Goal: Task Accomplishment & Management: Use online tool/utility

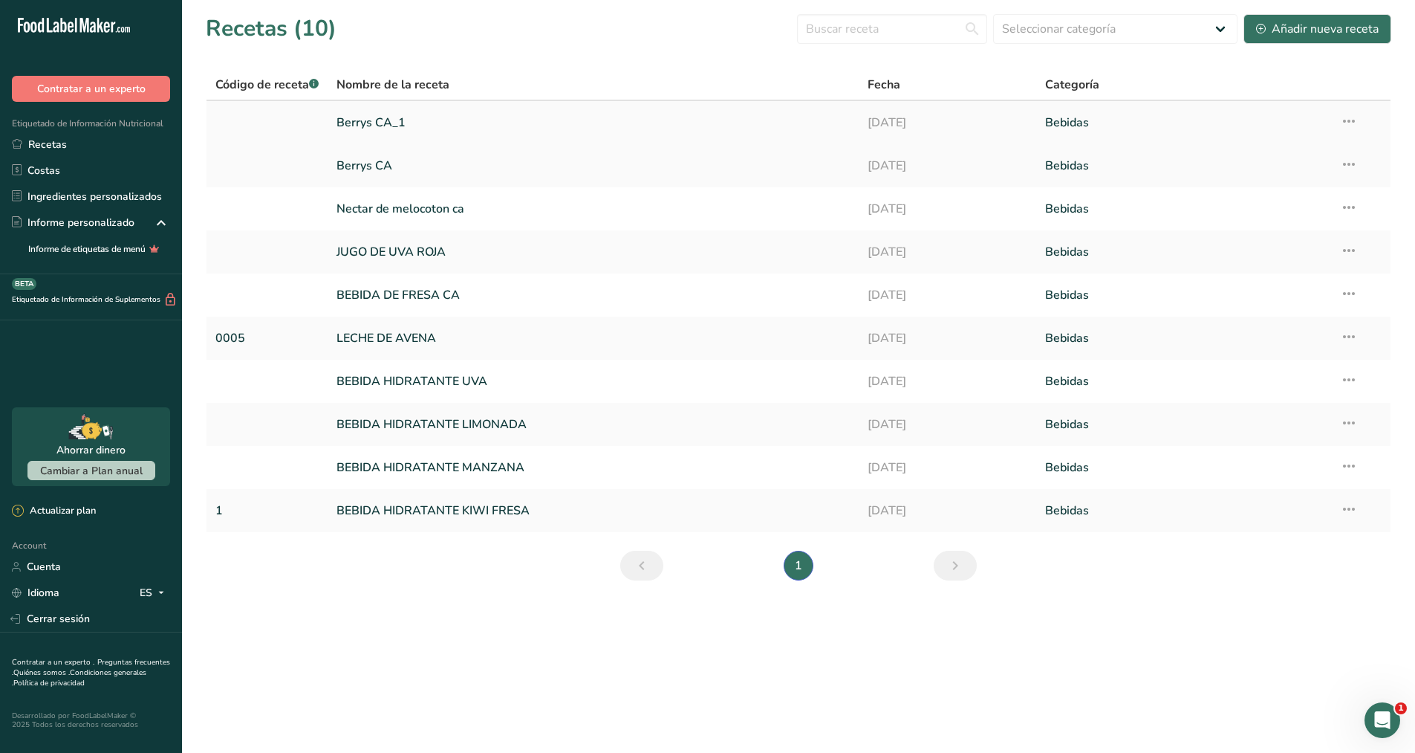
click at [392, 118] on link "Berrys CA_1" at bounding box center [593, 122] width 513 height 31
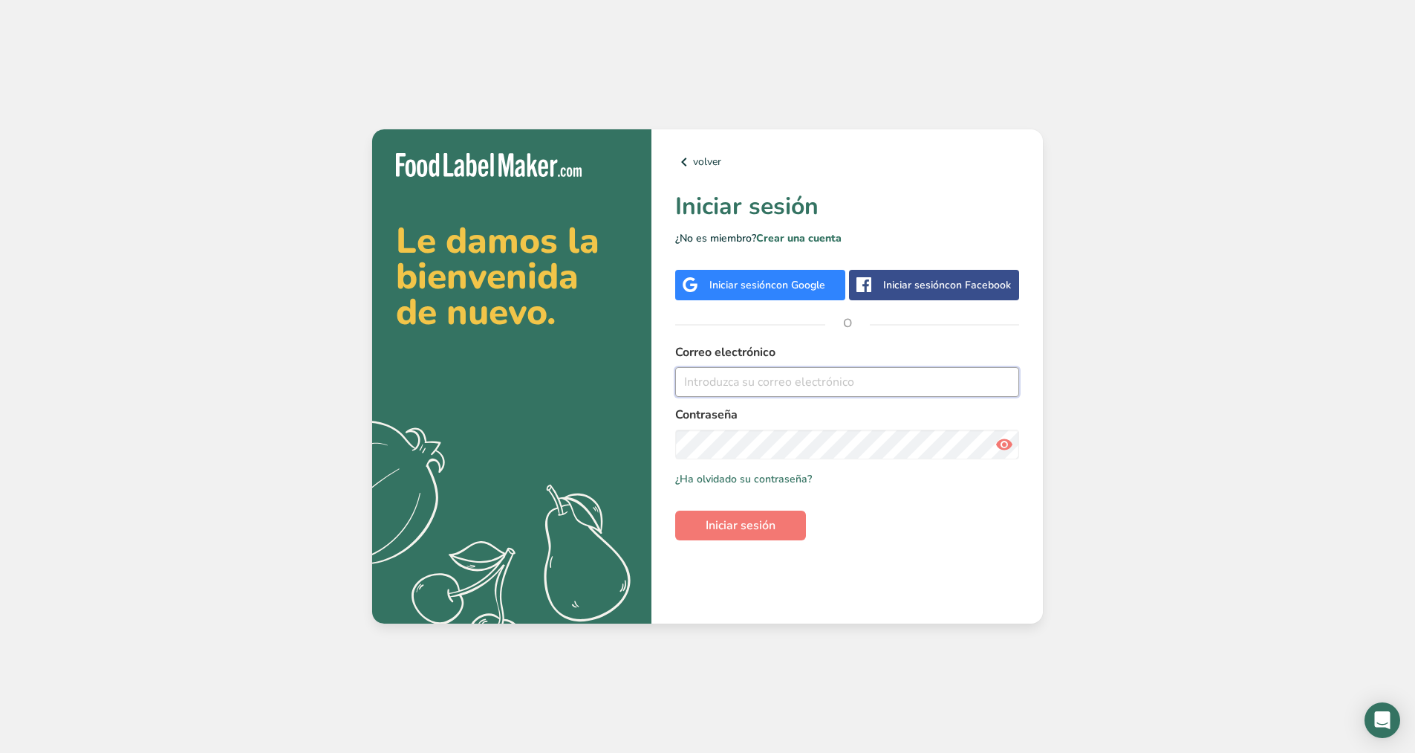
click at [713, 380] on input "email" at bounding box center [847, 382] width 344 height 30
type input "[EMAIL_ADDRESS][DOMAIN_NAME]"
click at [793, 520] on button "Iniciar sesión" at bounding box center [740, 525] width 131 height 30
click at [759, 522] on span "Iniciar sesión" at bounding box center [741, 525] width 70 height 18
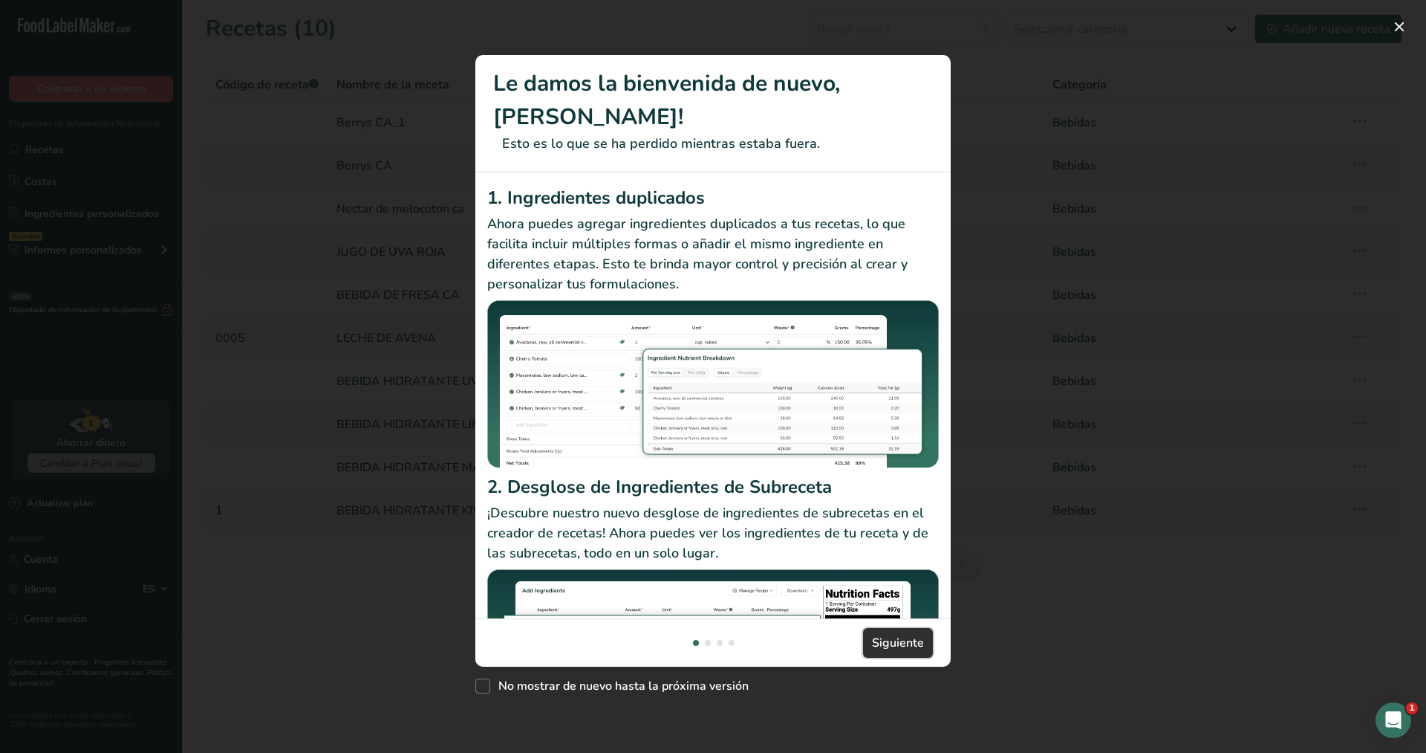
click at [905, 628] on button "Siguiente" at bounding box center [898, 643] width 70 height 30
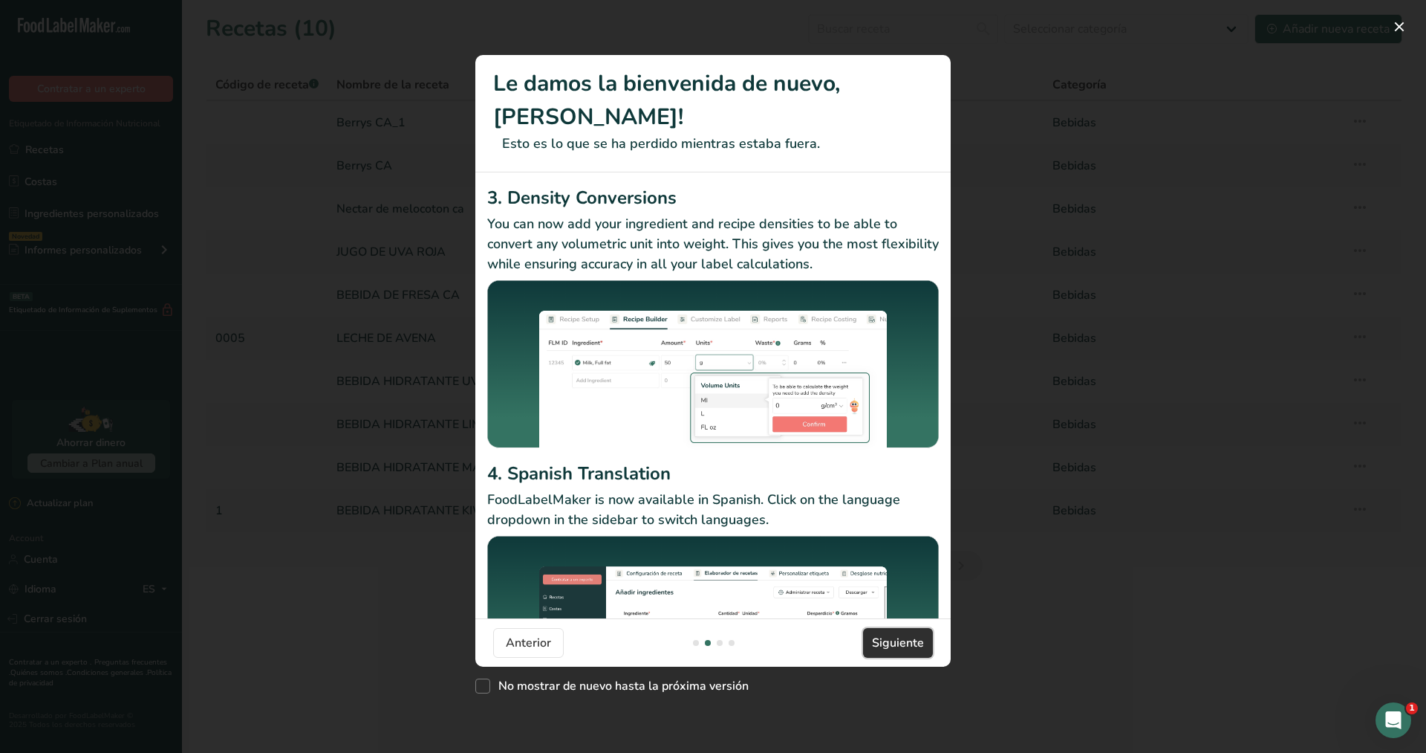
click at [905, 628] on button "Siguiente" at bounding box center [898, 643] width 70 height 30
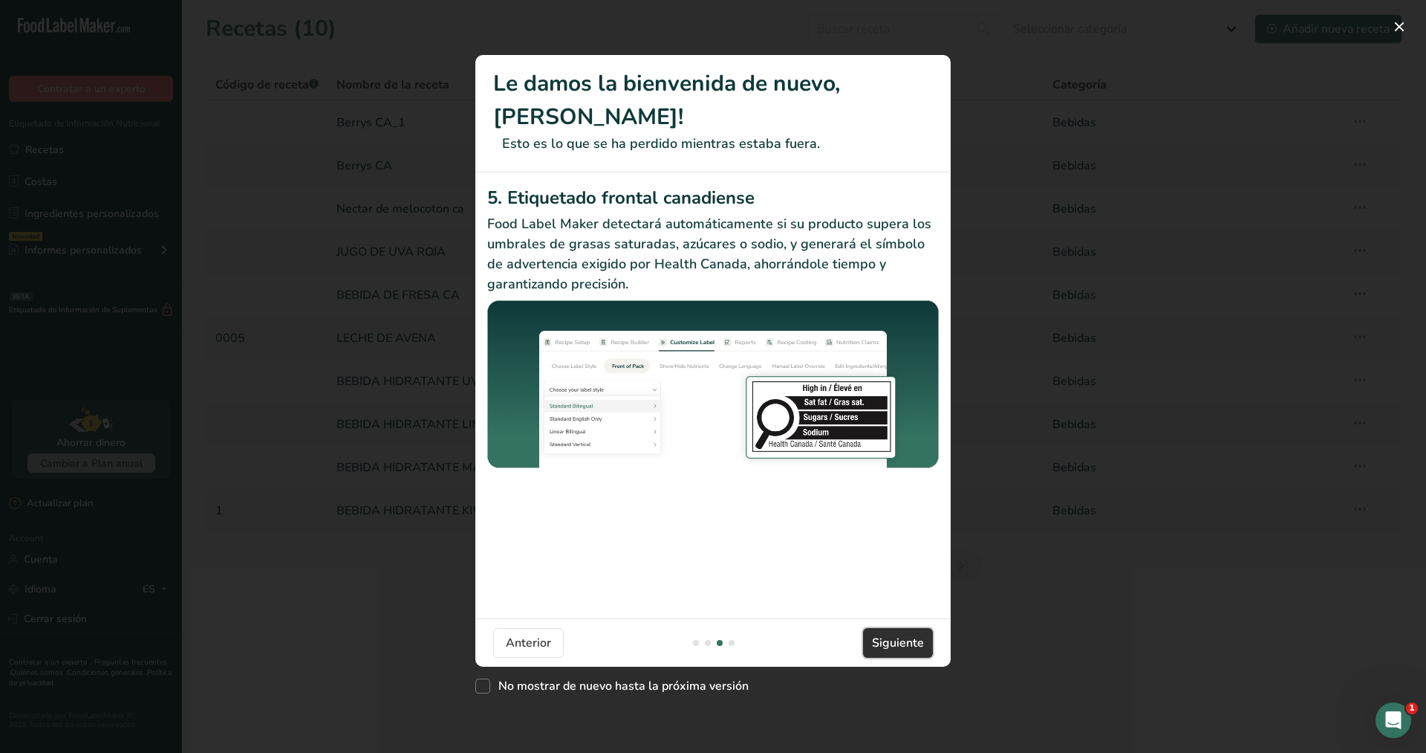
click at [905, 628] on button "Siguiente" at bounding box center [898, 643] width 70 height 30
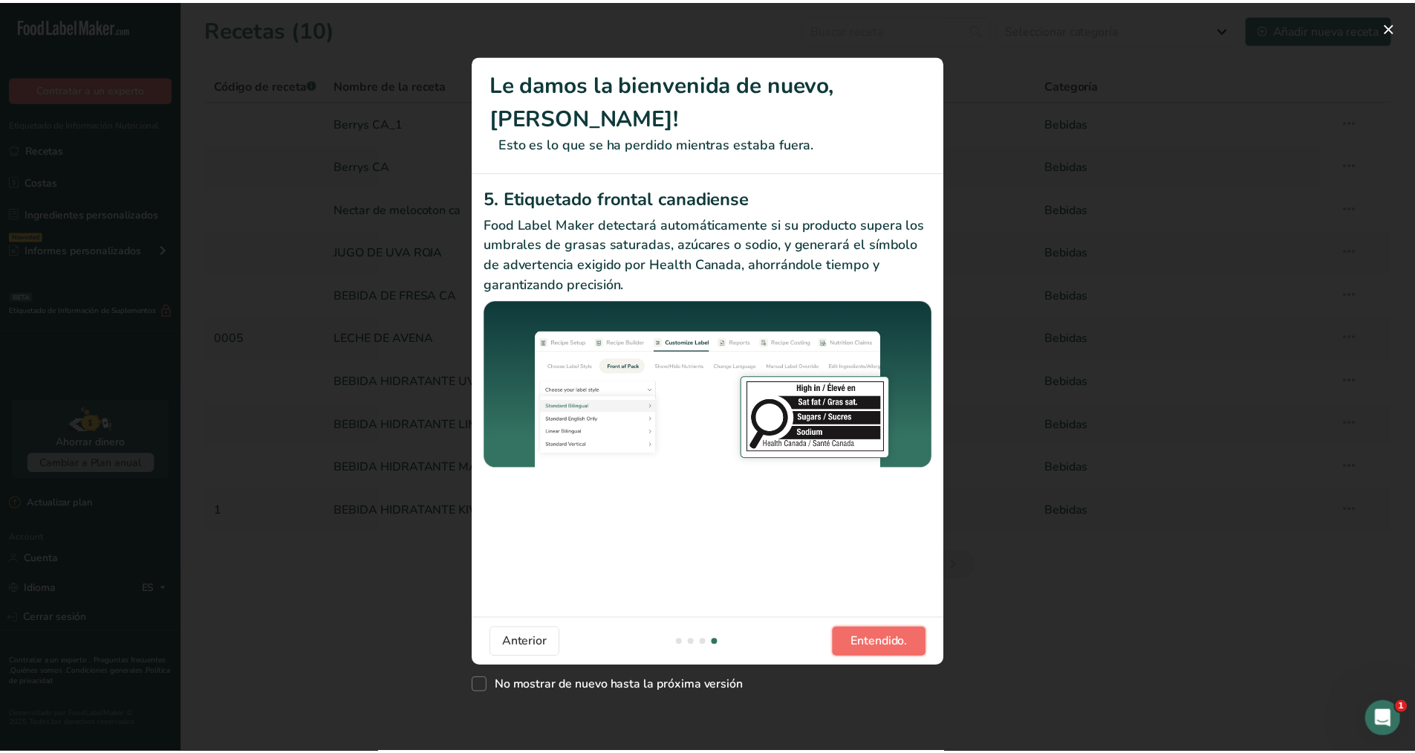
scroll to position [0, 1426]
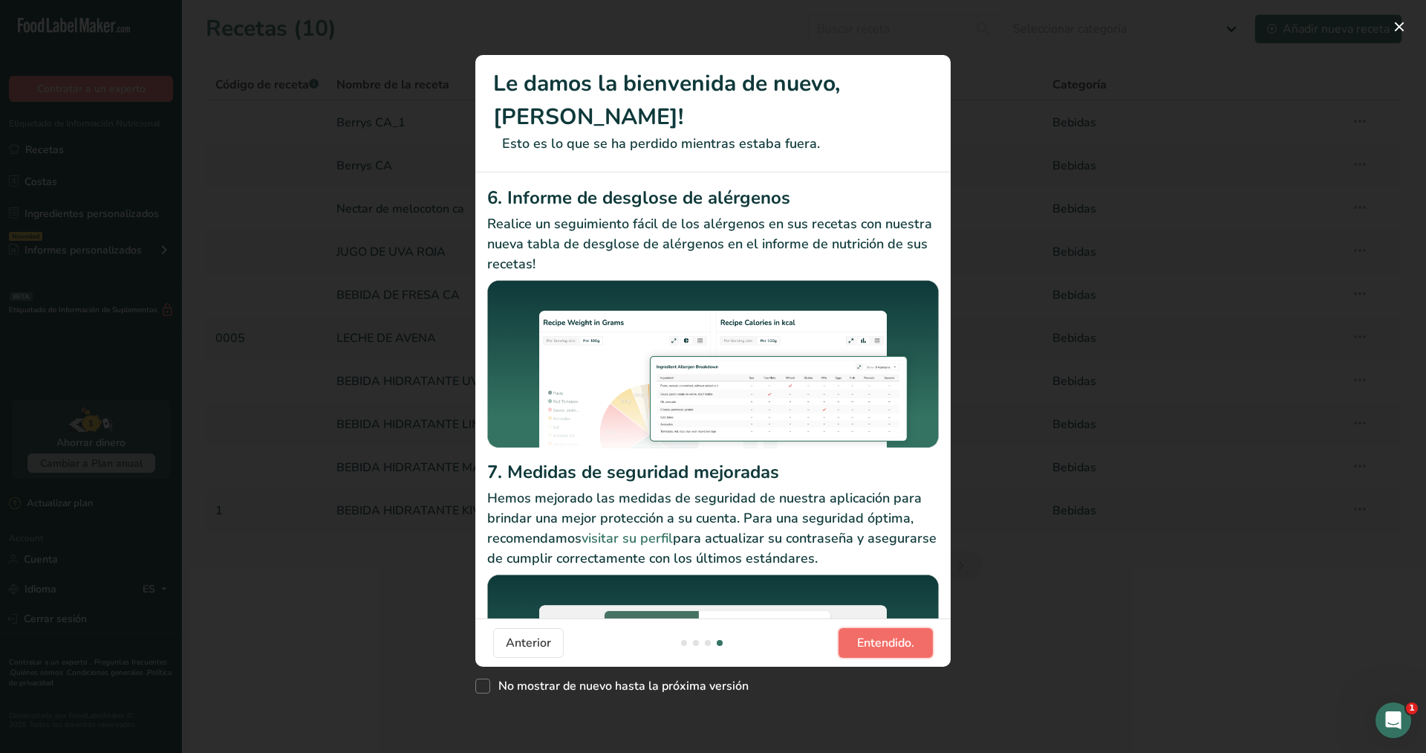
click at [905, 628] on button "Entendido." at bounding box center [886, 643] width 94 height 30
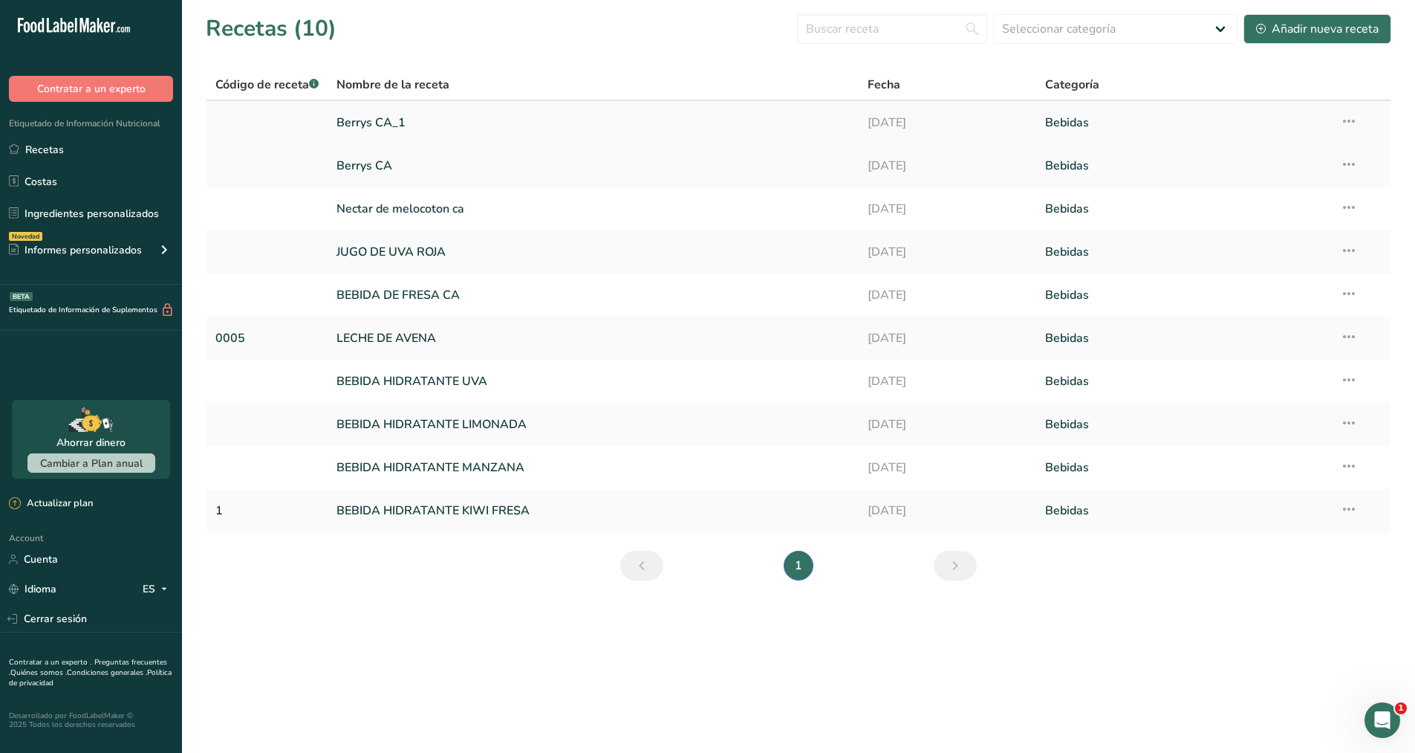
click at [374, 113] on link "Berrys CA_1" at bounding box center [593, 122] width 513 height 31
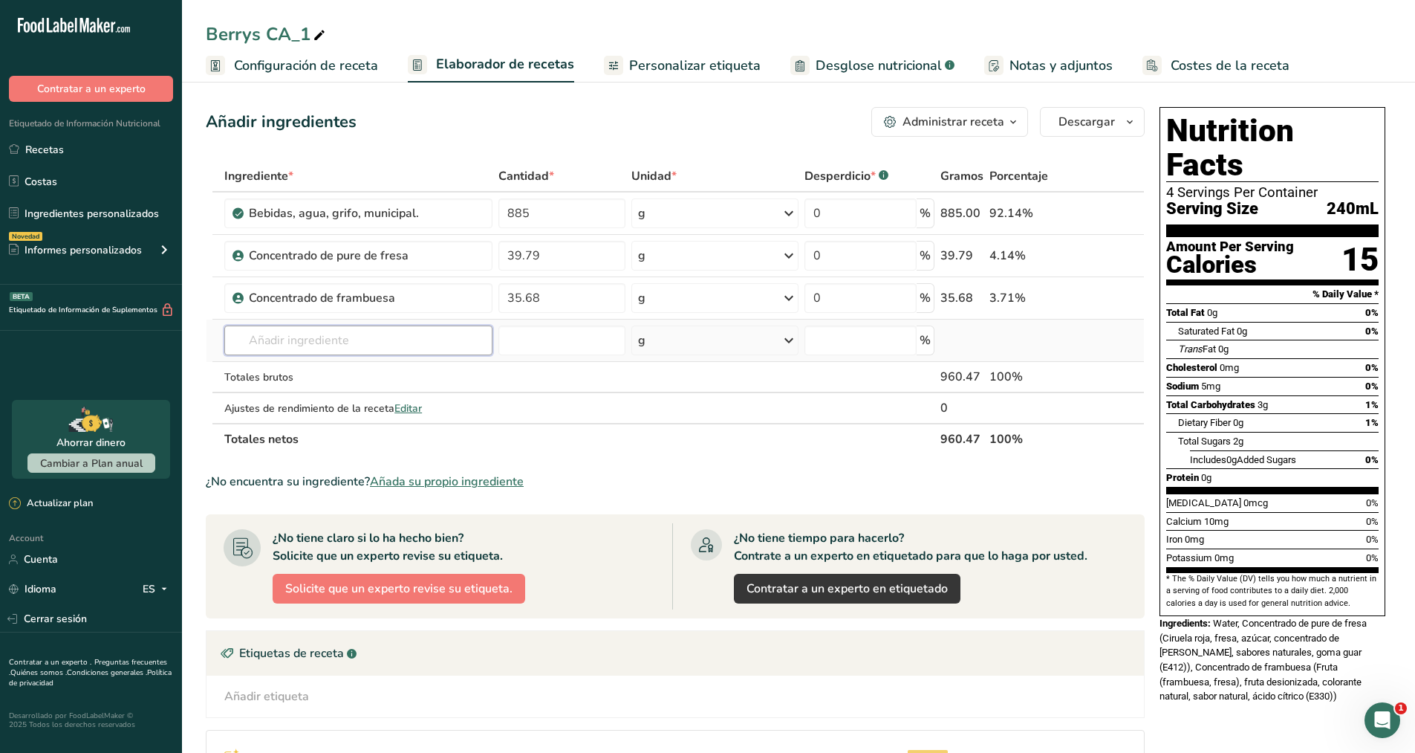
click at [342, 343] on input "text" at bounding box center [358, 340] width 268 height 30
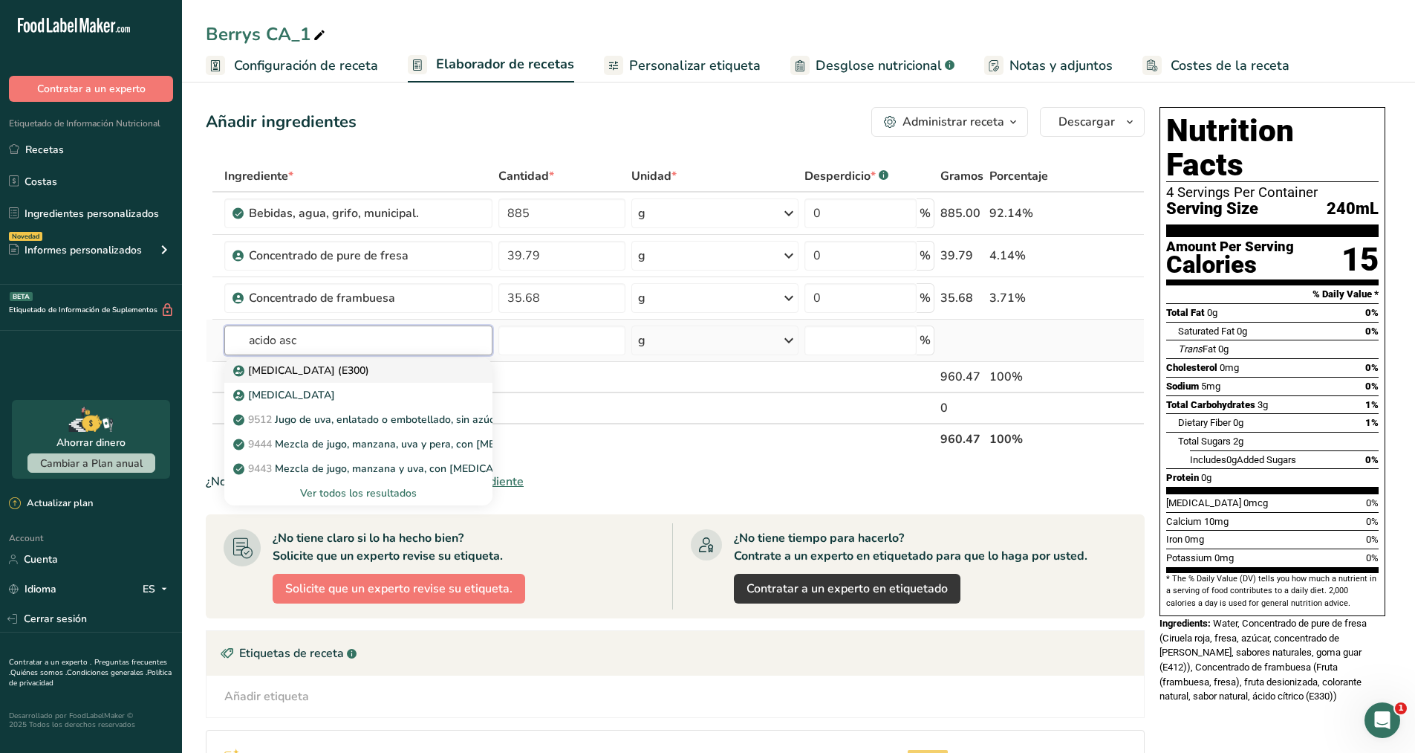
type input "acido asc"
click at [337, 370] on p "Ácido ascórbico (E300)" at bounding box center [302, 371] width 133 height 16
type input "Ascorbic acid (E300)"
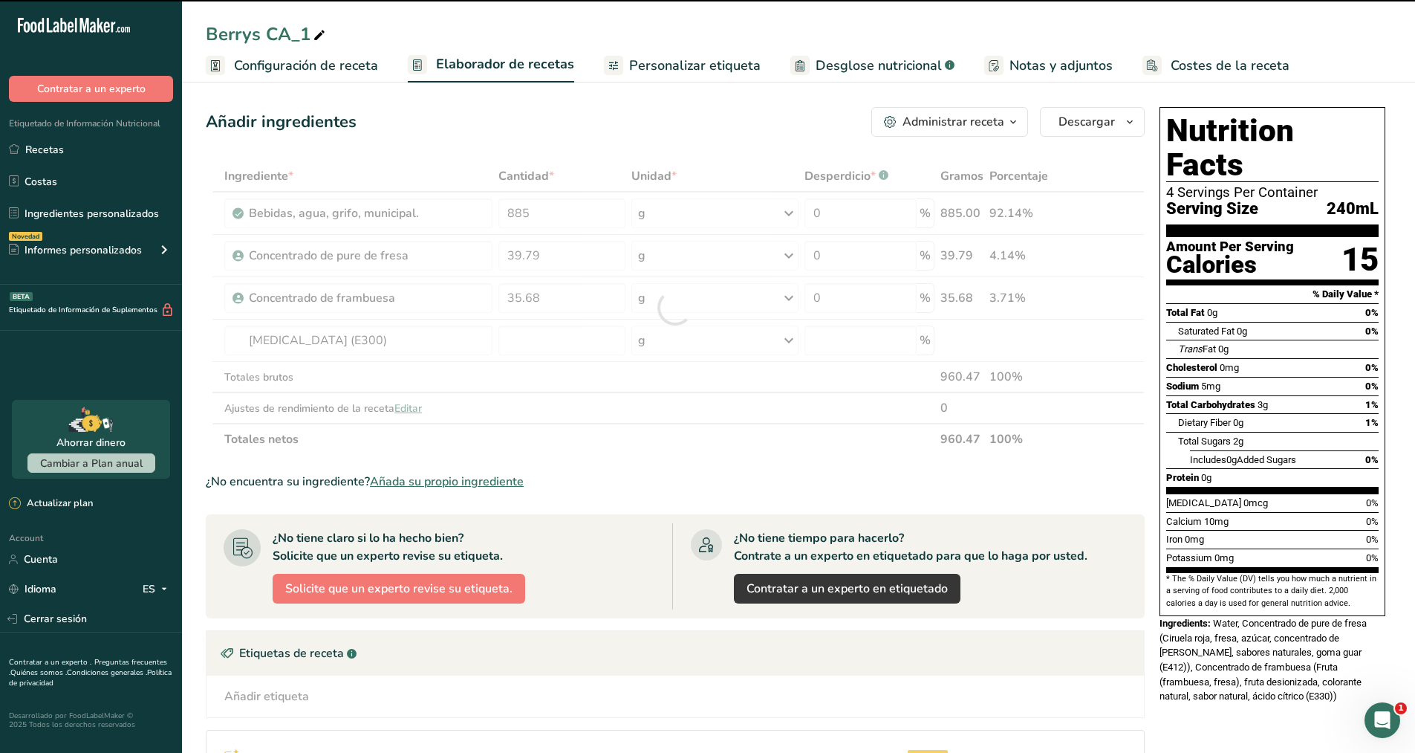
type input "0"
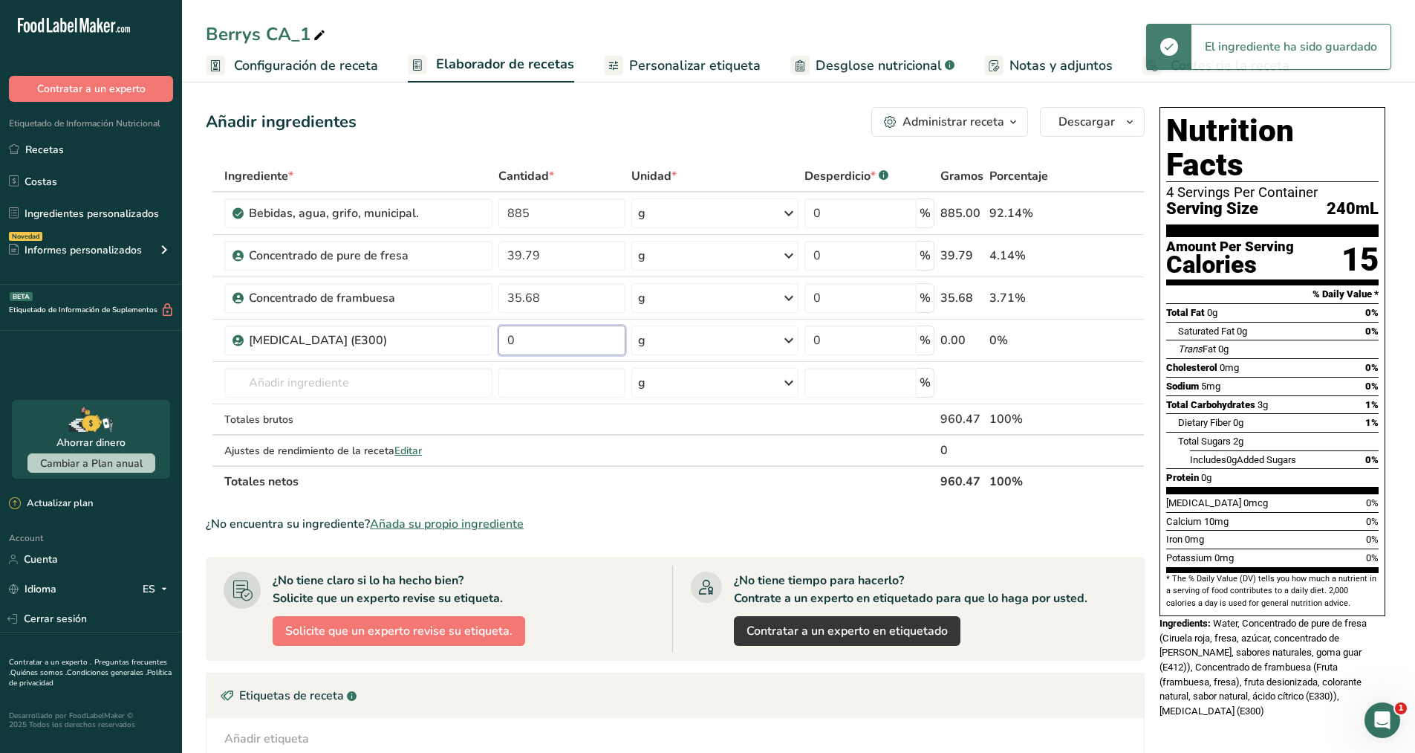
click at [559, 341] on input "0" at bounding box center [562, 340] width 127 height 30
type input "0.25"
click at [561, 383] on div "Ingrediente * Cantidad * Unidad * Desperdicio * .a-a{fill:#347362;}.b-a{fill:#f…" at bounding box center [675, 328] width 939 height 337
click at [672, 62] on span "Personalizar etiqueta" at bounding box center [695, 66] width 132 height 20
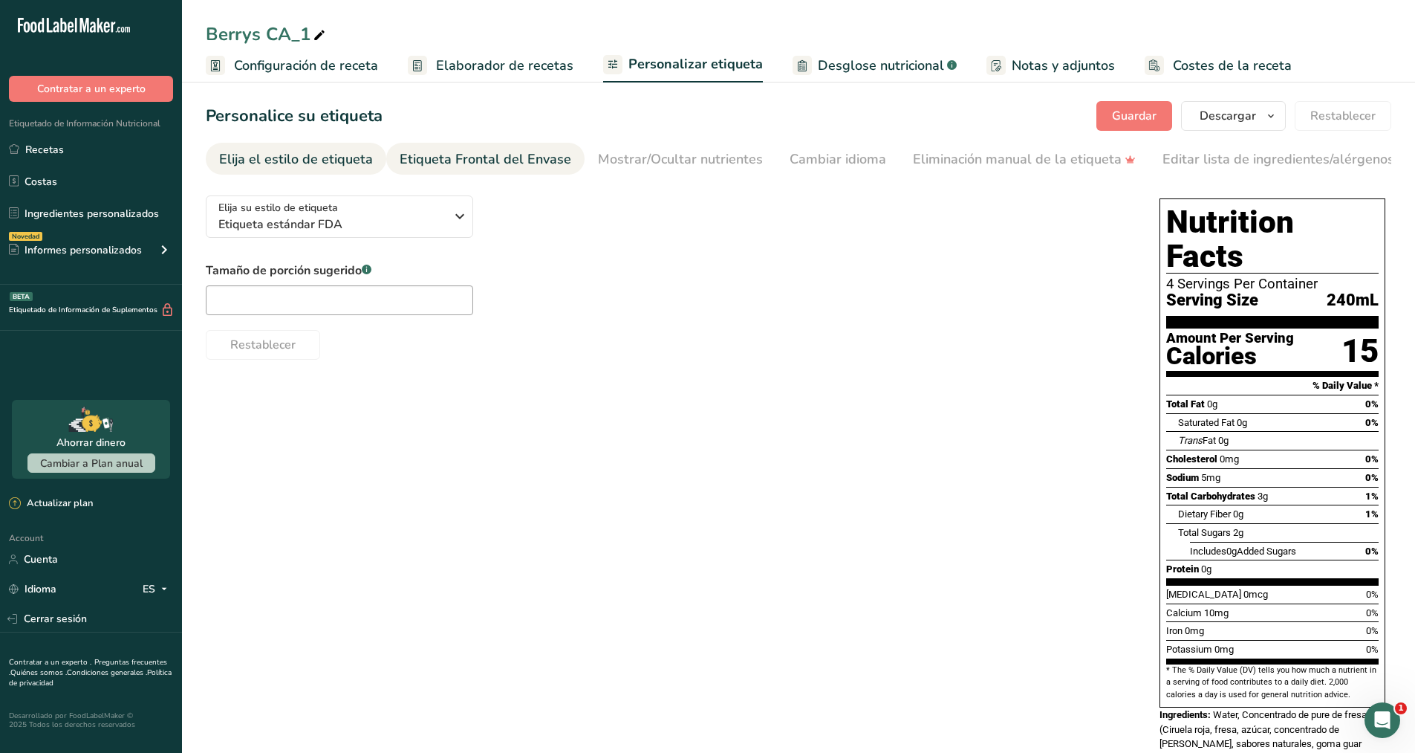
click at [509, 163] on div "Etiqueta Frontal del Envase" at bounding box center [486, 159] width 172 height 20
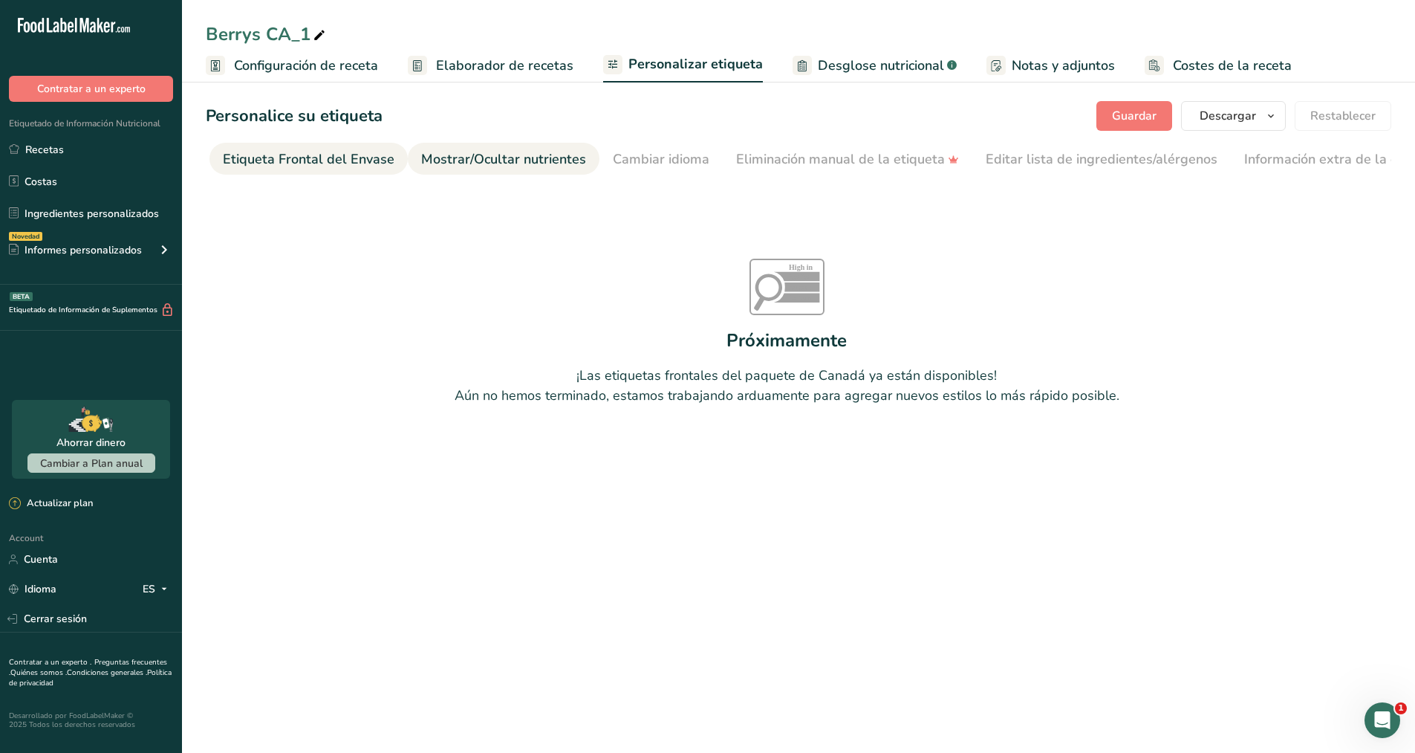
click at [577, 153] on li "Mostrar/Ocultar nutrientes" at bounding box center [504, 159] width 192 height 32
click at [854, 68] on span "Desglose nutricional" at bounding box center [881, 66] width 126 height 20
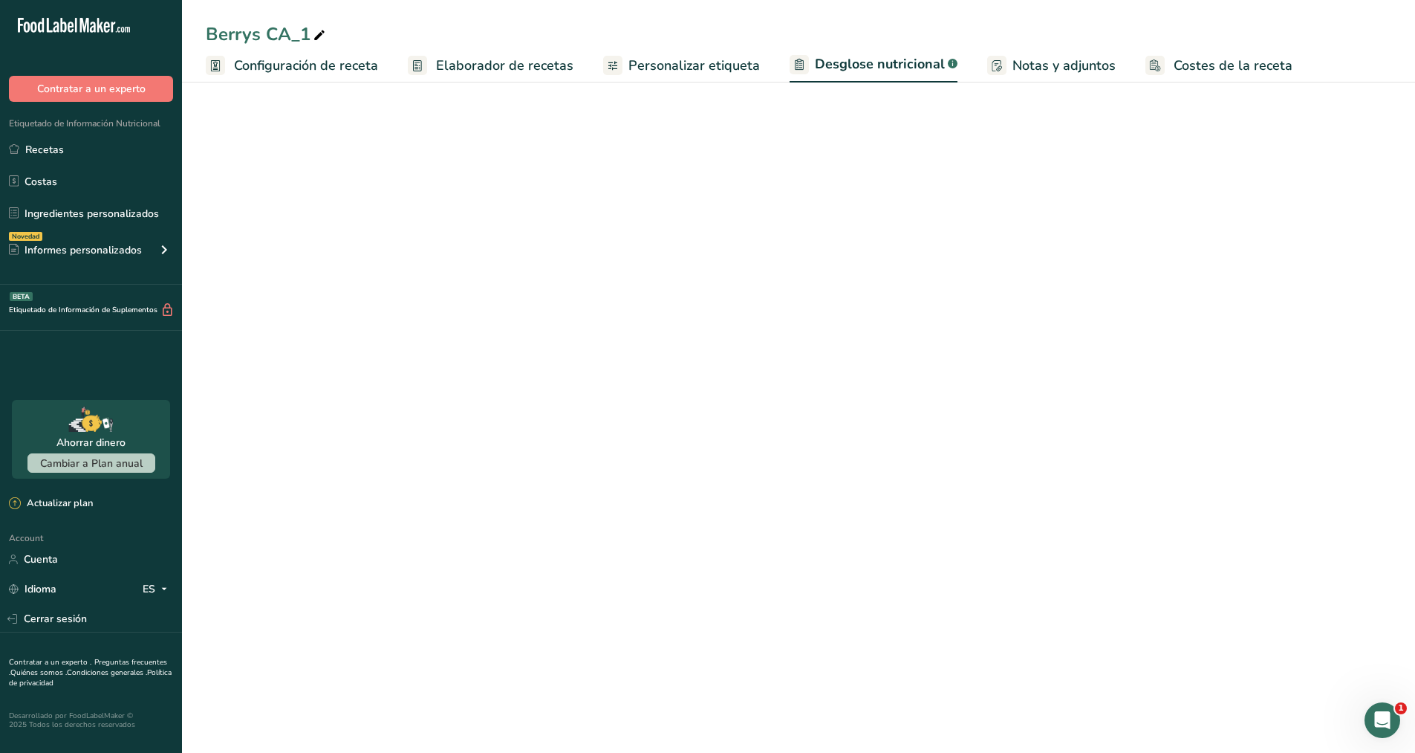
select select "Calories"
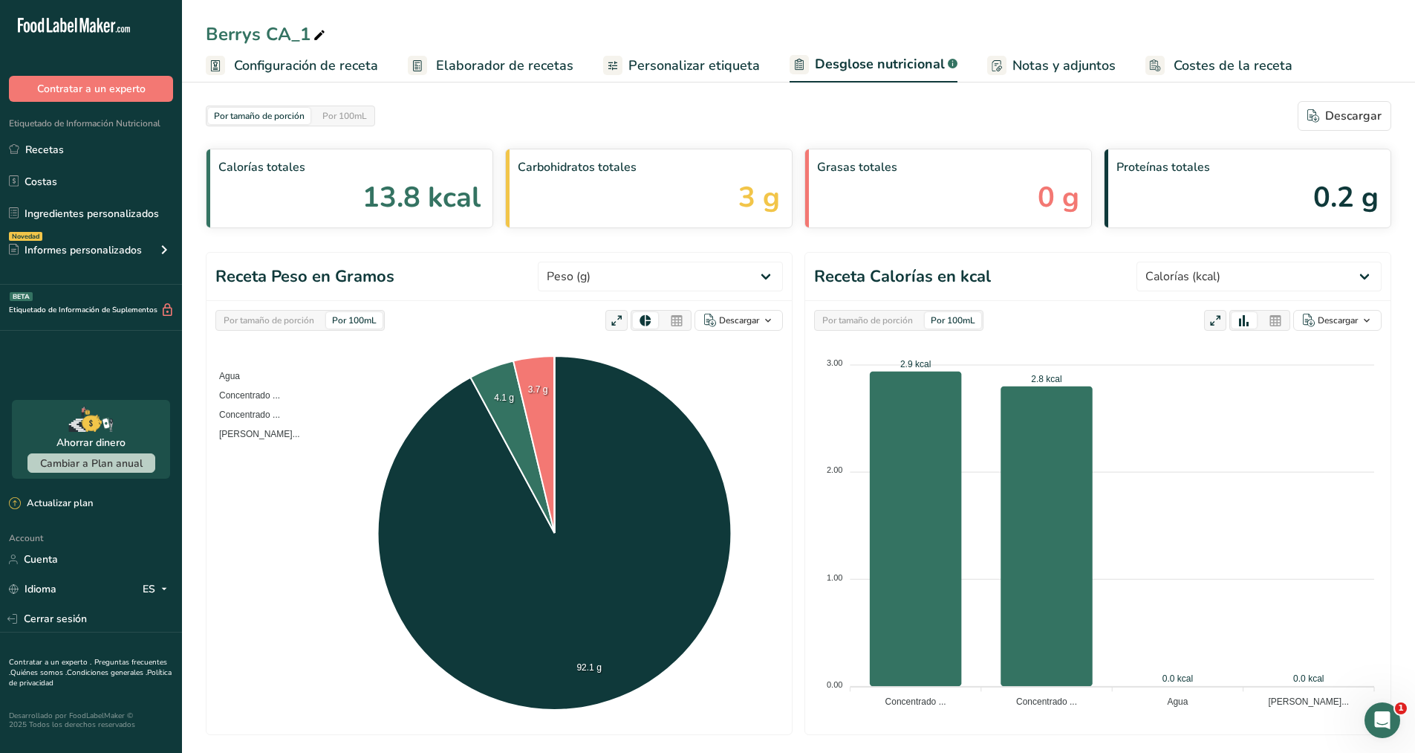
click at [467, 65] on span "Elaborador de recetas" at bounding box center [504, 66] width 137 height 20
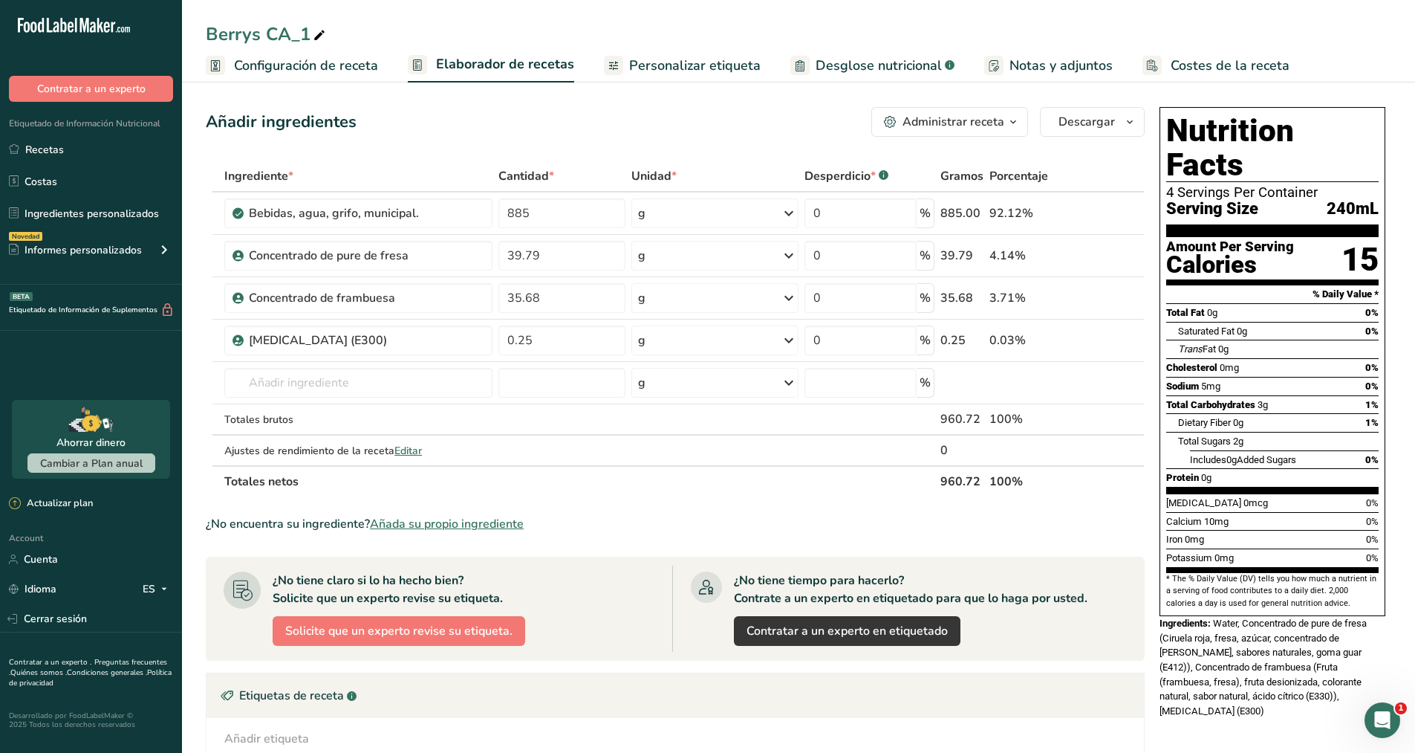
click at [339, 59] on span "Configuración de receta" at bounding box center [306, 66] width 144 height 20
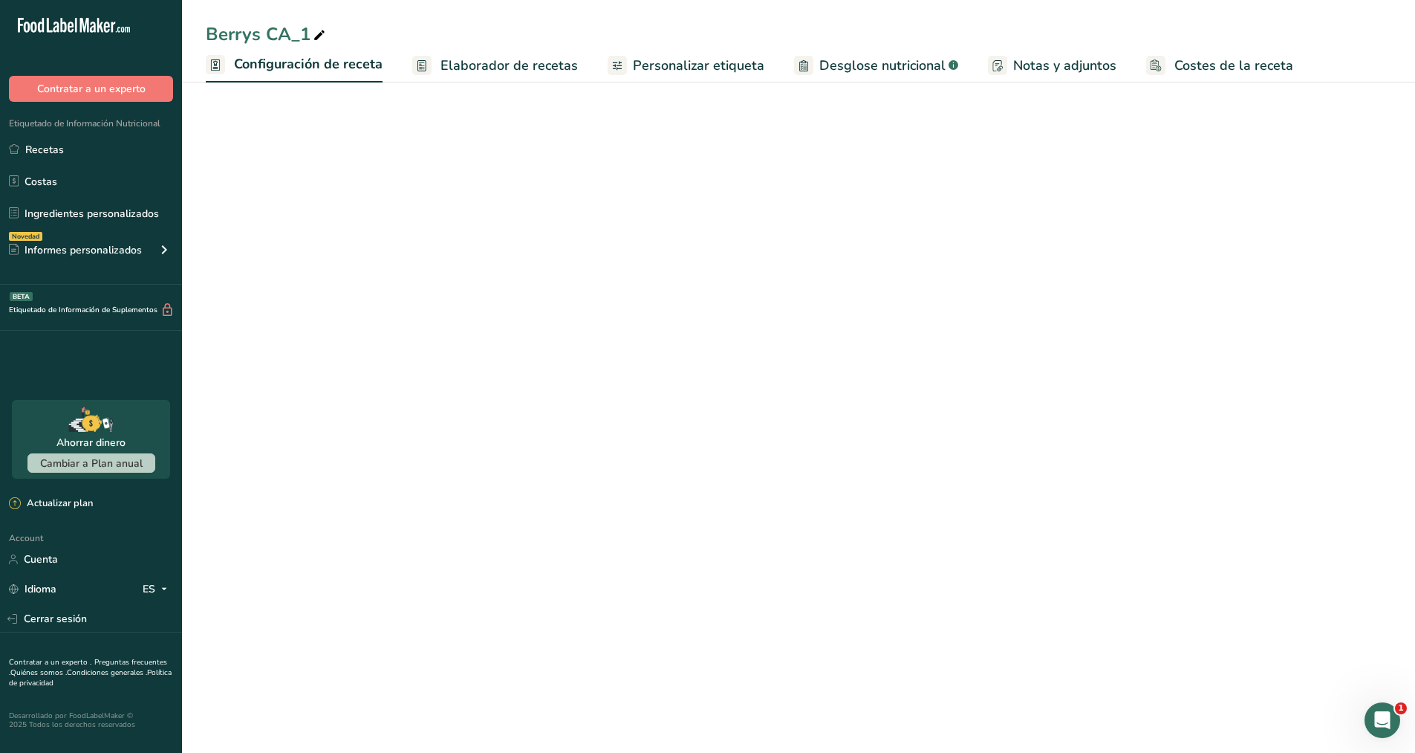
select select "22"
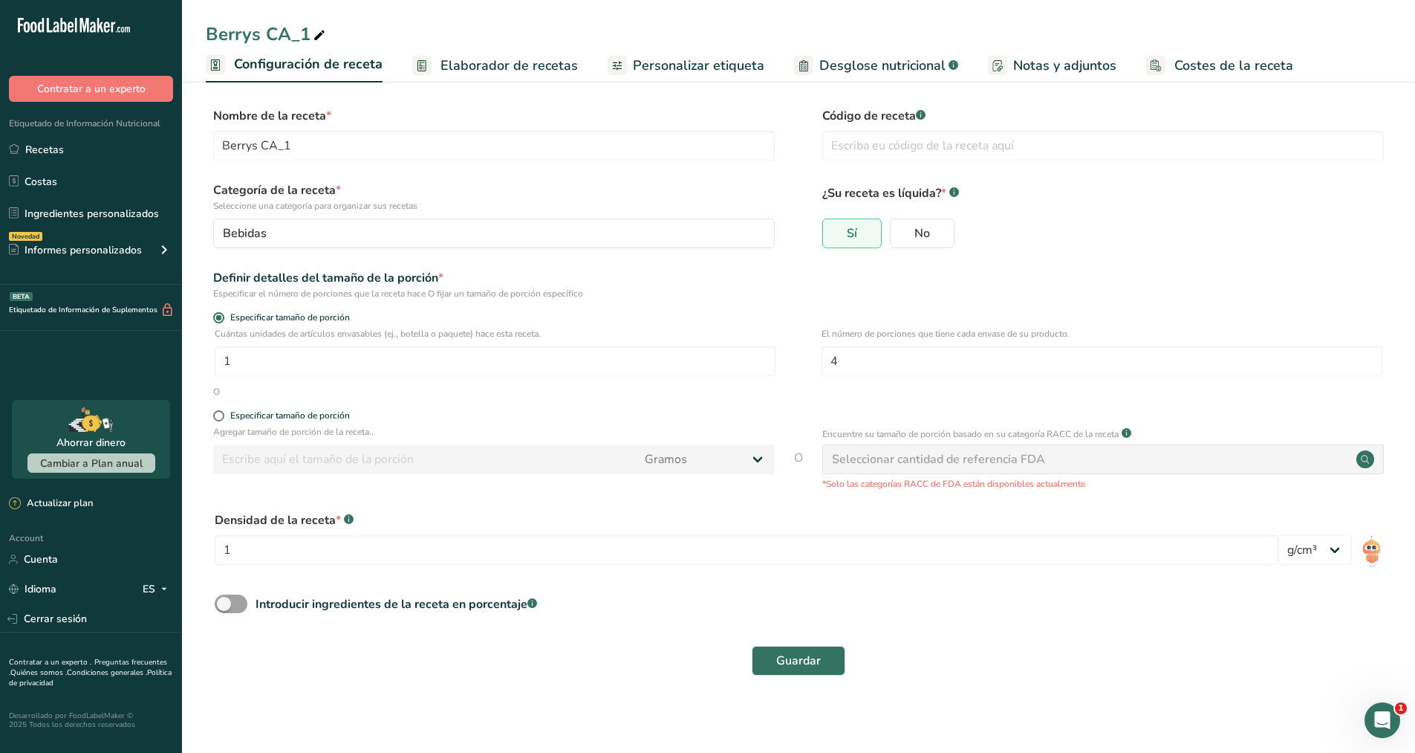
click at [473, 61] on span "Elaborador de recetas" at bounding box center [509, 66] width 137 height 20
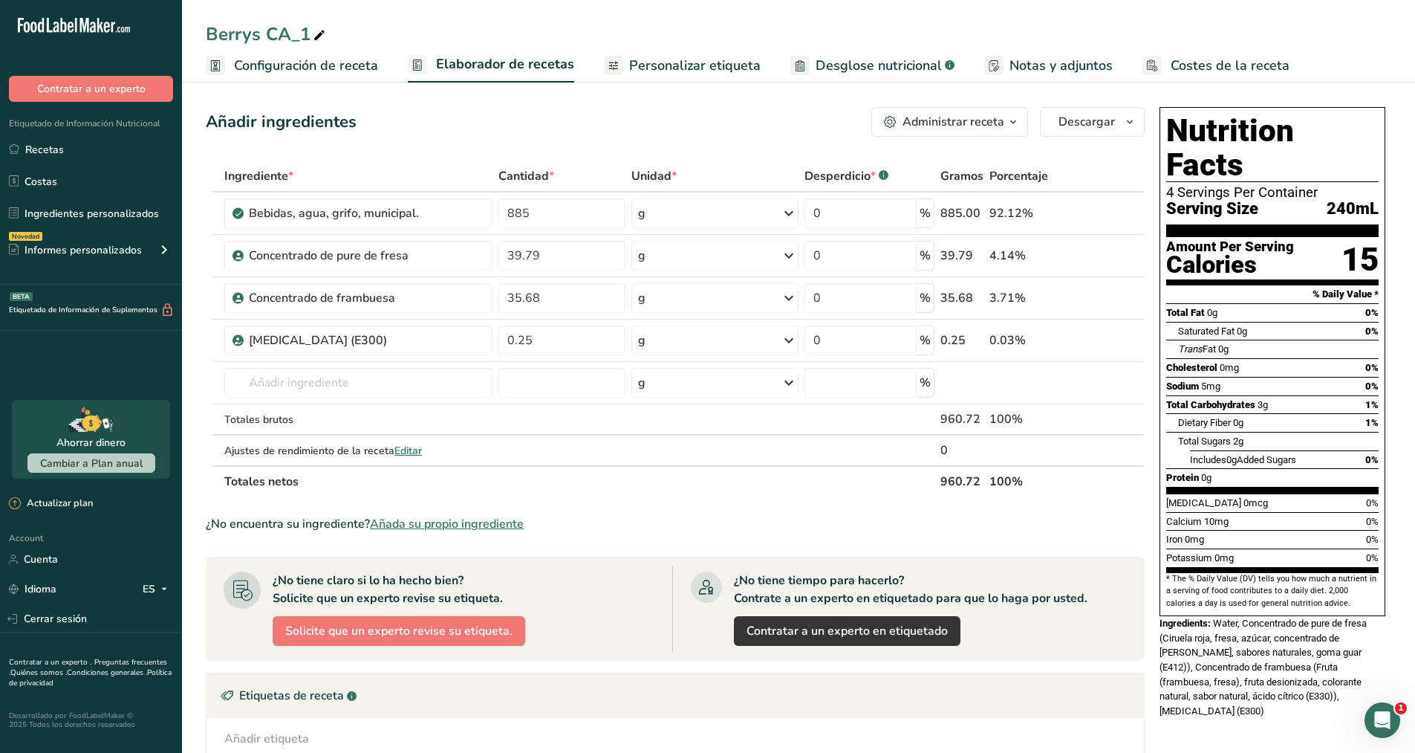
click at [705, 71] on span "Personalizar etiqueta" at bounding box center [695, 66] width 132 height 20
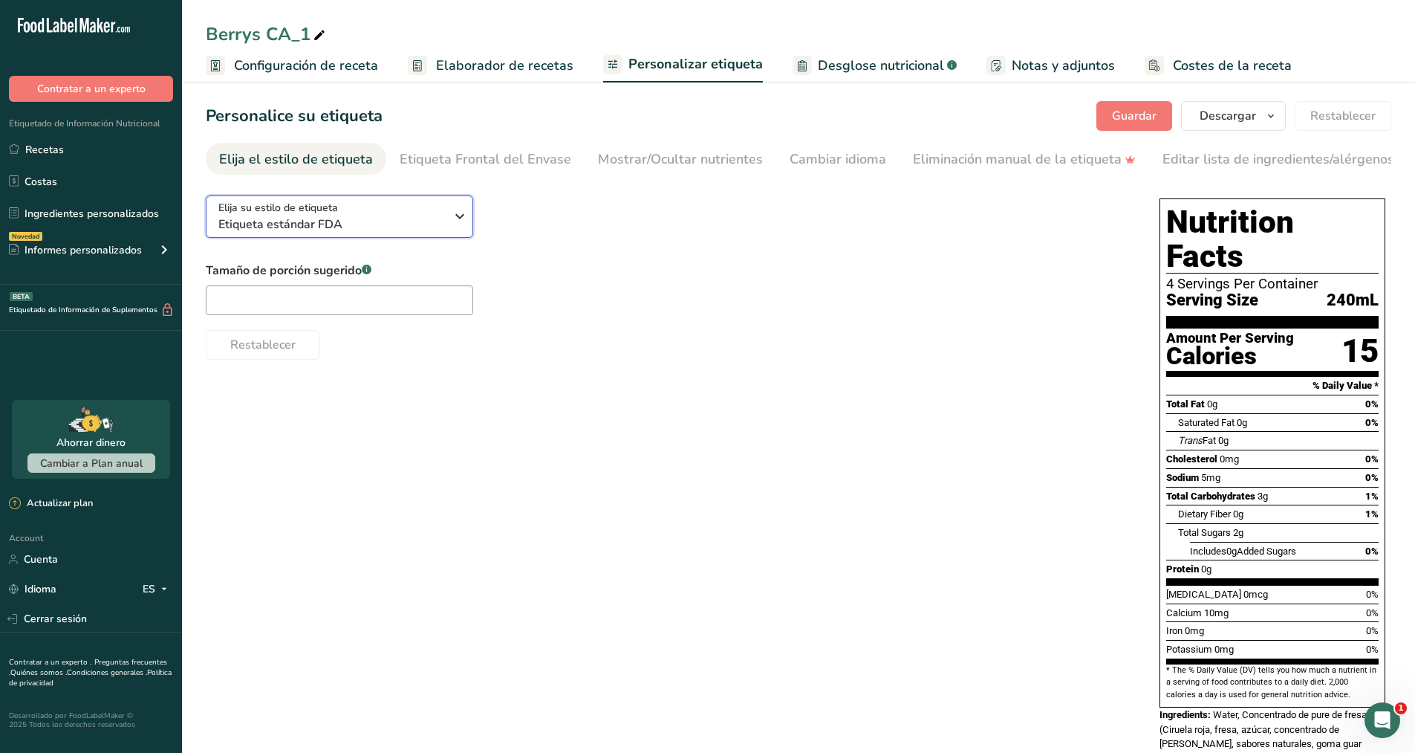
click at [455, 229] on icon "button" at bounding box center [460, 216] width 18 height 27
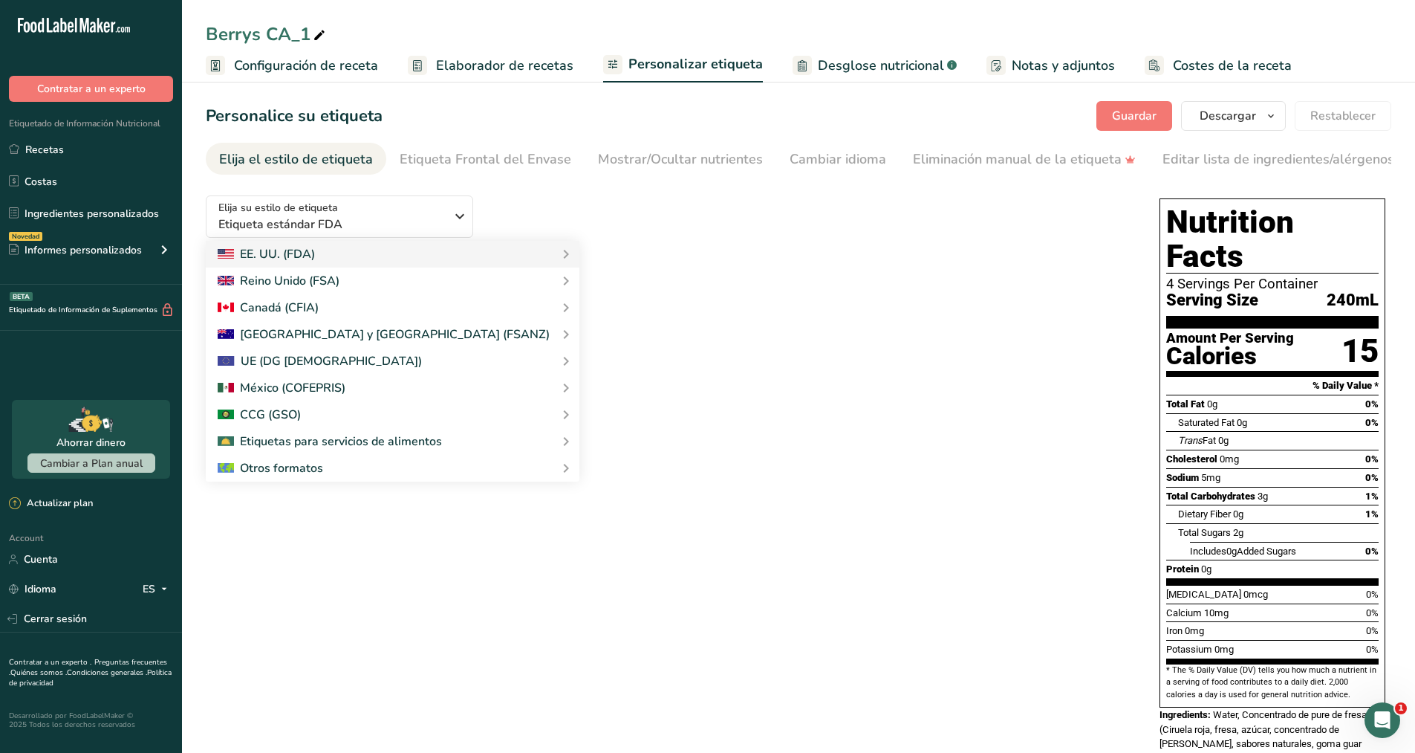
click at [562, 251] on div "Elija su estilo de etiqueta Etiqueta estándar FDA EE. UU. (FDA) Etiqueta estánd…" at bounding box center [668, 272] width 924 height 176
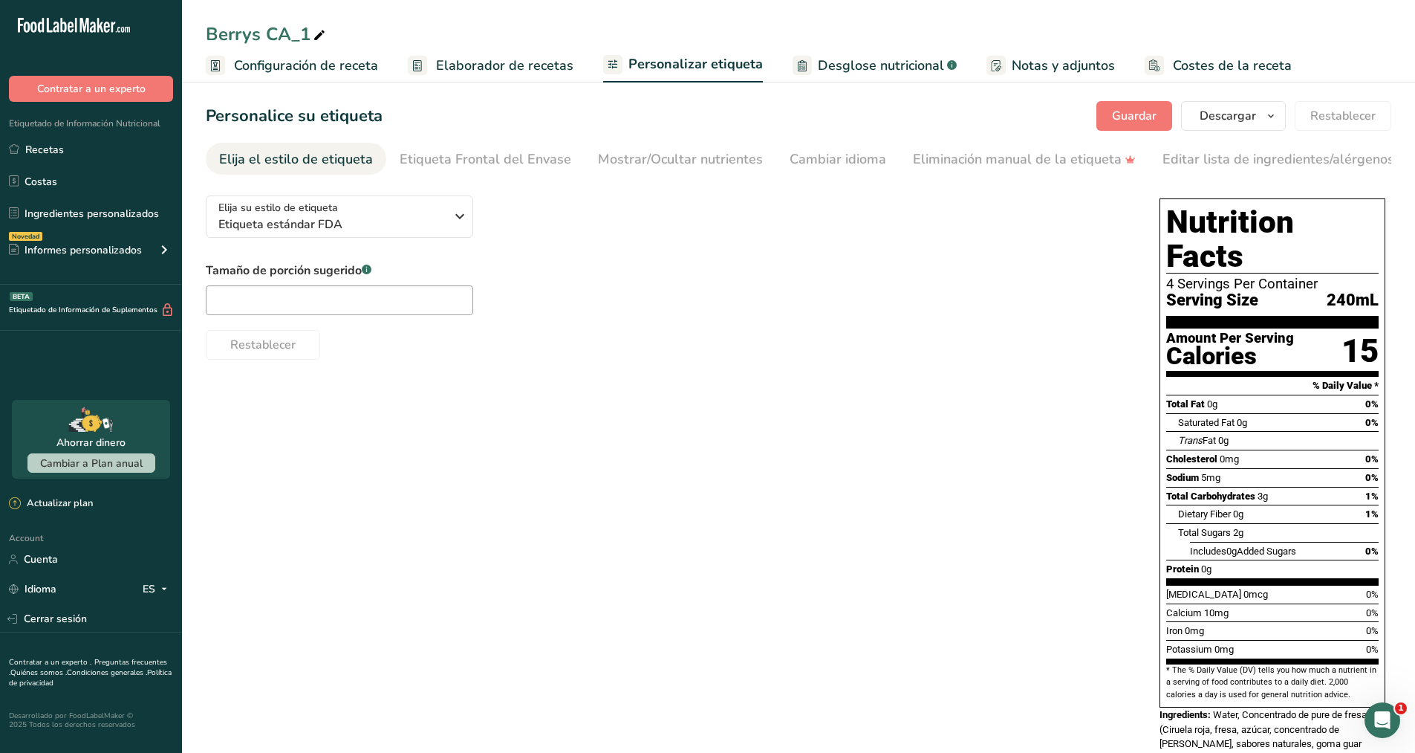
scroll to position [51, 0]
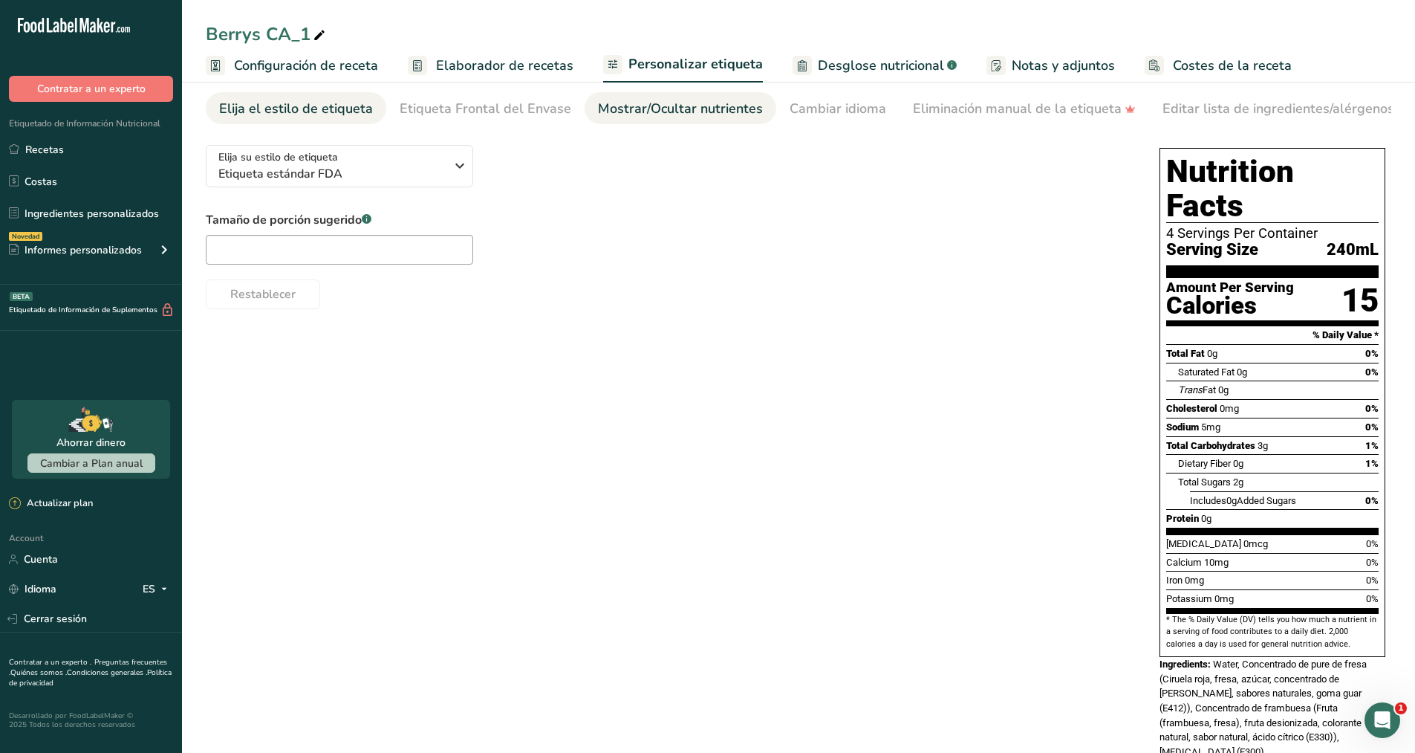
click at [660, 108] on div "Mostrar/Ocultar nutrientes" at bounding box center [680, 109] width 165 height 20
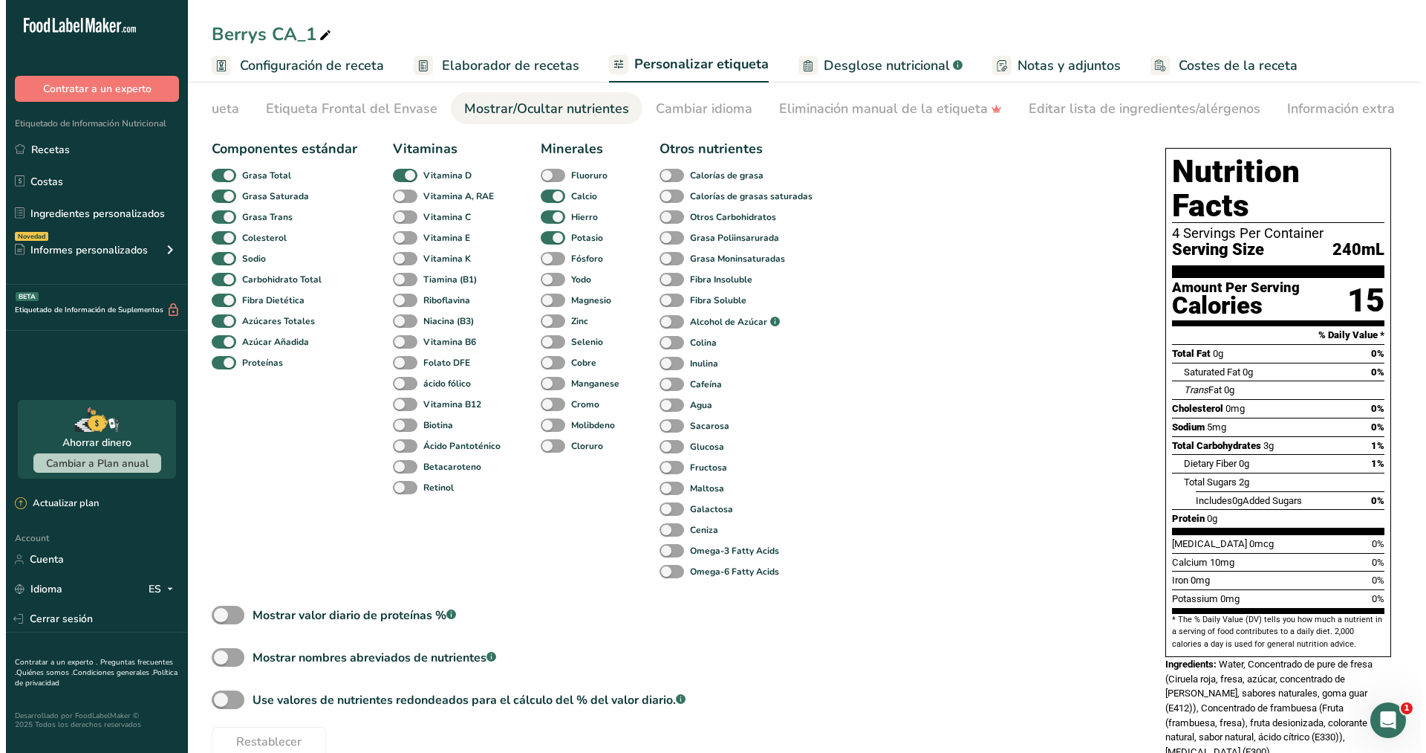
scroll to position [0, 218]
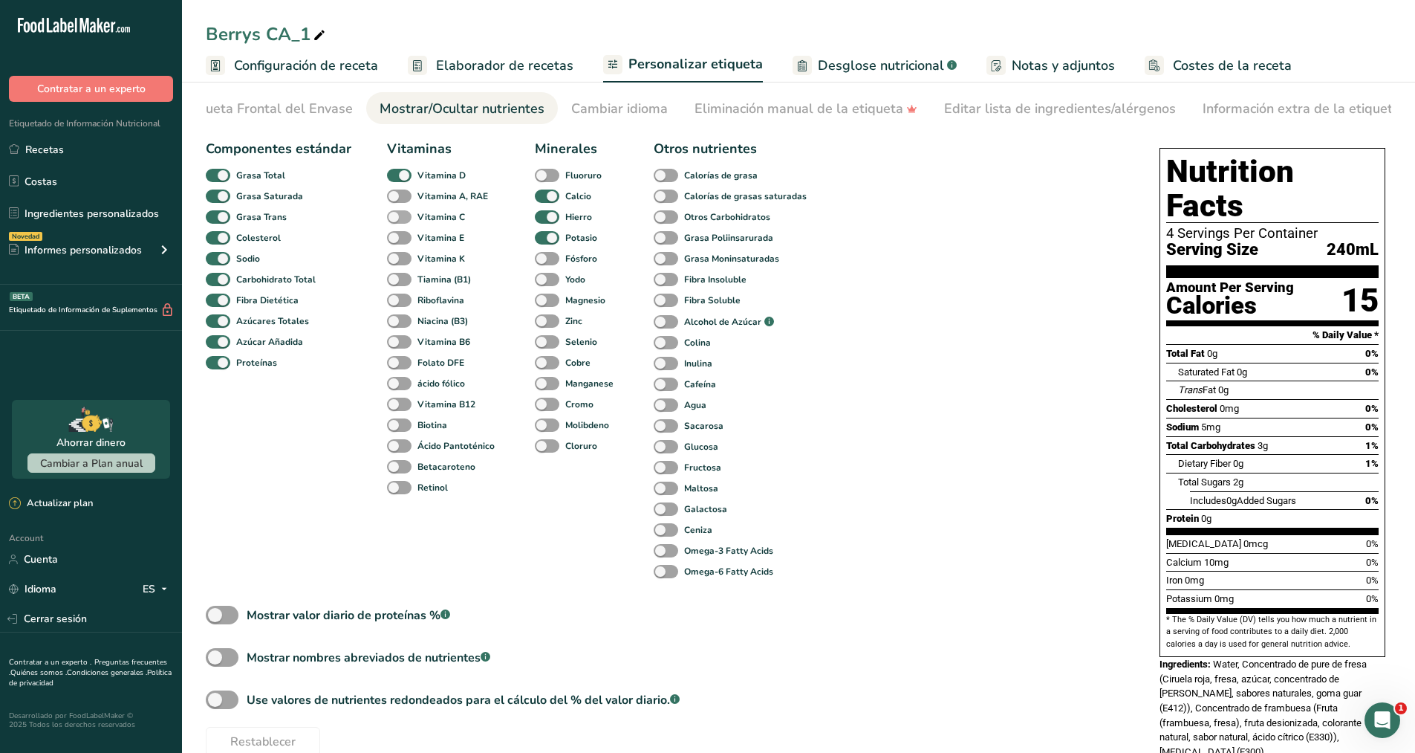
click at [407, 219] on span at bounding box center [399, 217] width 25 height 14
click at [397, 219] on input "Vitamina C" at bounding box center [392, 217] width 10 height 10
checkbox input "true"
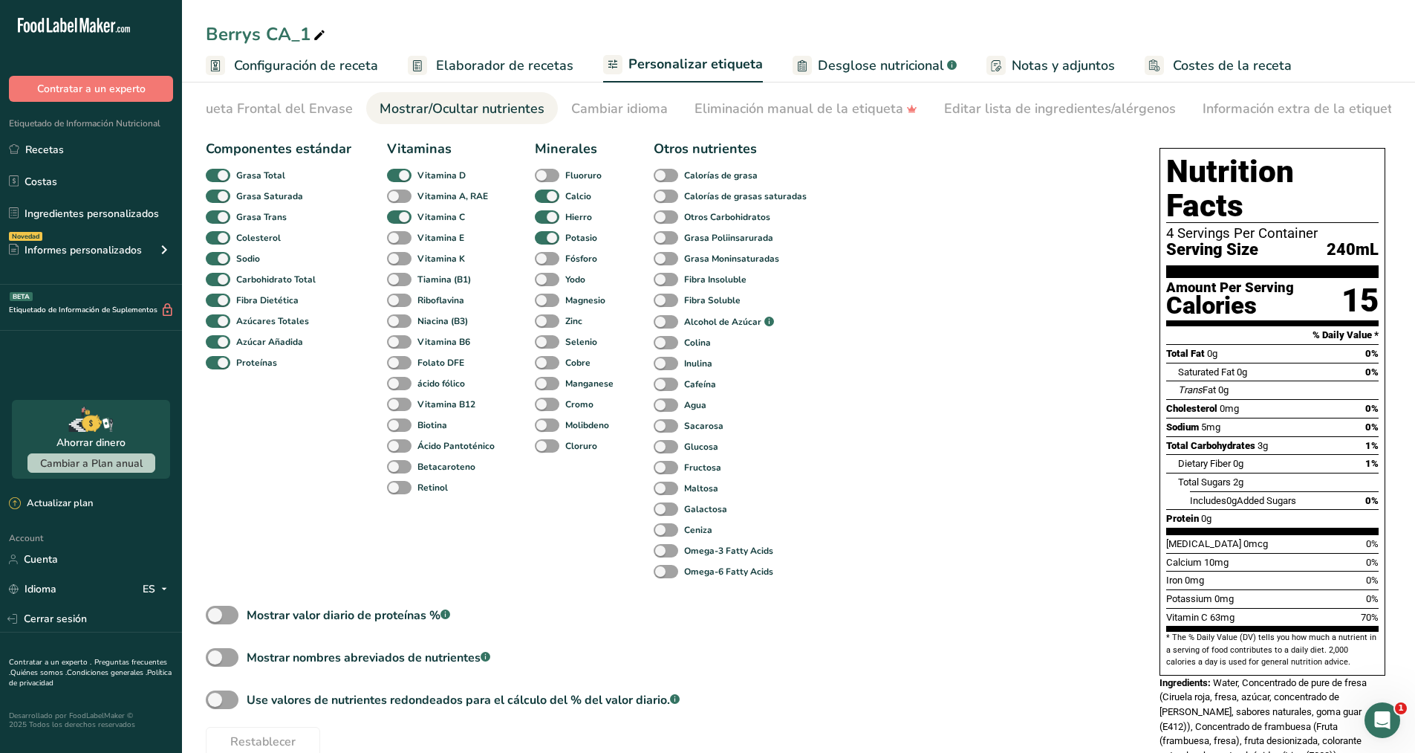
click at [334, 72] on span "Configuración de receta" at bounding box center [306, 66] width 144 height 20
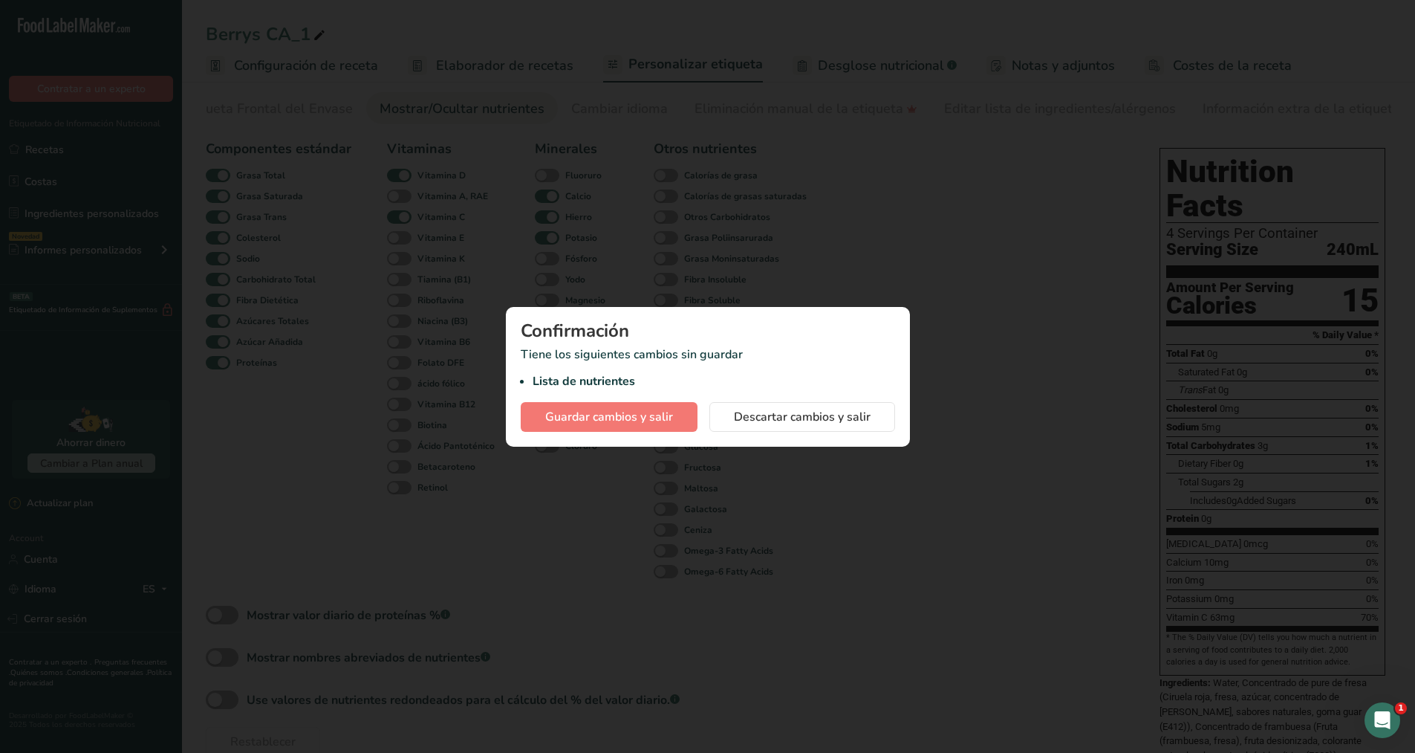
scroll to position [0, 207]
click at [672, 416] on span "Guardar cambios y salir" at bounding box center [615, 417] width 128 height 18
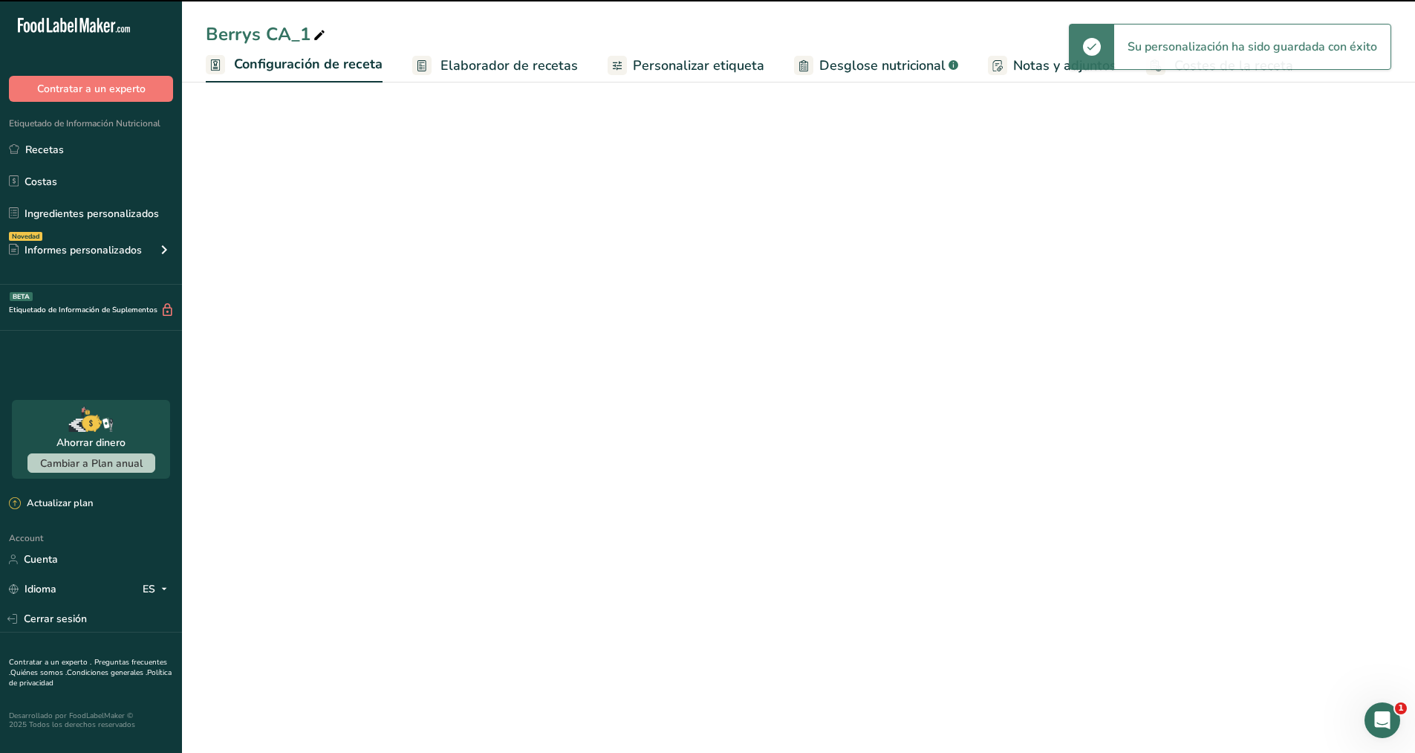
select select "22"
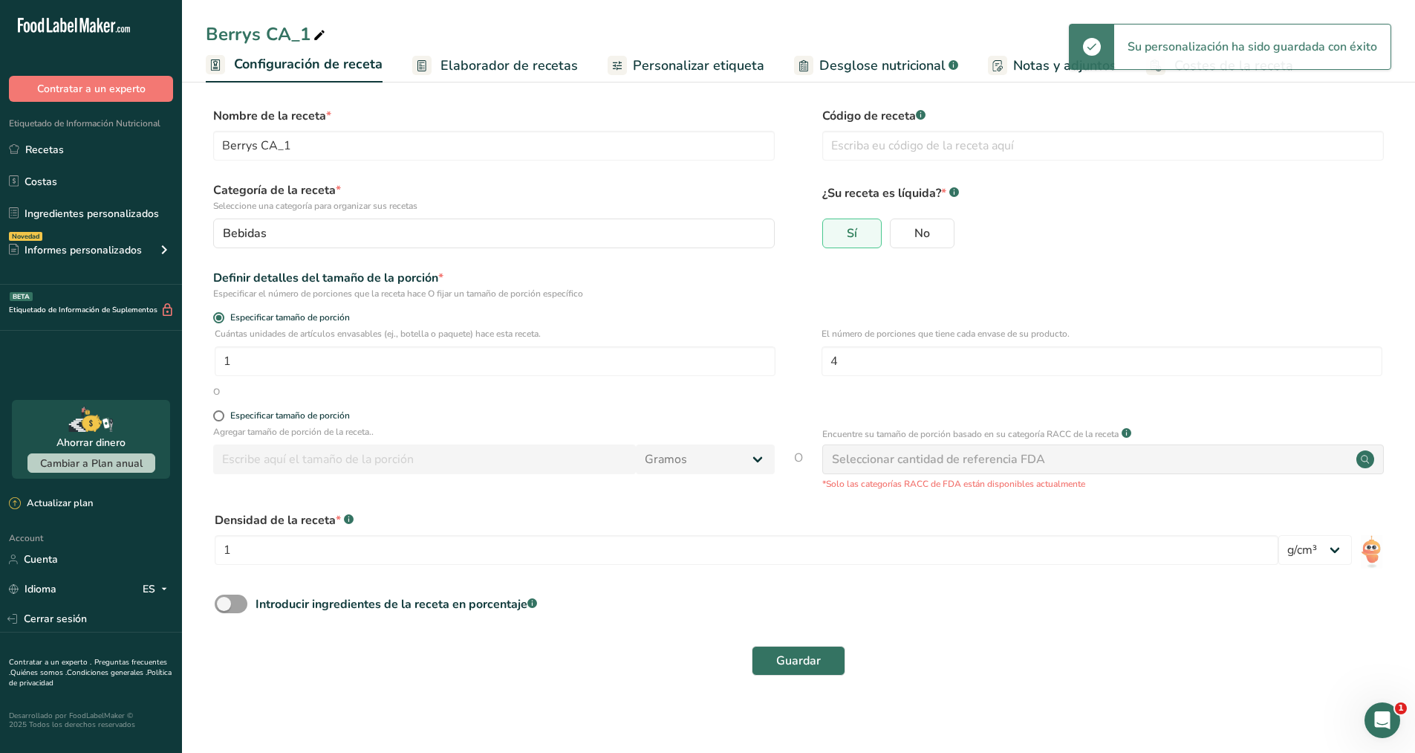
click at [477, 61] on span "Elaborador de recetas" at bounding box center [509, 66] width 137 height 20
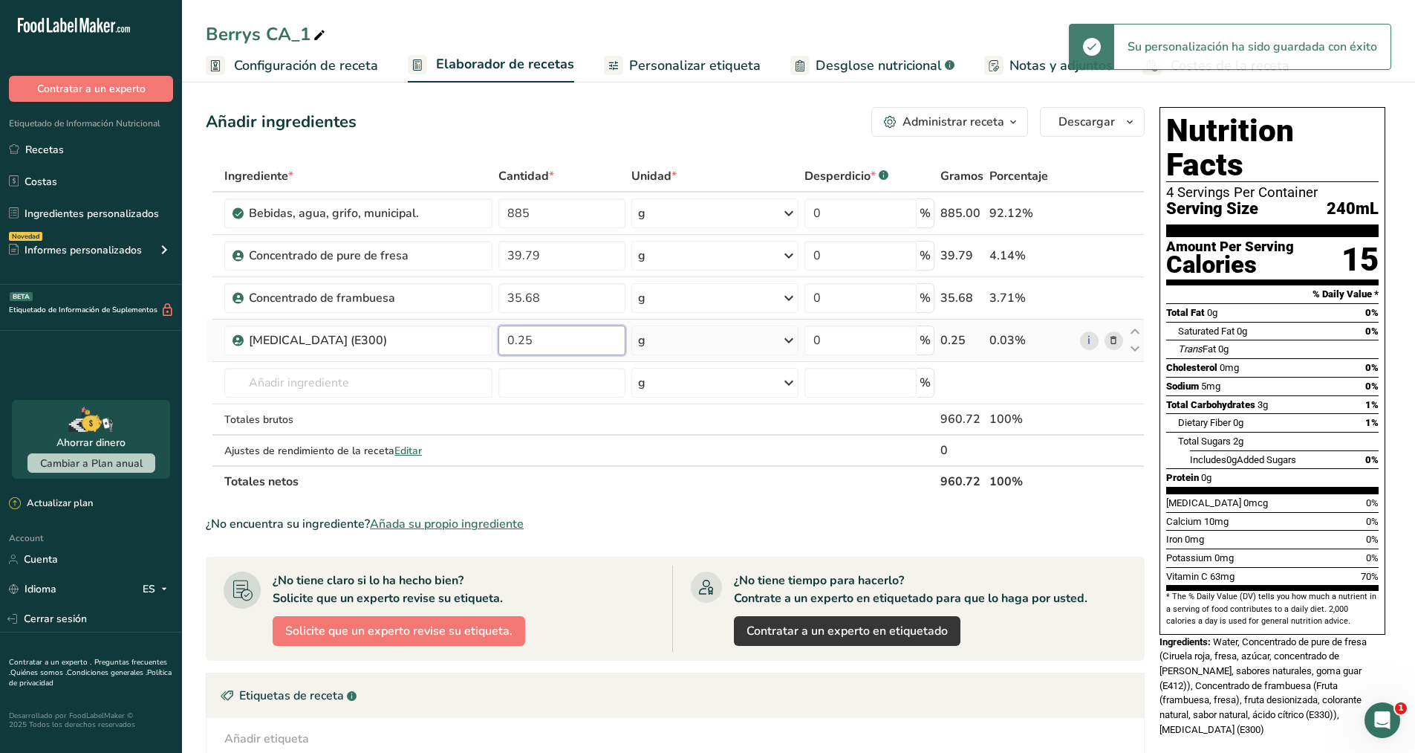
click at [559, 334] on input "0.25" at bounding box center [562, 340] width 127 height 30
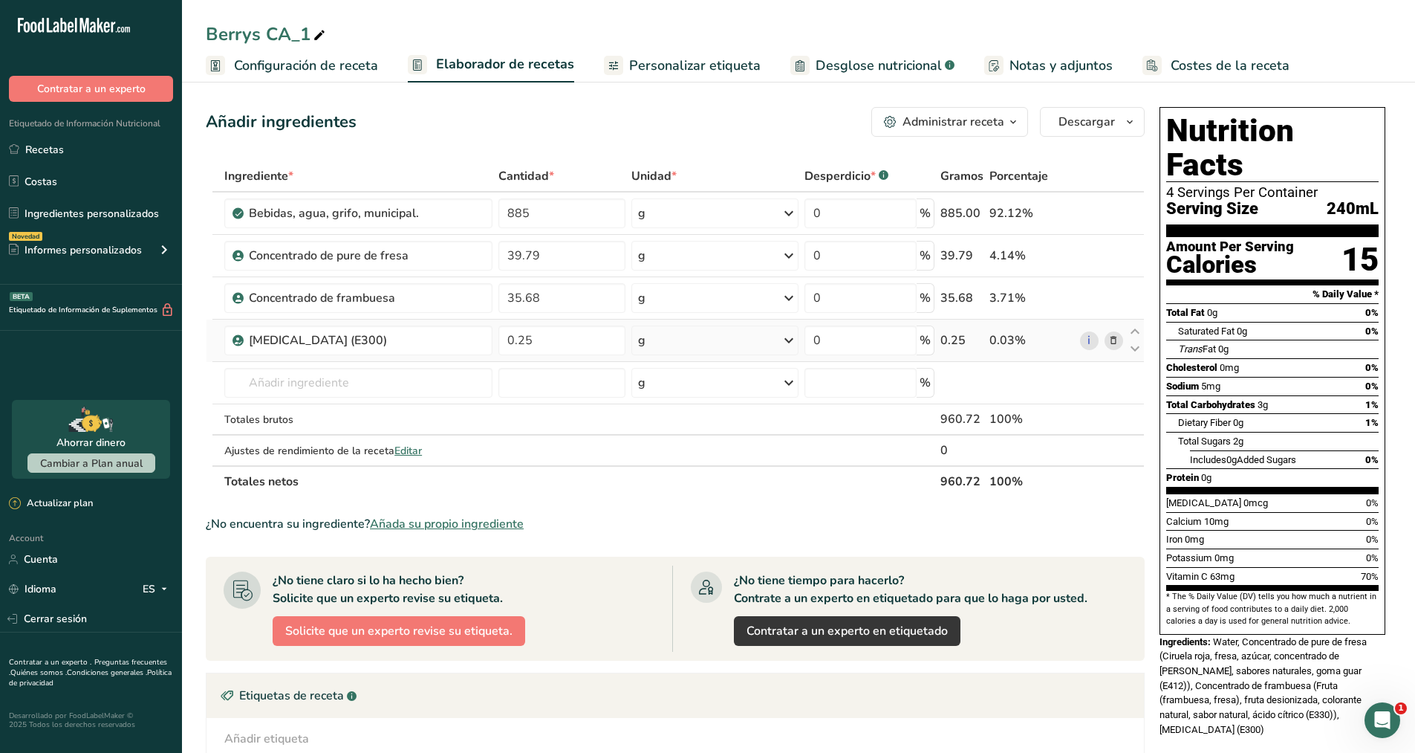
click at [1114, 337] on div "Ingrediente * Cantidad * Unidad * Desperdicio * .a-a{fill:#347362;}.b-a{fill:#f…" at bounding box center [675, 328] width 939 height 337
click at [1111, 339] on icon at bounding box center [1113, 341] width 10 height 16
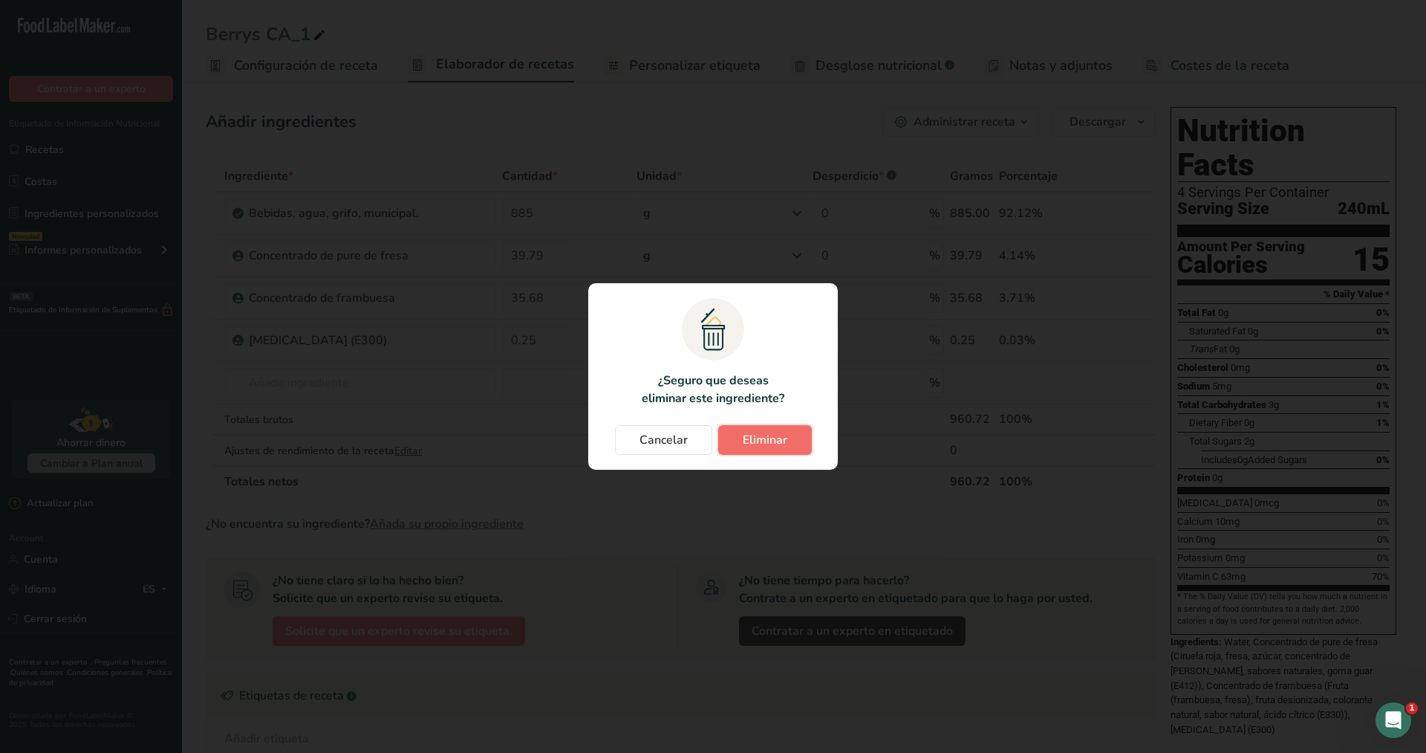
click at [759, 429] on button "Eliminar" at bounding box center [765, 440] width 94 height 30
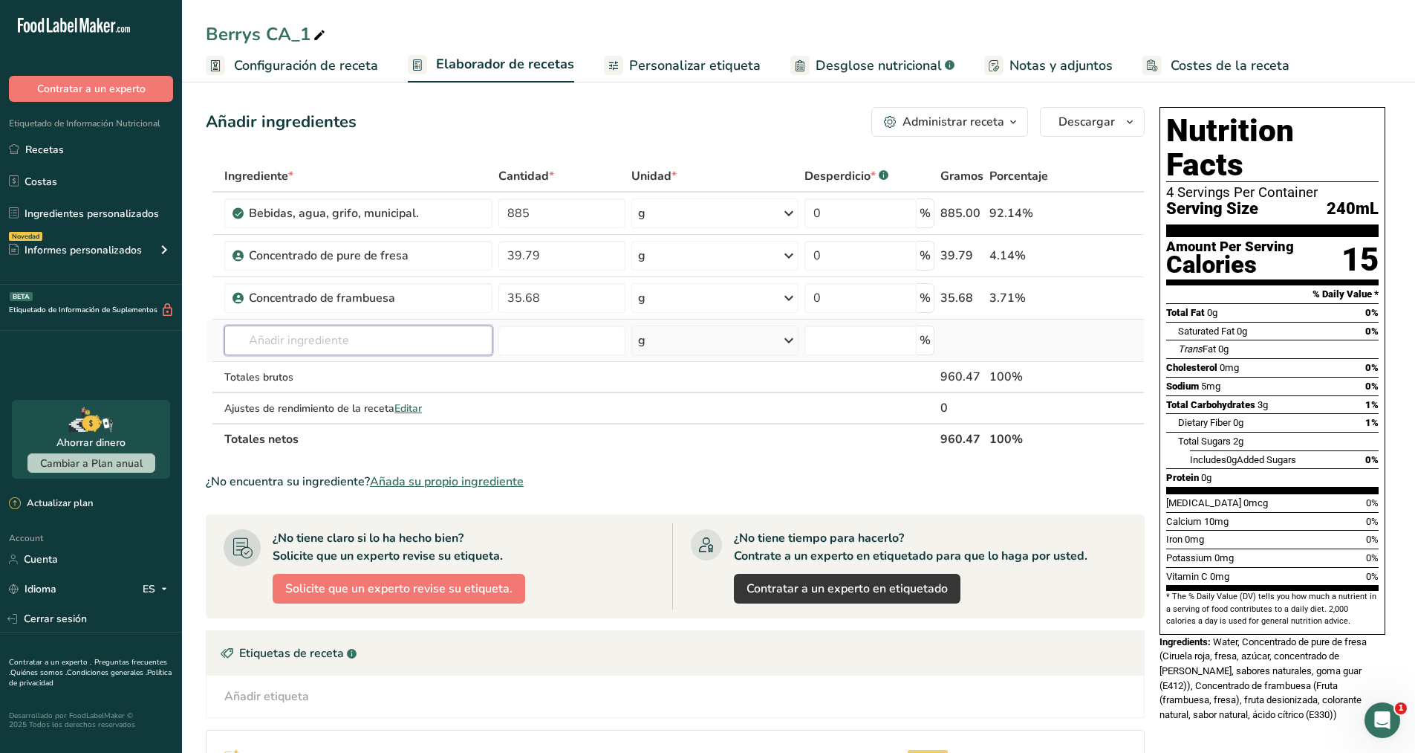
click at [354, 335] on input "text" at bounding box center [358, 340] width 268 height 30
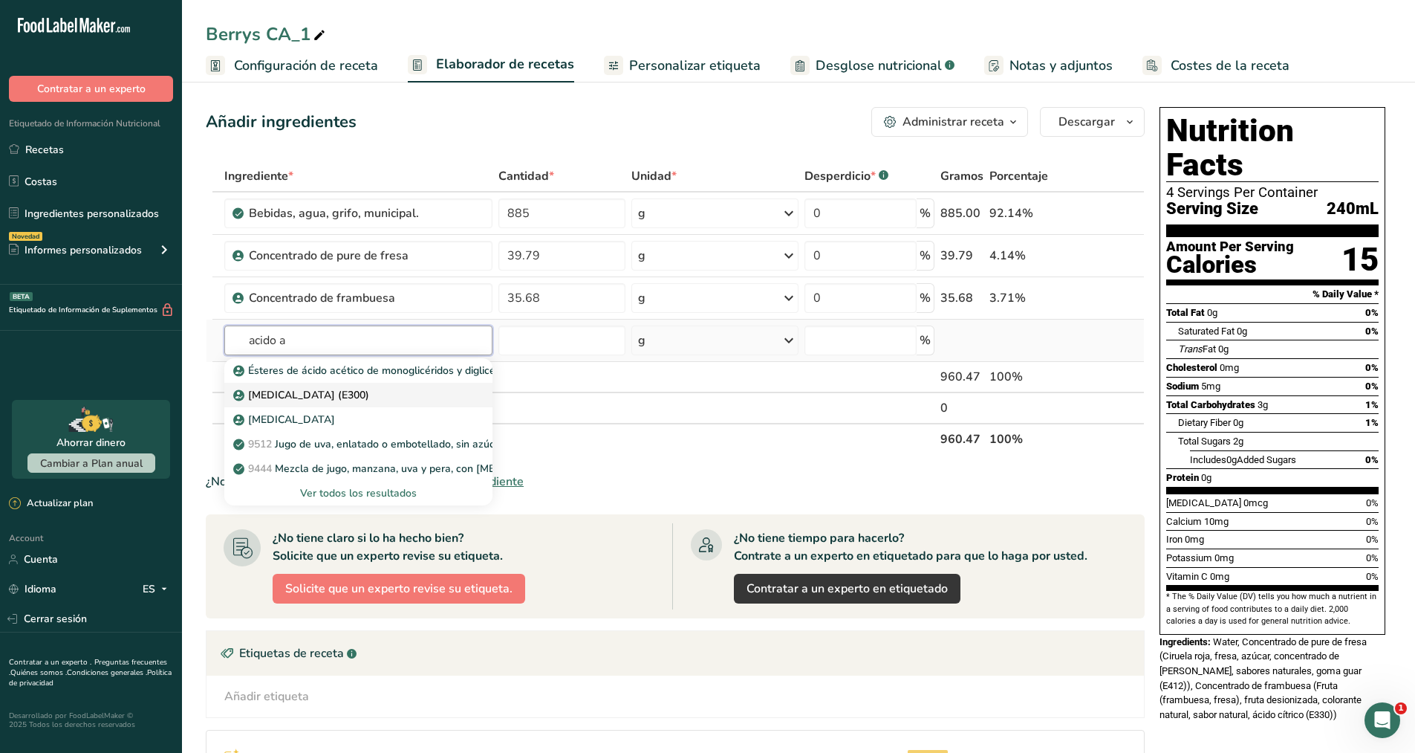
type input "acido a"
click at [336, 383] on link "Ácido ascórbico (E300)" at bounding box center [358, 395] width 268 height 25
type input "Ascorbic acid (E300)"
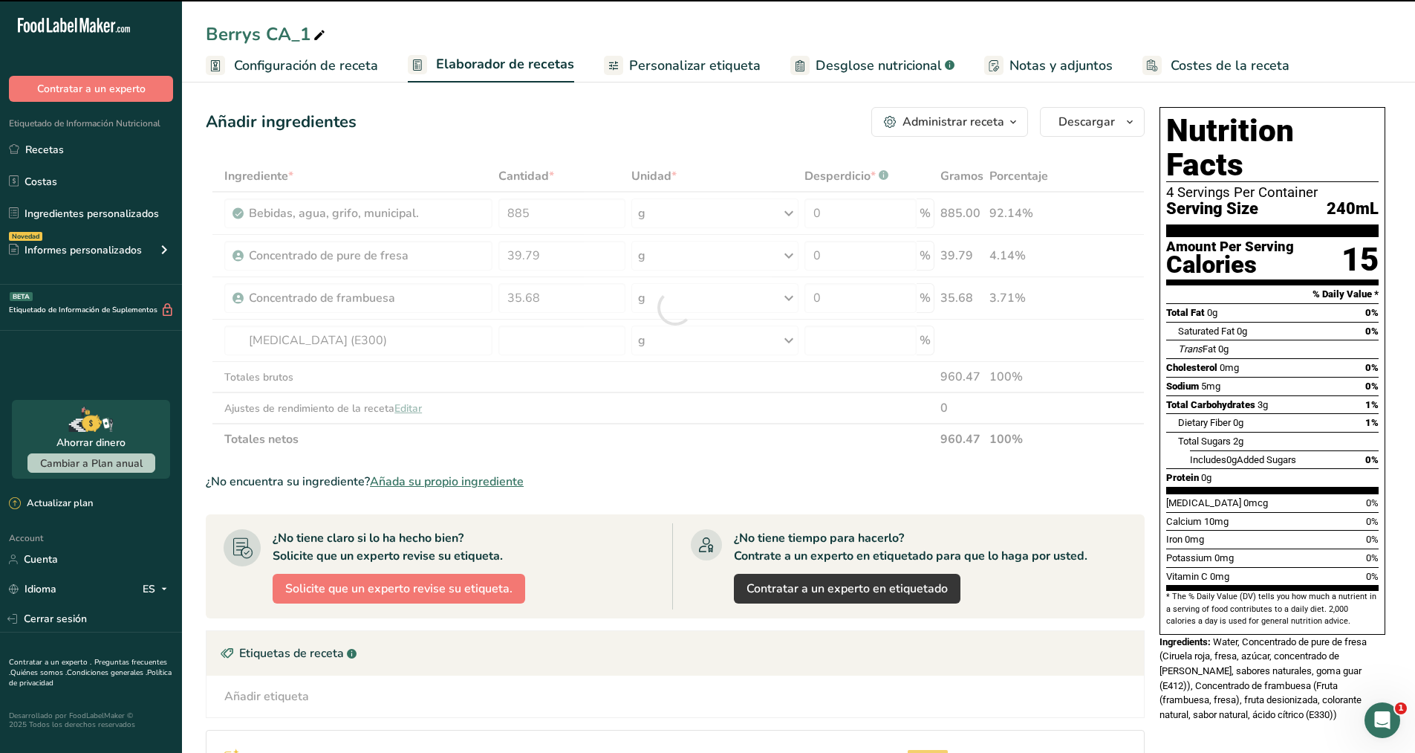
type input "0"
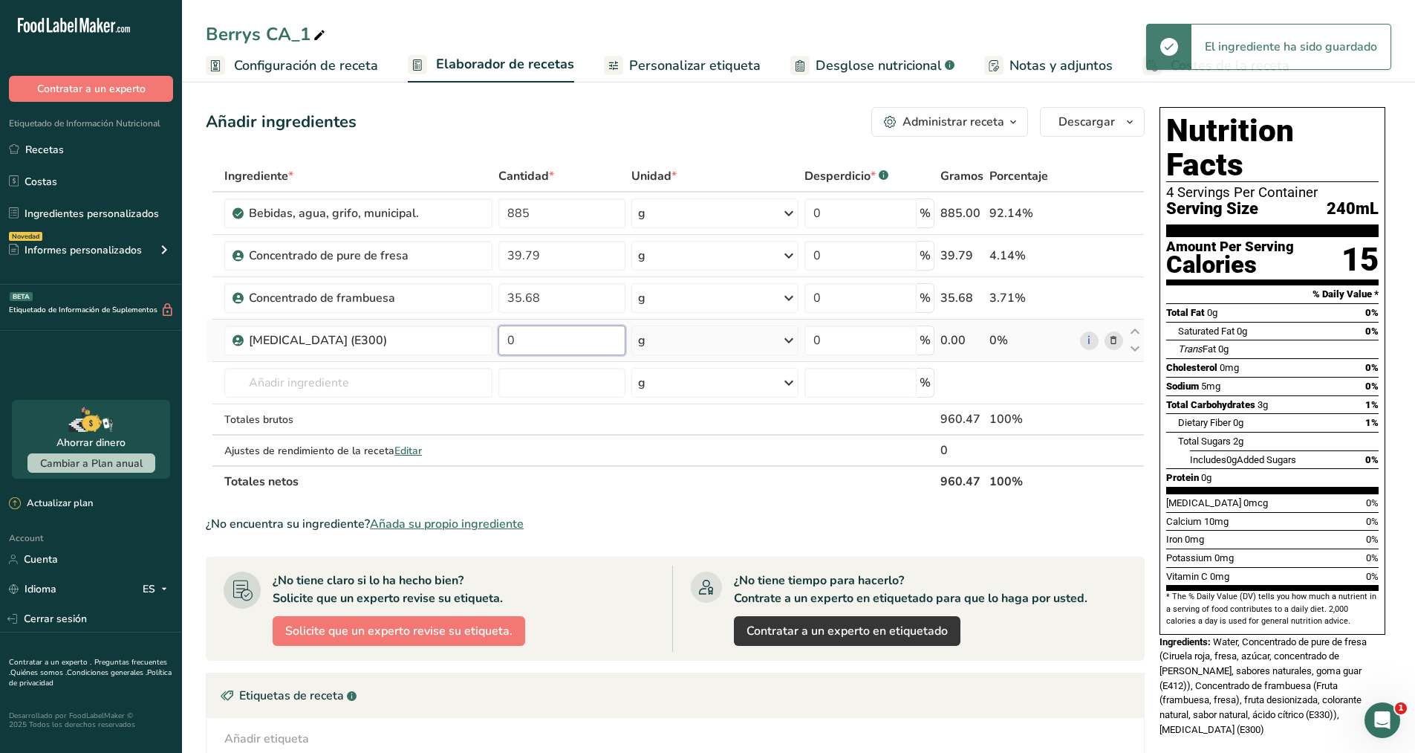
click at [519, 341] on input "0" at bounding box center [562, 340] width 127 height 30
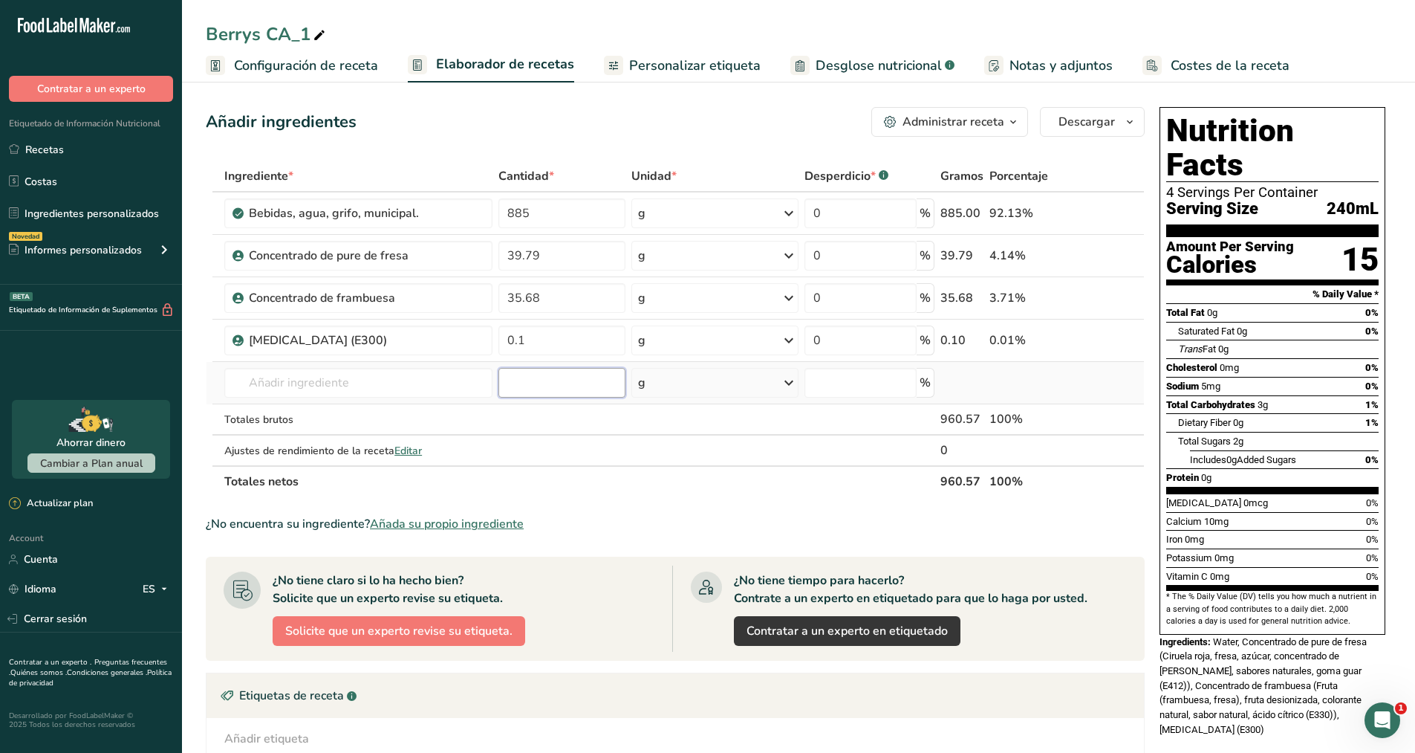
click at [524, 375] on div "Ingrediente * Cantidad * Unidad * Desperdicio * .a-a{fill:#347362;}.b-a{fill:#f…" at bounding box center [675, 328] width 939 height 337
click at [539, 348] on input "0.1" at bounding box center [562, 340] width 127 height 30
click at [550, 393] on div "Ingrediente * Cantidad * Unidad * Desperdicio * .a-a{fill:#347362;}.b-a{fill:#f…" at bounding box center [675, 328] width 939 height 337
click at [555, 350] on input "0.09" at bounding box center [562, 340] width 127 height 30
type input "8"
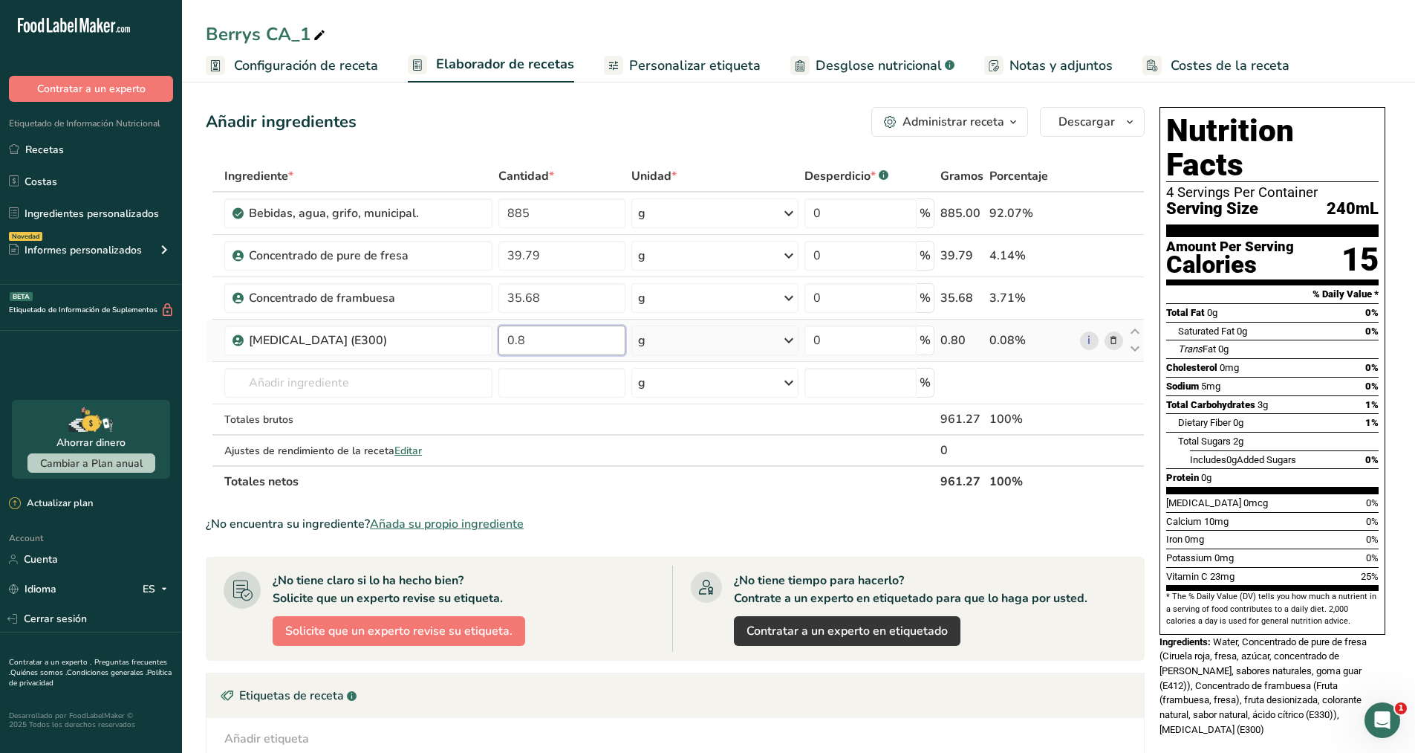
type input "0.8"
click at [336, 60] on span "Configuración de receta" at bounding box center [306, 66] width 144 height 20
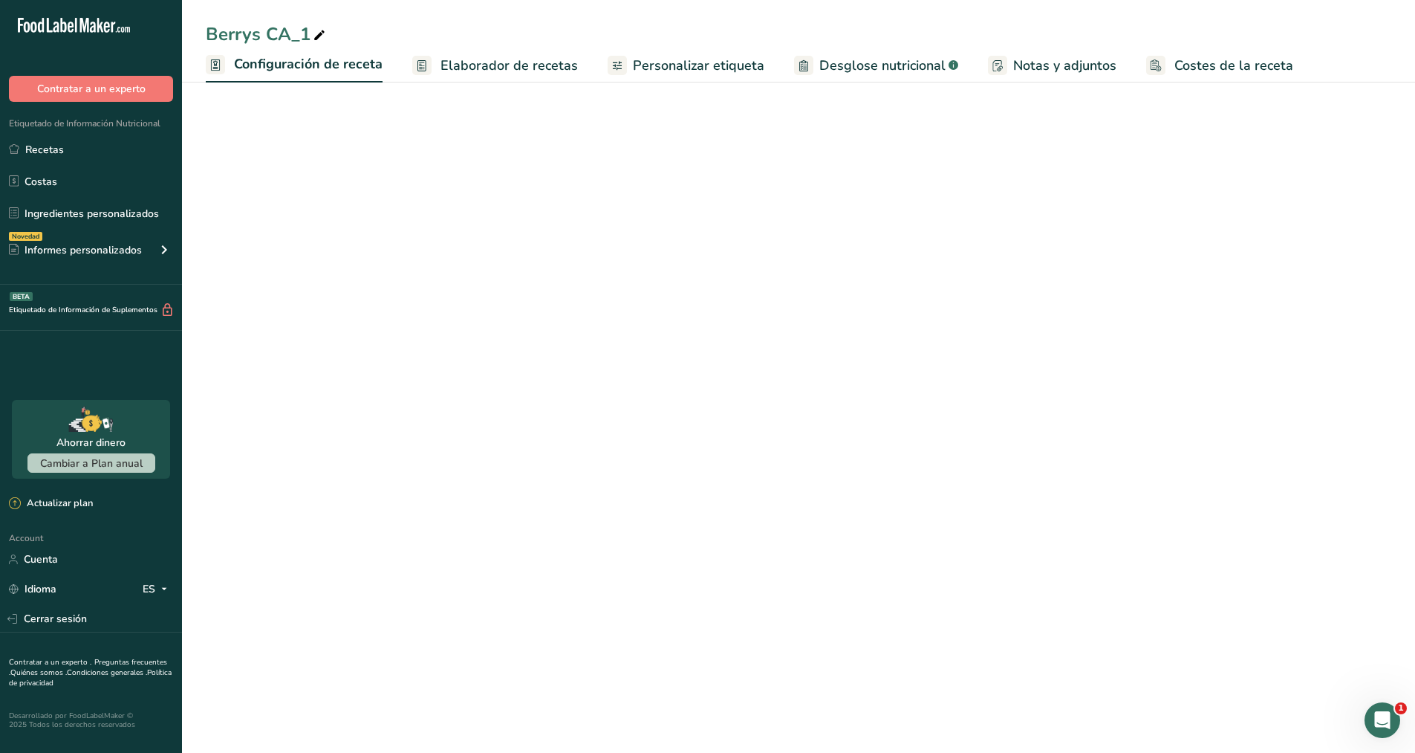
select select "22"
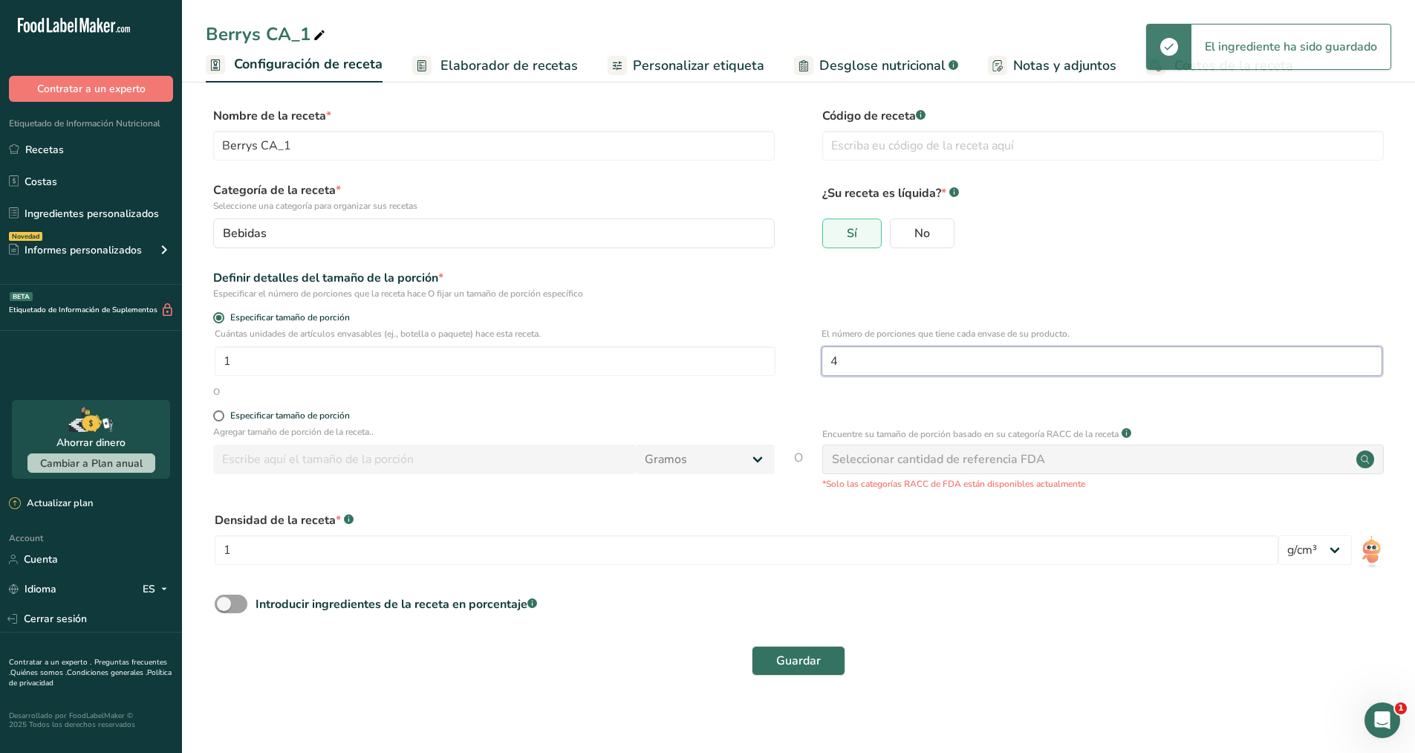
click at [851, 357] on input "4" at bounding box center [1102, 361] width 561 height 30
type input "2"
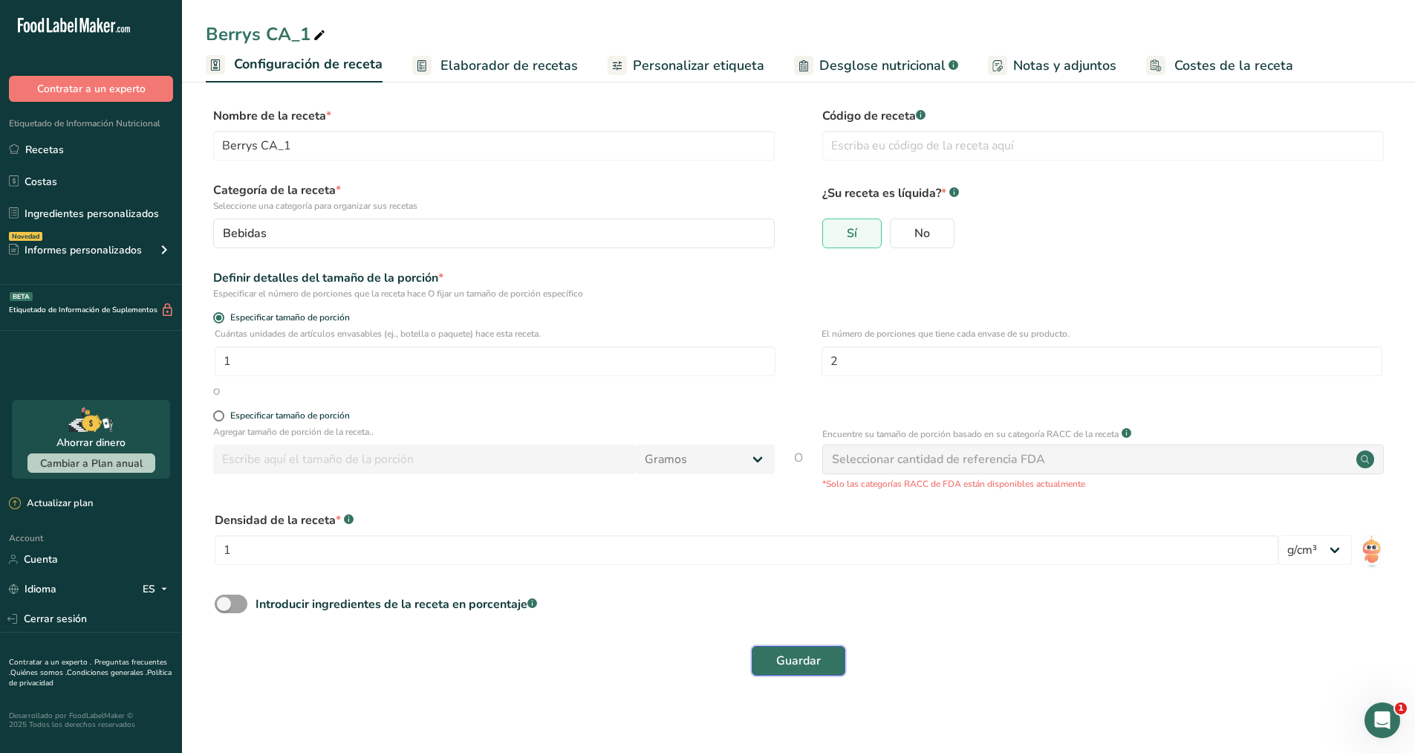
click at [814, 652] on span "Guardar" at bounding box center [798, 661] width 45 height 18
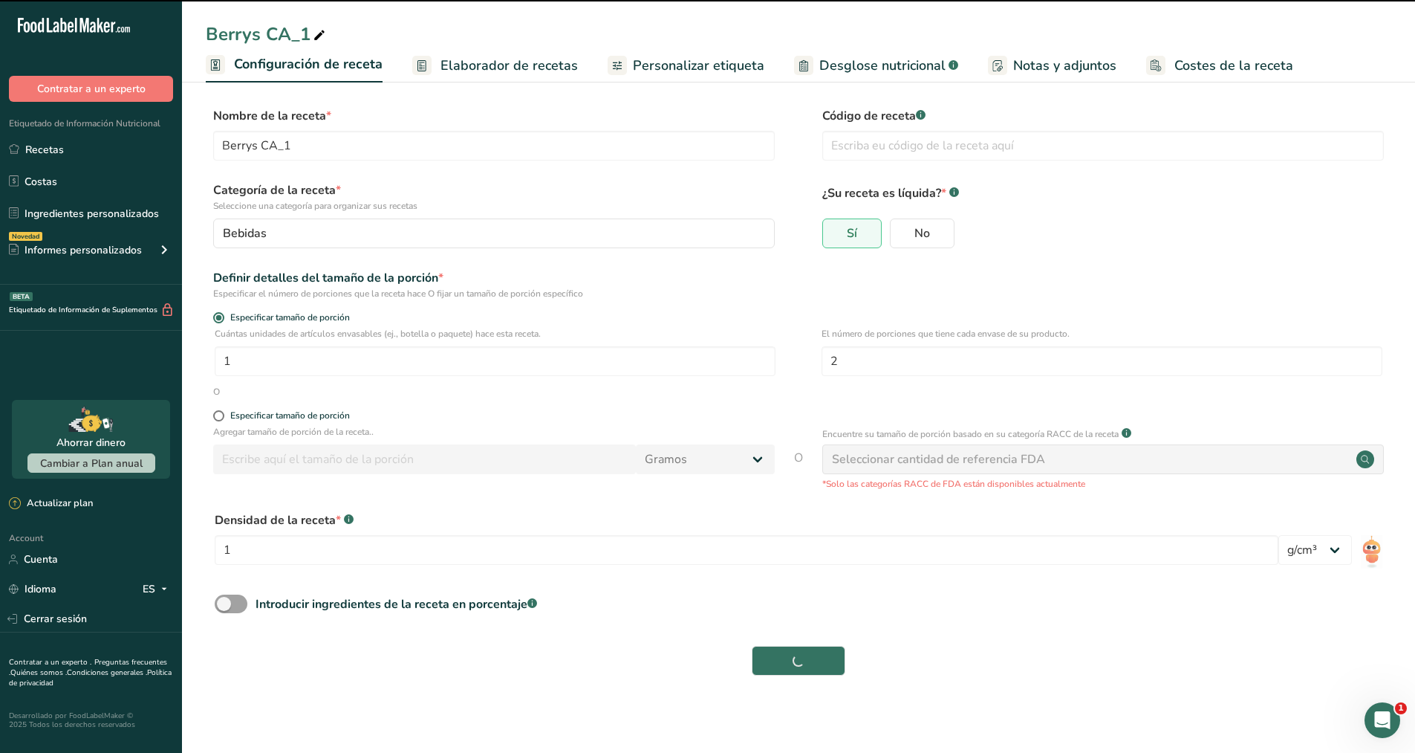
click at [477, 64] on span "Elaborador de recetas" at bounding box center [509, 66] width 137 height 20
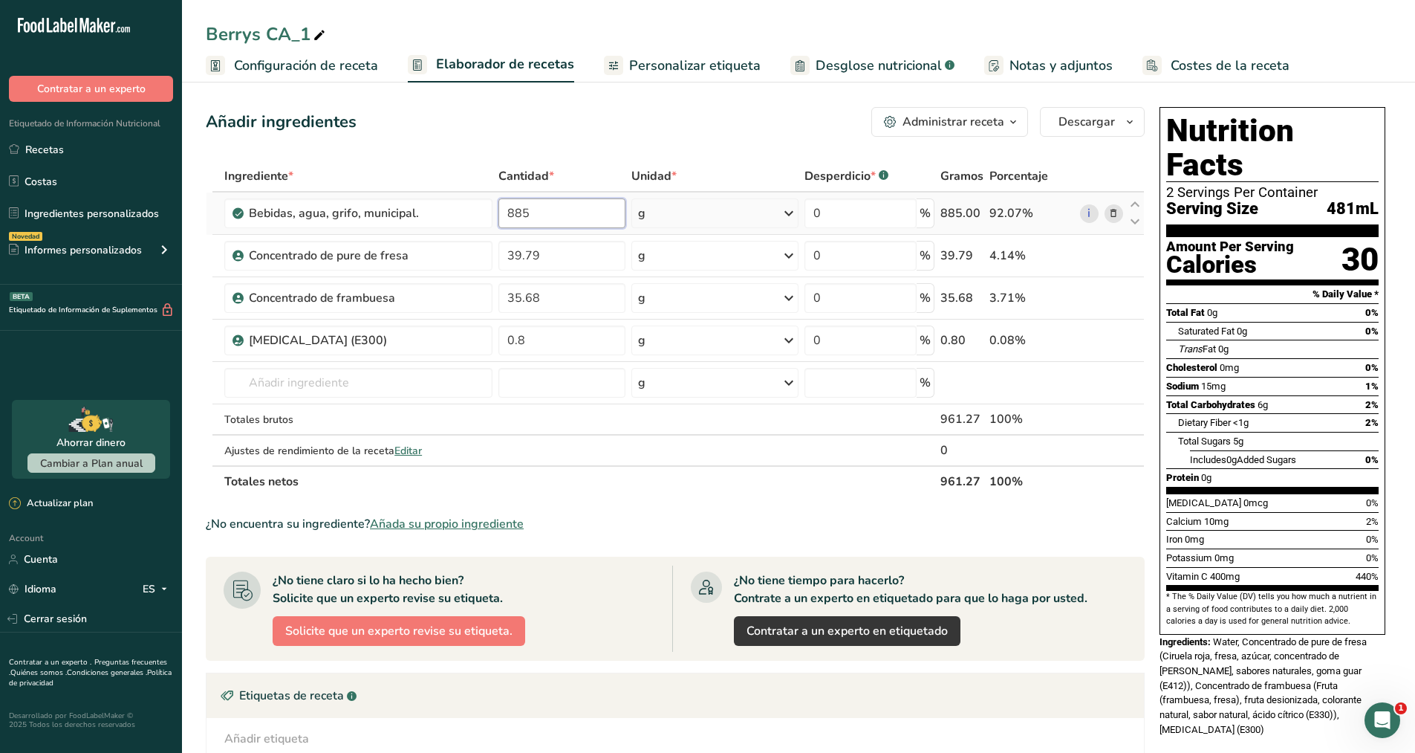
click at [573, 214] on input "885" at bounding box center [562, 213] width 127 height 30
type input "8"
type input "920"
click at [582, 250] on div "Ingrediente * Cantidad * Unidad * Desperdicio * .a-a{fill:#347362;}.b-a{fill:#f…" at bounding box center [675, 328] width 939 height 337
type input "3"
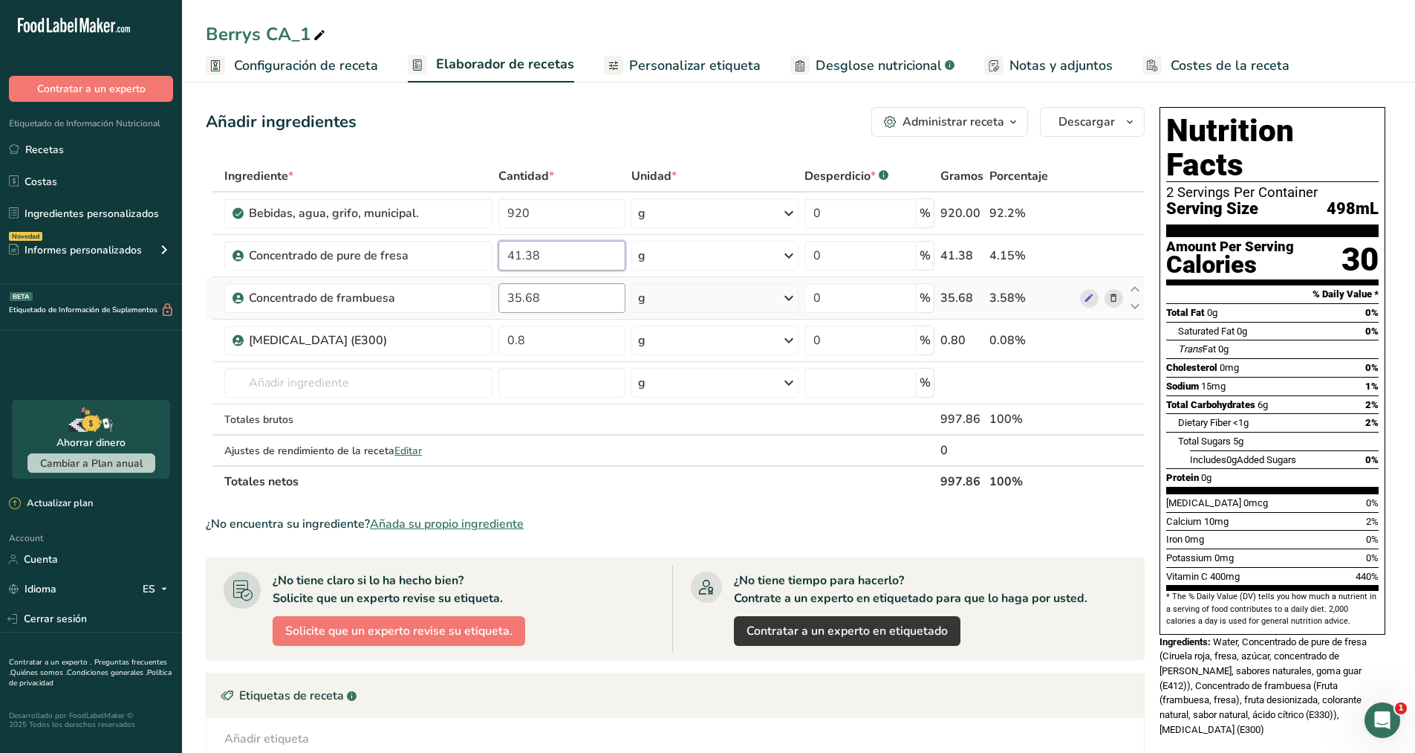
type input "41.38"
click at [575, 301] on div "Ingrediente * Cantidad * Unidad * Desperdicio * .a-a{fill:#347362;}.b-a{fill:#f…" at bounding box center [675, 328] width 939 height 337
type input "37.10"
click at [565, 338] on div "Ingrediente * Cantidad * Unidad * Desperdicio * .a-a{fill:#347362;}.b-a{fill:#f…" at bounding box center [675, 328] width 939 height 337
click at [553, 340] on input "0.8" at bounding box center [562, 340] width 127 height 30
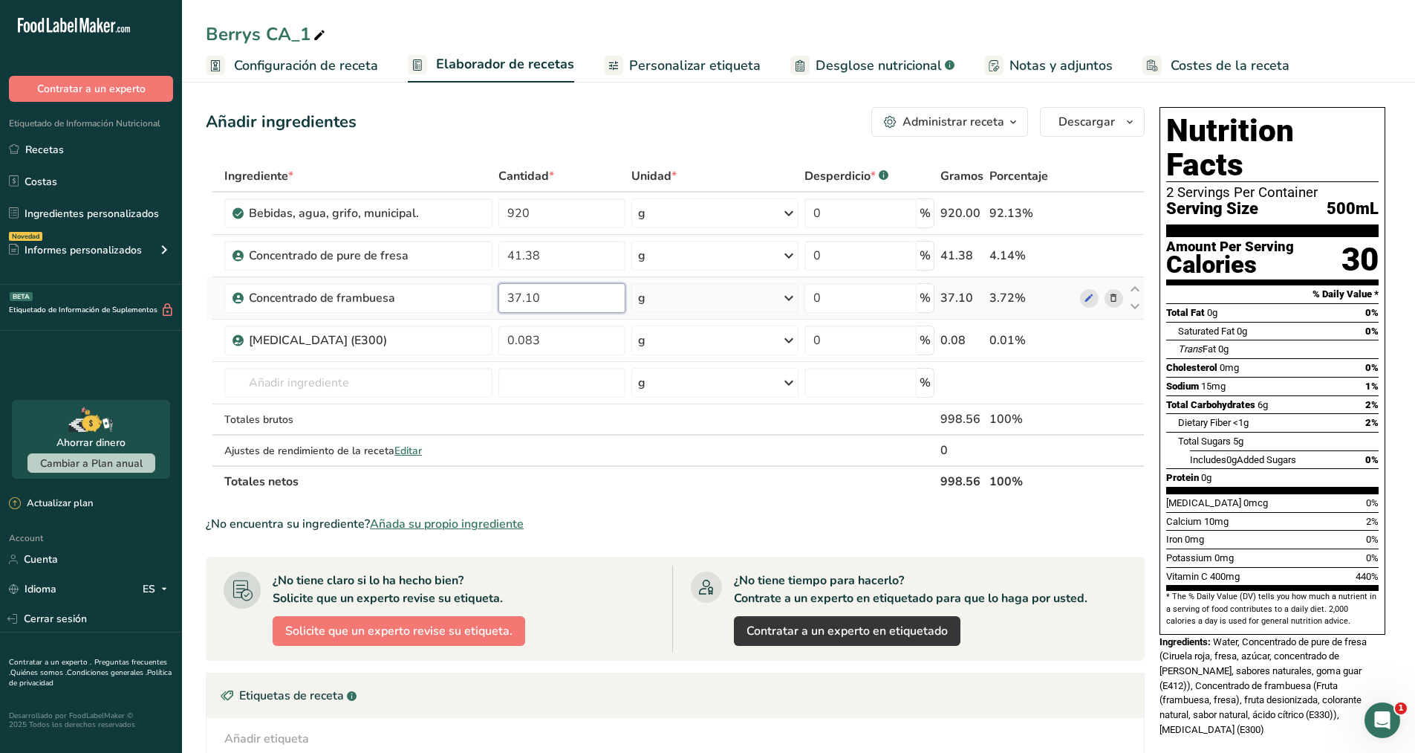
click at [566, 306] on div "Ingrediente * Cantidad * Unidad * Desperdicio * .a-a{fill:#347362;}.b-a{fill:#f…" at bounding box center [675, 328] width 939 height 337
click at [545, 340] on div "Ingrediente * Cantidad * Unidad * Desperdicio * .a-a{fill:#347362;}.b-a{fill:#f…" at bounding box center [675, 328] width 939 height 337
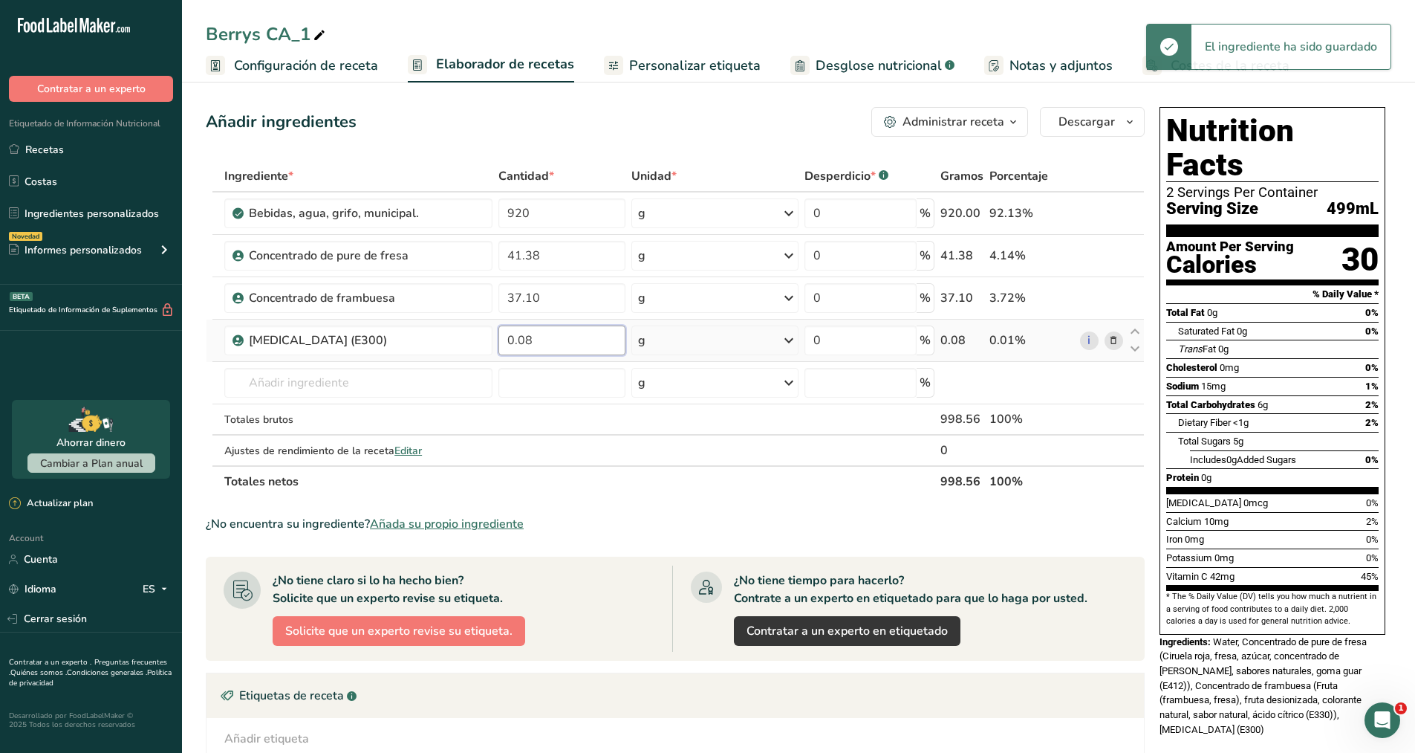
type input "0.08"
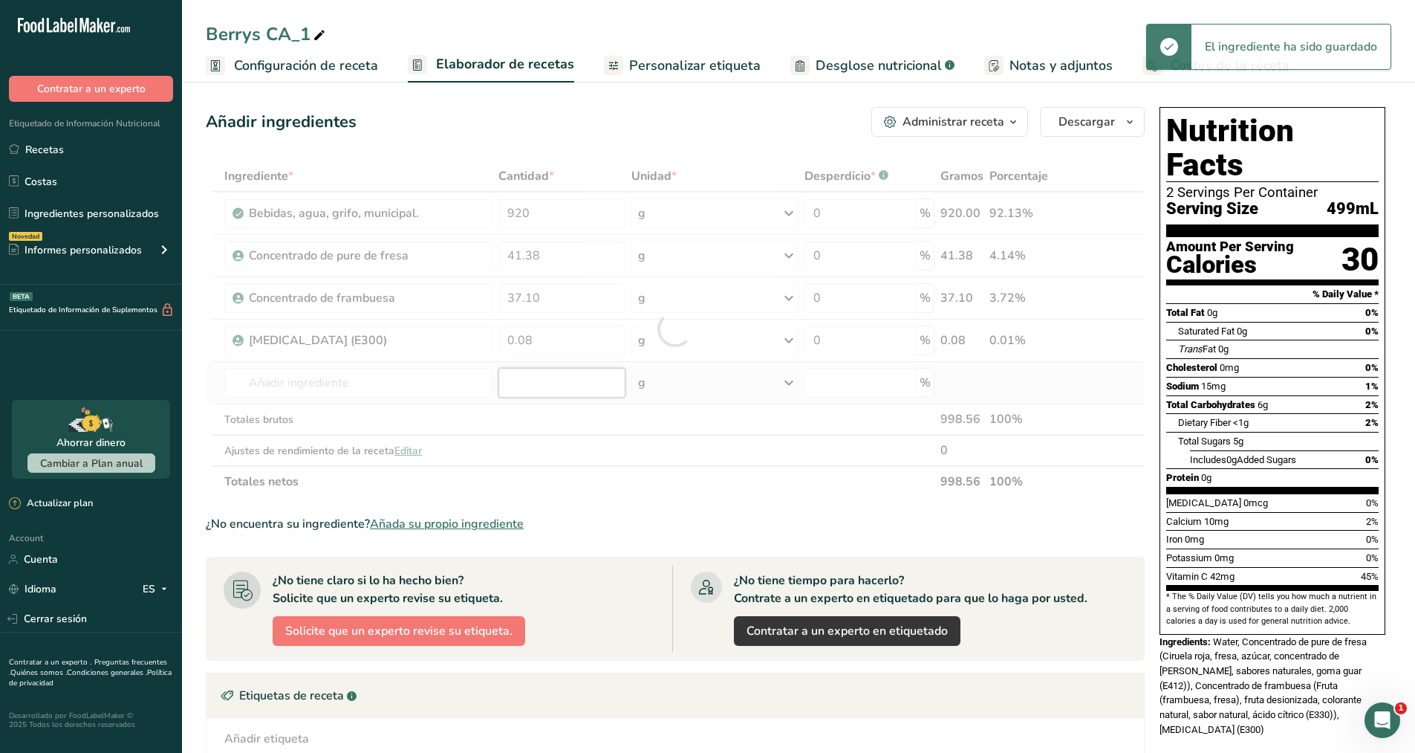
click at [548, 377] on div "Ingrediente * Cantidad * Unidad * Desperdicio * .a-a{fill:#347362;}.b-a{fill:#f…" at bounding box center [675, 328] width 939 height 337
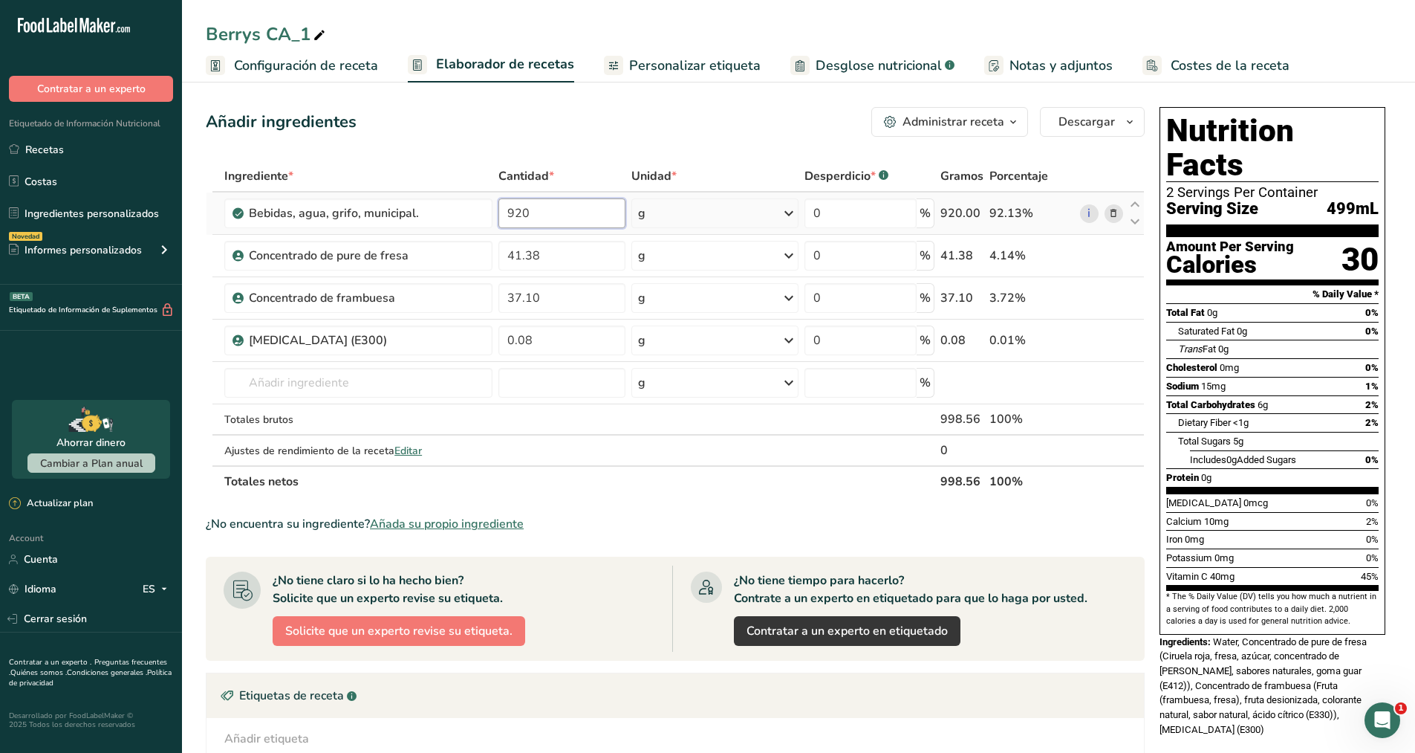
click at [572, 213] on input "920" at bounding box center [562, 213] width 127 height 30
type input "921"
click at [576, 256] on div "Ingrediente * Cantidad * Unidad * Desperdicio * .a-a{fill:#347362;}.b-a{fill:#f…" at bounding box center [675, 328] width 939 height 337
click at [294, 40] on div "Berrys CA_1" at bounding box center [267, 34] width 123 height 27
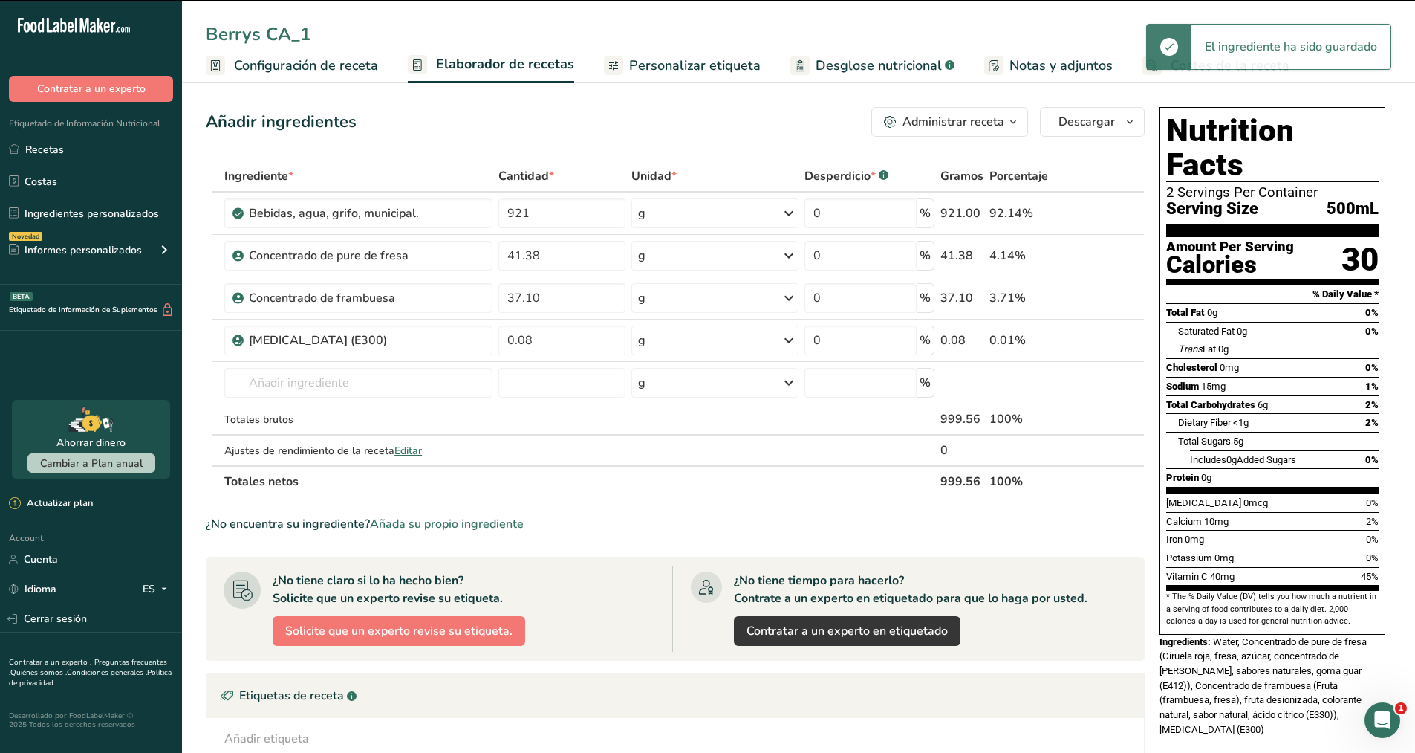
click at [294, 40] on input "Berrys CA_1" at bounding box center [799, 34] width 1186 height 27
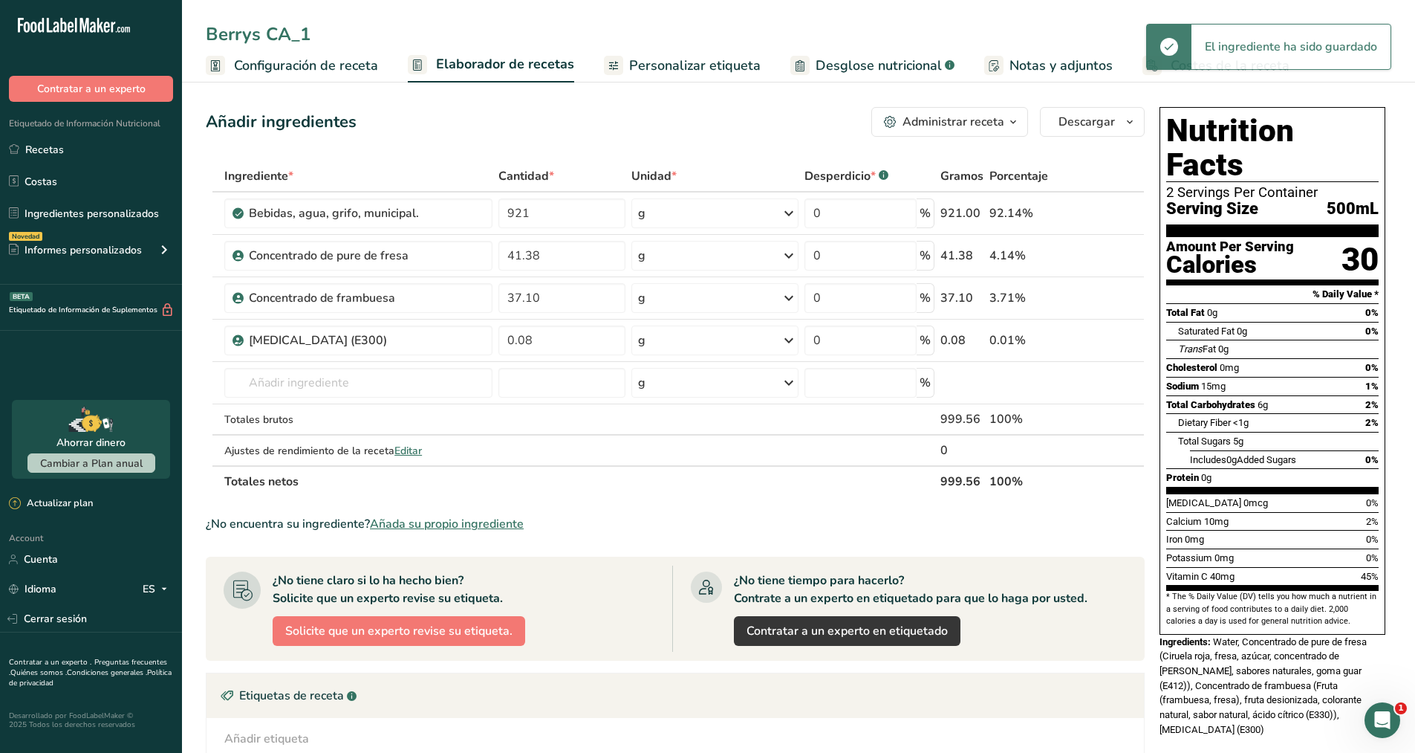
click at [314, 36] on input "Berrys CA_1" at bounding box center [799, 34] width 1186 height 27
click at [384, 30] on input "Berrys S/A" at bounding box center [799, 34] width 1186 height 27
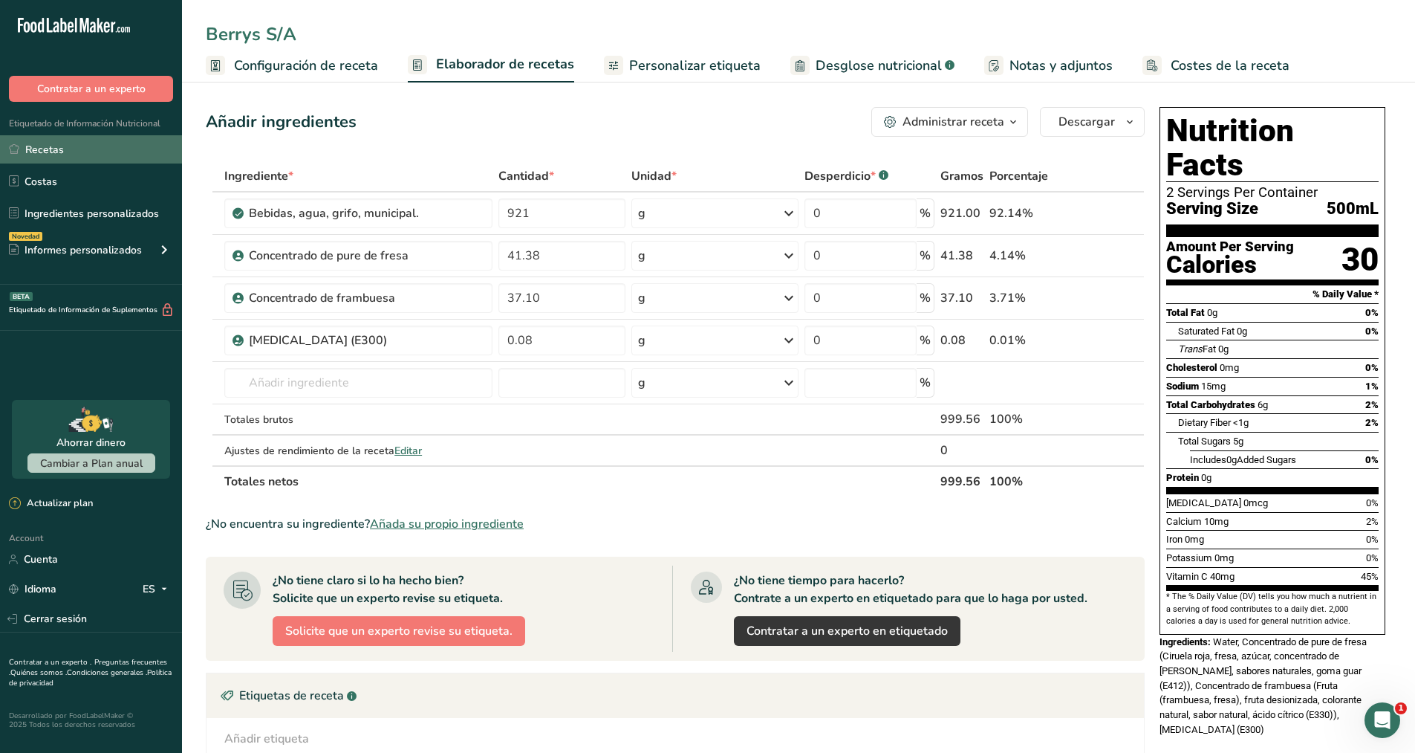
type input "Berrys S/A"
click at [67, 146] on link "Recetas" at bounding box center [91, 149] width 182 height 28
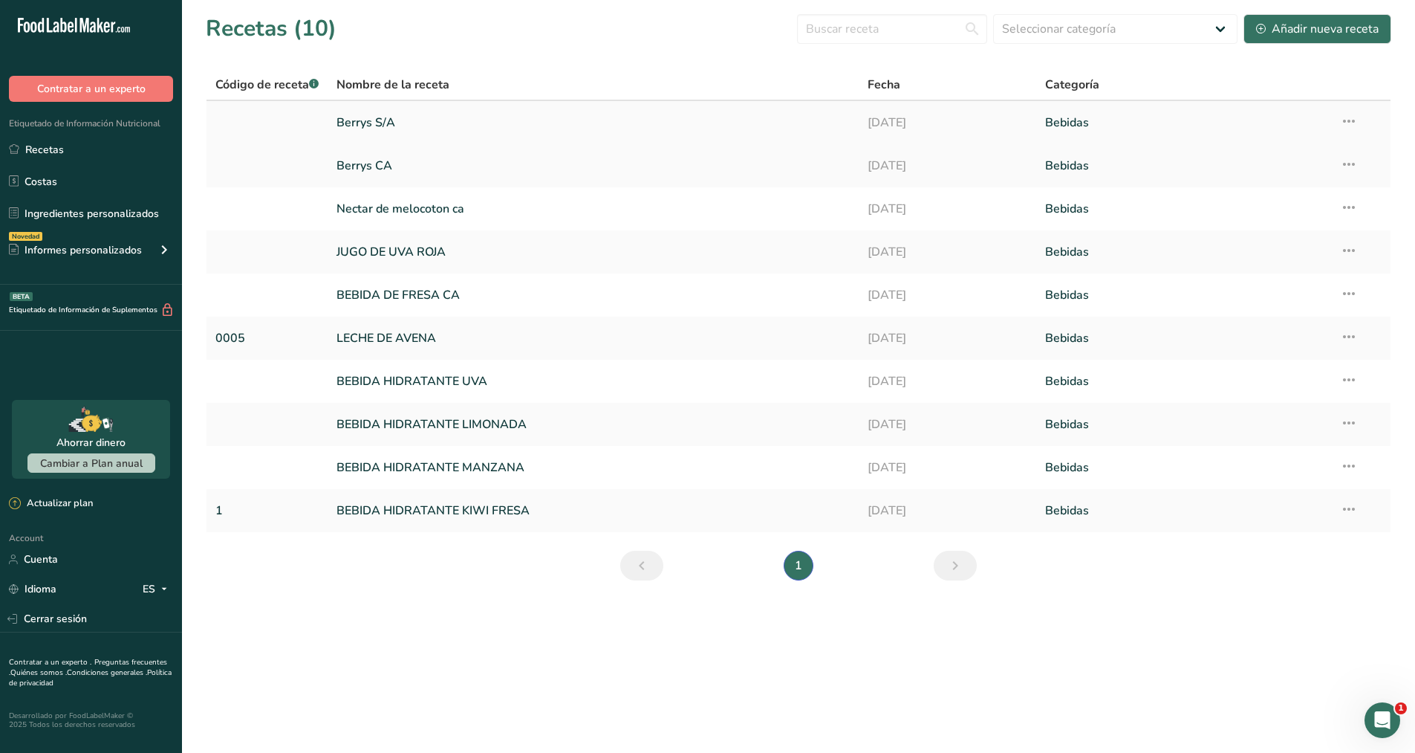
click at [1347, 116] on icon at bounding box center [1349, 121] width 18 height 27
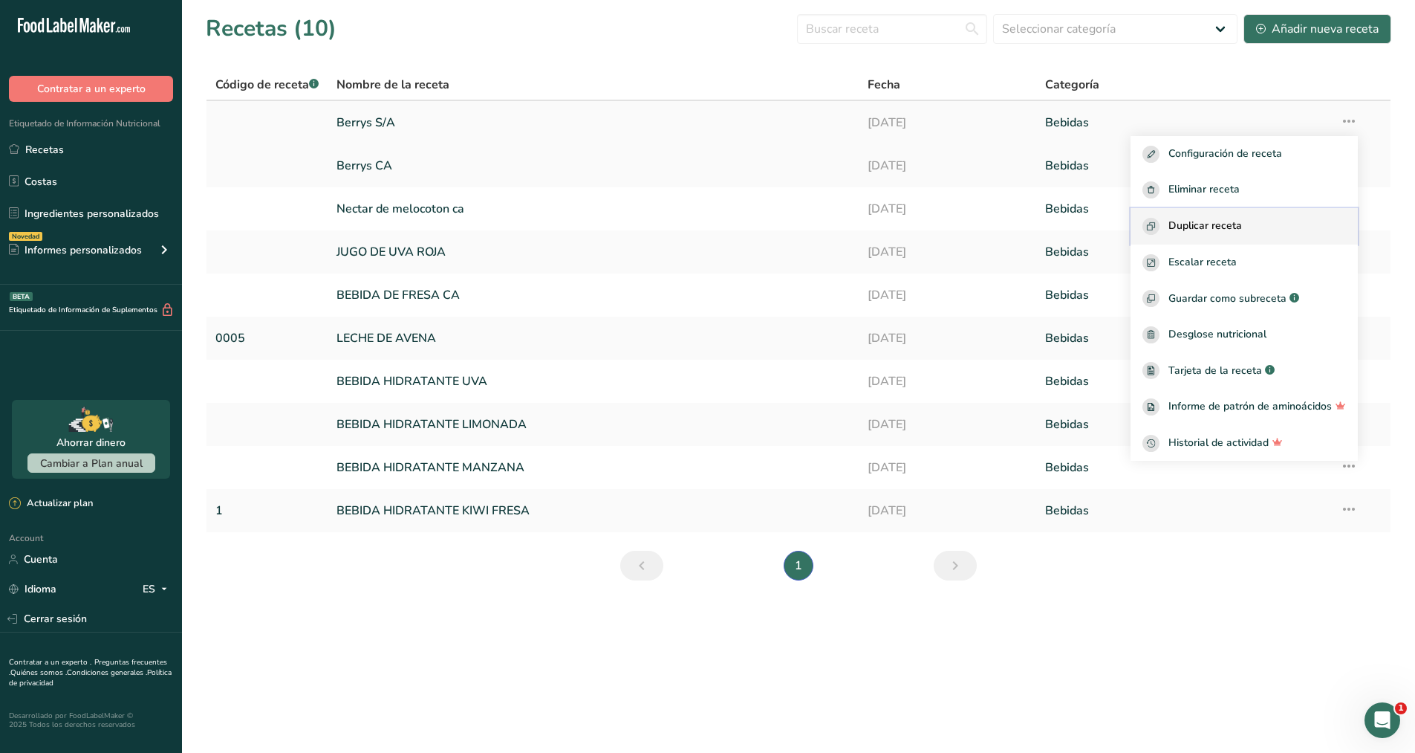
click at [1255, 221] on div "Duplicar receta" at bounding box center [1245, 226] width 204 height 17
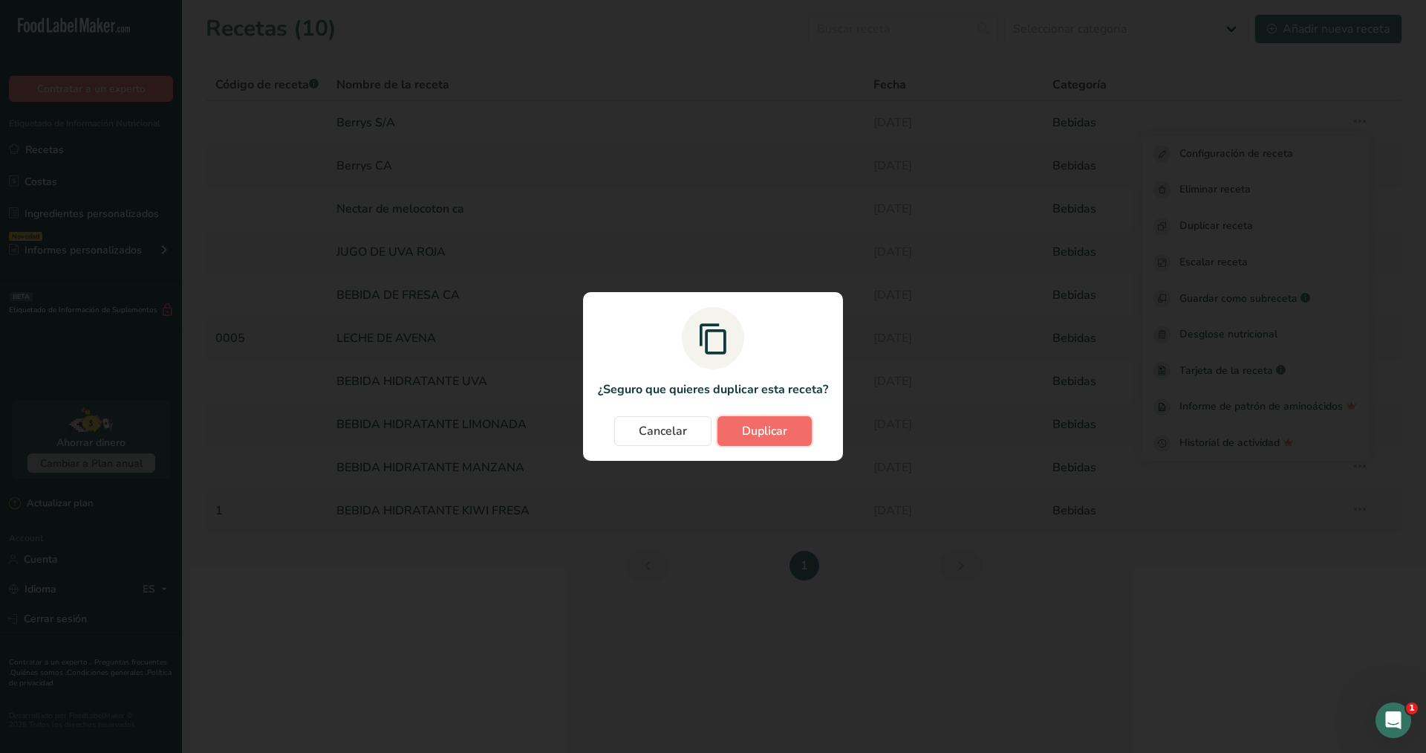
click at [786, 423] on span "Duplicar" at bounding box center [764, 431] width 45 height 18
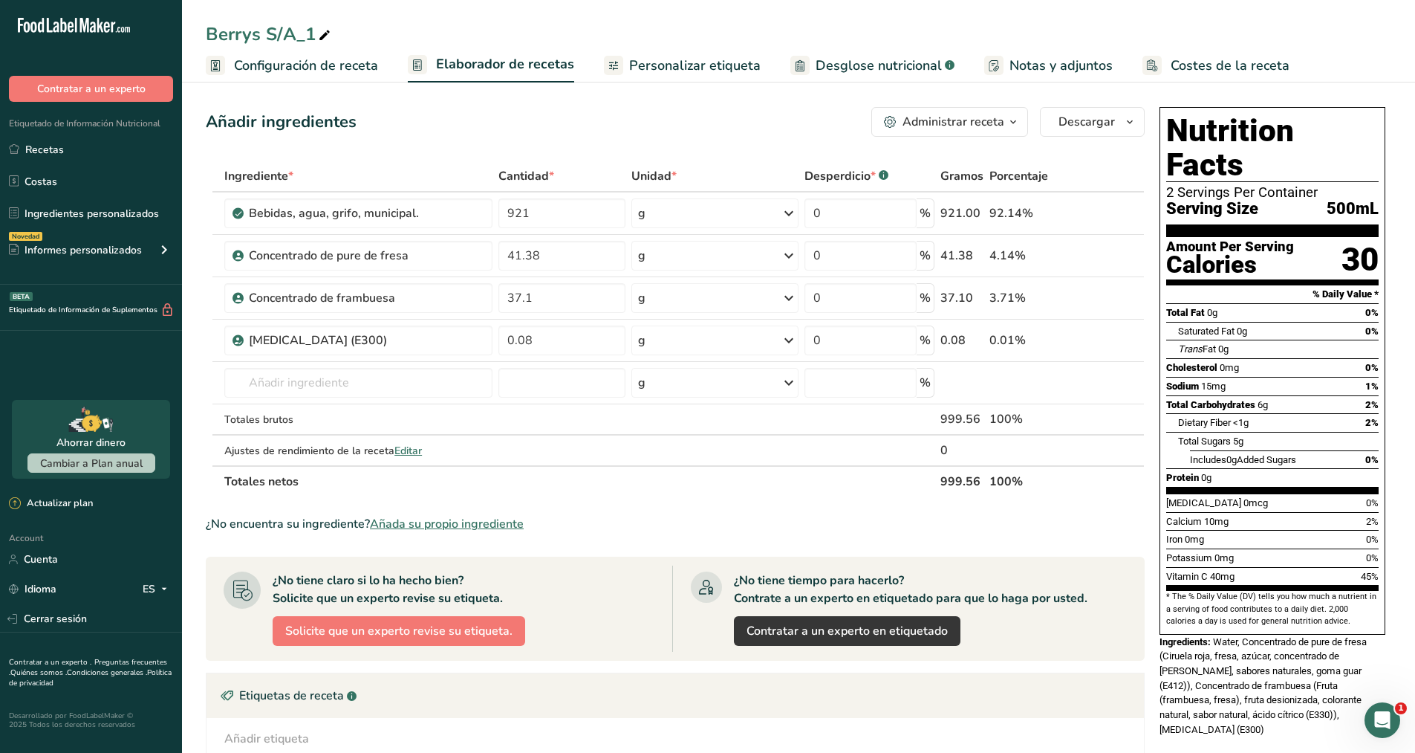
click at [310, 33] on div "Berrys S/A_1" at bounding box center [270, 34] width 128 height 27
type input "FRESA S/A"
click at [432, 214] on div "Bebidas, agua, grifo, municipal." at bounding box center [342, 213] width 186 height 18
click at [1114, 298] on icon at bounding box center [1113, 298] width 10 height 16
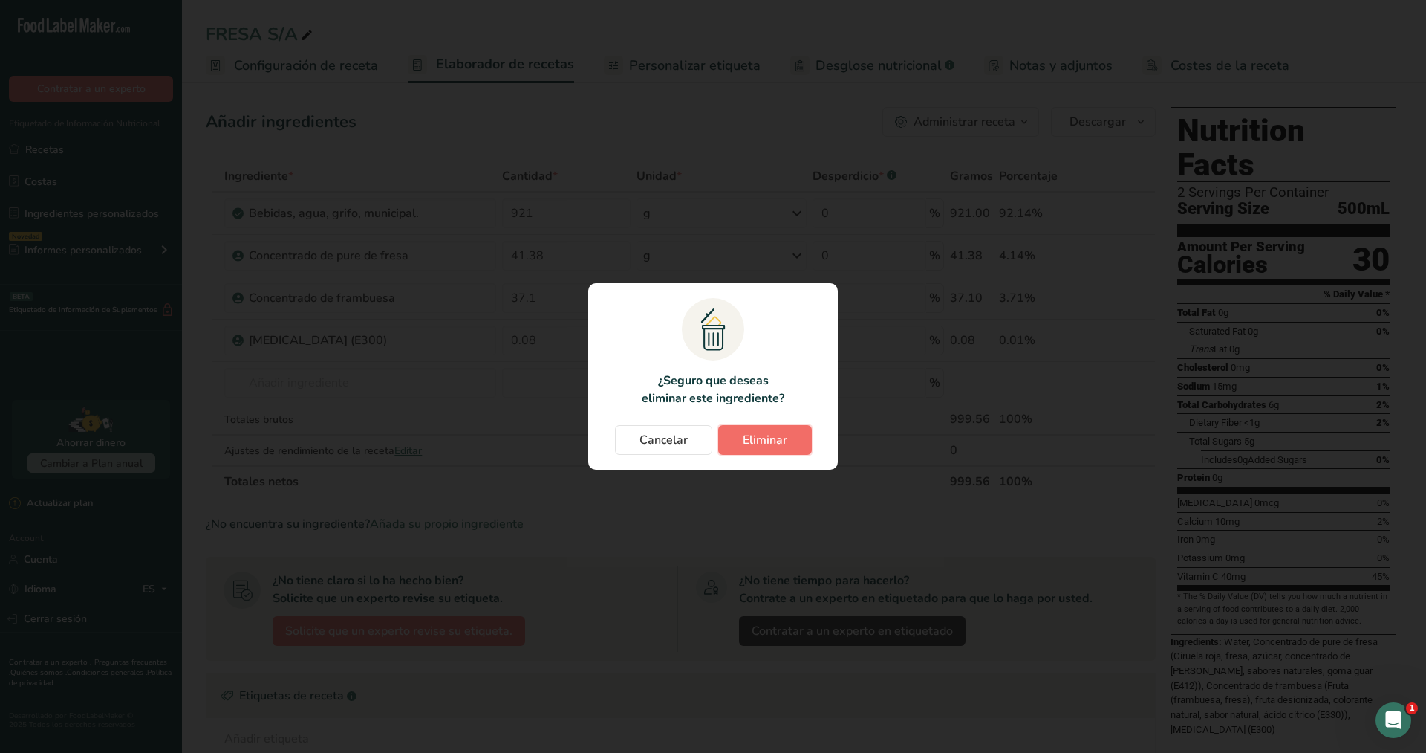
click at [780, 434] on span "Eliminar" at bounding box center [765, 440] width 45 height 18
type input "0.08"
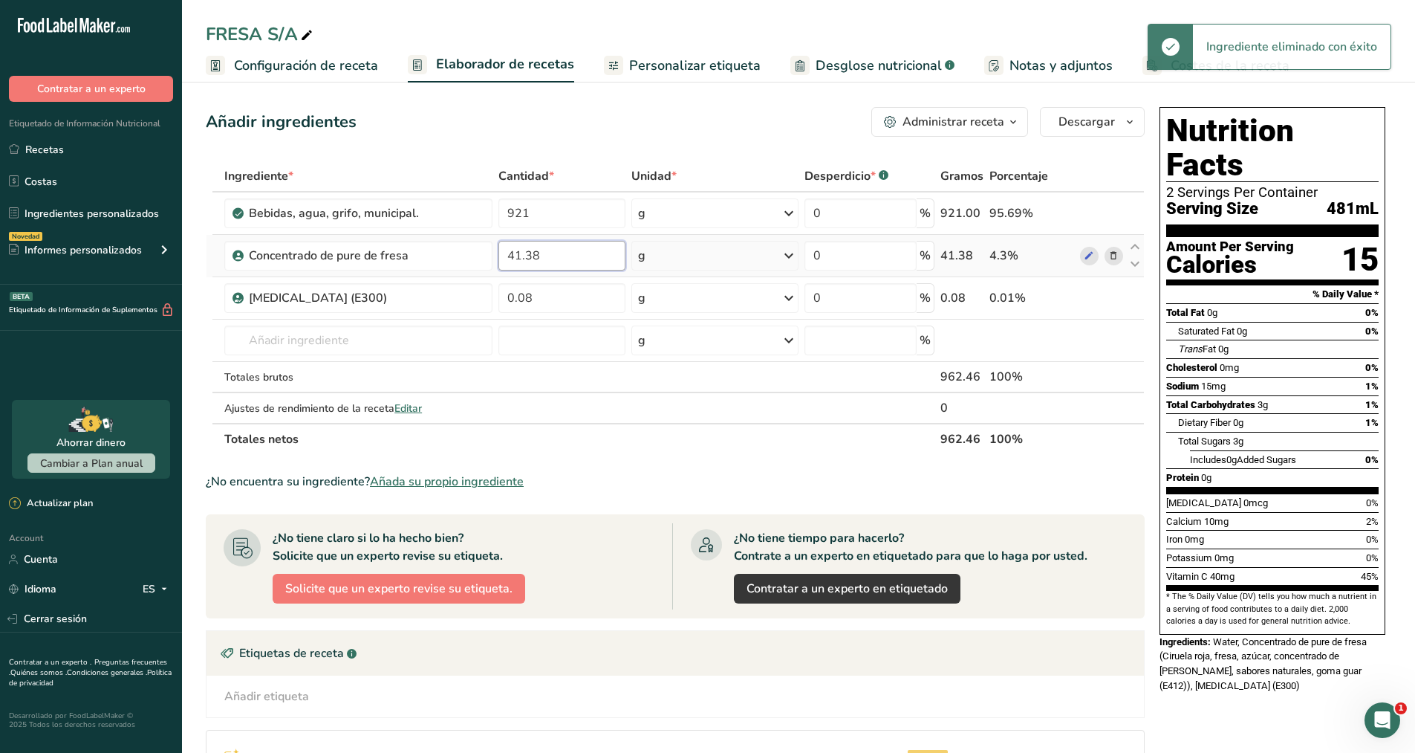
click at [567, 258] on input "41.38" at bounding box center [562, 256] width 127 height 30
type input "4"
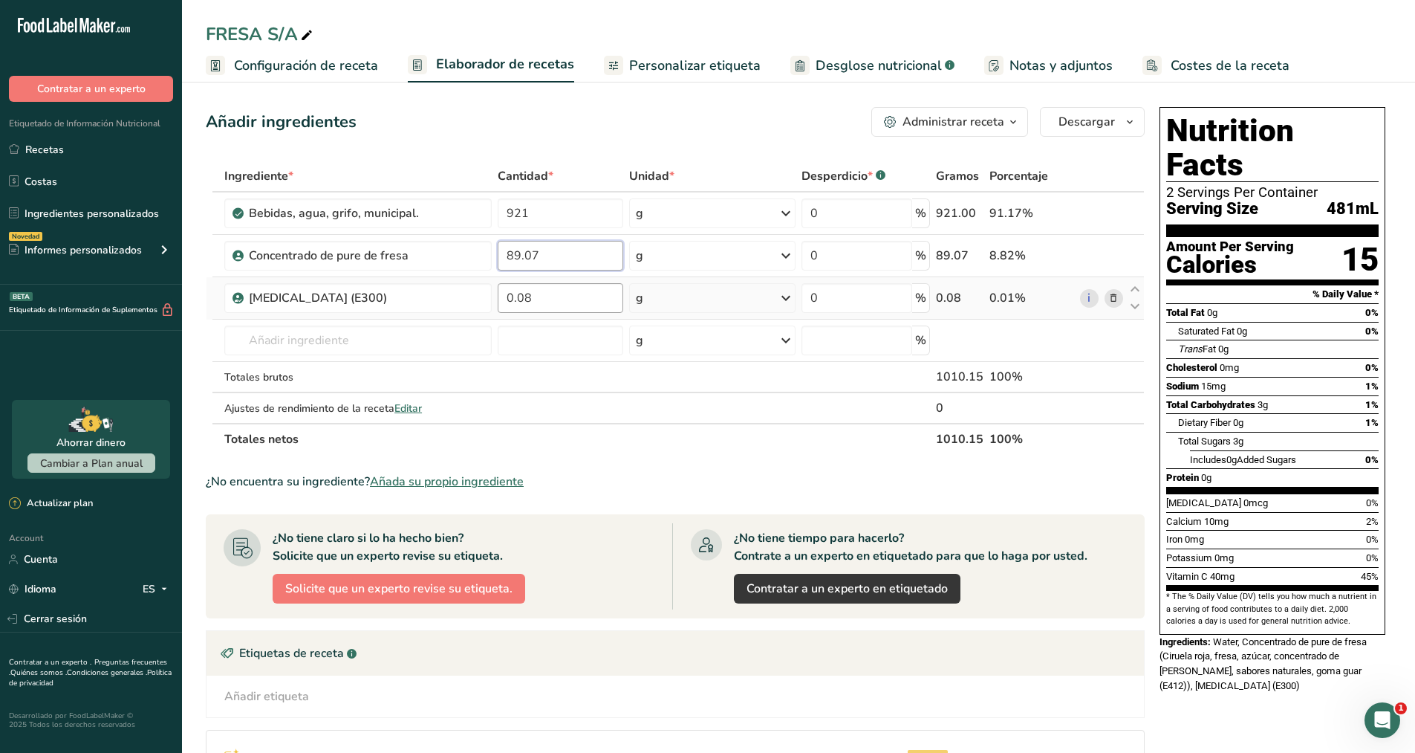
type input "89.07"
click at [573, 296] on div "Ingrediente * Cantidad * Unidad * Desperdicio * .a-a{fill:#347362;}.b-a{fill:#f…" at bounding box center [675, 307] width 939 height 294
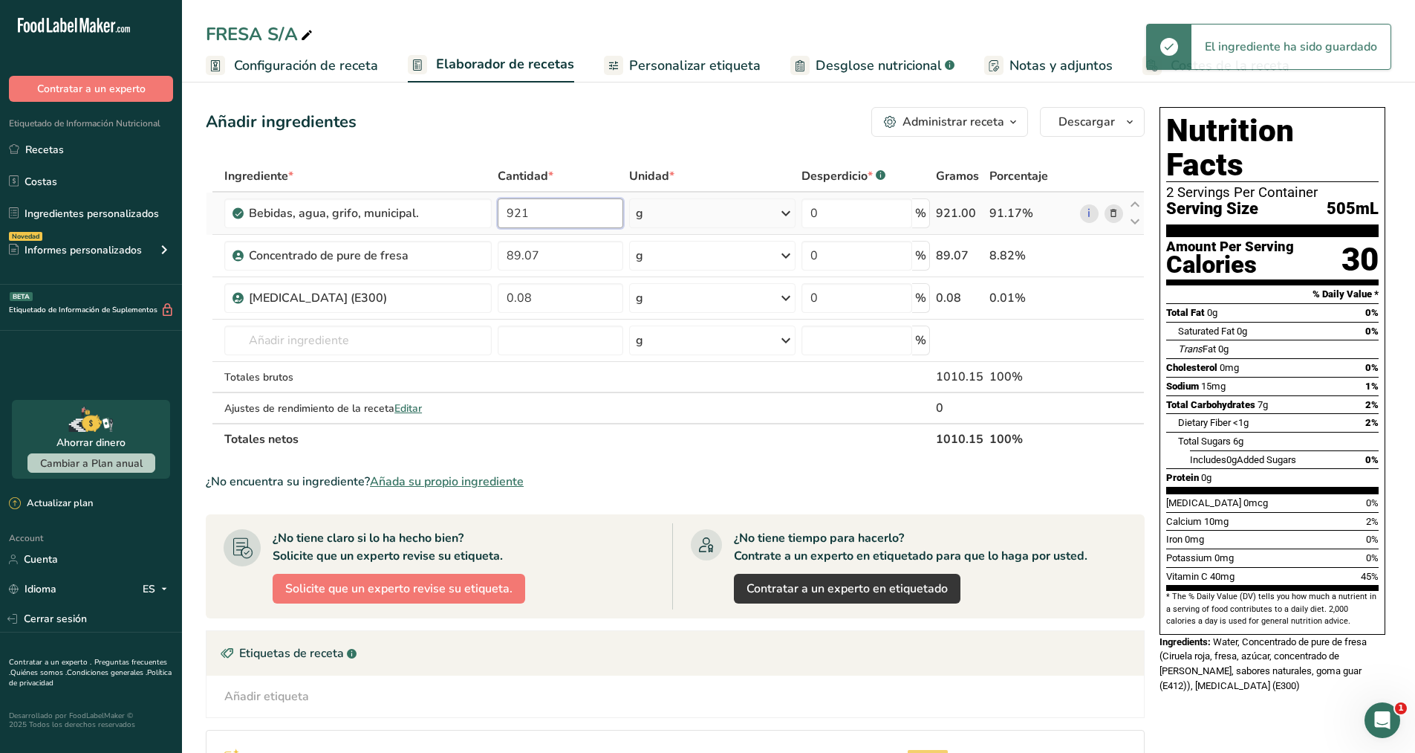
click at [553, 214] on div "Ingrediente * Cantidad * Unidad * Desperdicio * .a-a{fill:#347362;}.b-a{fill:#f…" at bounding box center [675, 307] width 939 height 294
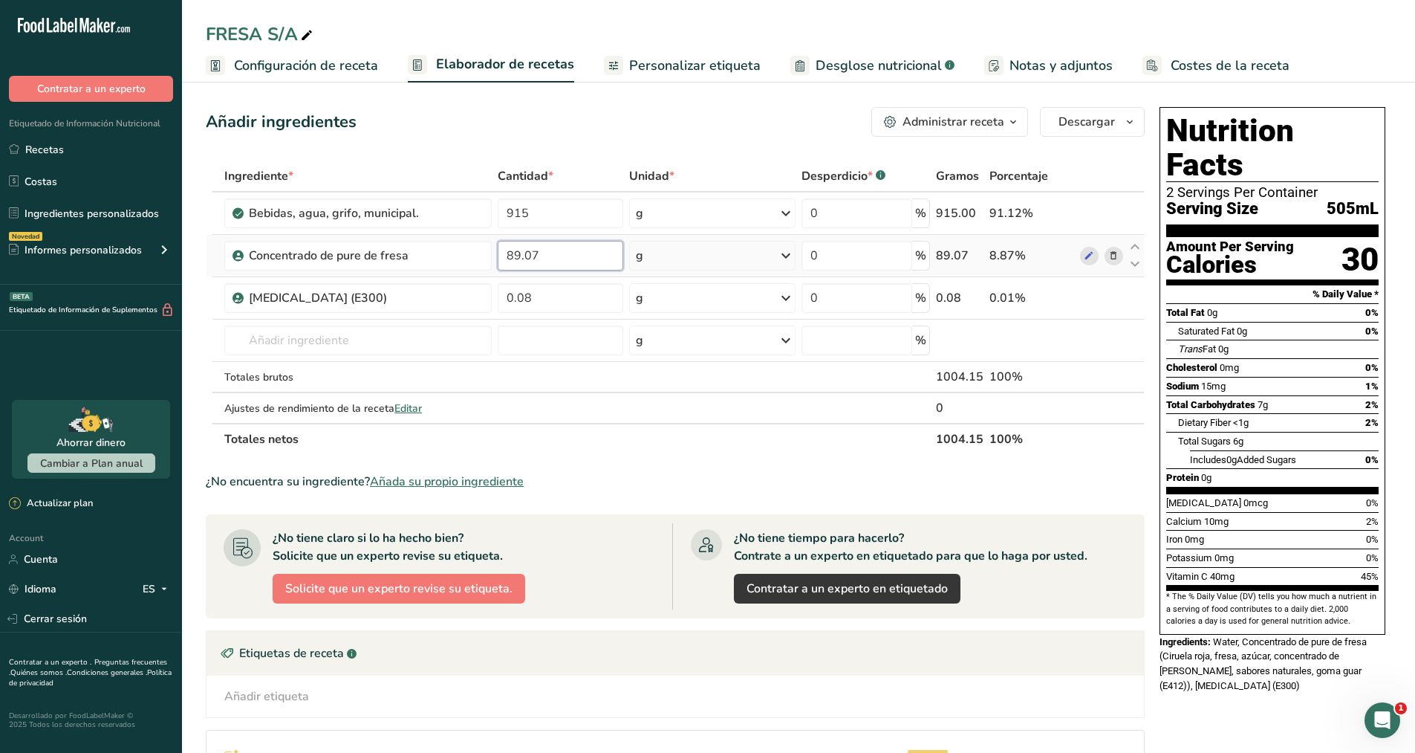
click at [570, 263] on div "Ingrediente * Cantidad * Unidad * Desperdicio * .a-a{fill:#347362;}.b-a{fill:#f…" at bounding box center [675, 307] width 939 height 294
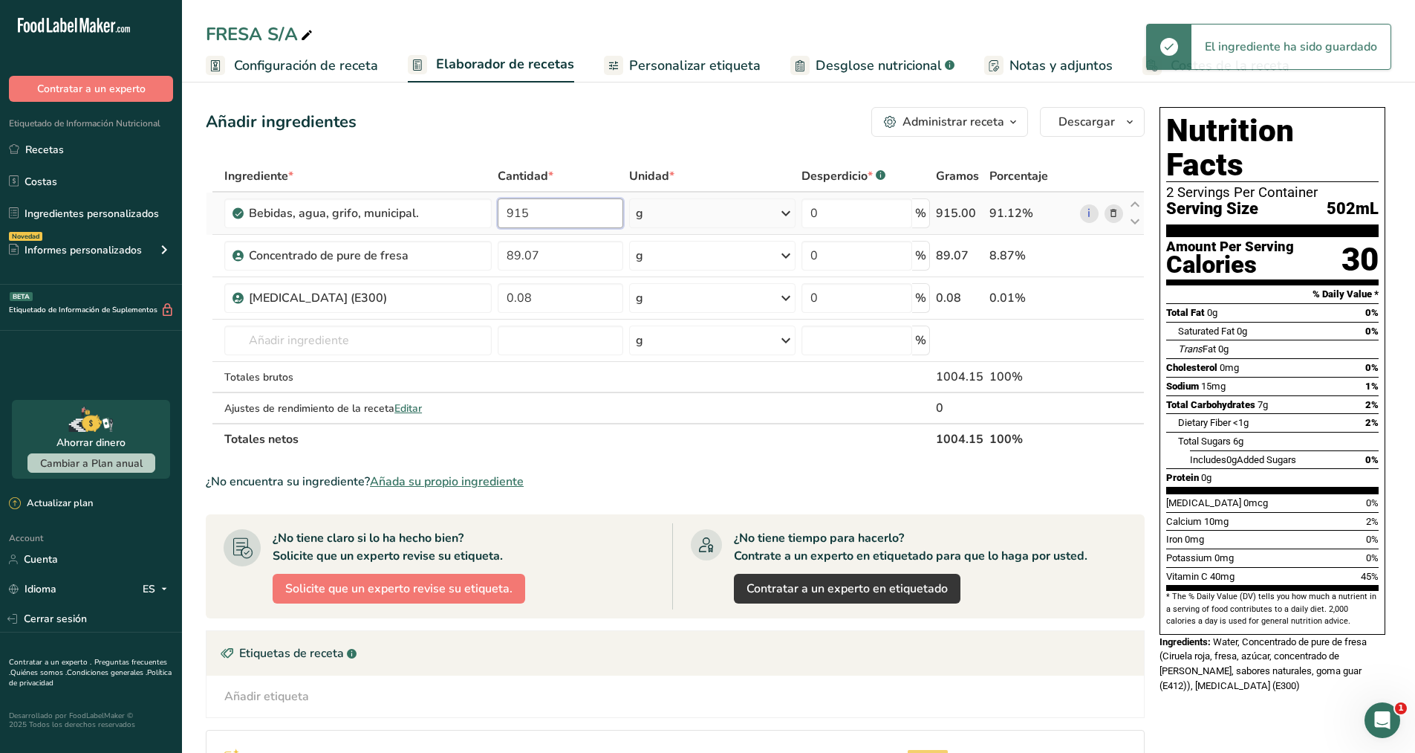
click at [554, 218] on div "Ingrediente * Cantidad * Unidad * Desperdicio * .a-a{fill:#347362;}.b-a{fill:#f…" at bounding box center [675, 307] width 939 height 294
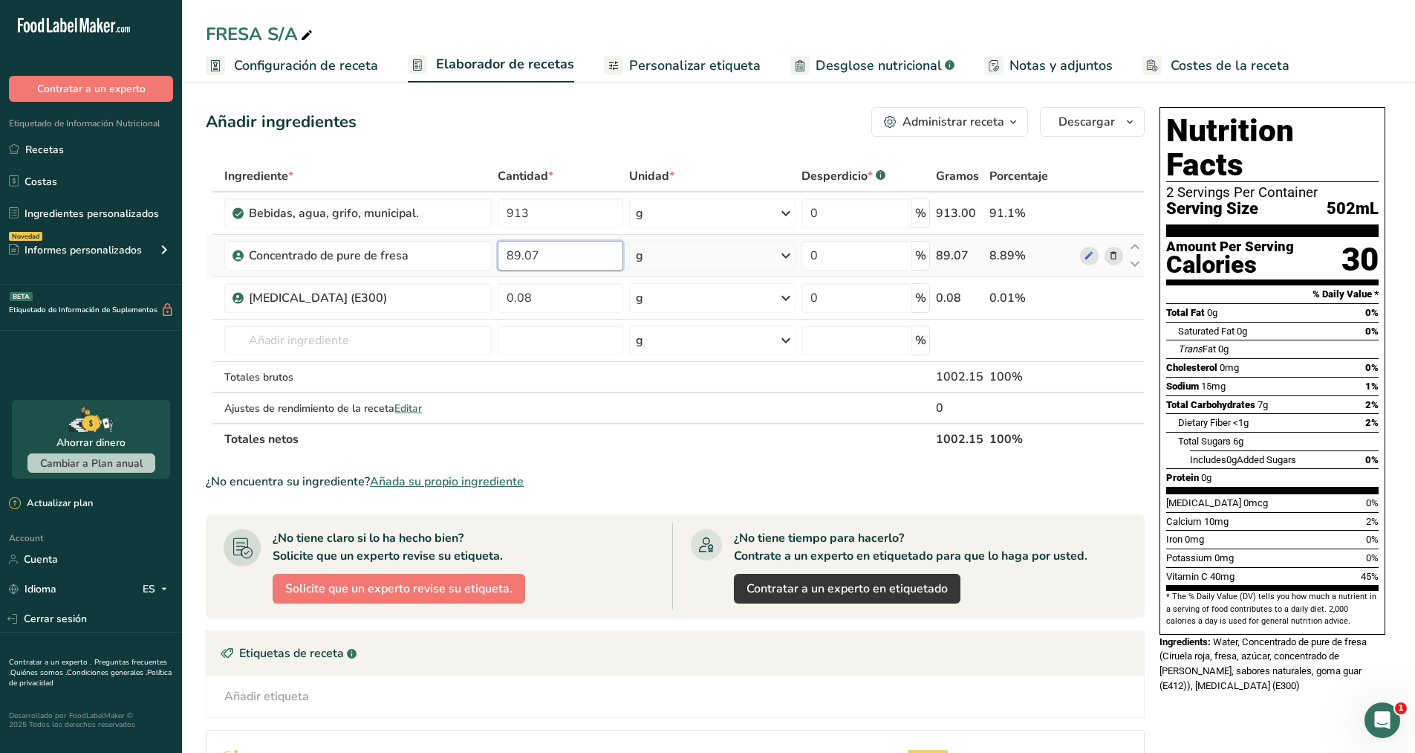
click at [568, 254] on div "Ingrediente * Cantidad * Unidad * Desperdicio * .a-a{fill:#347362;}.b-a{fill:#f…" at bounding box center [675, 307] width 939 height 294
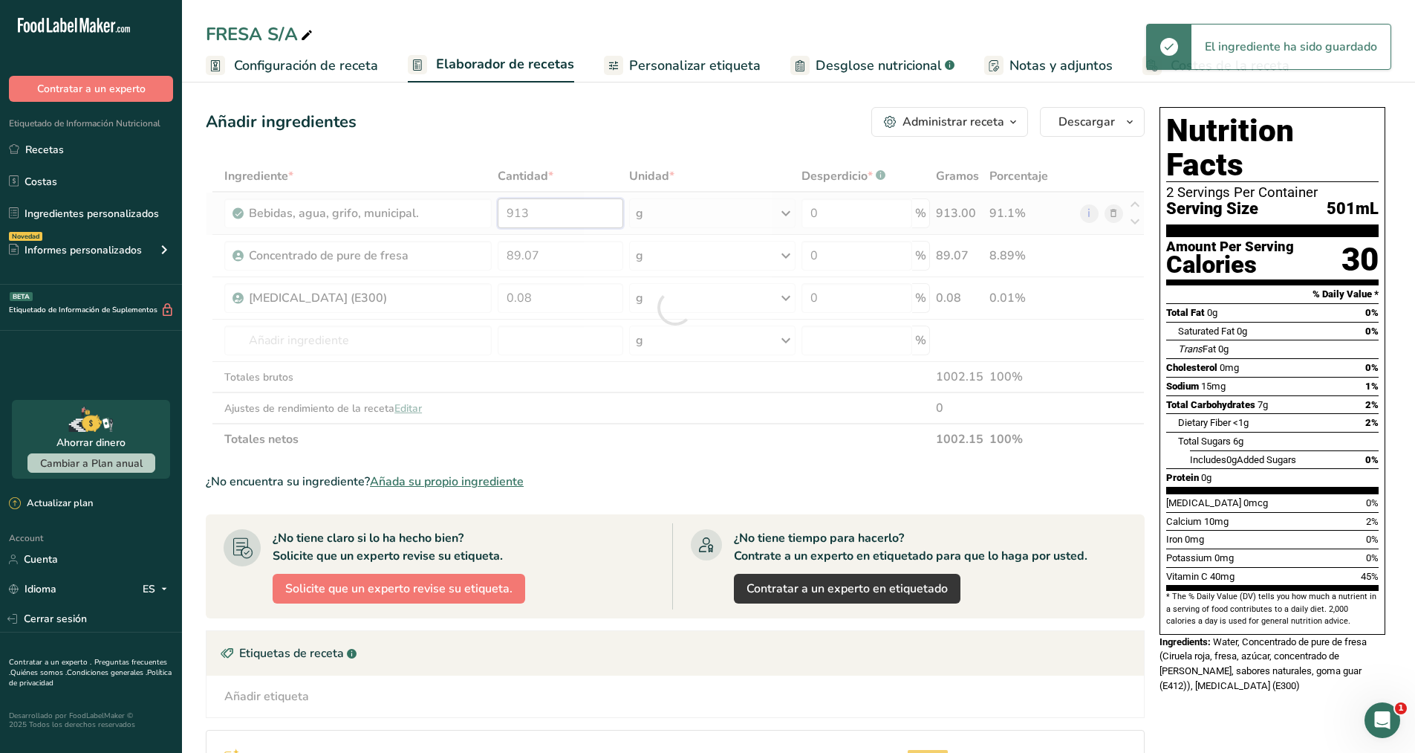
click at [559, 219] on div "Ingrediente * Cantidad * Unidad * Desperdicio * .a-a{fill:#347362;}.b-a{fill:#f…" at bounding box center [675, 307] width 939 height 294
click at [562, 290] on div "Ingrediente * Cantidad * Unidad * Desperdicio * .a-a{fill:#347362;}.b-a{fill:#f…" at bounding box center [675, 307] width 939 height 294
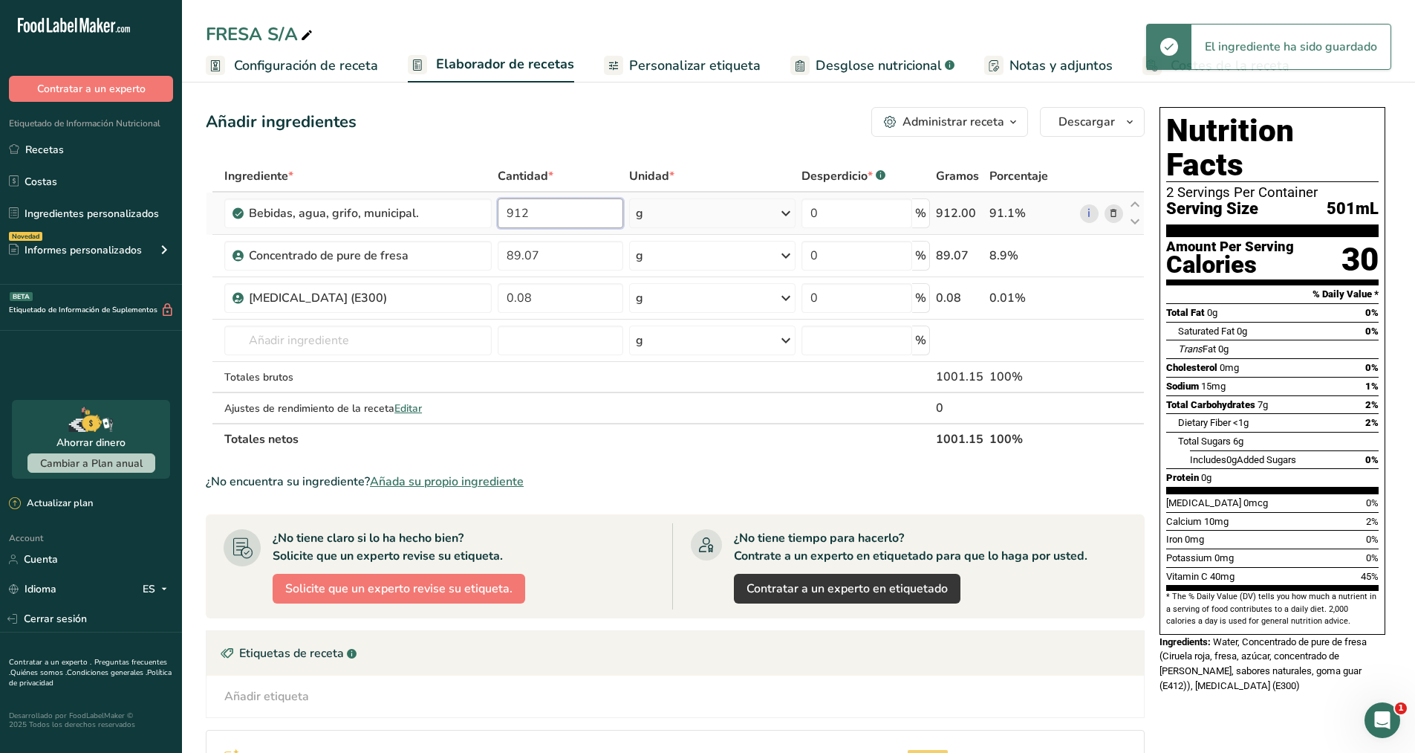
click at [539, 212] on div "Ingrediente * Cantidad * Unidad * Desperdicio * .a-a{fill:#347362;}.b-a{fill:#f…" at bounding box center [675, 307] width 939 height 294
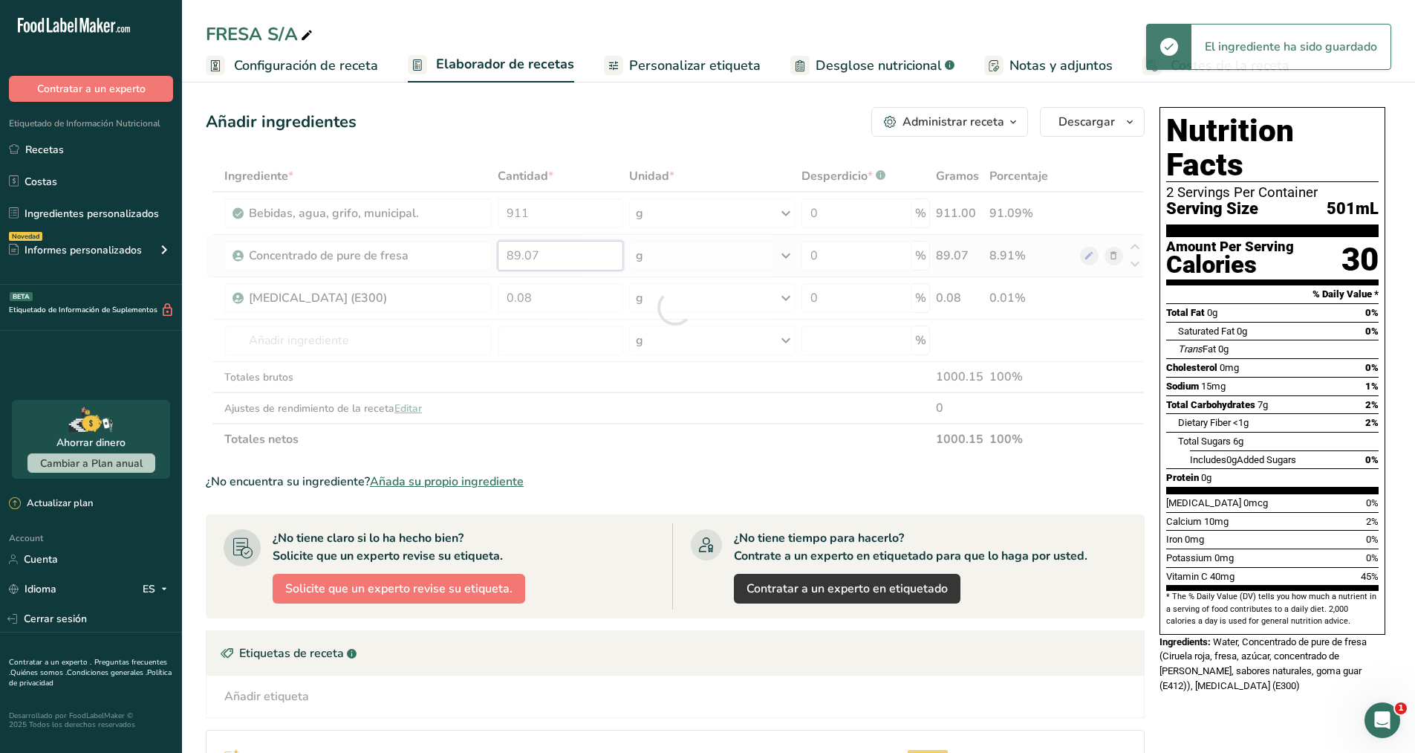
click at [562, 261] on div "Ingrediente * Cantidad * Unidad * Desperdicio * .a-a{fill:#347362;}.b-a{fill:#f…" at bounding box center [675, 307] width 939 height 294
click at [558, 221] on div "Ingrediente * Cantidad * Unidad * Desperdicio * .a-a{fill:#347362;}.b-a{fill:#f…" at bounding box center [675, 307] width 939 height 294
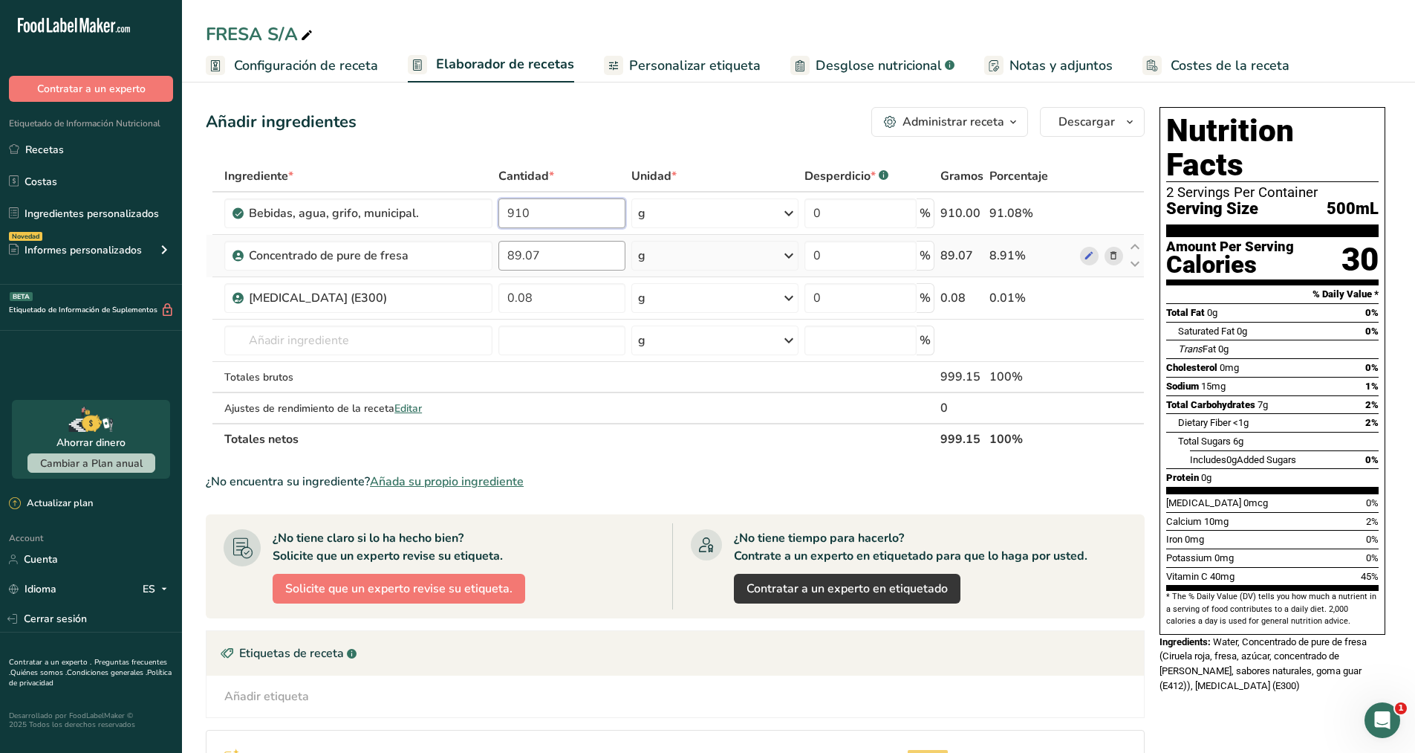
type input "910"
click at [562, 252] on div "Ingrediente * Cantidad * Unidad * Desperdicio * .a-a{fill:#347362;}.b-a{fill:#f…" at bounding box center [675, 307] width 939 height 294
click at [545, 293] on div "Ingrediente * Cantidad * Unidad * Desperdicio * .a-a{fill:#347362;}.b-a{fill:#f…" at bounding box center [675, 307] width 939 height 294
click at [72, 152] on link "Recetas" at bounding box center [91, 149] width 182 height 28
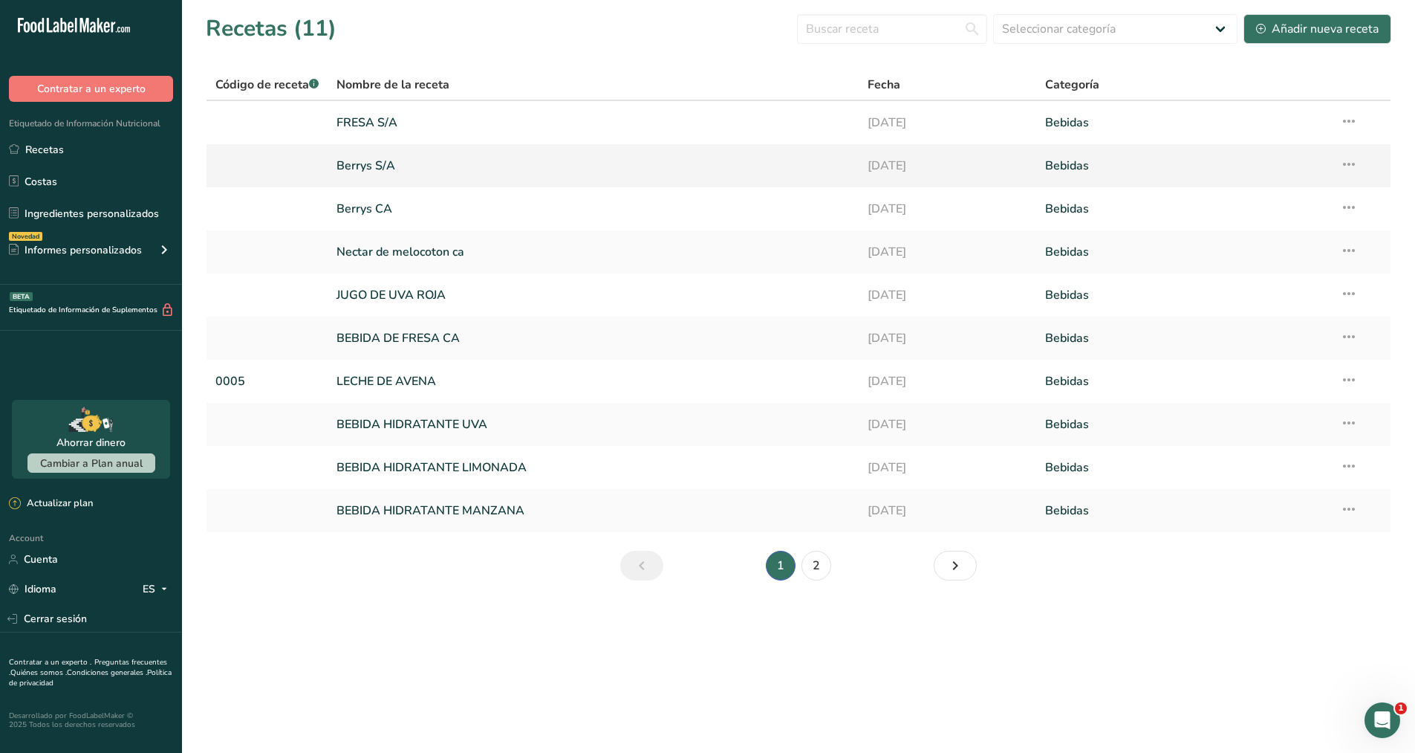
click at [1350, 166] on icon at bounding box center [1349, 164] width 18 height 27
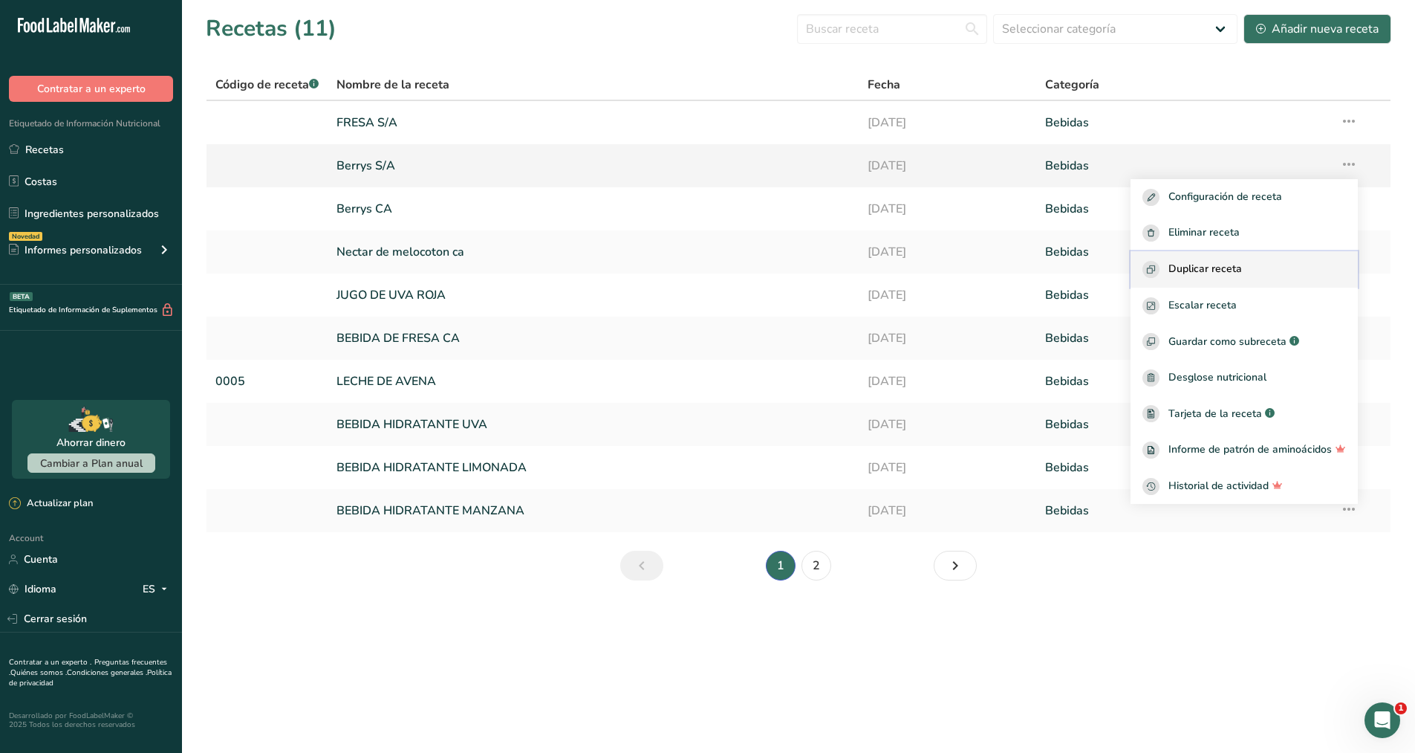
click at [1249, 261] on div "Duplicar receta" at bounding box center [1245, 269] width 204 height 17
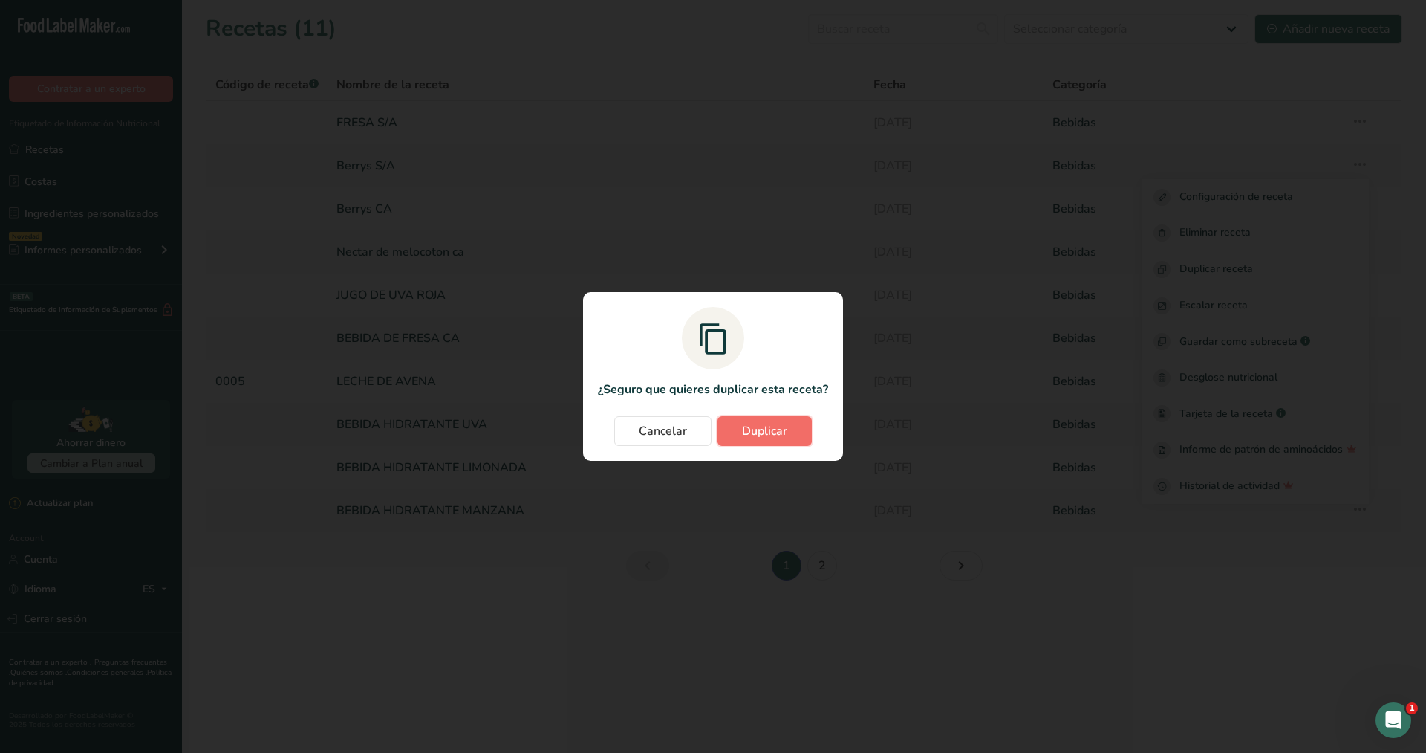
click at [777, 436] on span "Duplicar" at bounding box center [764, 431] width 45 height 18
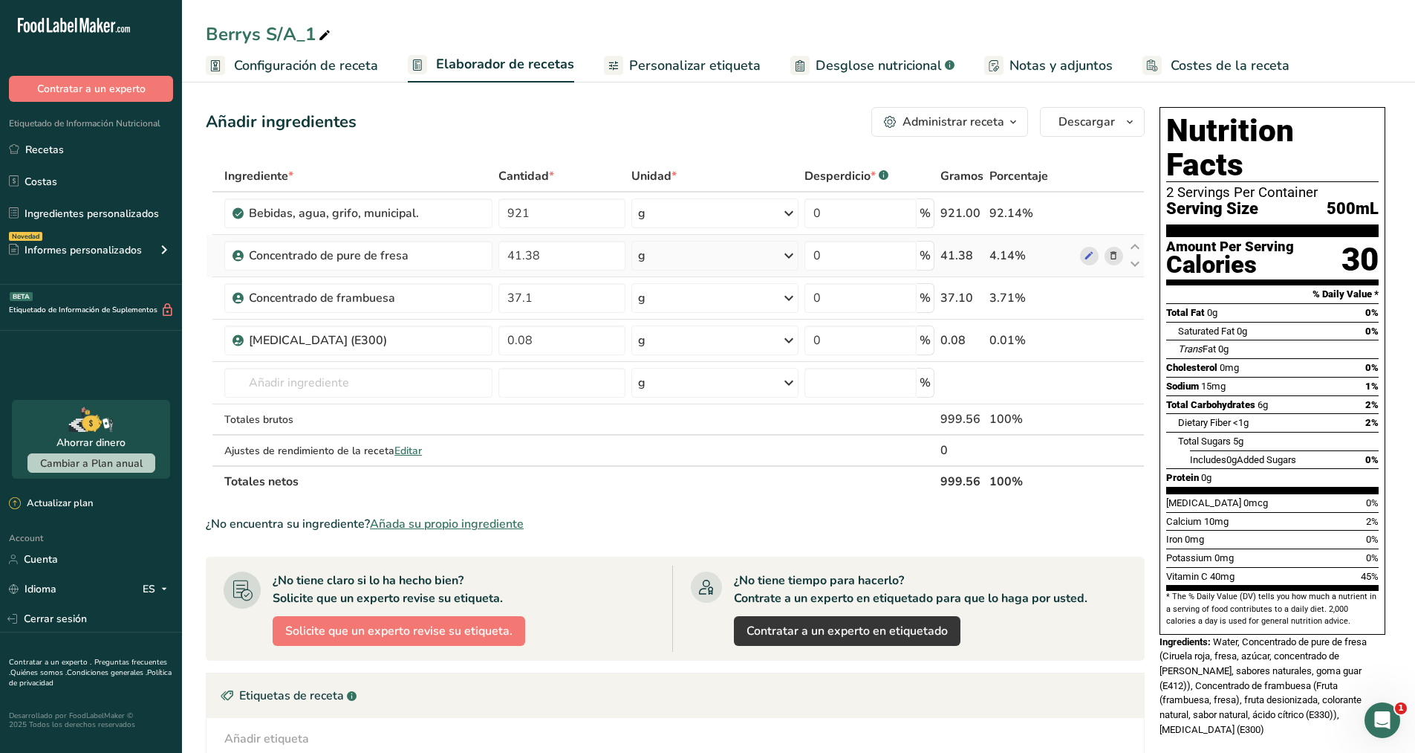
click at [1114, 255] on icon at bounding box center [1113, 256] width 10 height 16
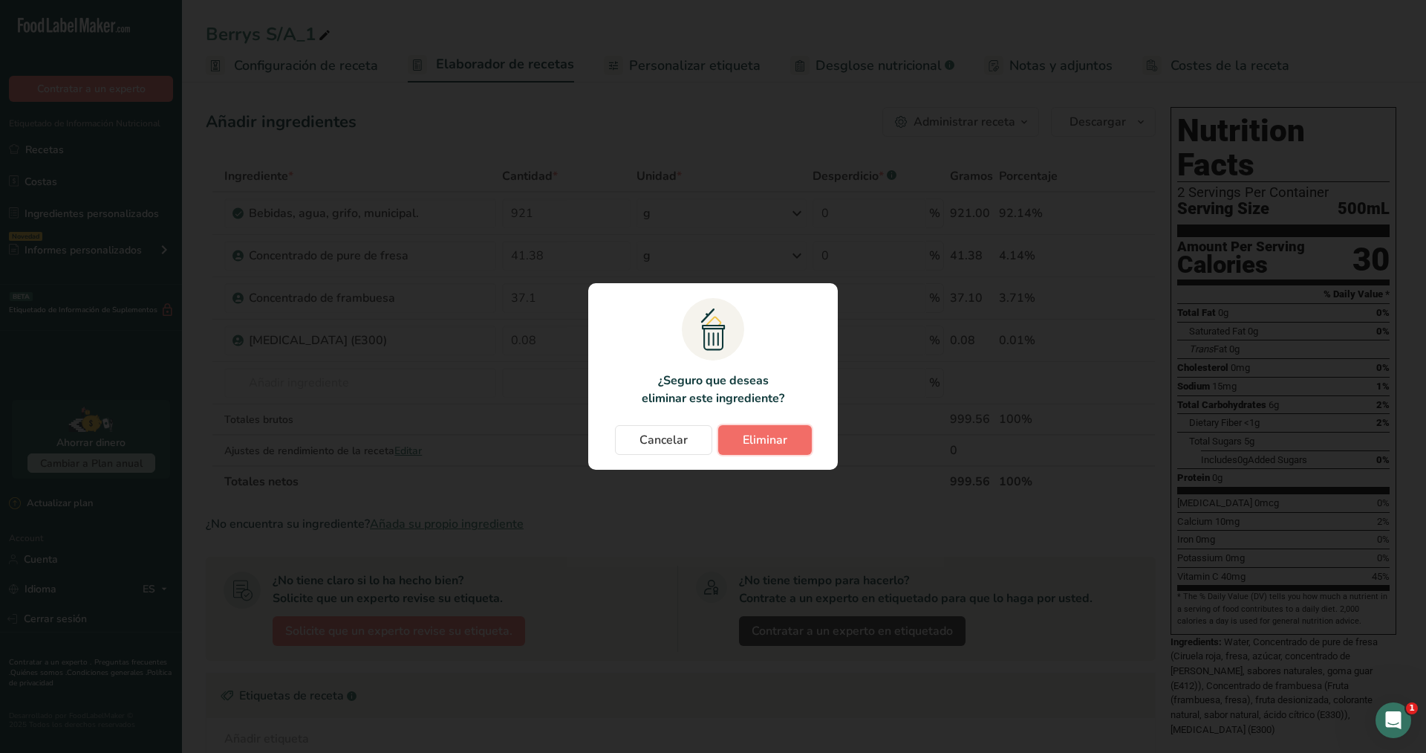
click at [785, 435] on span "Eliminar" at bounding box center [765, 440] width 45 height 18
type input "37.1"
type input "0.08"
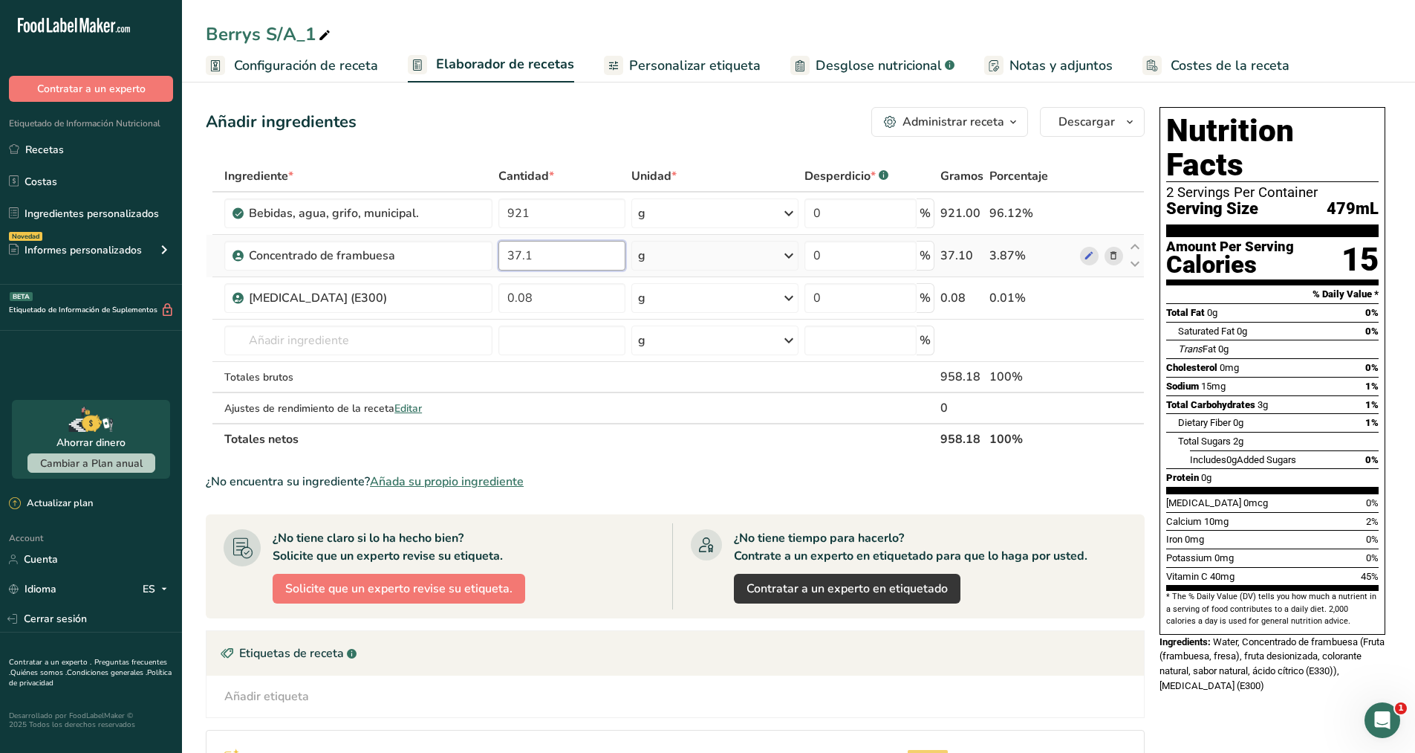
click at [587, 256] on input "37.1" at bounding box center [562, 256] width 127 height 30
type input "3"
type input "77.32"
click at [589, 299] on div "Ingrediente * Cantidad * Unidad * Desperdicio * .a-a{fill:#347362;}.b-a{fill:#f…" at bounding box center [675, 307] width 939 height 294
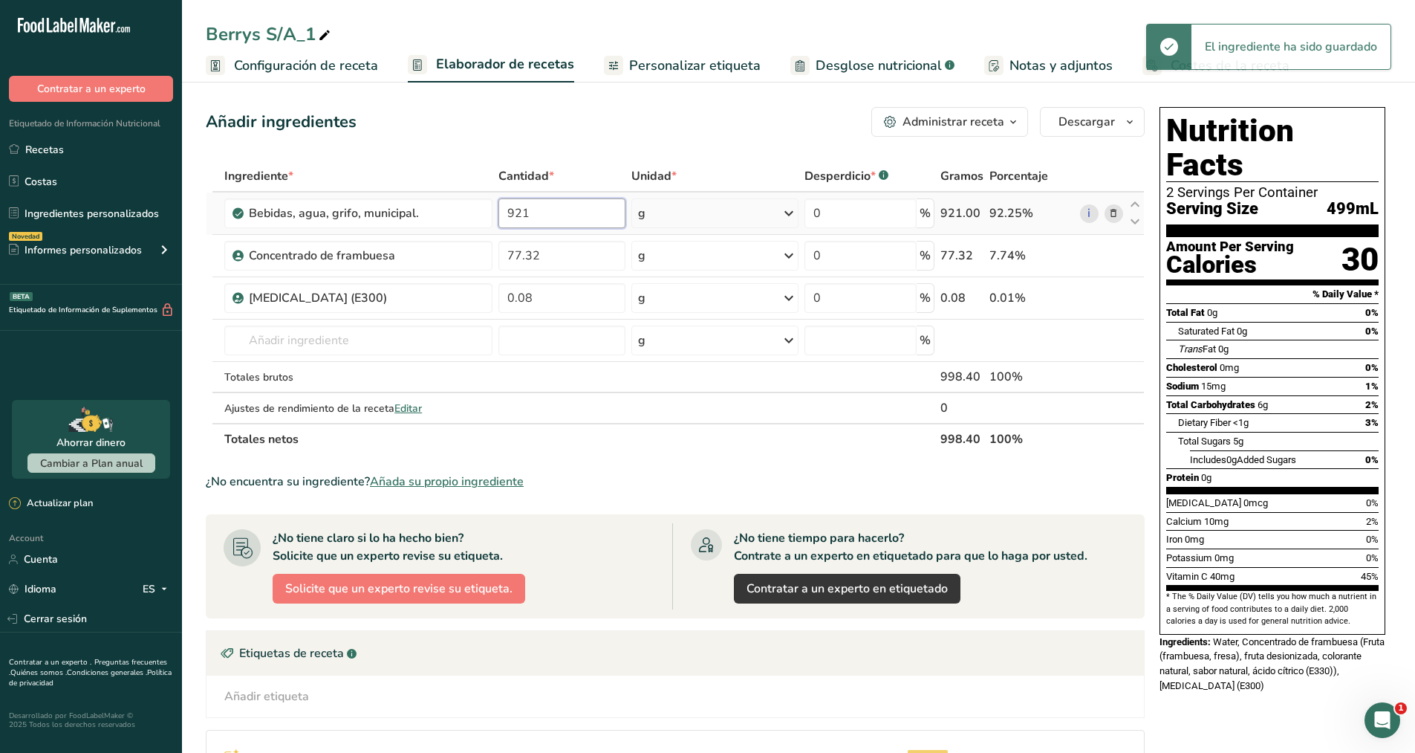
click at [545, 215] on div "Ingrediente * Cantidad * Unidad * Desperdicio * .a-a{fill:#347362;}.b-a{fill:#f…" at bounding box center [675, 307] width 939 height 294
type input "922"
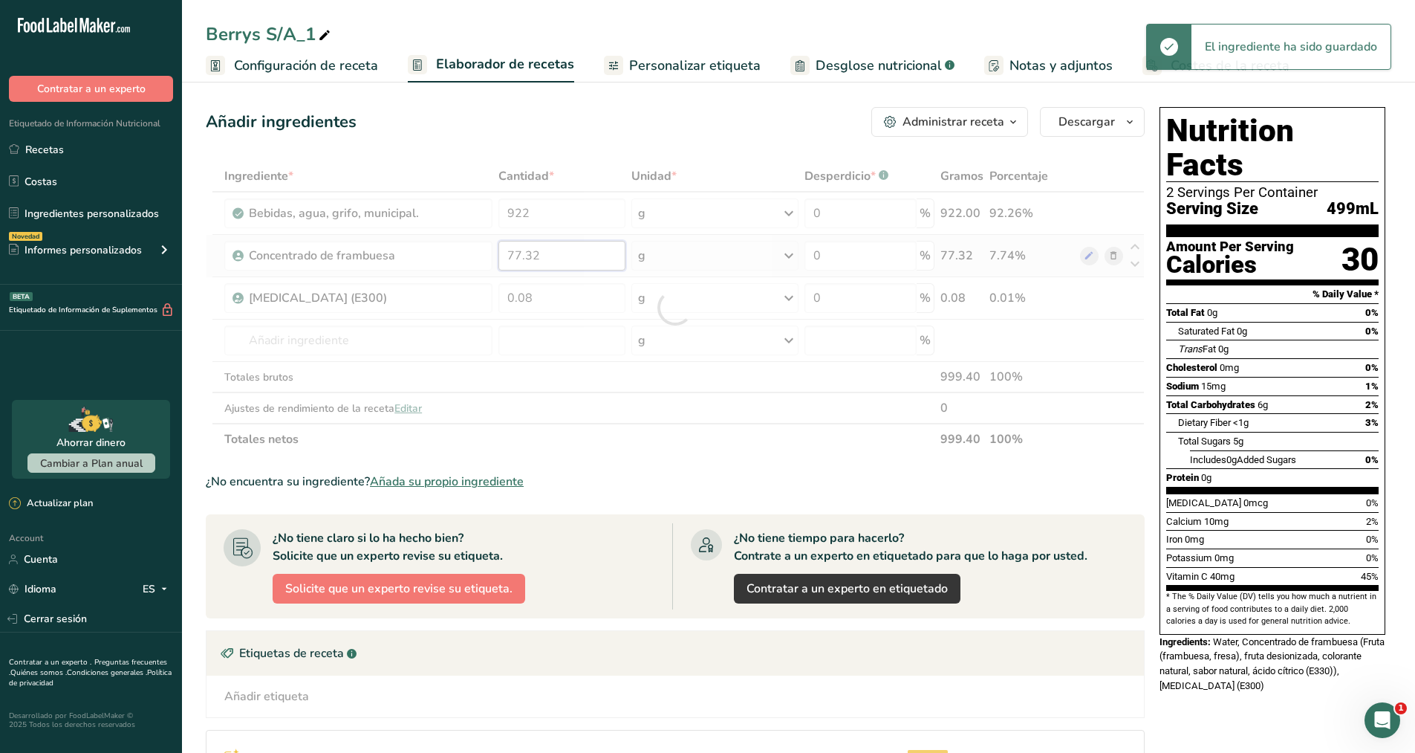
click at [581, 266] on div "Ingrediente * Cantidad * Unidad * Desperdicio * .a-a{fill:#347362;}.b-a{fill:#f…" at bounding box center [675, 307] width 939 height 294
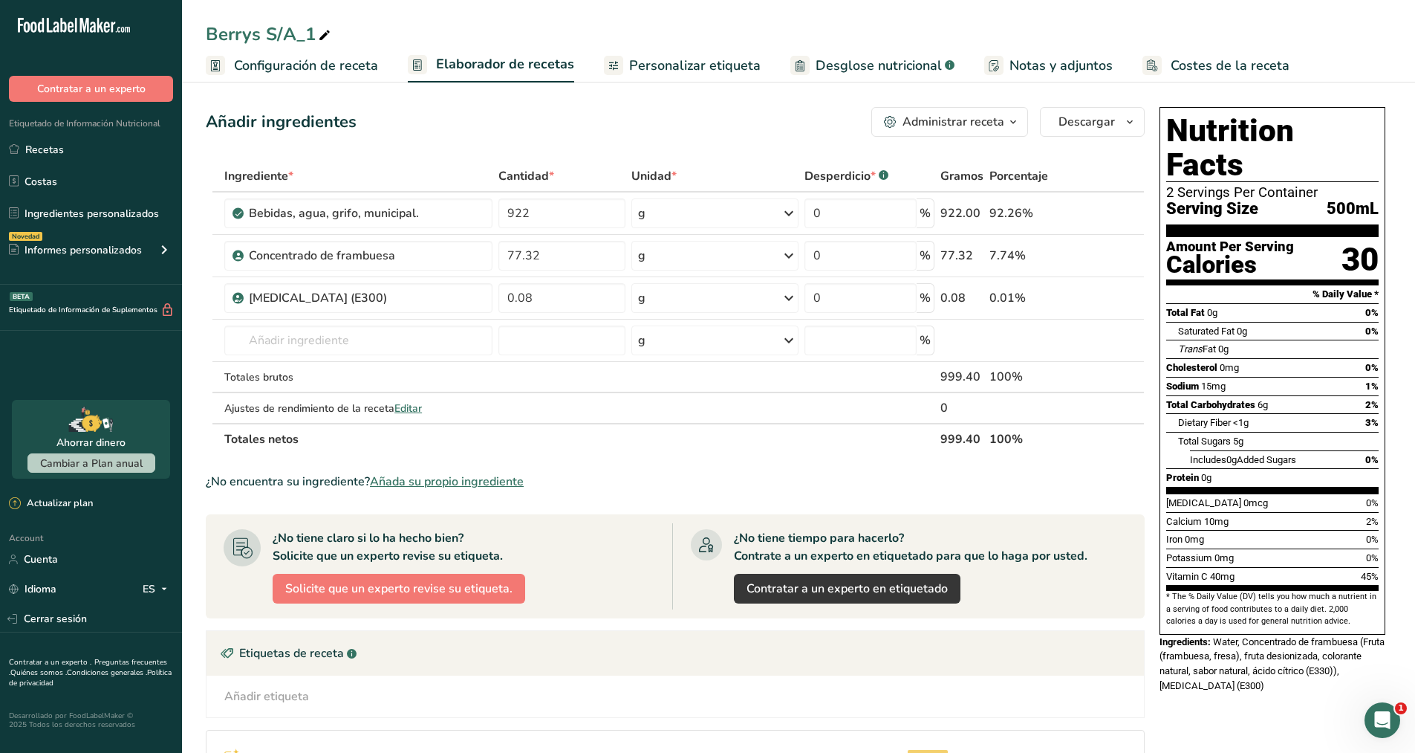
click at [293, 36] on div "Berrys S/A_1" at bounding box center [270, 34] width 128 height 27
click at [369, 31] on input "FRAMBUESA S/A" at bounding box center [799, 34] width 1186 height 27
type input "FRAMBUESA S/A"
click at [106, 152] on link "Recetas" at bounding box center [91, 149] width 182 height 28
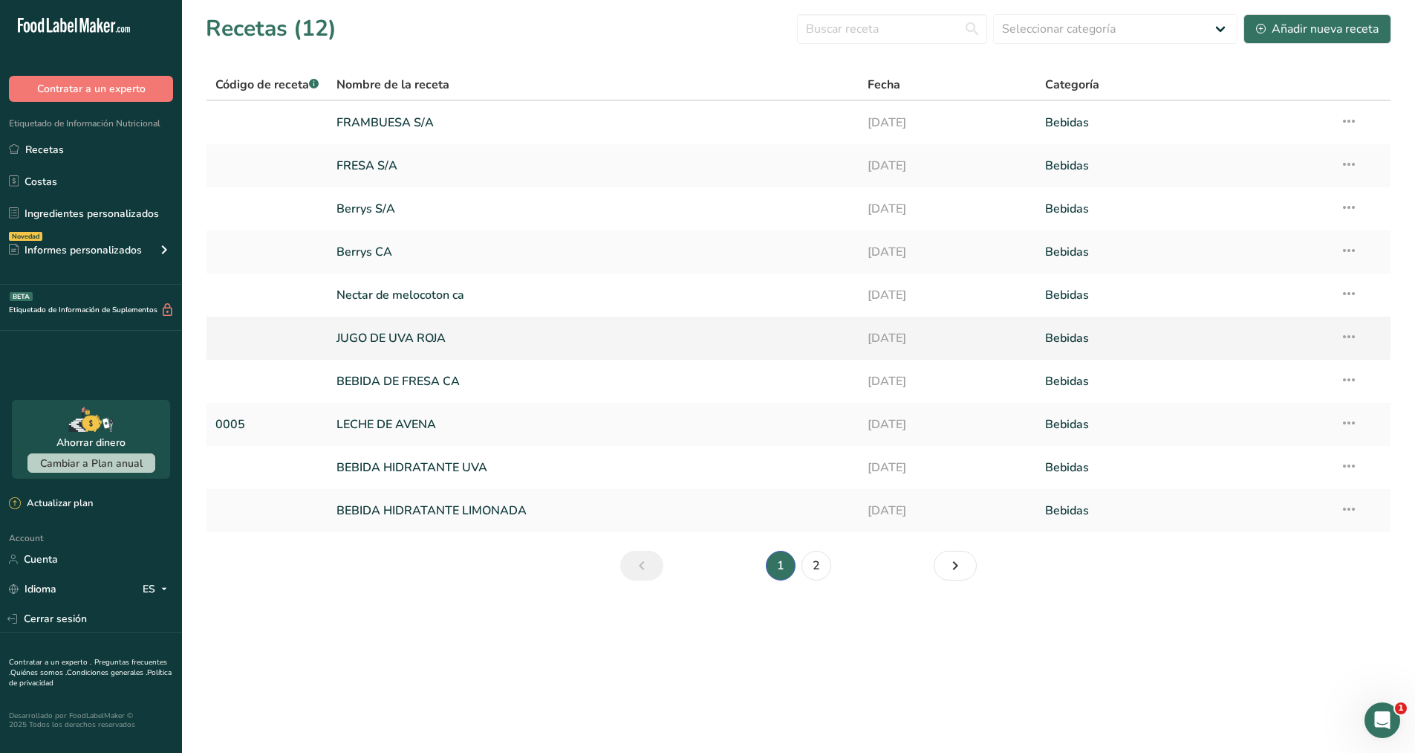
click at [373, 337] on link "JUGO DE UVA ROJA" at bounding box center [593, 337] width 513 height 31
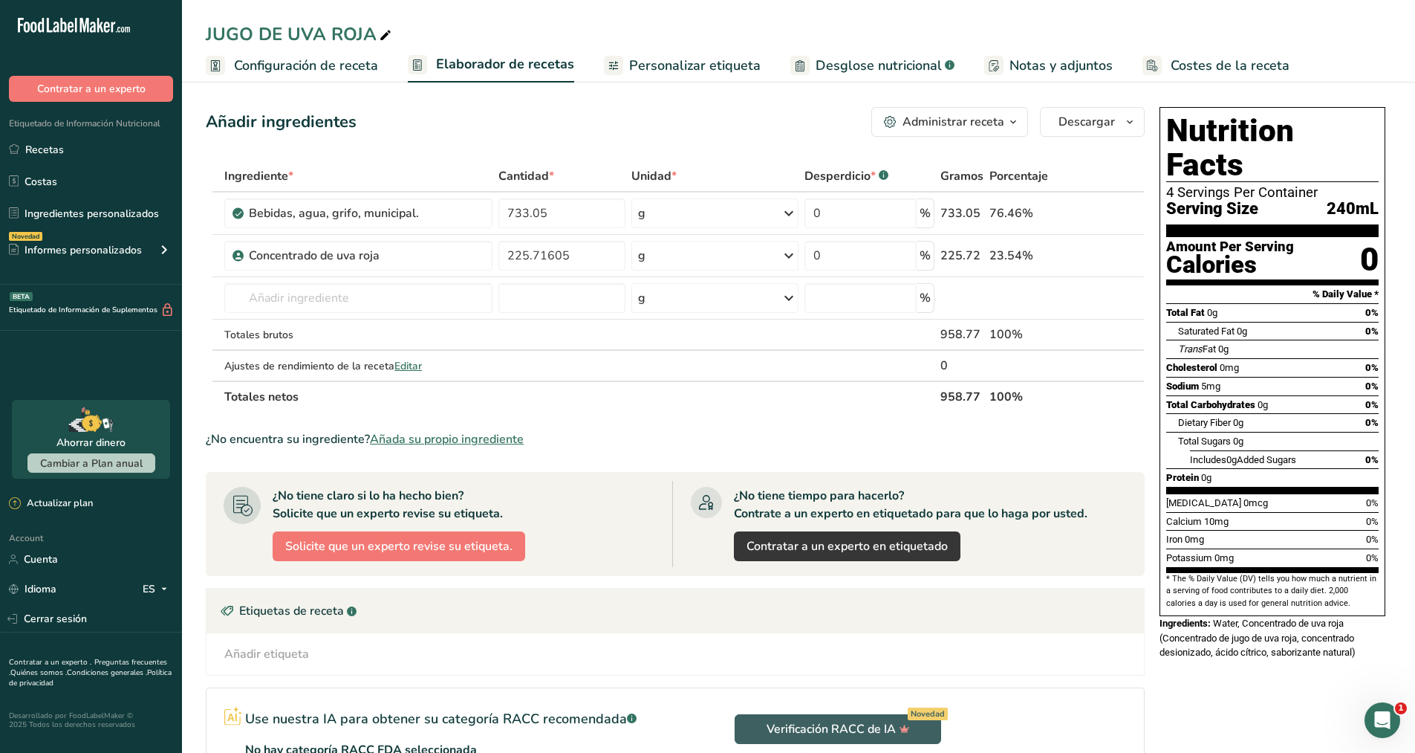
click at [373, 337] on div "Totales brutos" at bounding box center [358, 335] width 268 height 16
click at [382, 40] on icon at bounding box center [385, 35] width 13 height 21
click at [61, 146] on link "Recetas" at bounding box center [91, 149] width 182 height 28
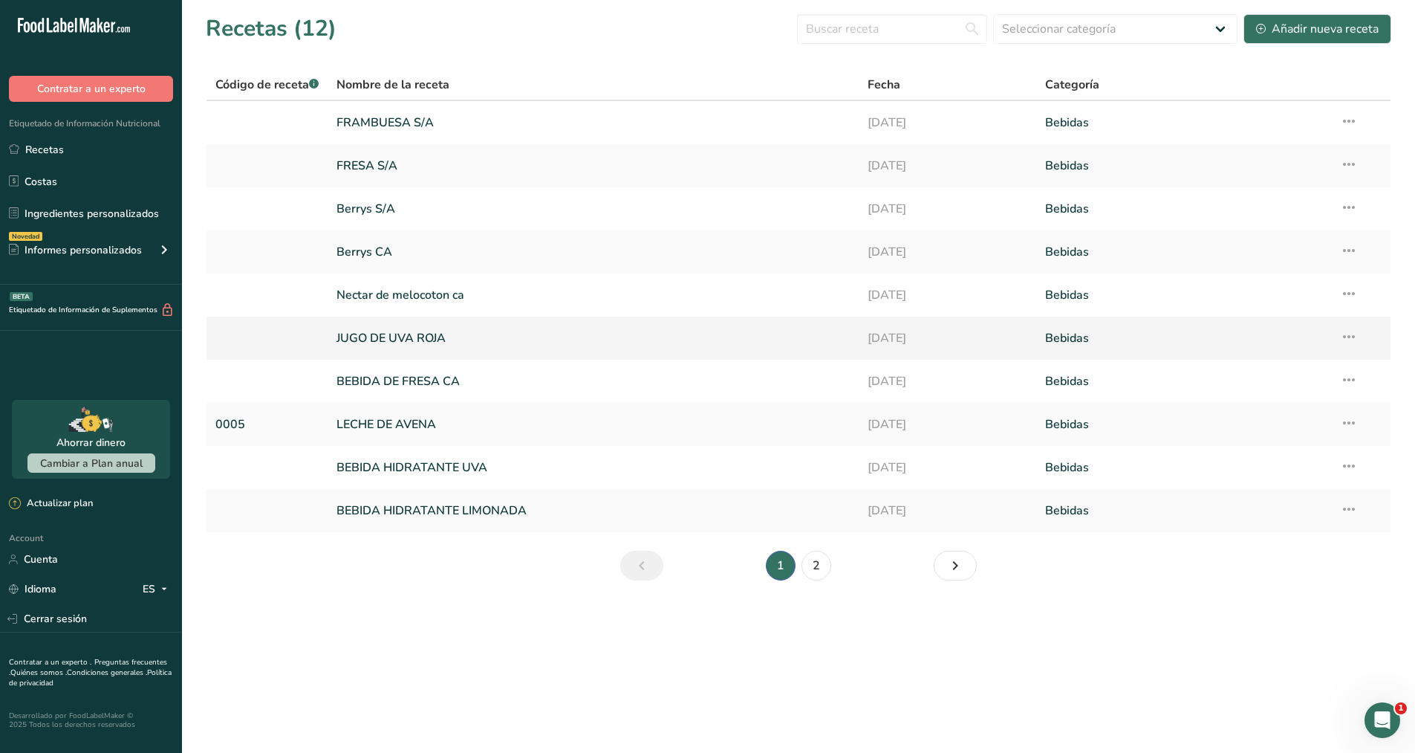
click at [1352, 336] on icon at bounding box center [1349, 336] width 18 height 27
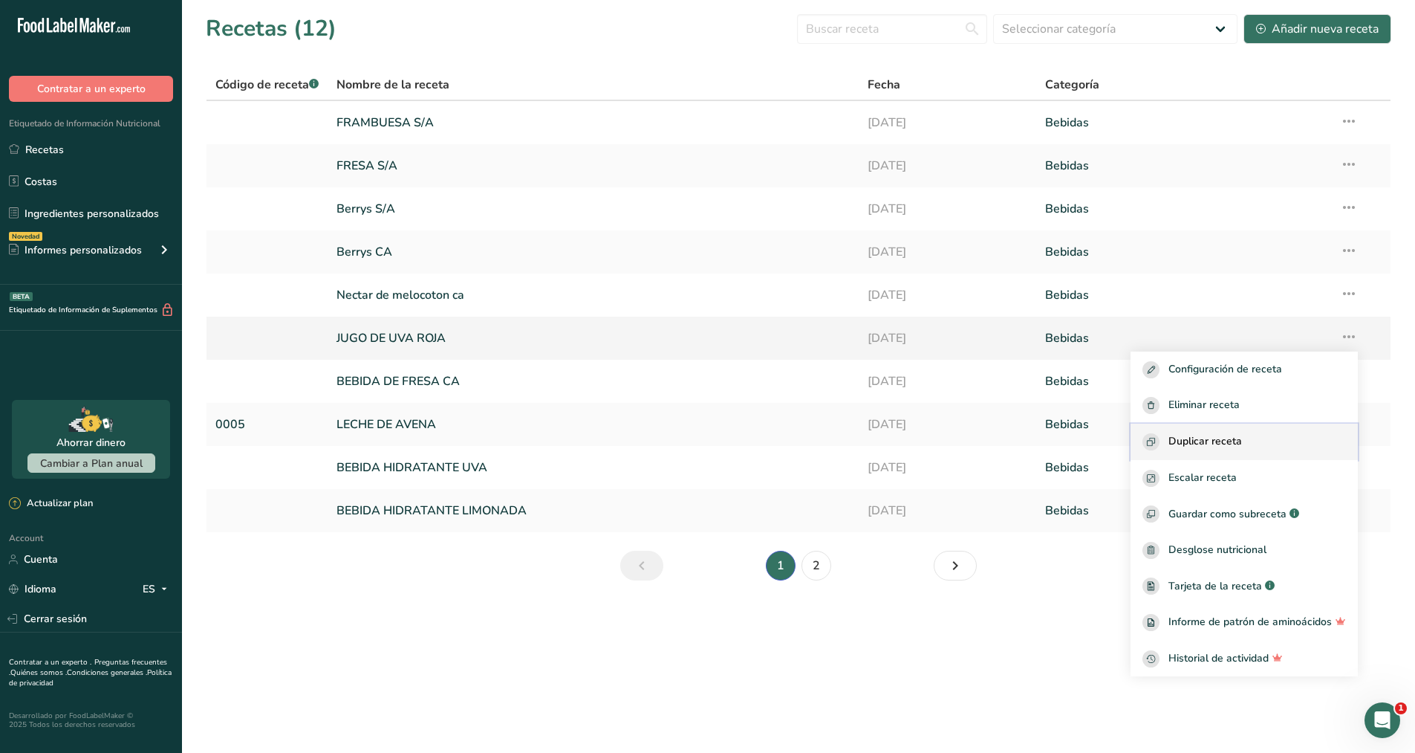
click at [1236, 435] on span "Duplicar receta" at bounding box center [1206, 441] width 74 height 17
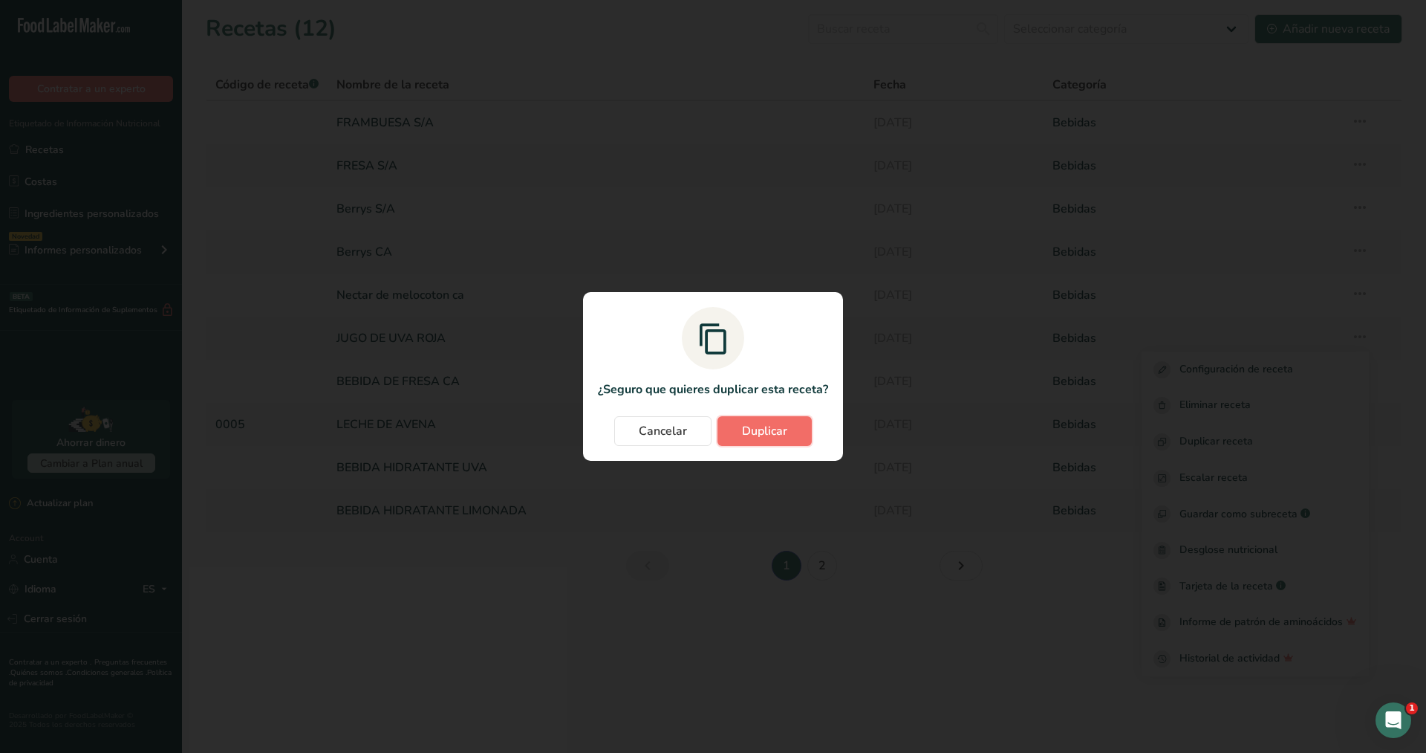
click at [762, 439] on span "Duplicar" at bounding box center [764, 431] width 45 height 18
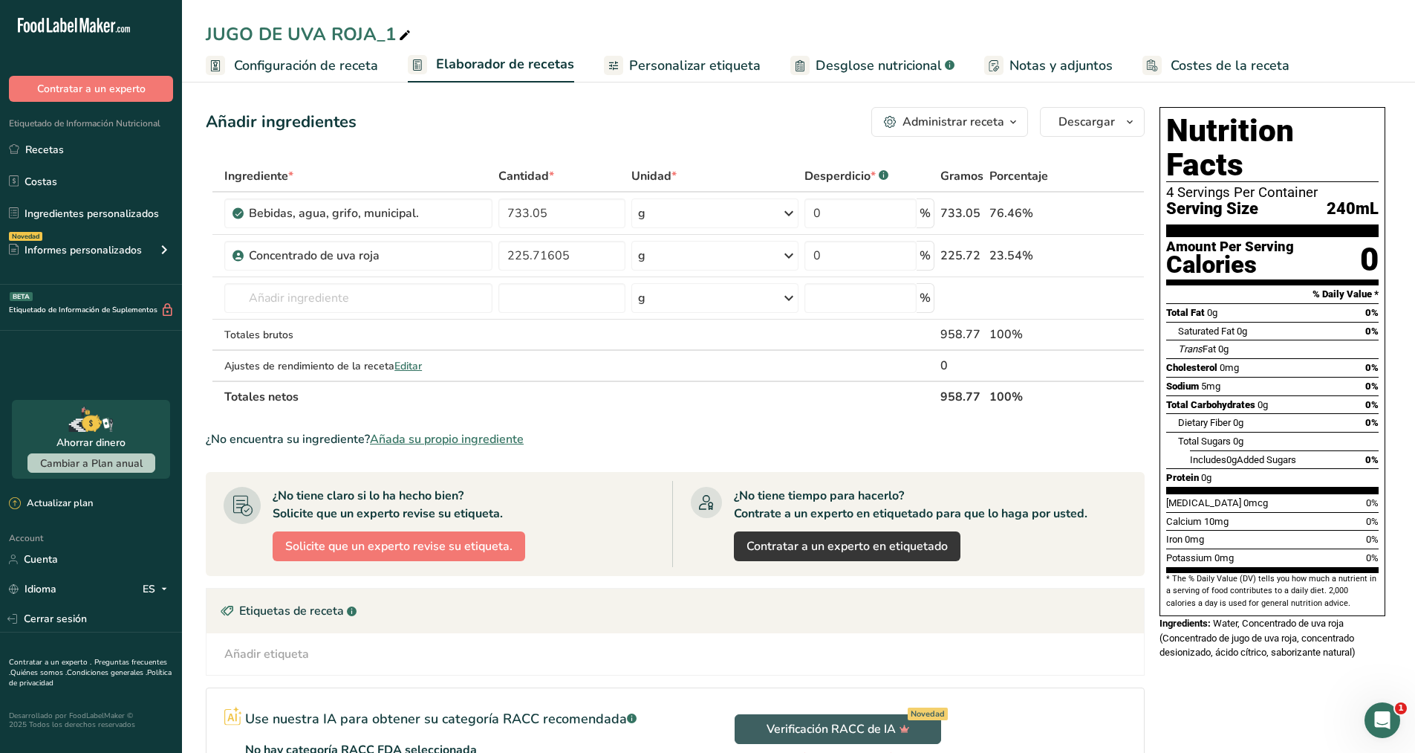
click at [393, 31] on div "JUGO DE UVA ROJA_1" at bounding box center [310, 34] width 208 height 27
type input "JUGO DE UVA S/A"
click at [441, 220] on div "Bebidas, agua, grifo, municipal." at bounding box center [366, 213] width 235 height 18
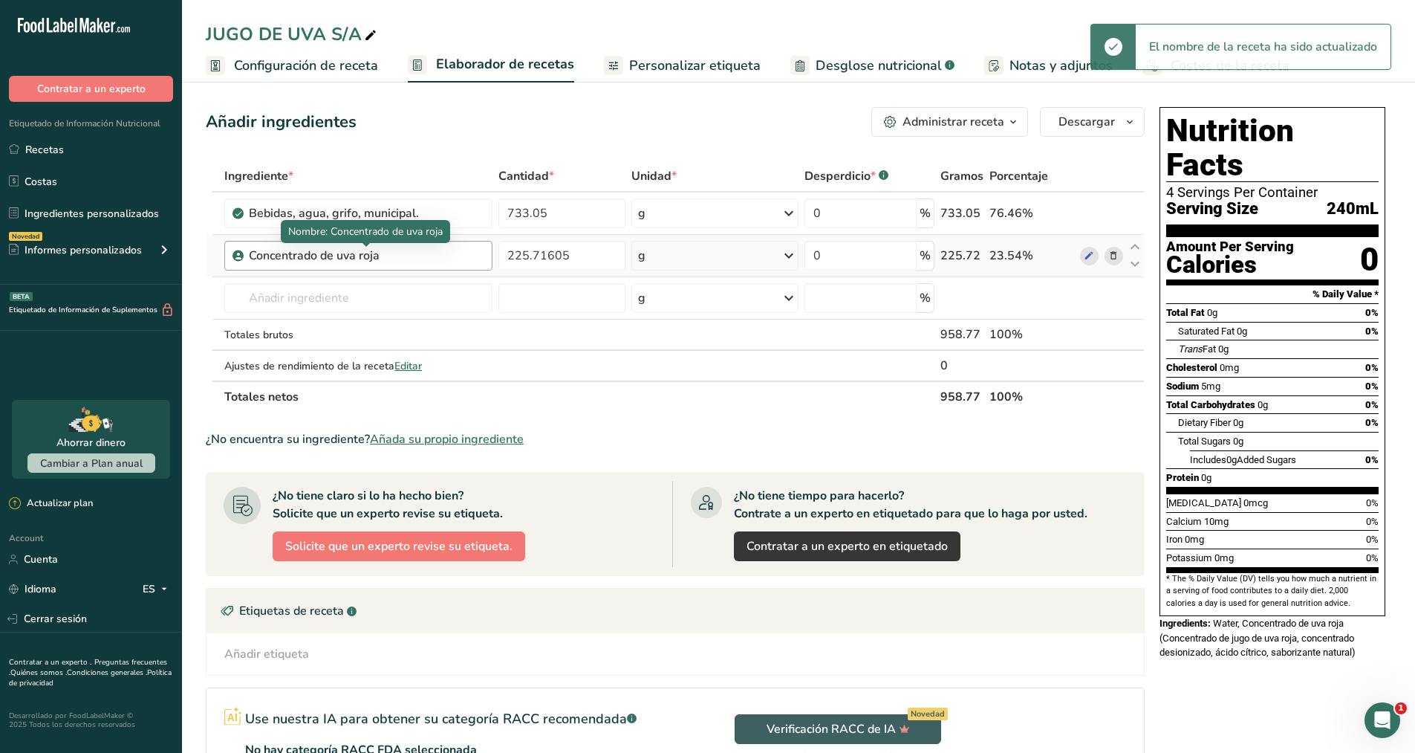
click at [430, 255] on div "Concentrado de uva roja" at bounding box center [342, 256] width 186 height 18
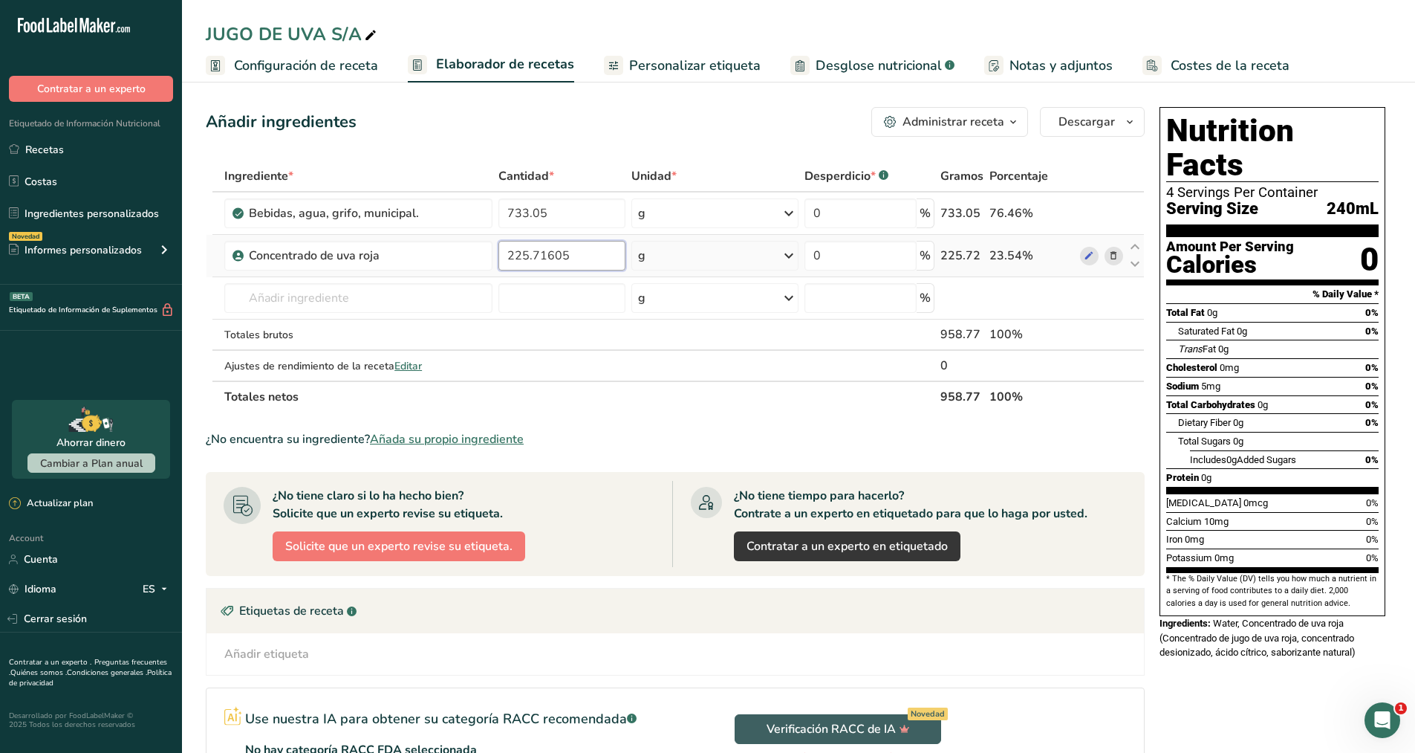
click at [578, 259] on input "225.71605" at bounding box center [562, 256] width 127 height 30
type input "2"
type input "71"
click at [597, 213] on div "Ingrediente * Cantidad * Unidad * Desperdicio * .a-a{fill:#347362;}.b-a{fill:#f…" at bounding box center [675, 286] width 939 height 252
type input "7"
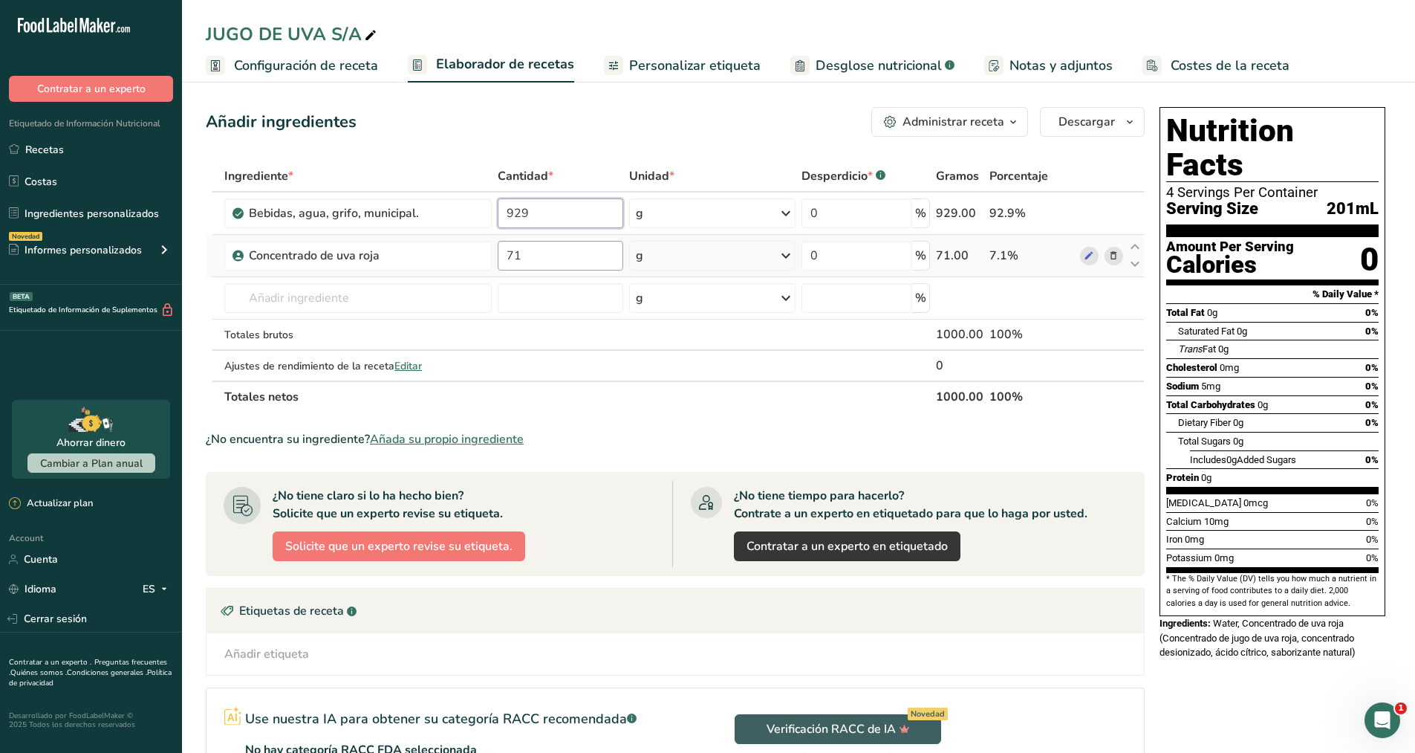
type input "929"
click at [612, 266] on div "Ingrediente * Cantidad * Unidad * Desperdicio * .a-a{fill:#347362;}.b-a{fill:#f…" at bounding box center [675, 286] width 939 height 252
click at [345, 68] on span "Configuración de receta" at bounding box center [306, 66] width 144 height 20
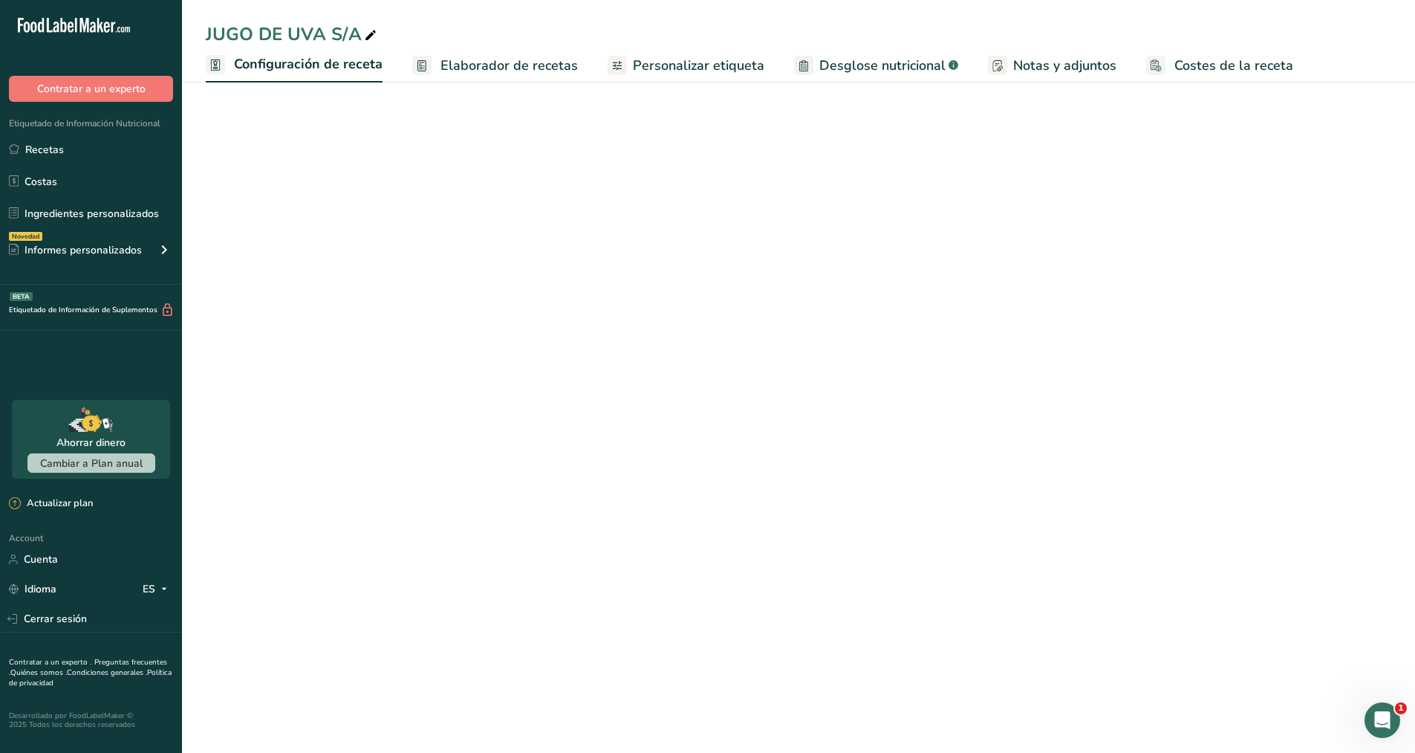
select select "22"
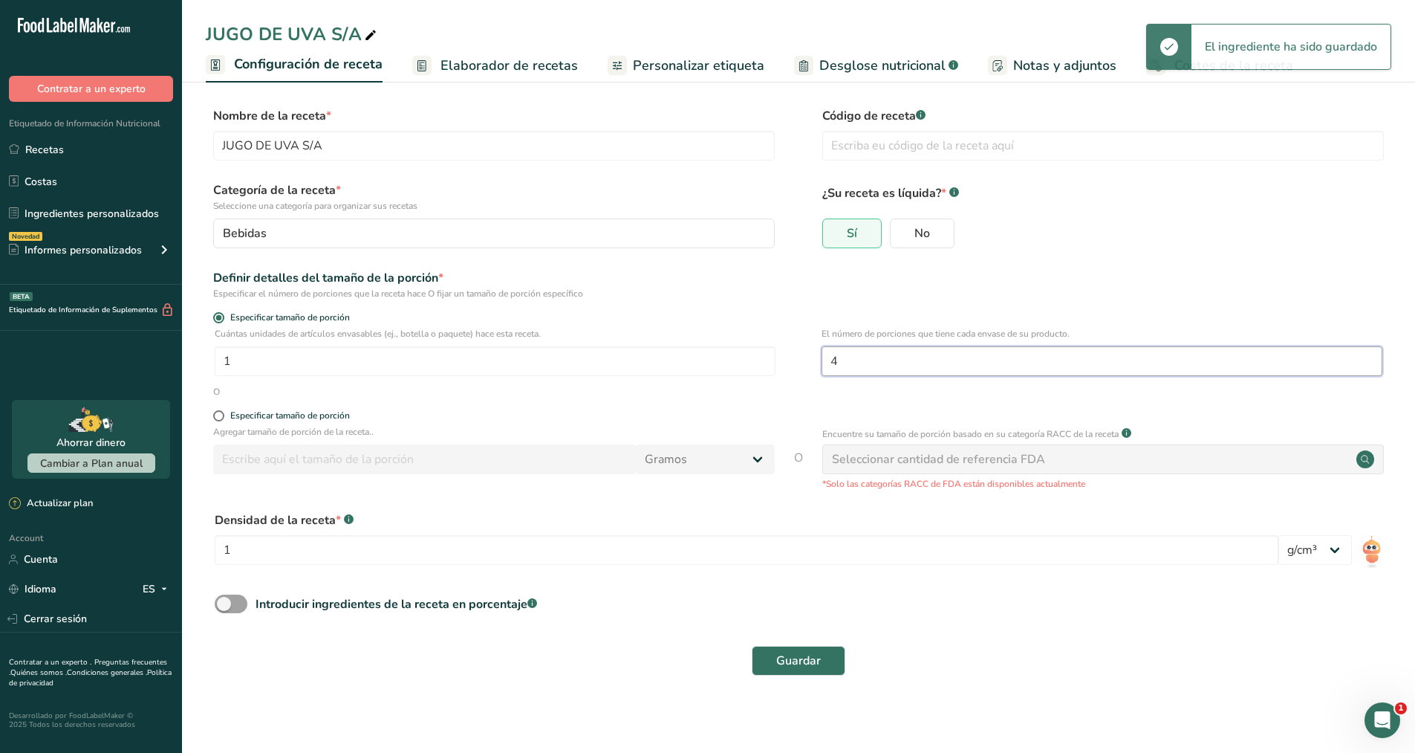
click at [906, 372] on input "4" at bounding box center [1102, 361] width 561 height 30
type input "2"
click at [524, 64] on span "Elaborador de recetas" at bounding box center [509, 66] width 137 height 20
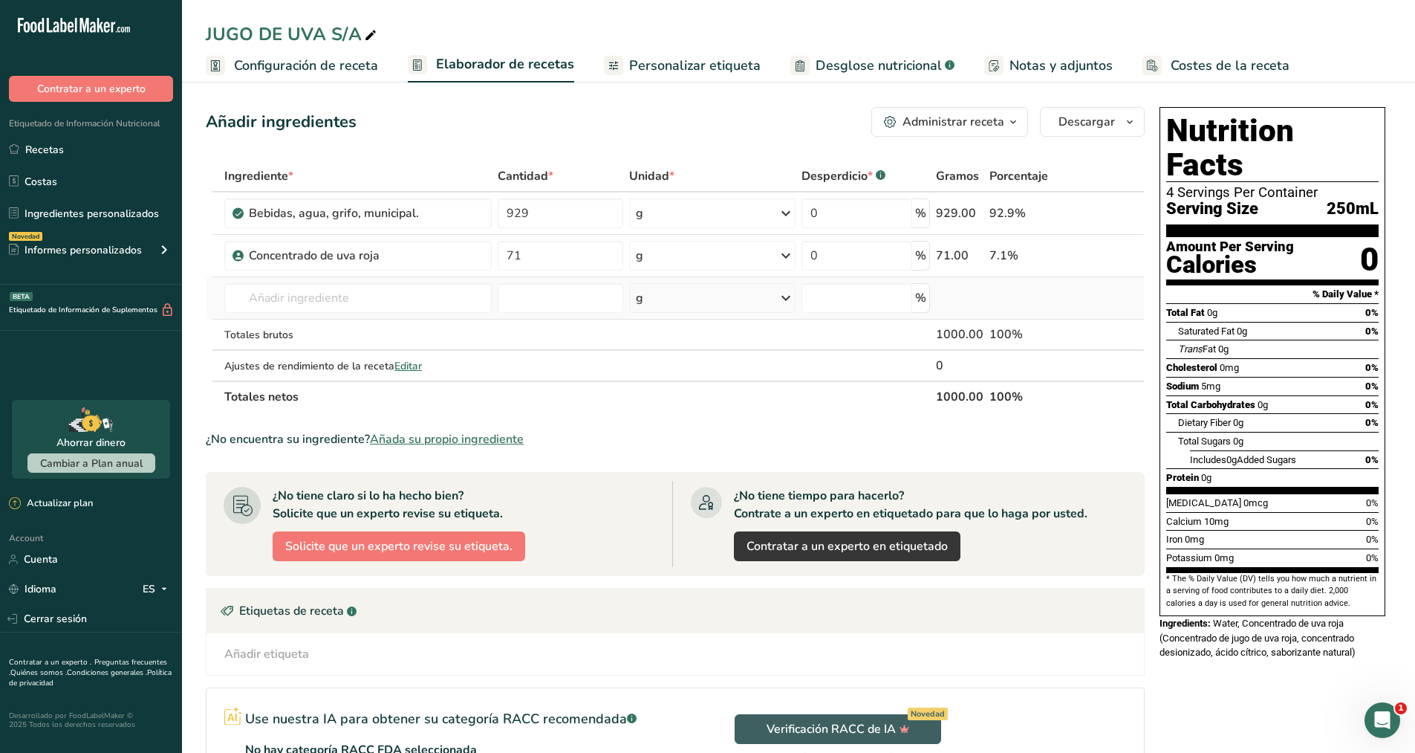
click at [708, 296] on div "g" at bounding box center [712, 298] width 166 height 30
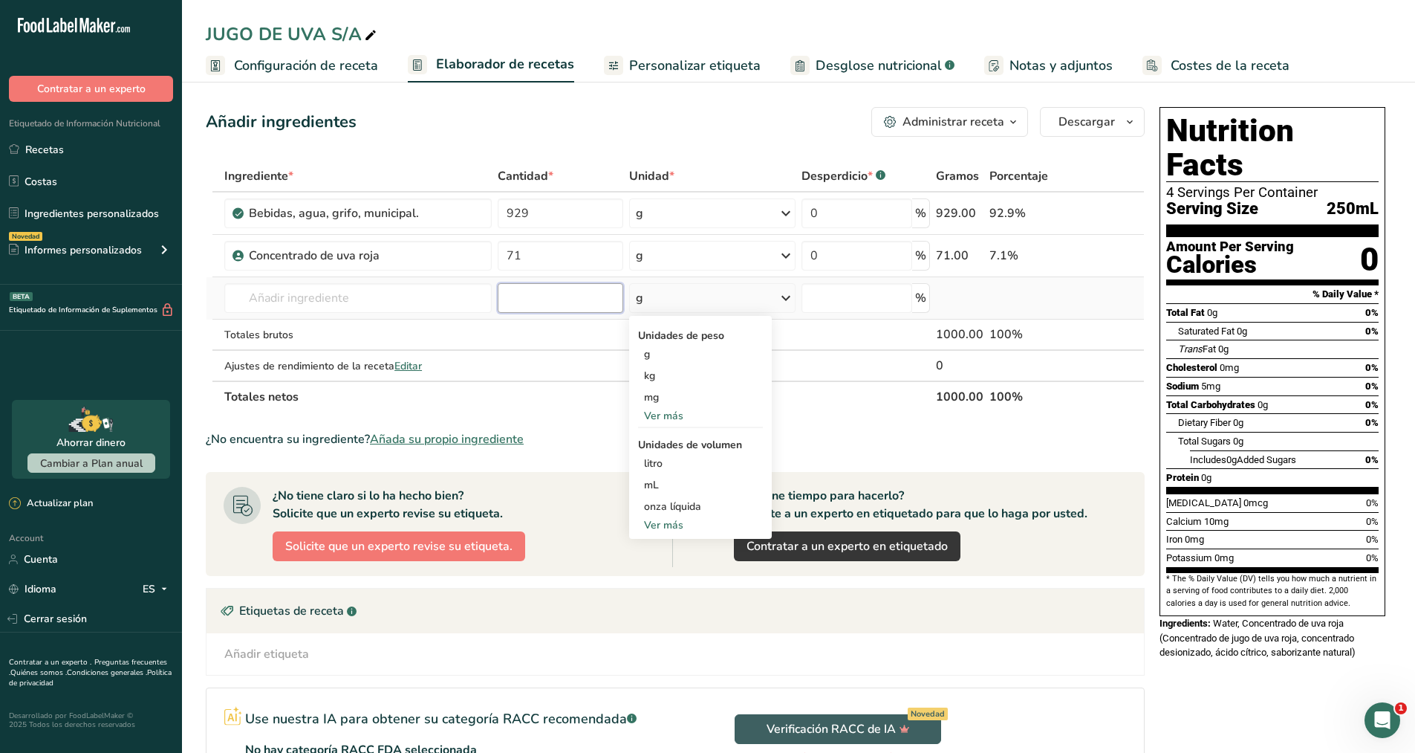
click at [539, 290] on input "number" at bounding box center [561, 298] width 126 height 30
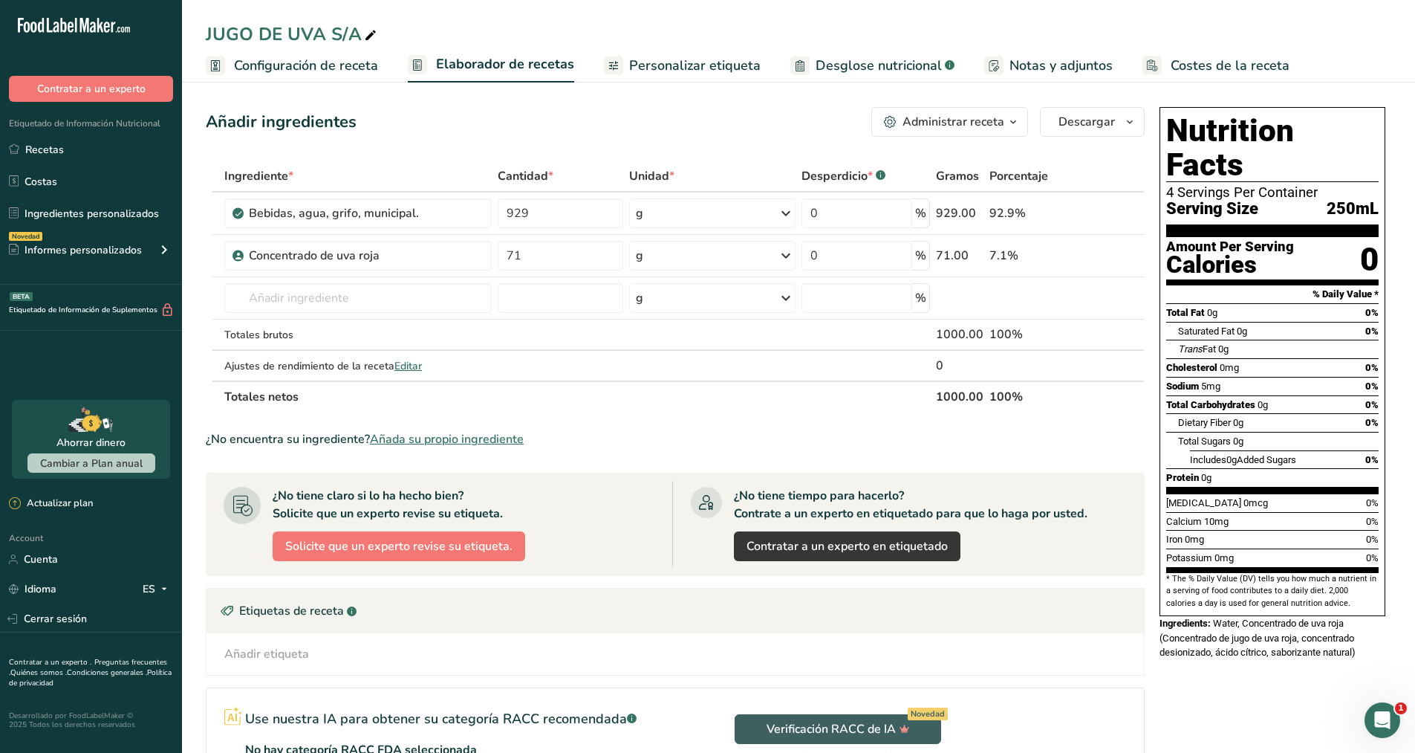
click at [361, 65] on span "Configuración de receta" at bounding box center [306, 66] width 144 height 20
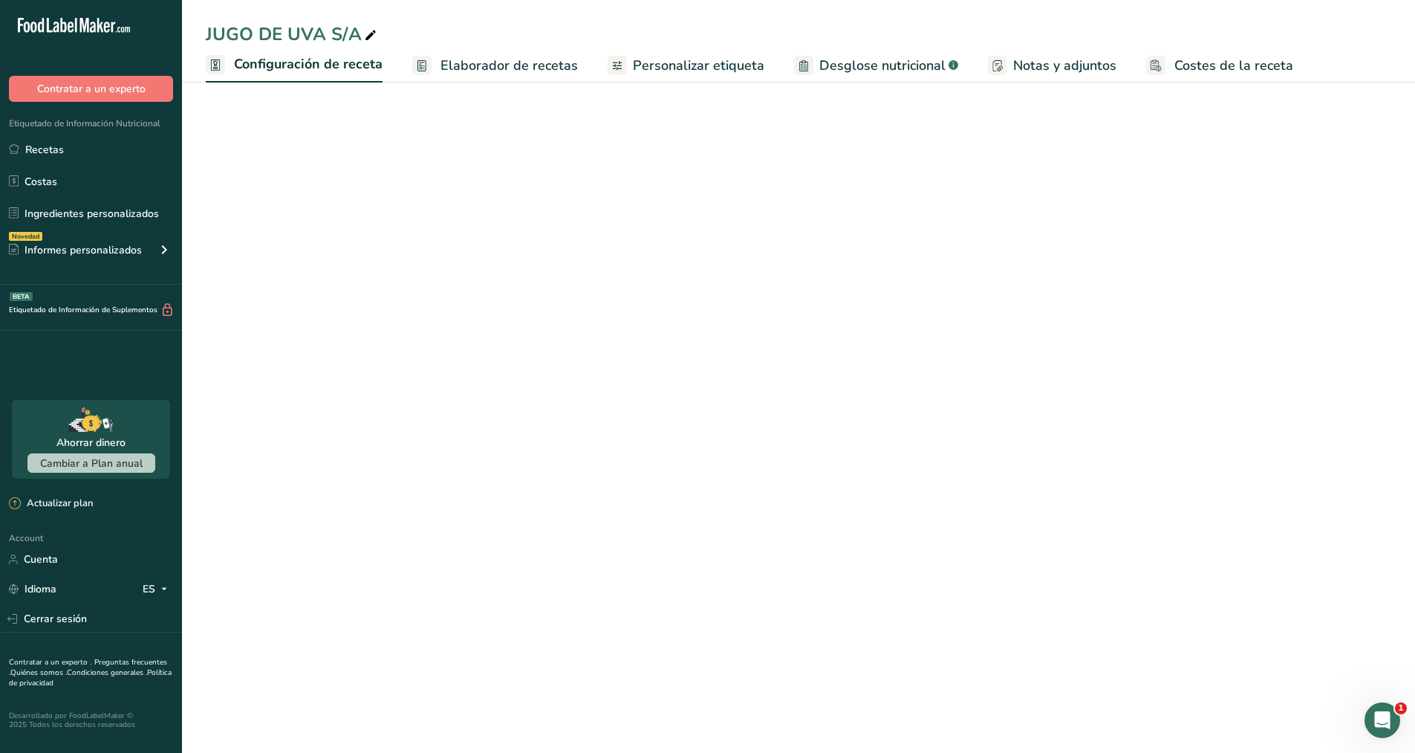
select select "22"
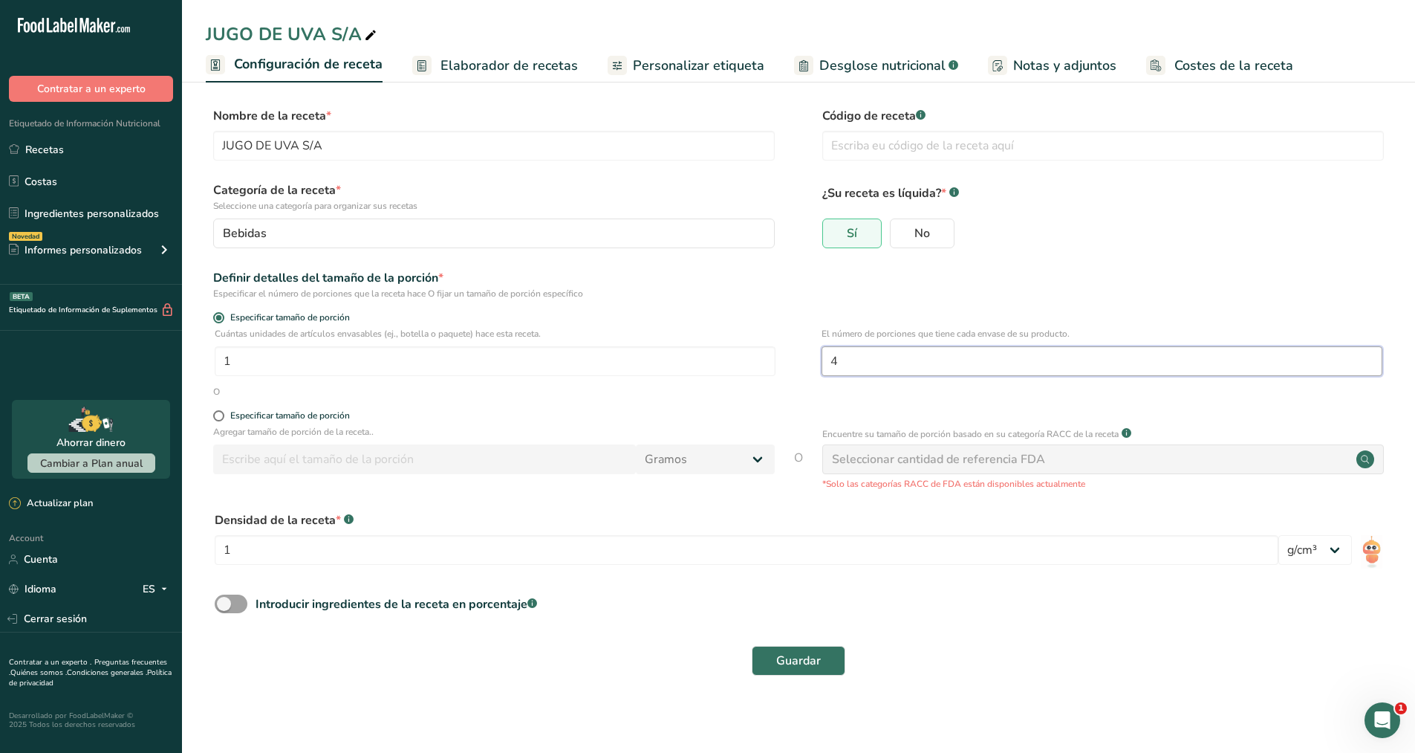
click at [853, 349] on input "4" at bounding box center [1102, 361] width 561 height 30
type input "2"
click at [796, 655] on span "Guardar" at bounding box center [798, 661] width 45 height 18
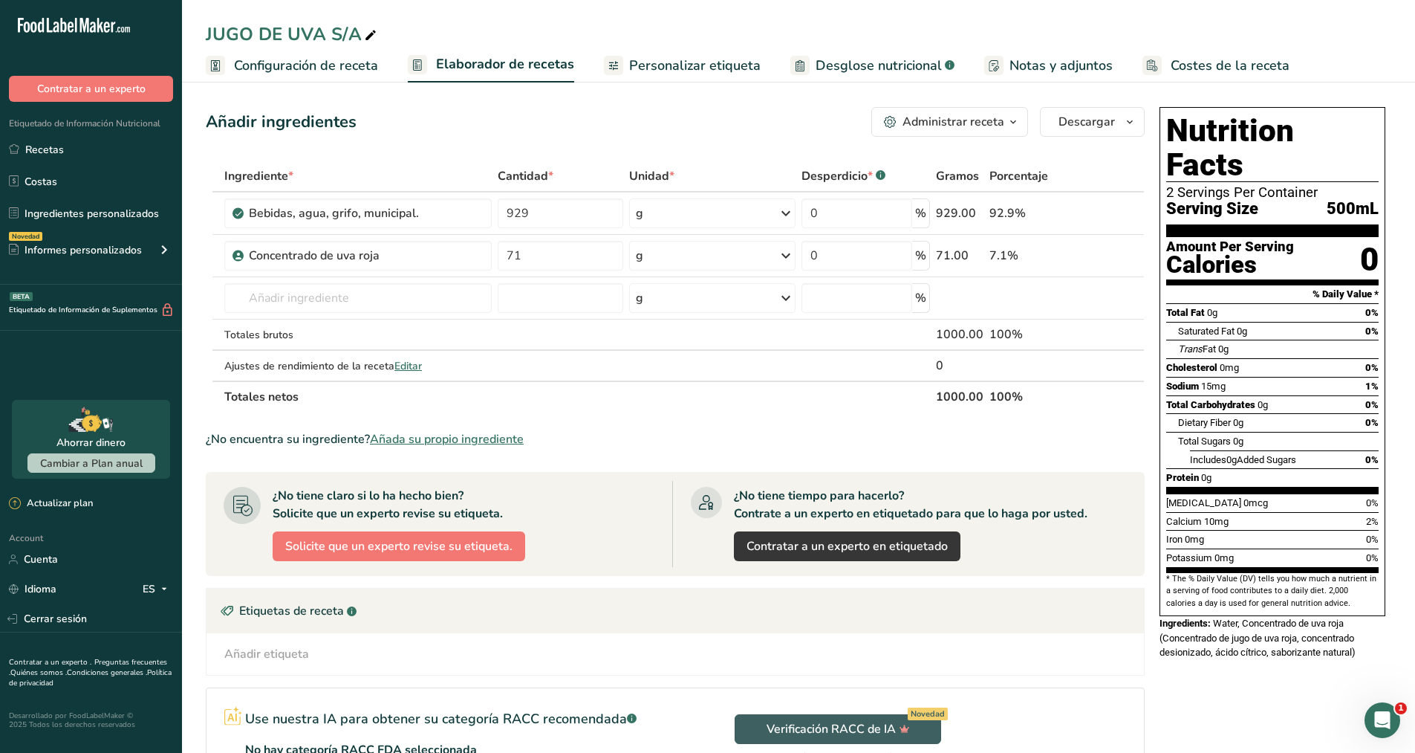
click at [840, 71] on span "Desglose nutricional" at bounding box center [879, 66] width 126 height 20
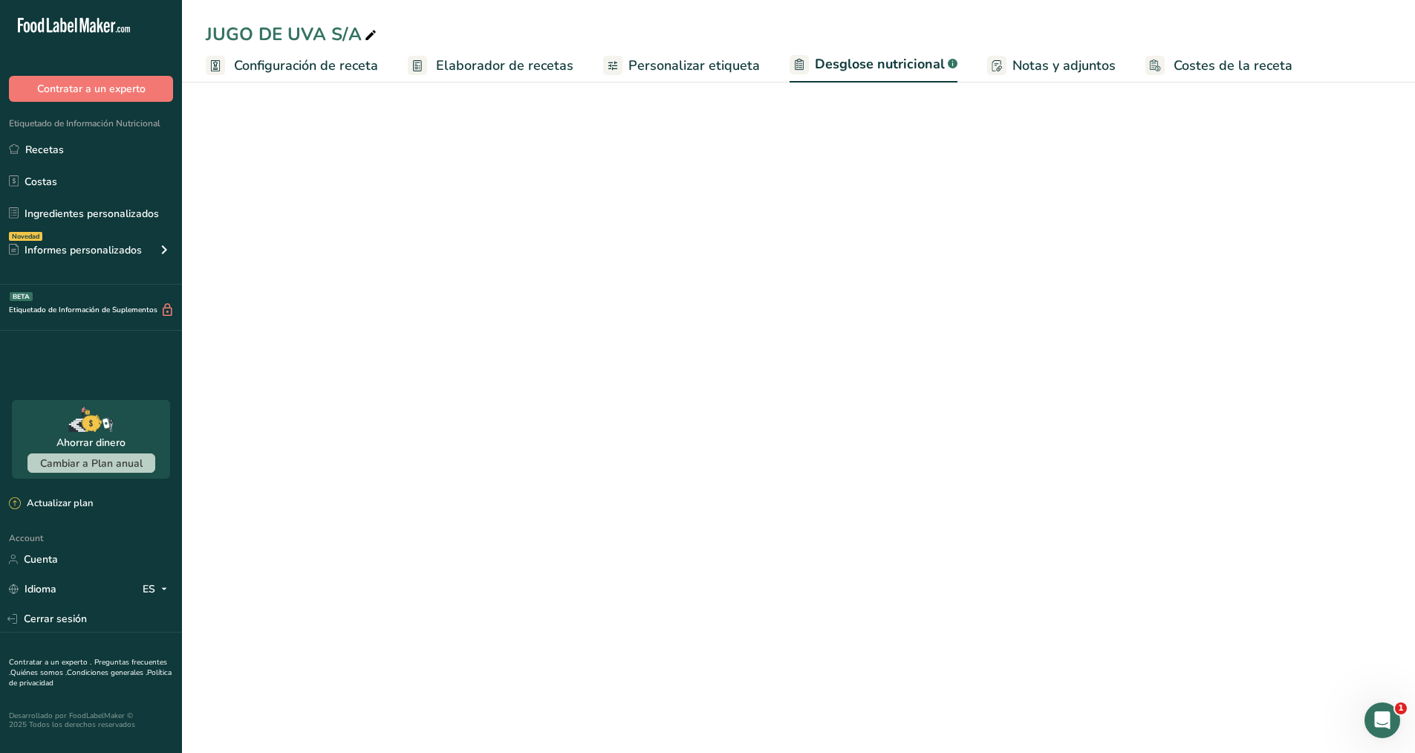
select select "Calories"
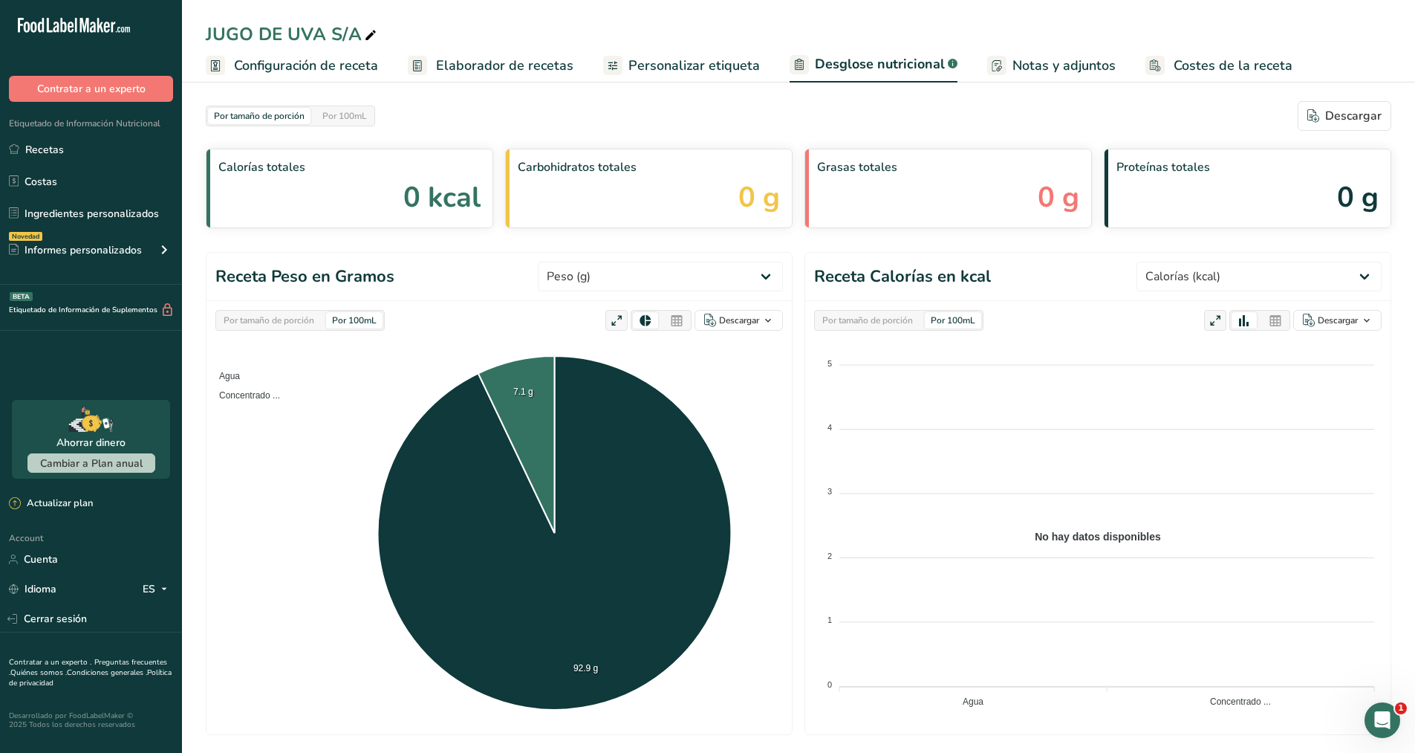
click at [649, 65] on span "Personalizar etiqueta" at bounding box center [695, 66] width 132 height 20
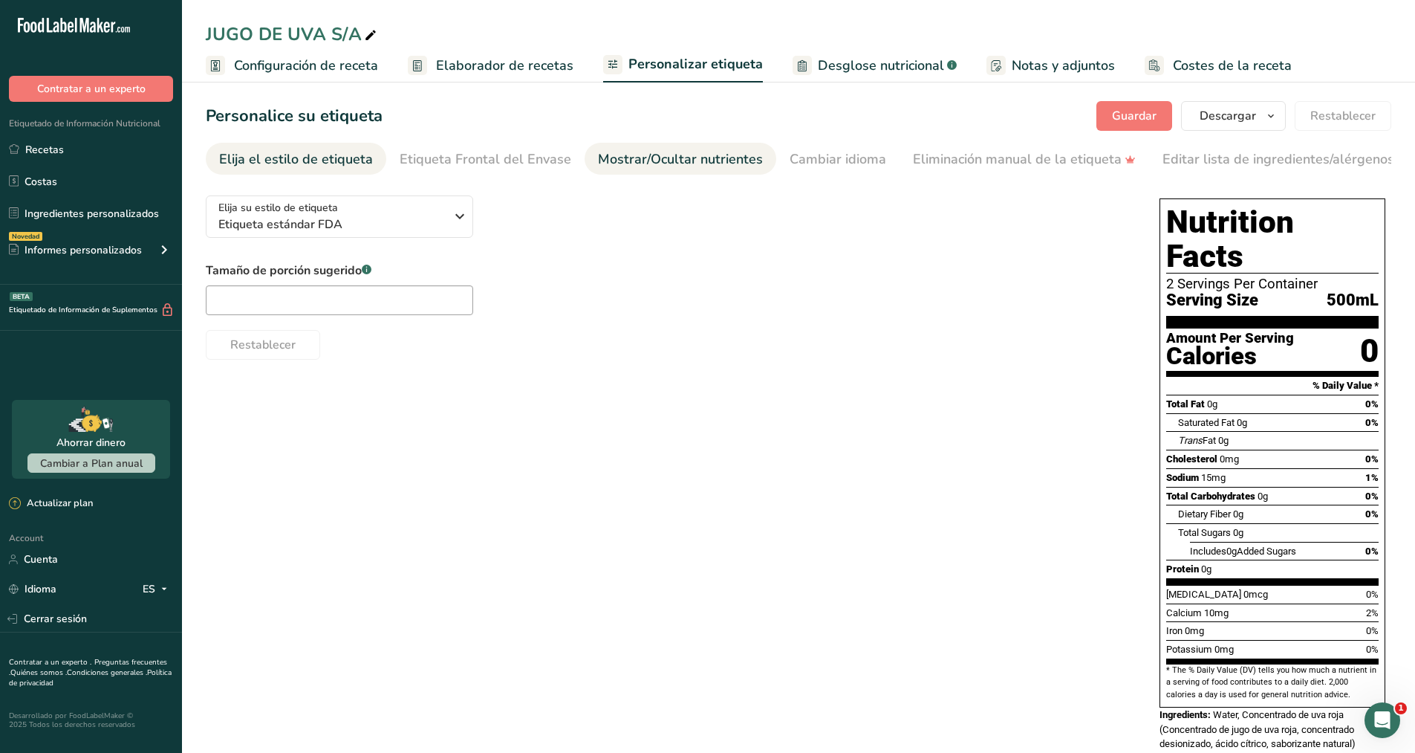
click at [619, 157] on div "Mostrar/Ocultar nutrientes" at bounding box center [680, 159] width 165 height 20
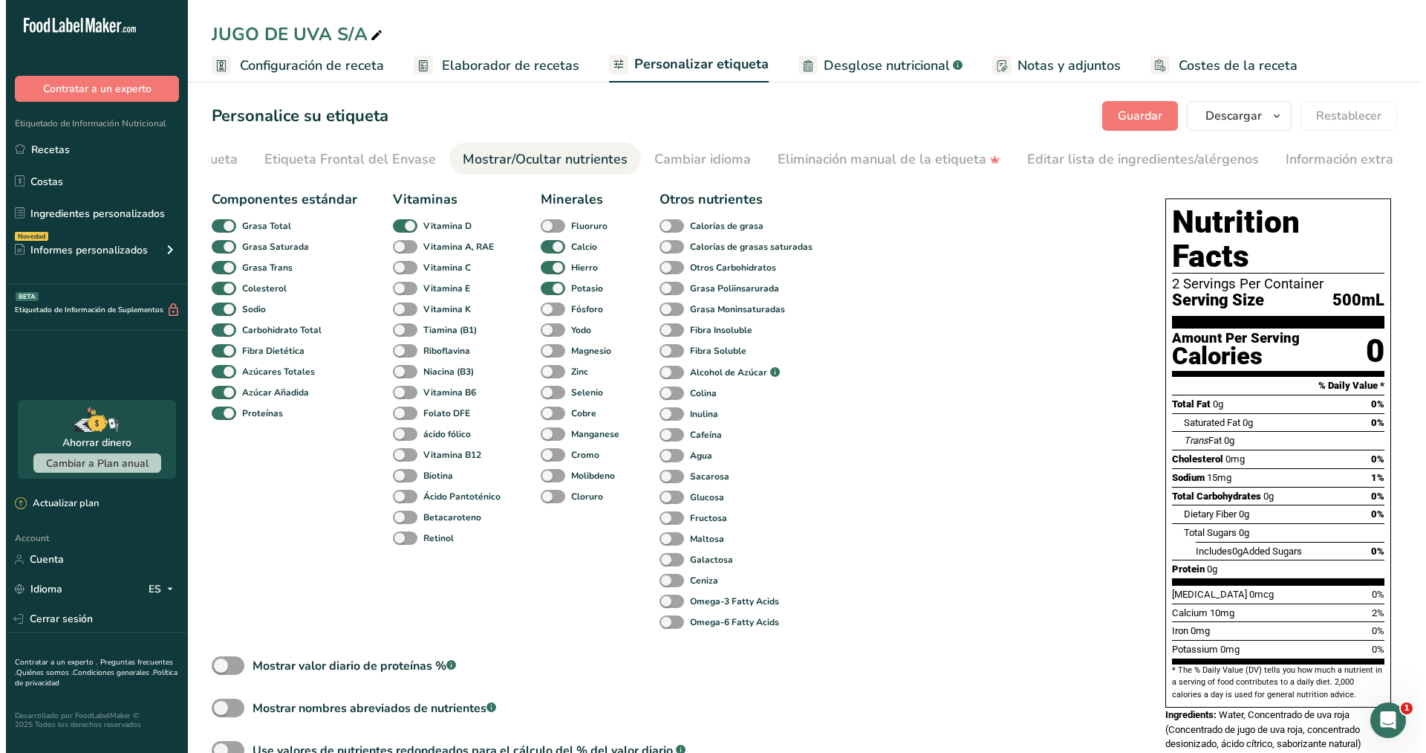
scroll to position [0, 218]
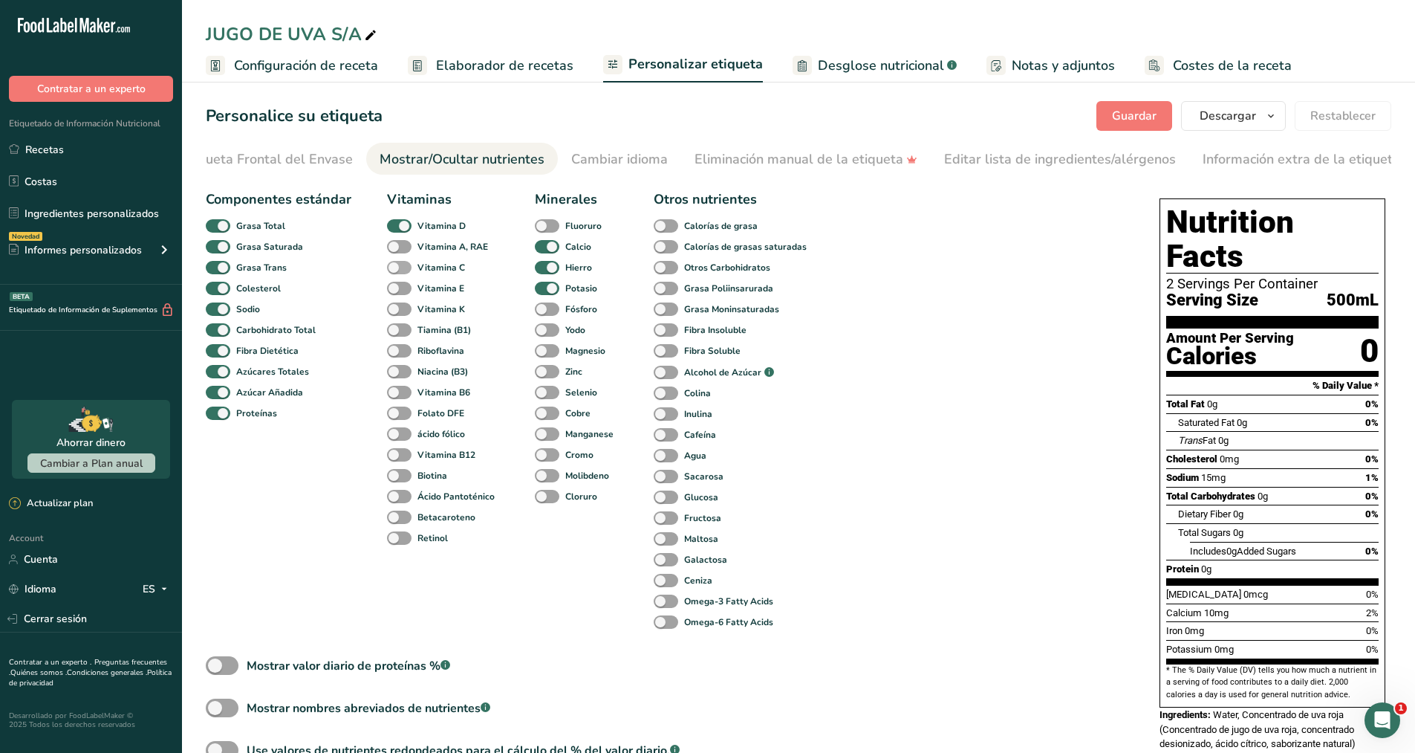
click at [402, 269] on span at bounding box center [399, 268] width 25 height 14
click at [397, 269] on input "Vitamina C" at bounding box center [392, 267] width 10 height 10
checkbox input "true"
click at [458, 66] on span "Elaborador de recetas" at bounding box center [504, 66] width 137 height 20
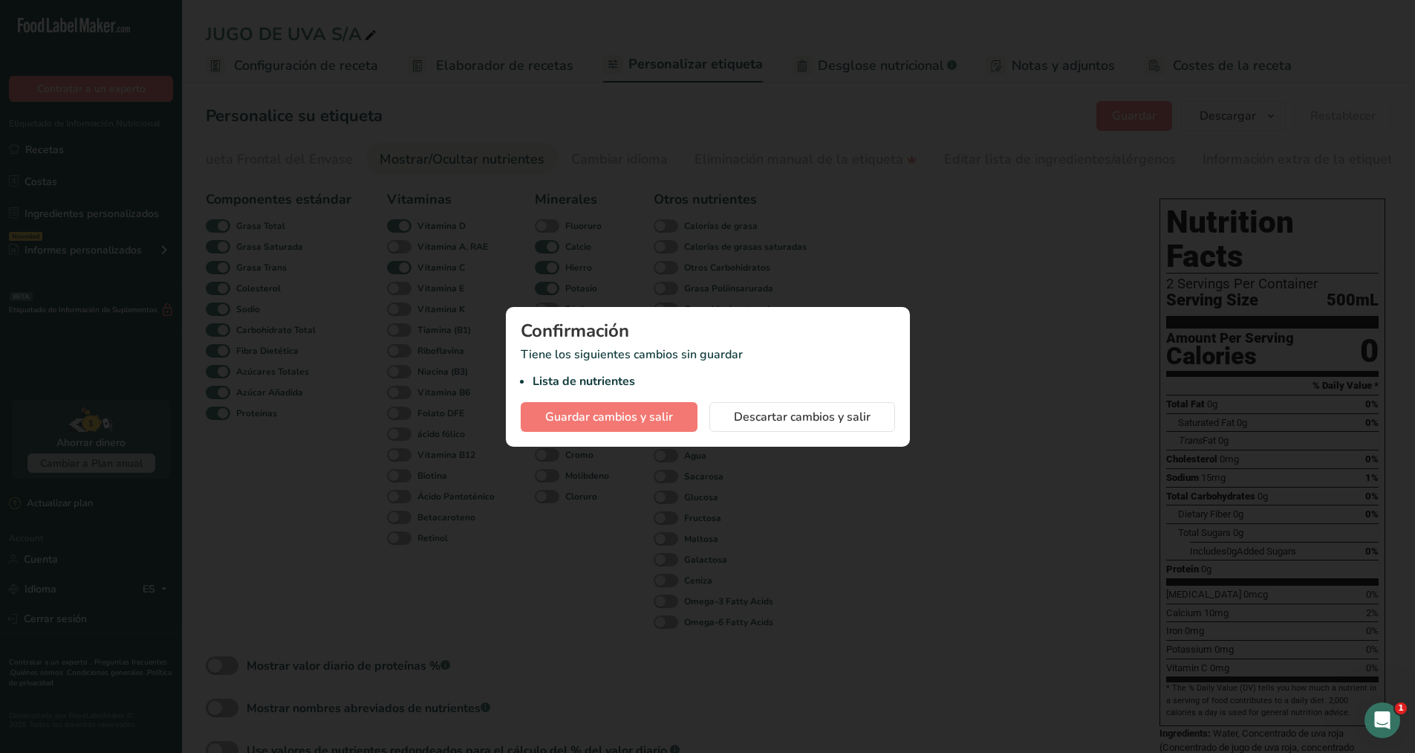
scroll to position [0, 207]
click at [592, 418] on span "Guardar cambios y salir" at bounding box center [615, 417] width 128 height 18
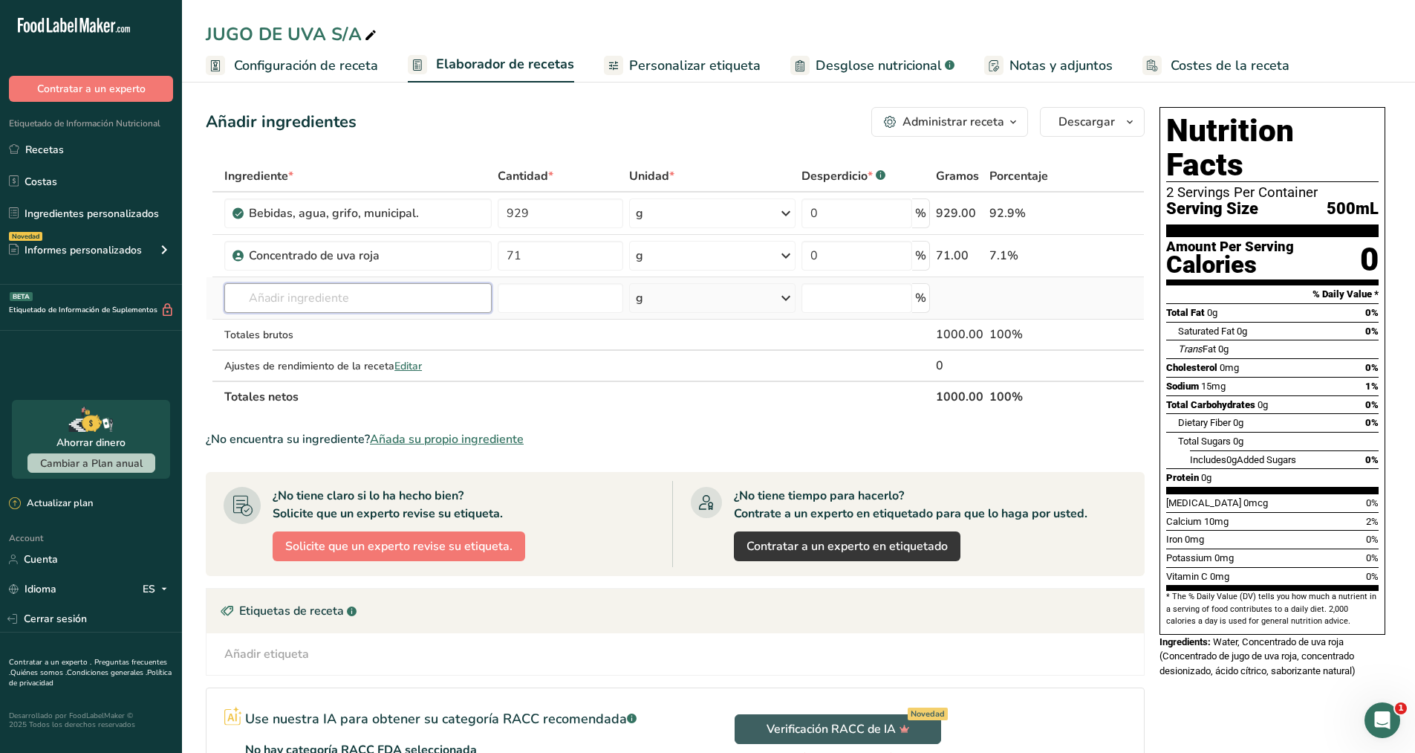
click at [342, 290] on input "text" at bounding box center [357, 298] width 267 height 30
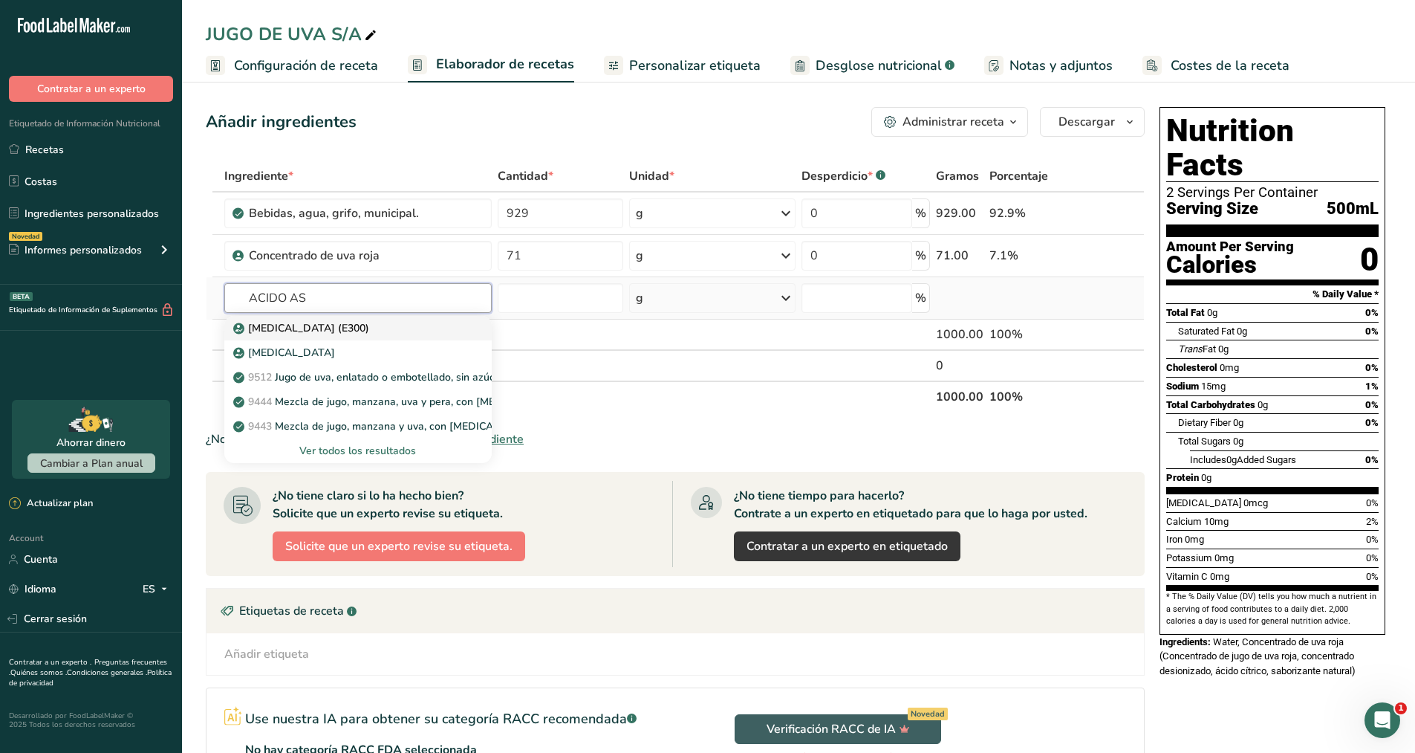
type input "ACIDO AS"
click at [340, 322] on p "Ácido ascórbico (E300)" at bounding box center [302, 328] width 133 height 16
type input "Ascorbic acid (E300)"
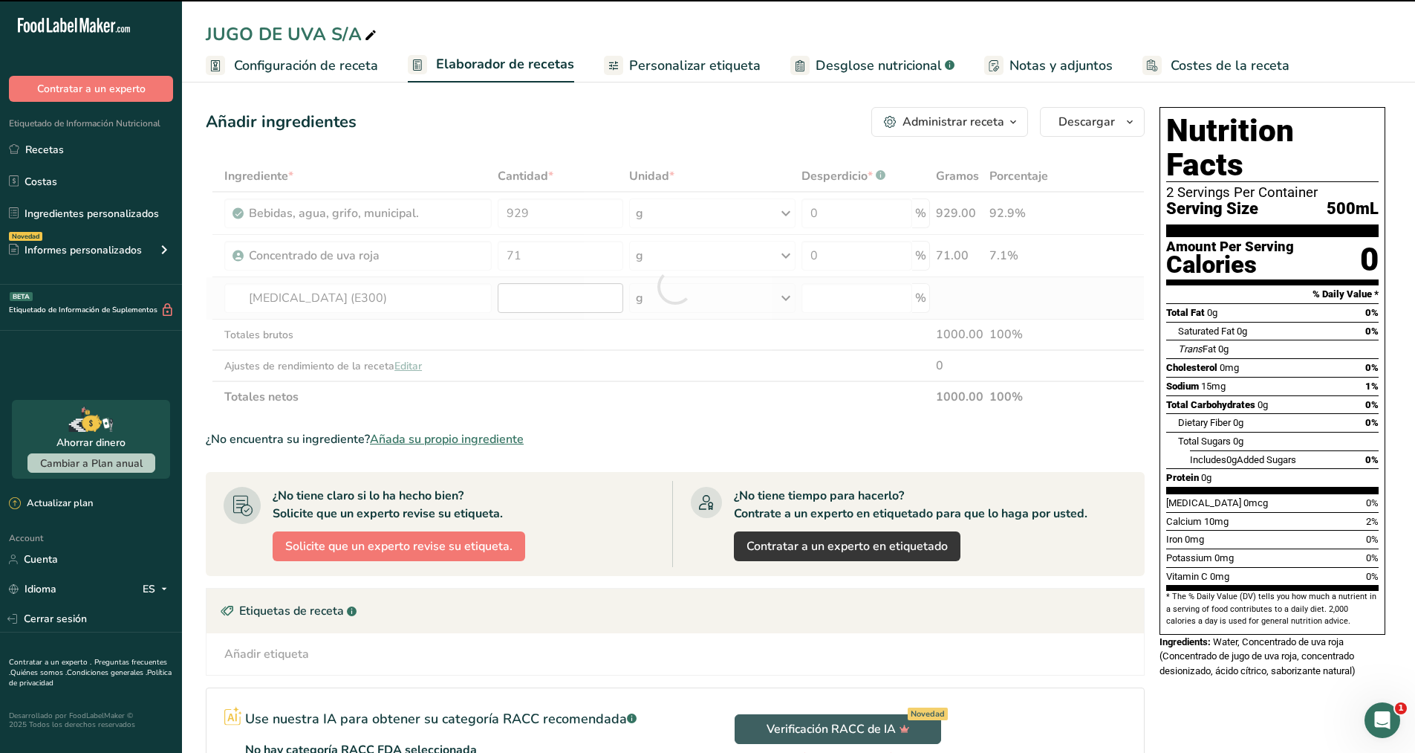
type input "0"
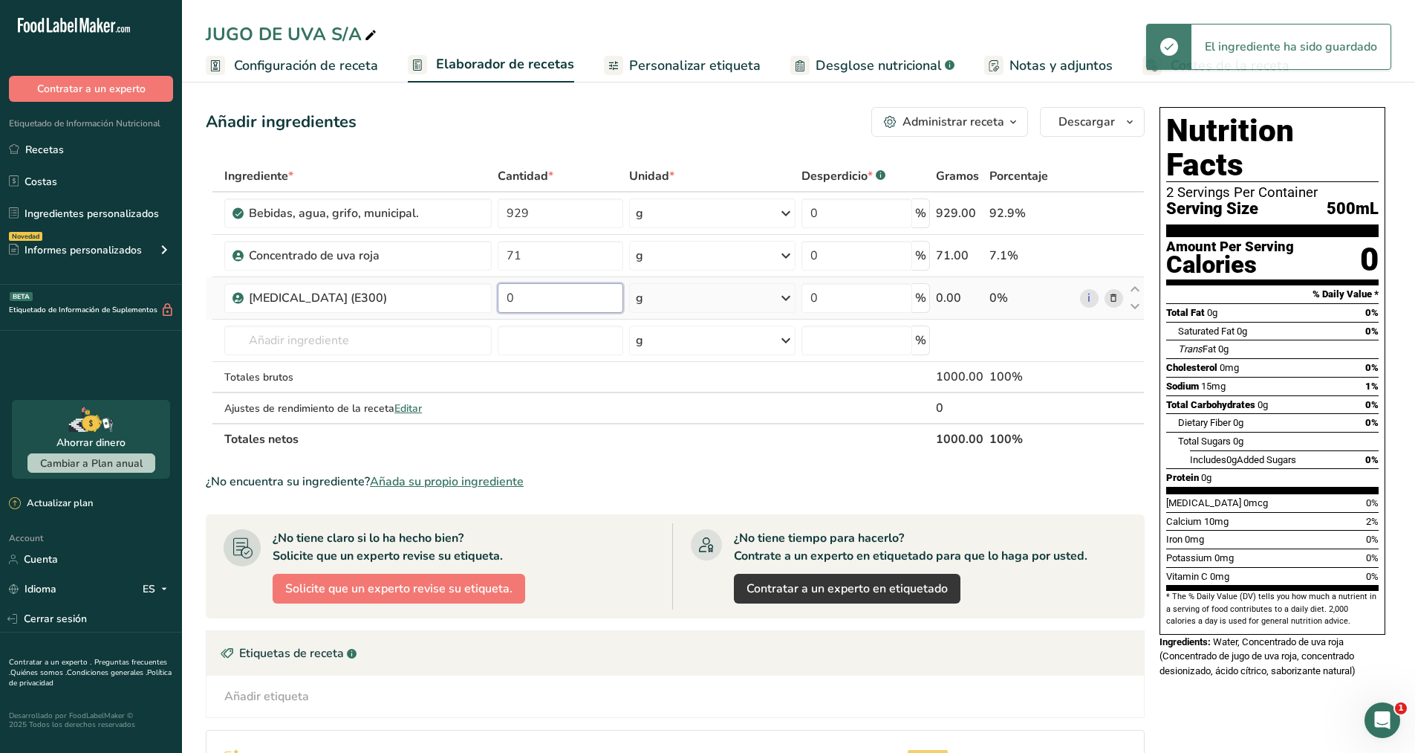
click at [523, 297] on input "0" at bounding box center [561, 298] width 126 height 30
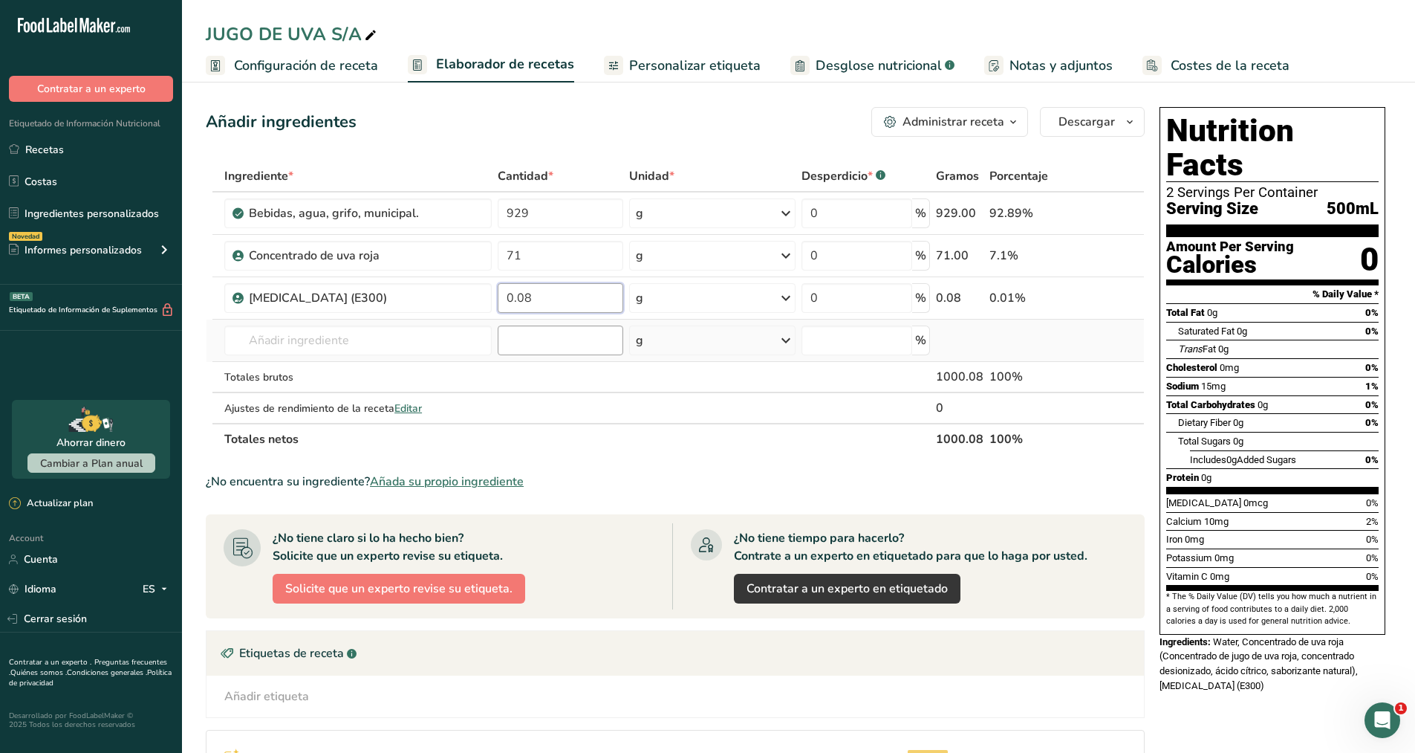
type input "0.08"
click at [561, 344] on div "Ingrediente * Cantidad * Unidad * Desperdicio * .a-a{fill:#347362;}.b-a{fill:#f…" at bounding box center [675, 307] width 939 height 294
click at [588, 296] on input "0.08" at bounding box center [561, 298] width 126 height 30
click at [591, 268] on div "Ingrediente * Cantidad * Unidad * Desperdicio * .a-a{fill:#347362;}.b-a{fill:#f…" at bounding box center [675, 307] width 939 height 294
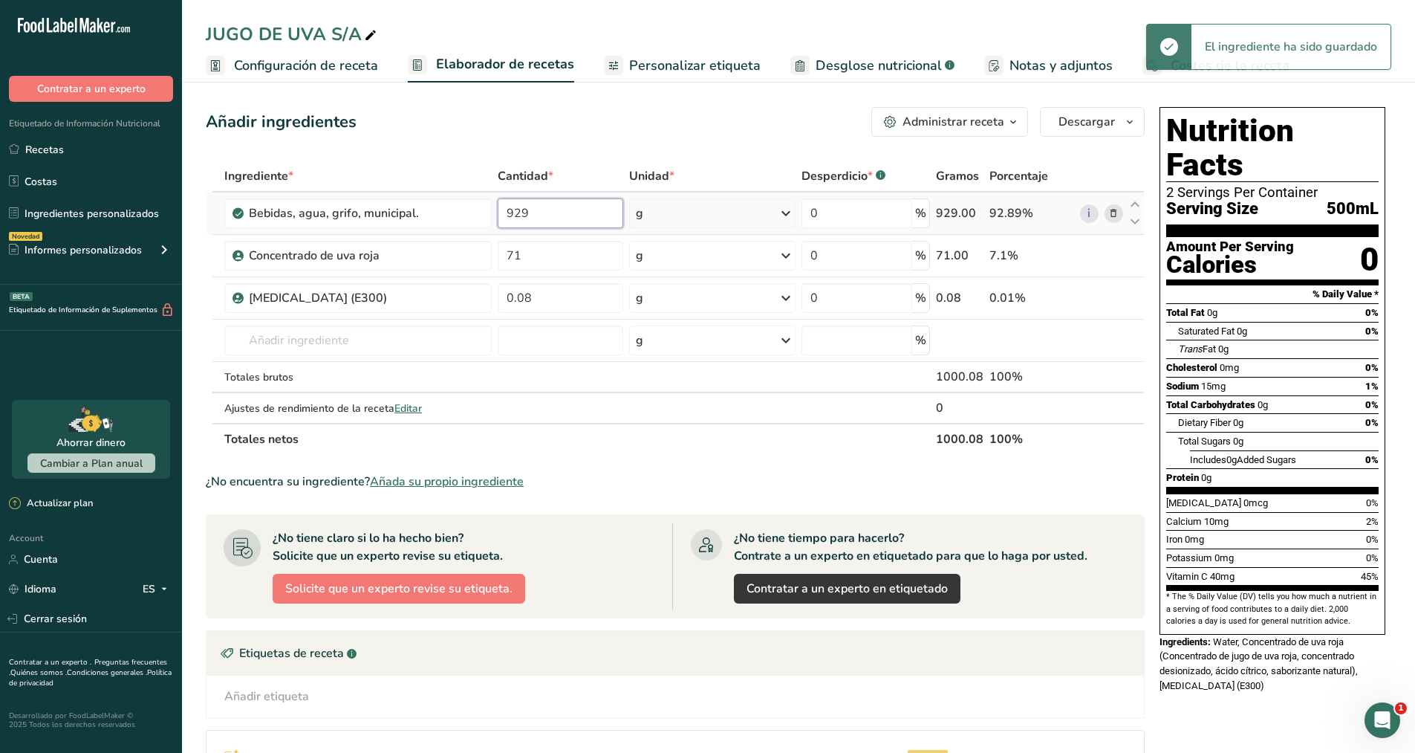
click at [605, 215] on div "Ingrediente * Cantidad * Unidad * Desperdicio * .a-a{fill:#347362;}.b-a{fill:#f…" at bounding box center [675, 307] width 939 height 294
click at [595, 256] on div "Ingrediente * Cantidad * Unidad * Desperdicio * .a-a{fill:#347362;}.b-a{fill:#f…" at bounding box center [675, 307] width 939 height 294
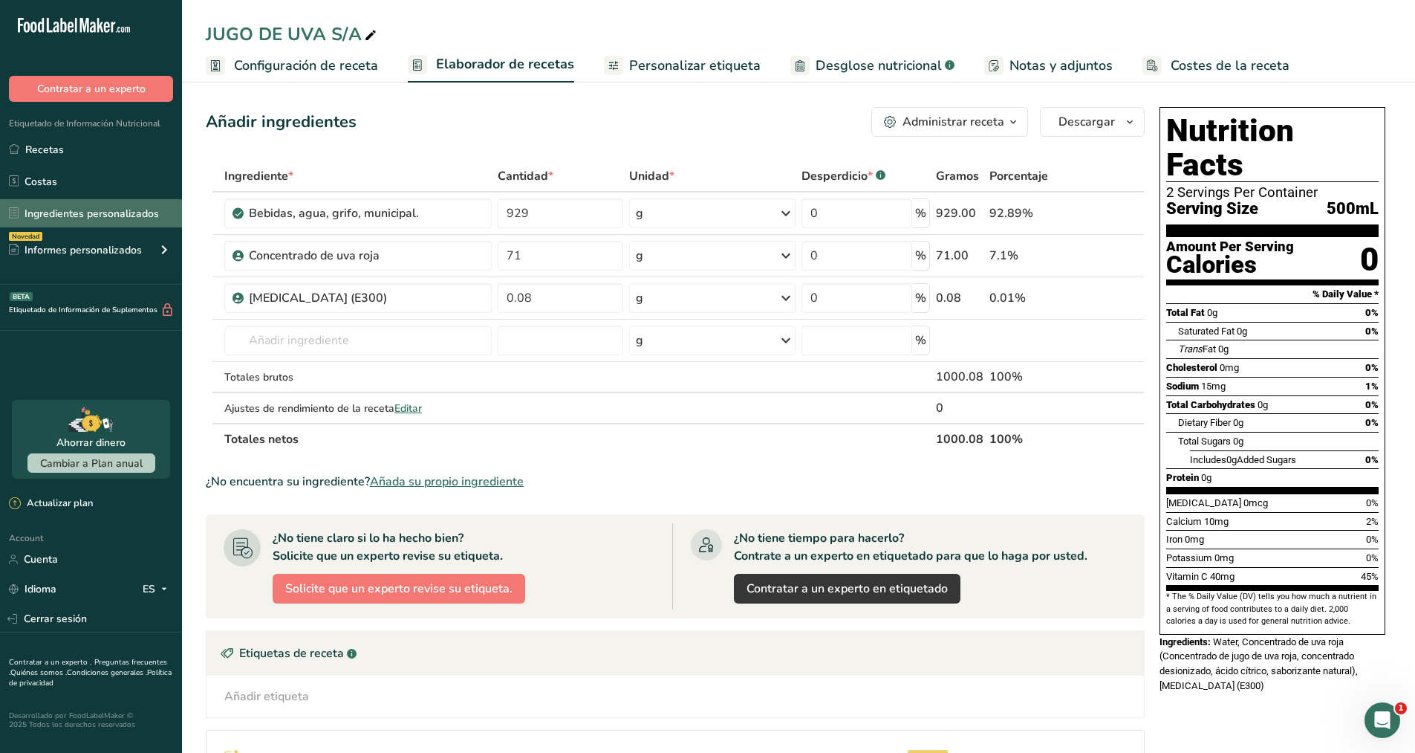
click at [56, 211] on link "Ingredientes personalizados" at bounding box center [91, 213] width 182 height 28
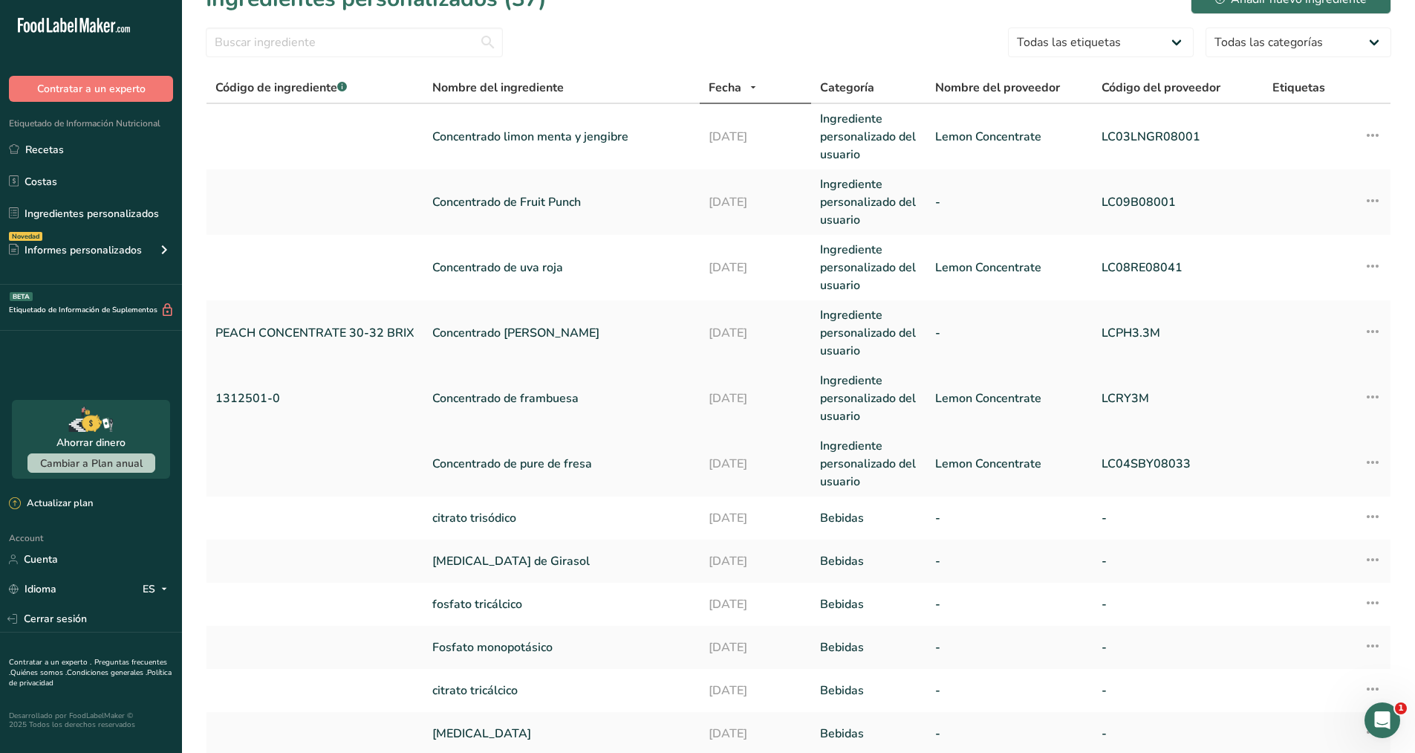
scroll to position [37, 0]
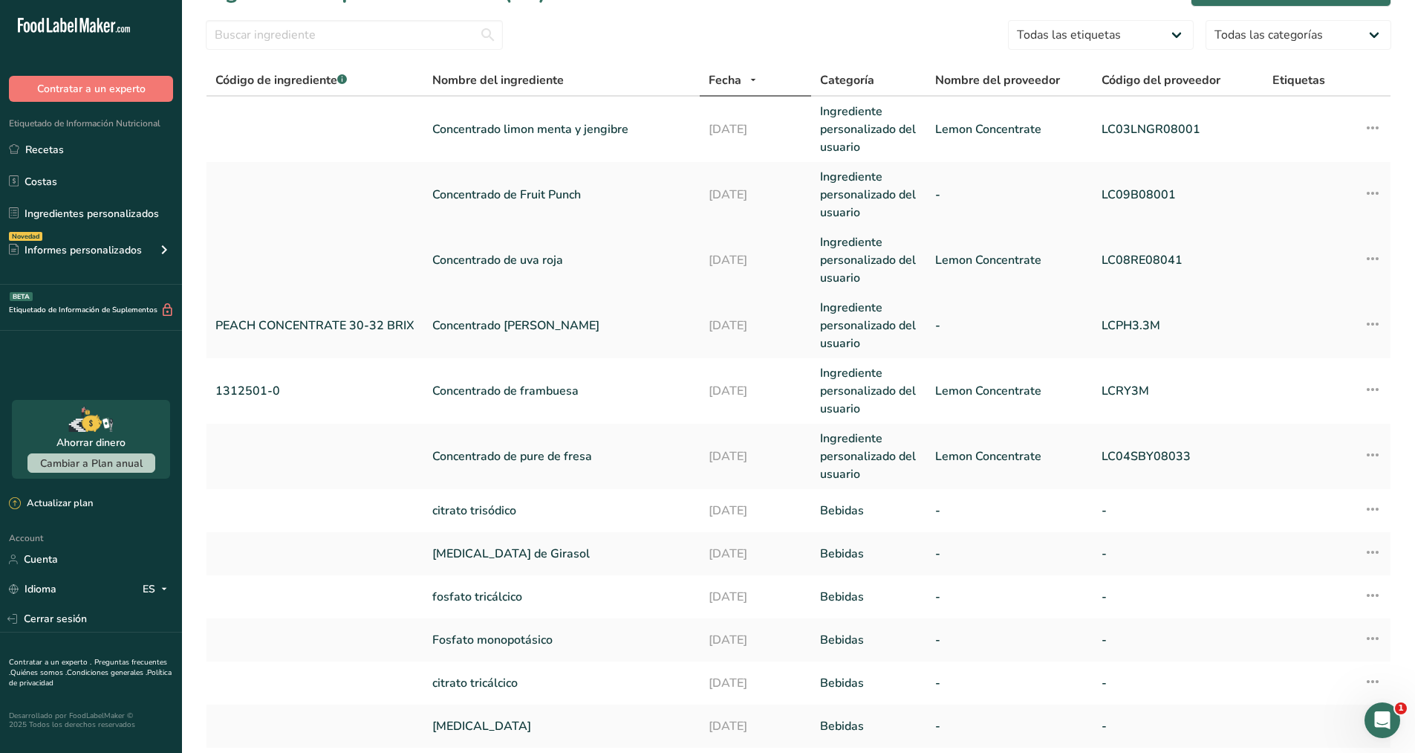
click at [539, 252] on link "Concentrado de uva roja" at bounding box center [561, 260] width 259 height 18
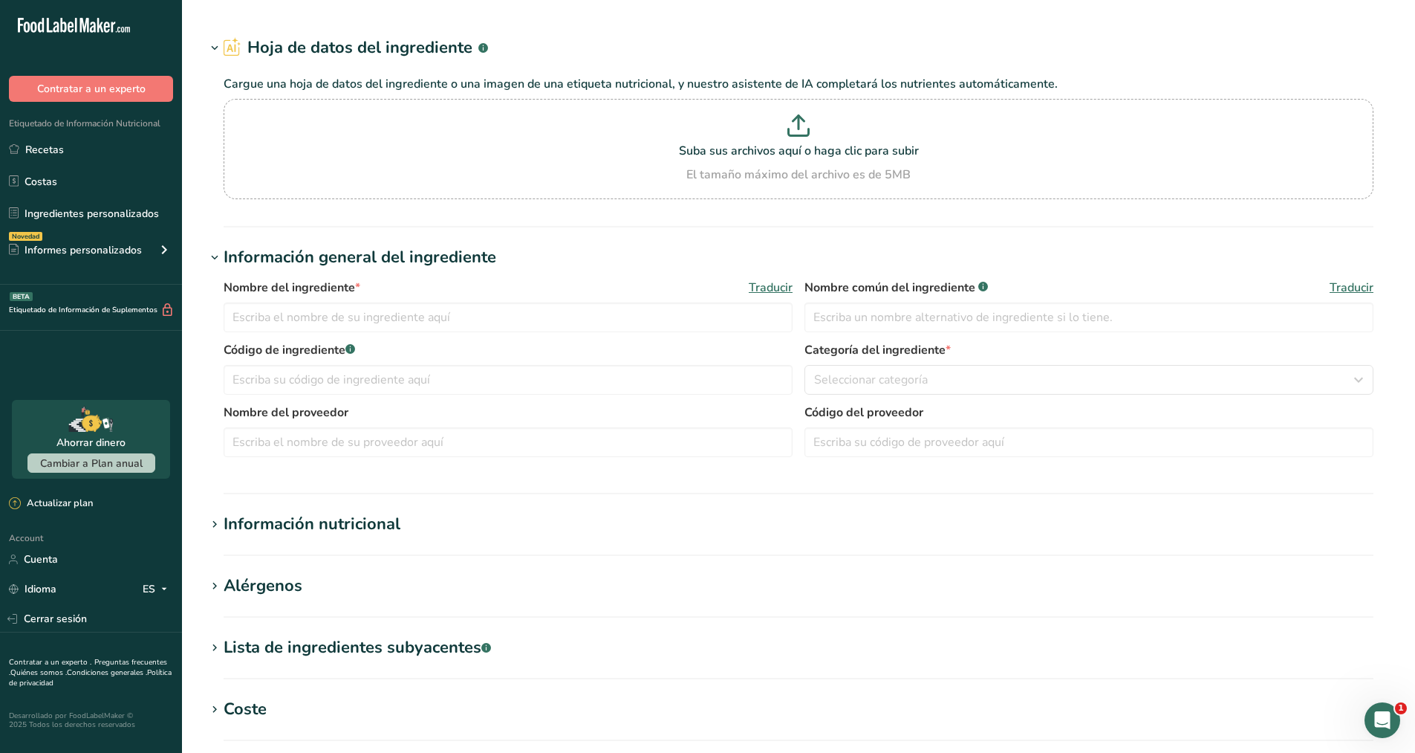
type input "Concentrado de uva roja"
type input "Lemon Concentrate"
type input "LC08RE08041"
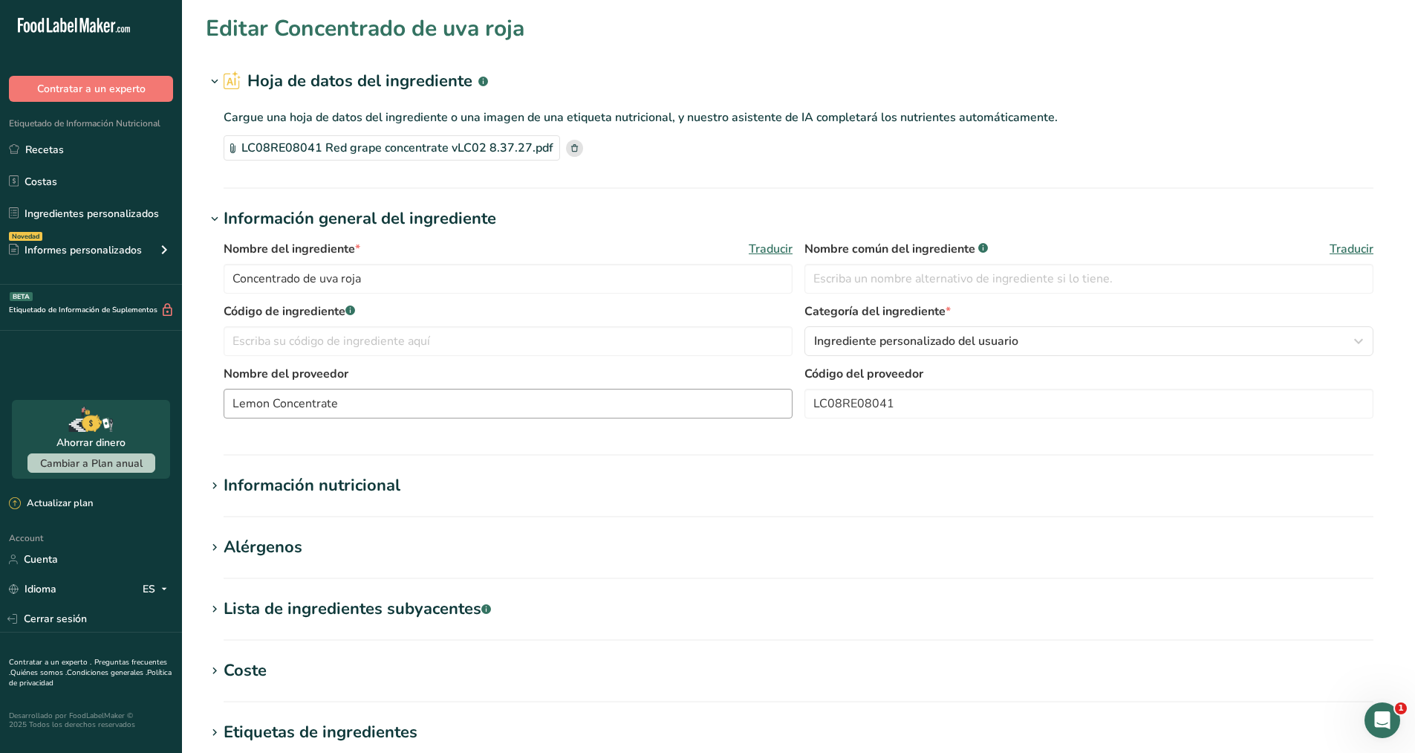
scroll to position [185, 0]
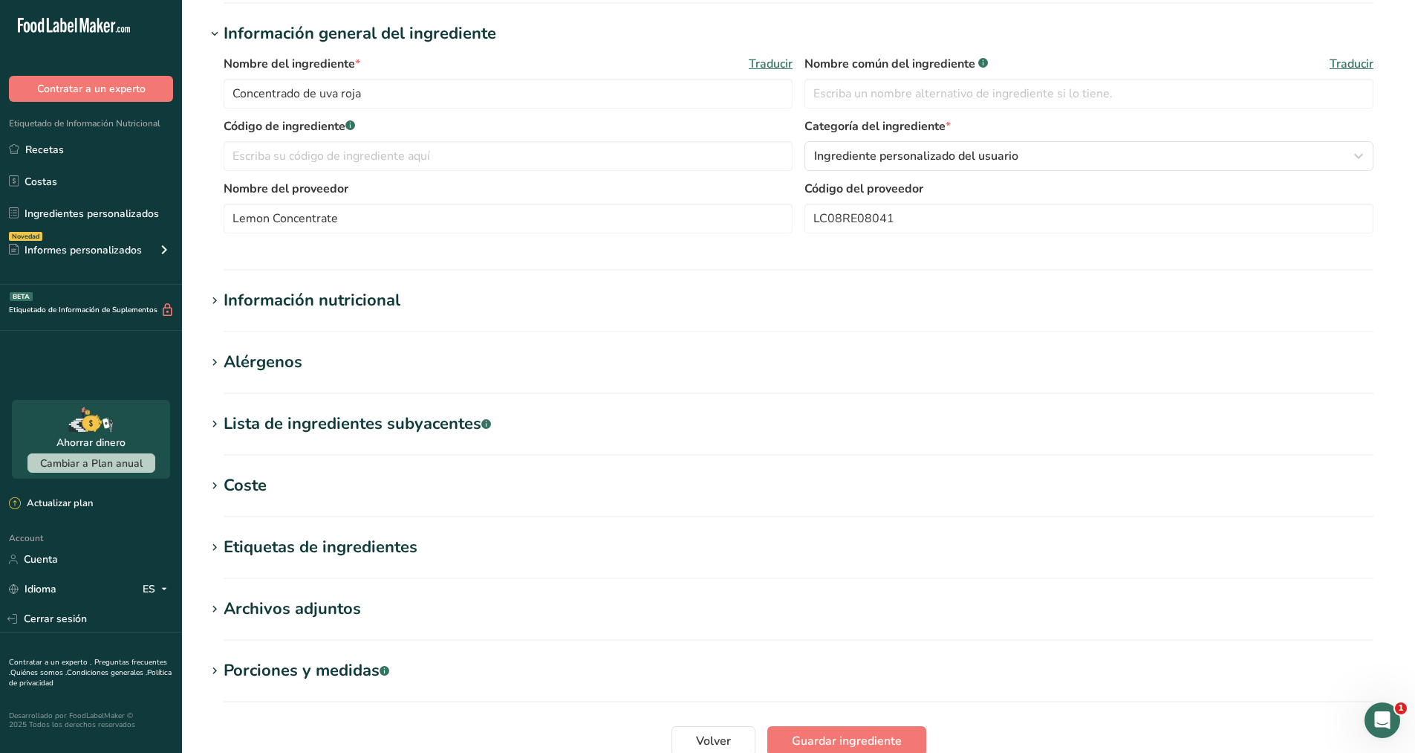
click at [210, 299] on icon at bounding box center [214, 300] width 13 height 21
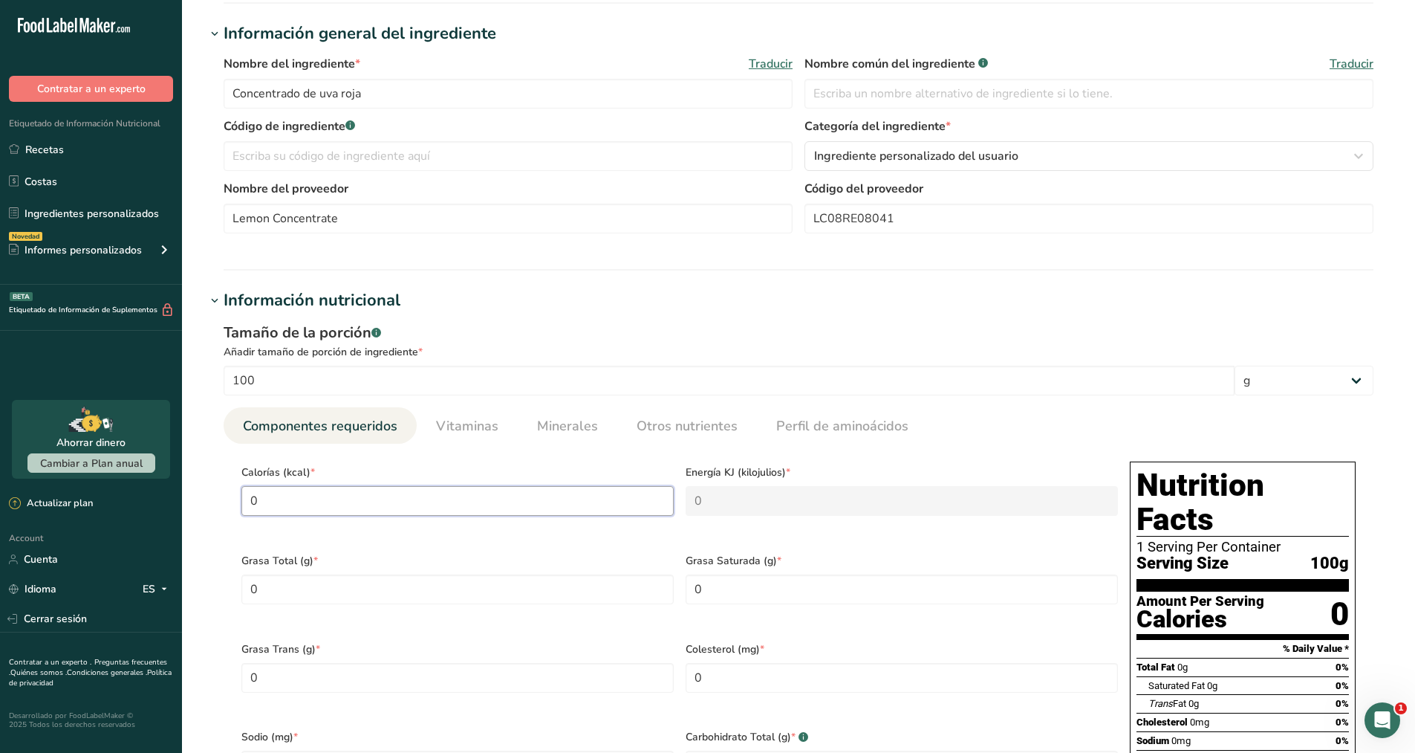
click at [445, 513] on input "0" at bounding box center [457, 501] width 432 height 30
type input "2"
type KJ "8.4"
type input "27"
type KJ "113"
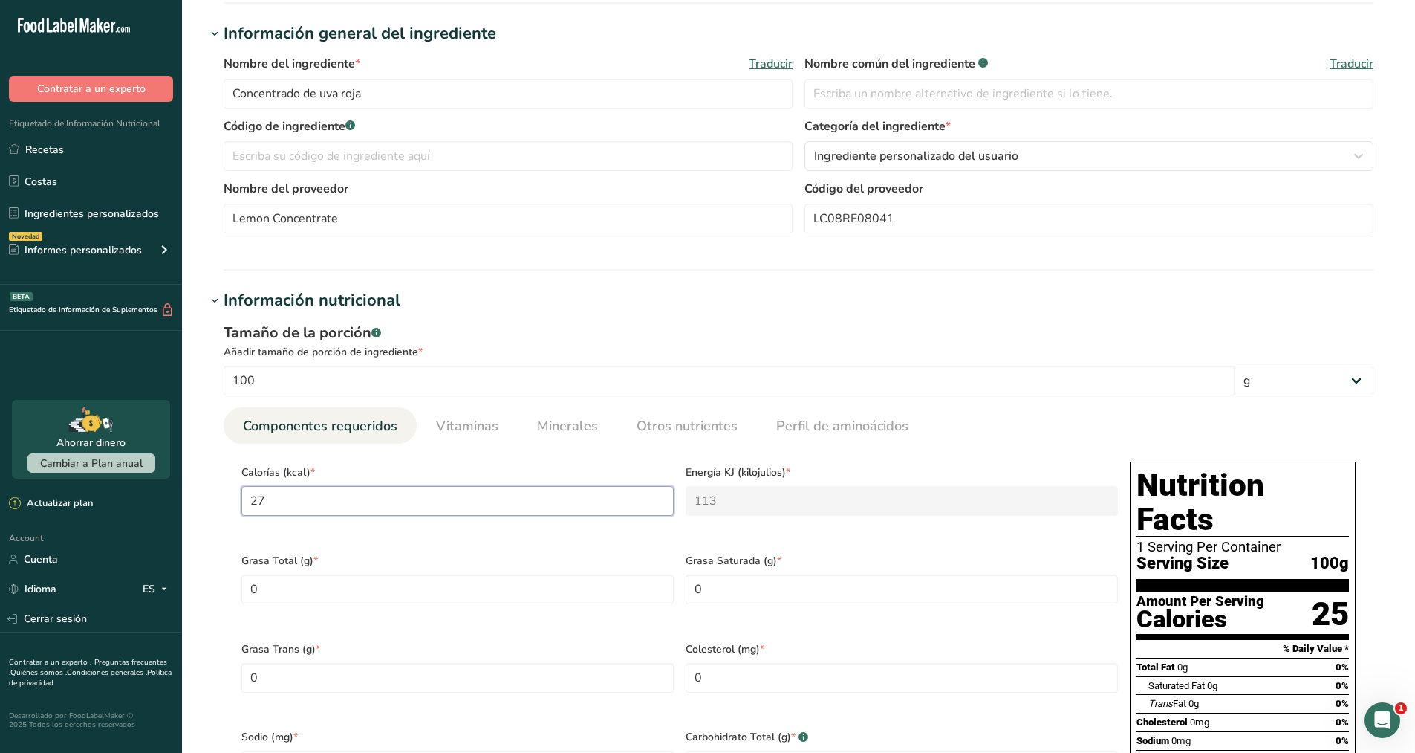
type input "270"
type KJ "1129.7"
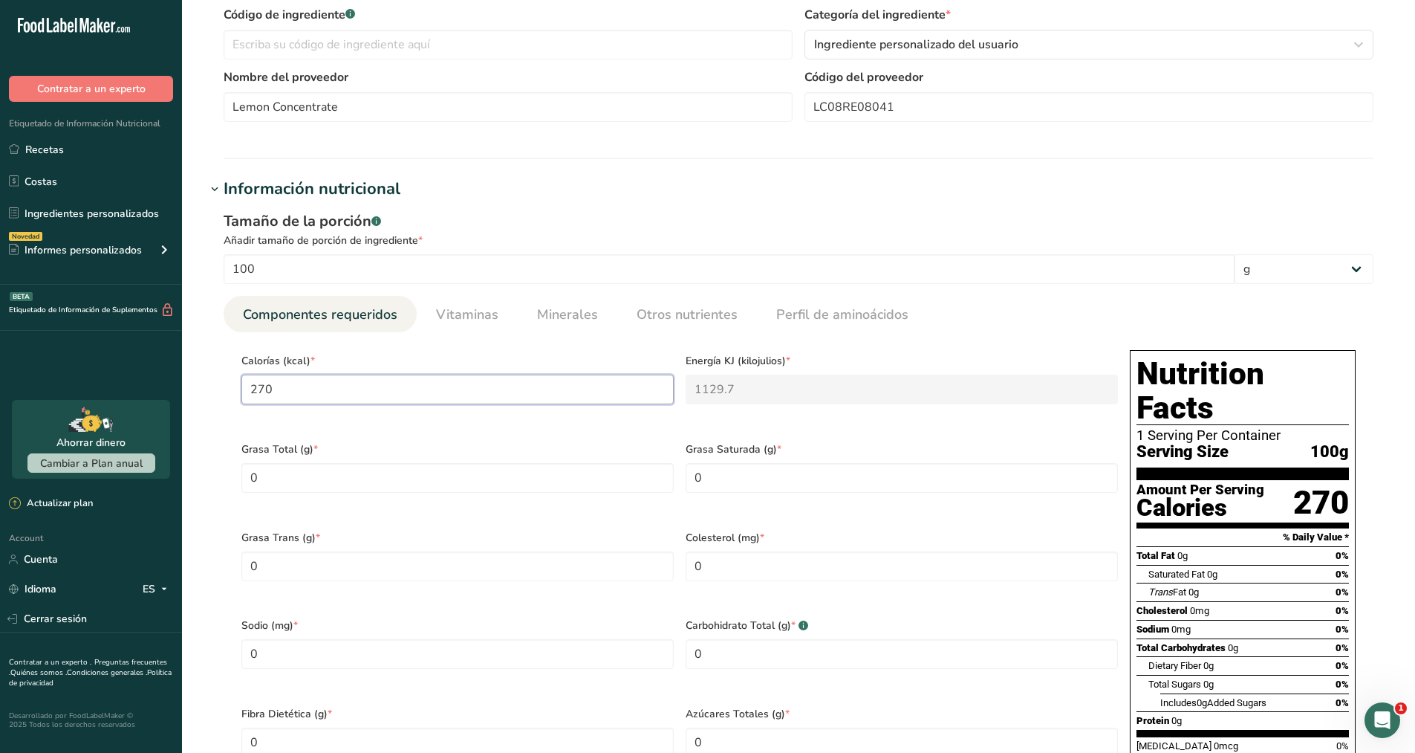
scroll to position [299, 0]
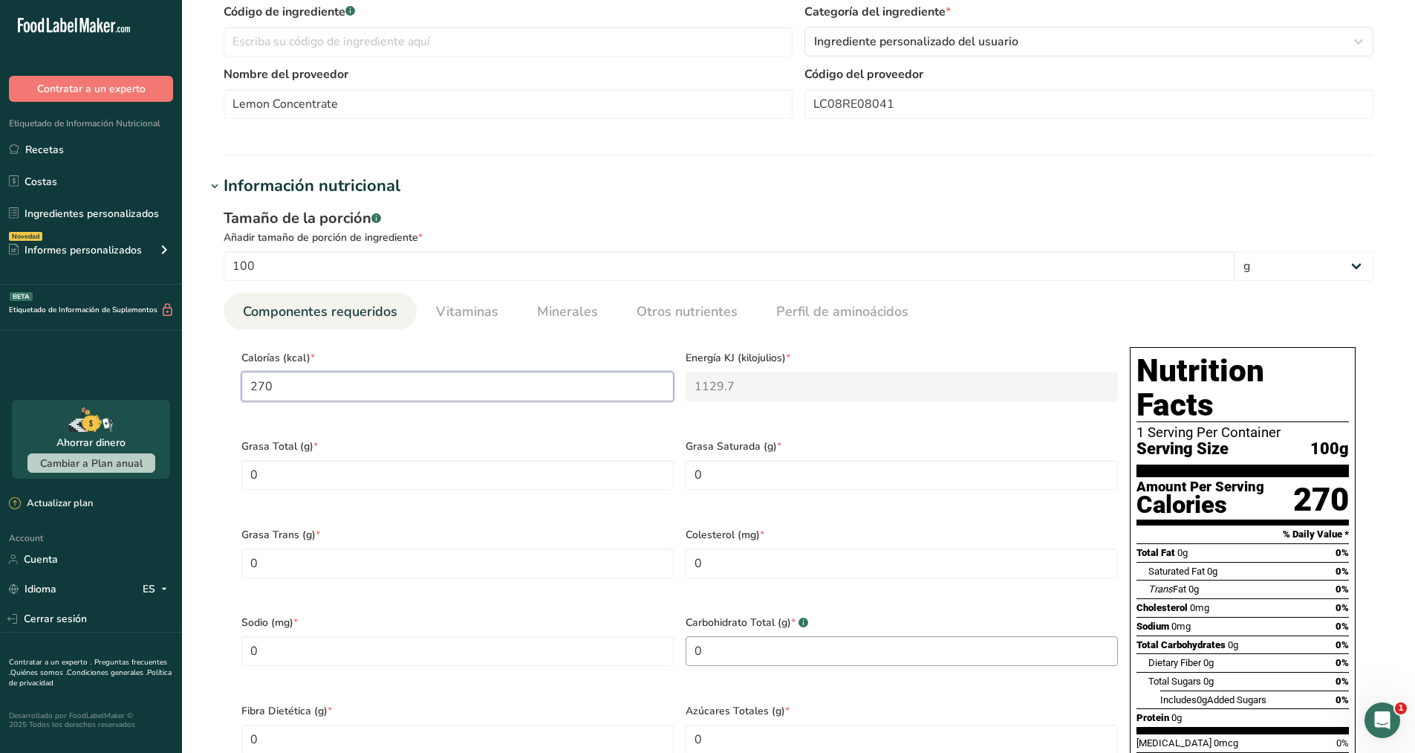
type input "270"
click at [733, 636] on Carbohydrates "0" at bounding box center [902, 651] width 432 height 30
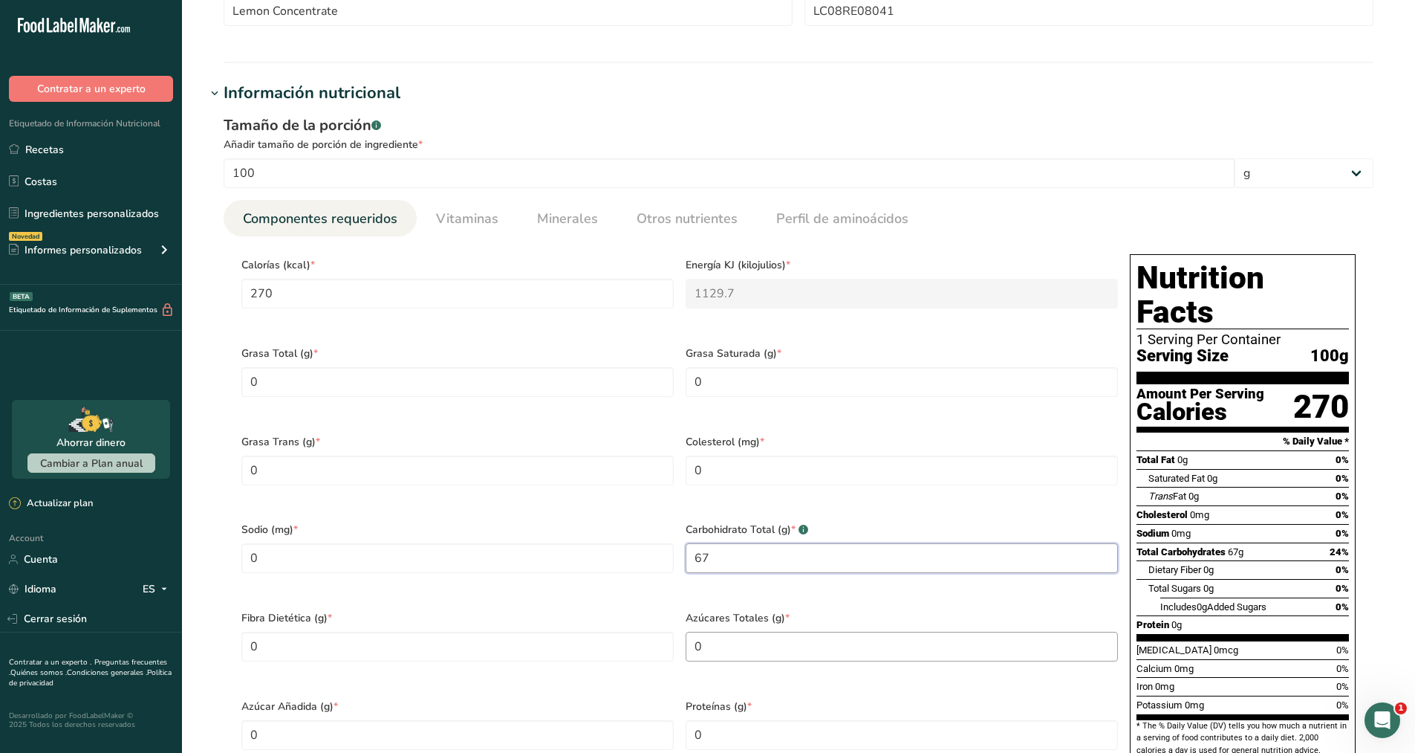
scroll to position [392, 0]
type Carbohydrates "67"
click at [719, 632] on Sugars "0" at bounding box center [902, 647] width 432 height 30
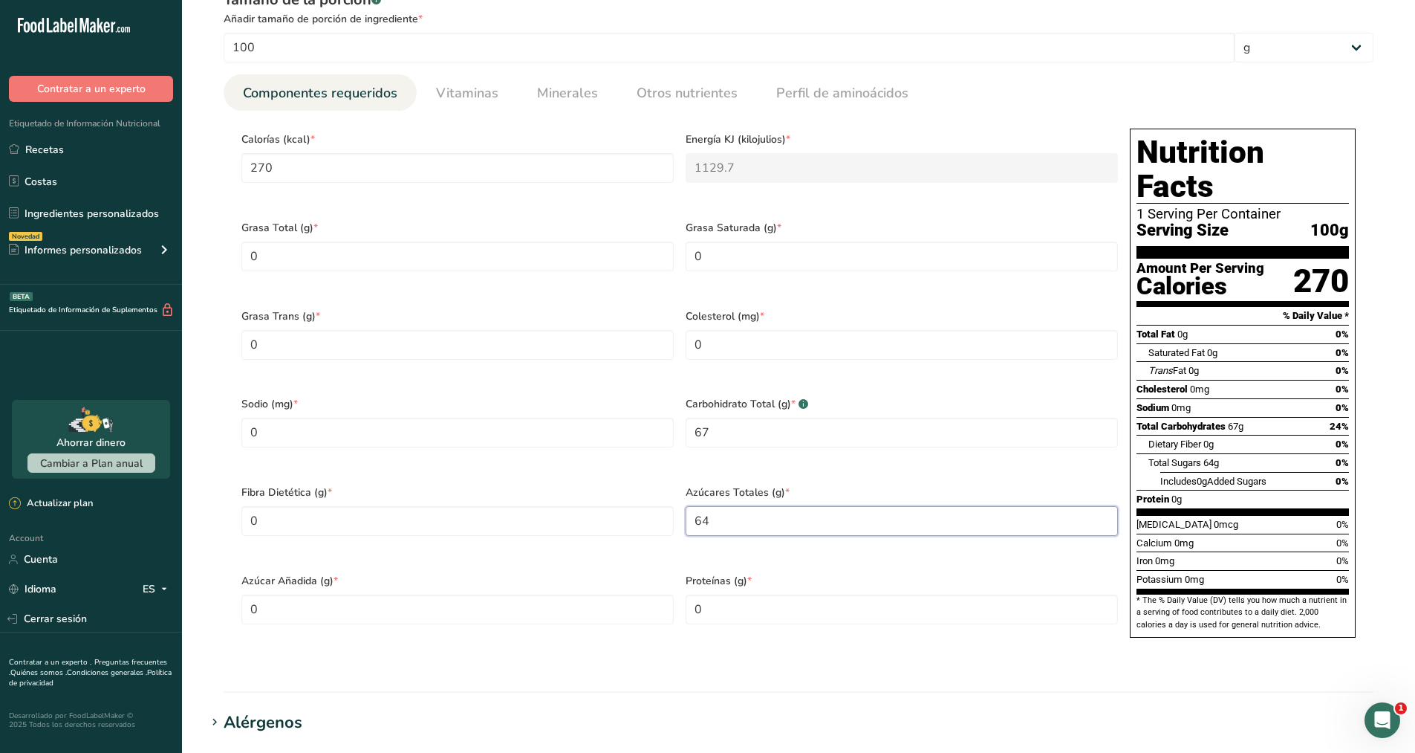
scroll to position [542, 0]
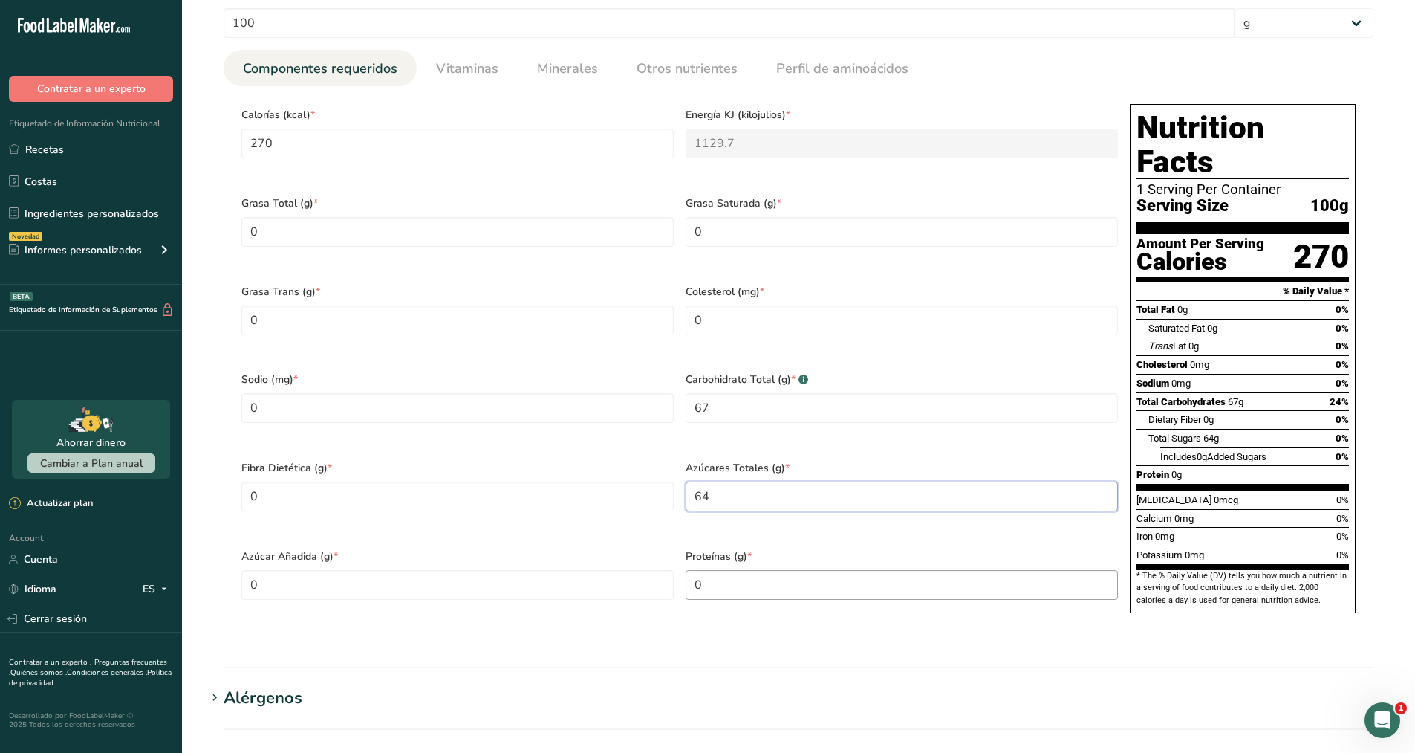
type Sugars "64"
click at [740, 570] on input "0" at bounding box center [902, 585] width 432 height 30
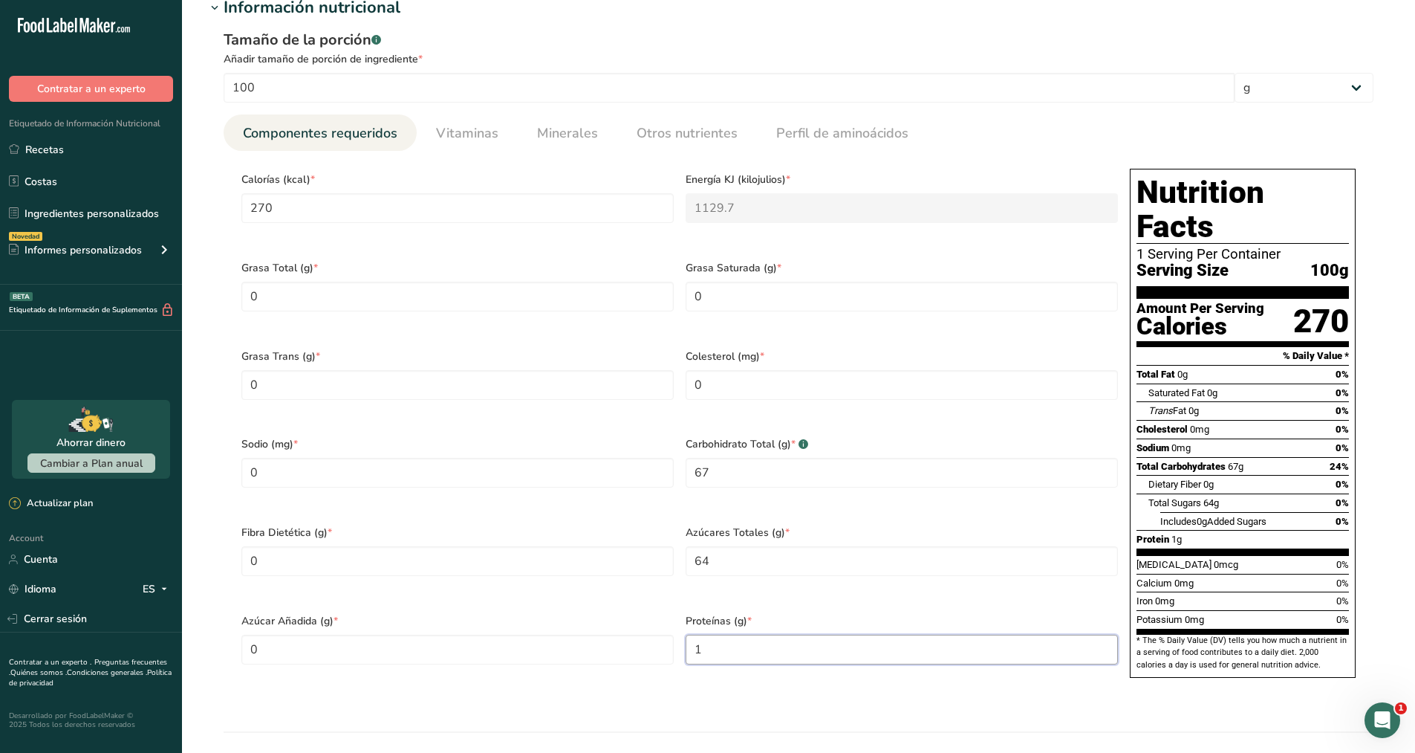
scroll to position [458, 0]
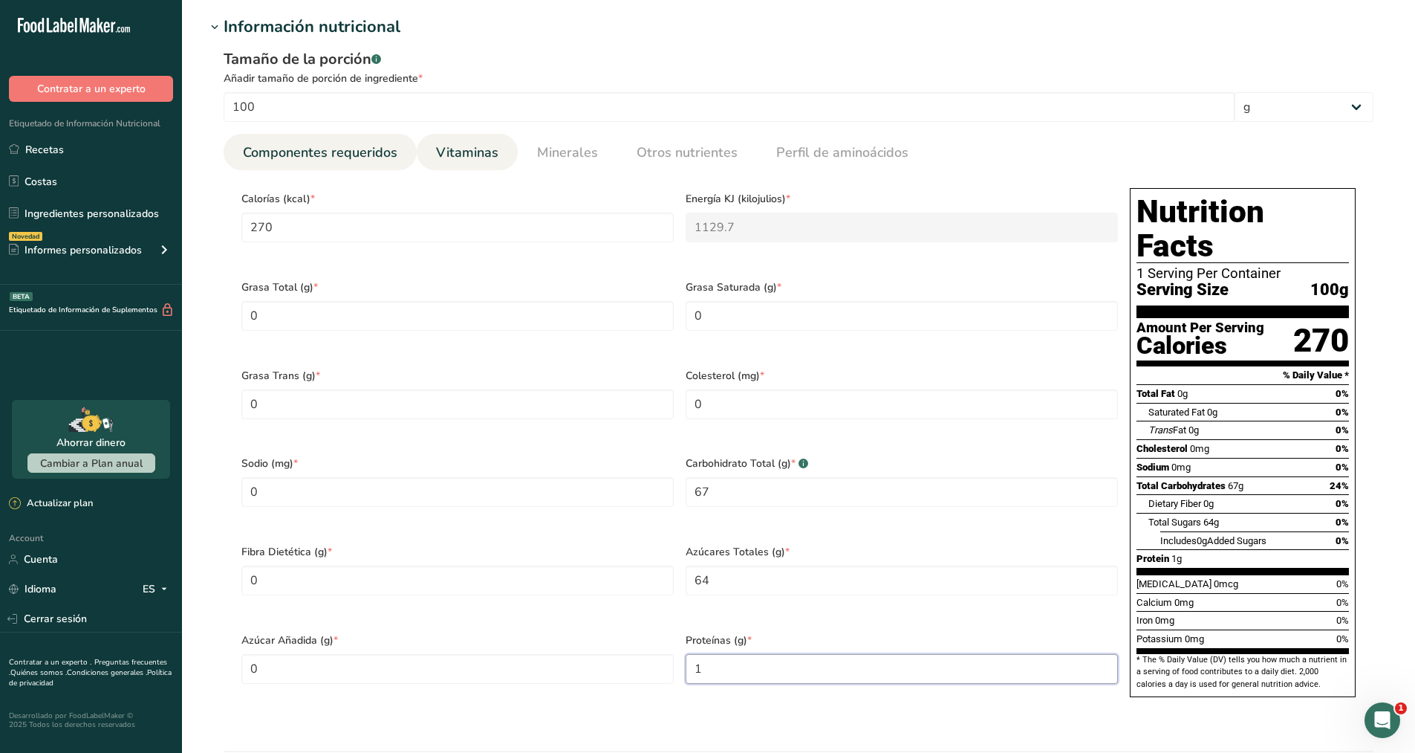
type input "1"
click at [478, 163] on link "Vitaminas" at bounding box center [467, 153] width 74 height 38
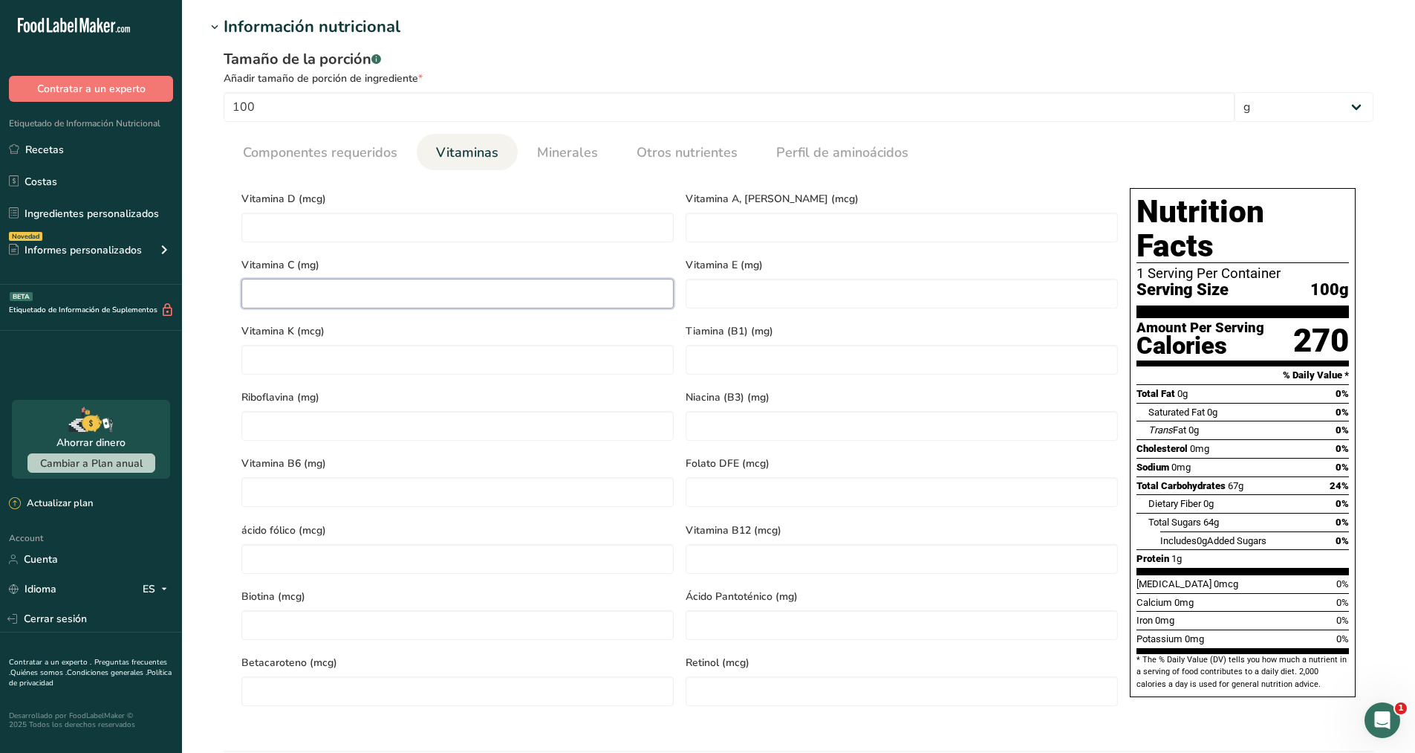
click at [418, 288] on C "number" at bounding box center [457, 294] width 432 height 30
type C "5"
click at [409, 358] on K "number" at bounding box center [457, 360] width 432 height 30
click at [559, 143] on span "Minerales" at bounding box center [567, 153] width 61 height 20
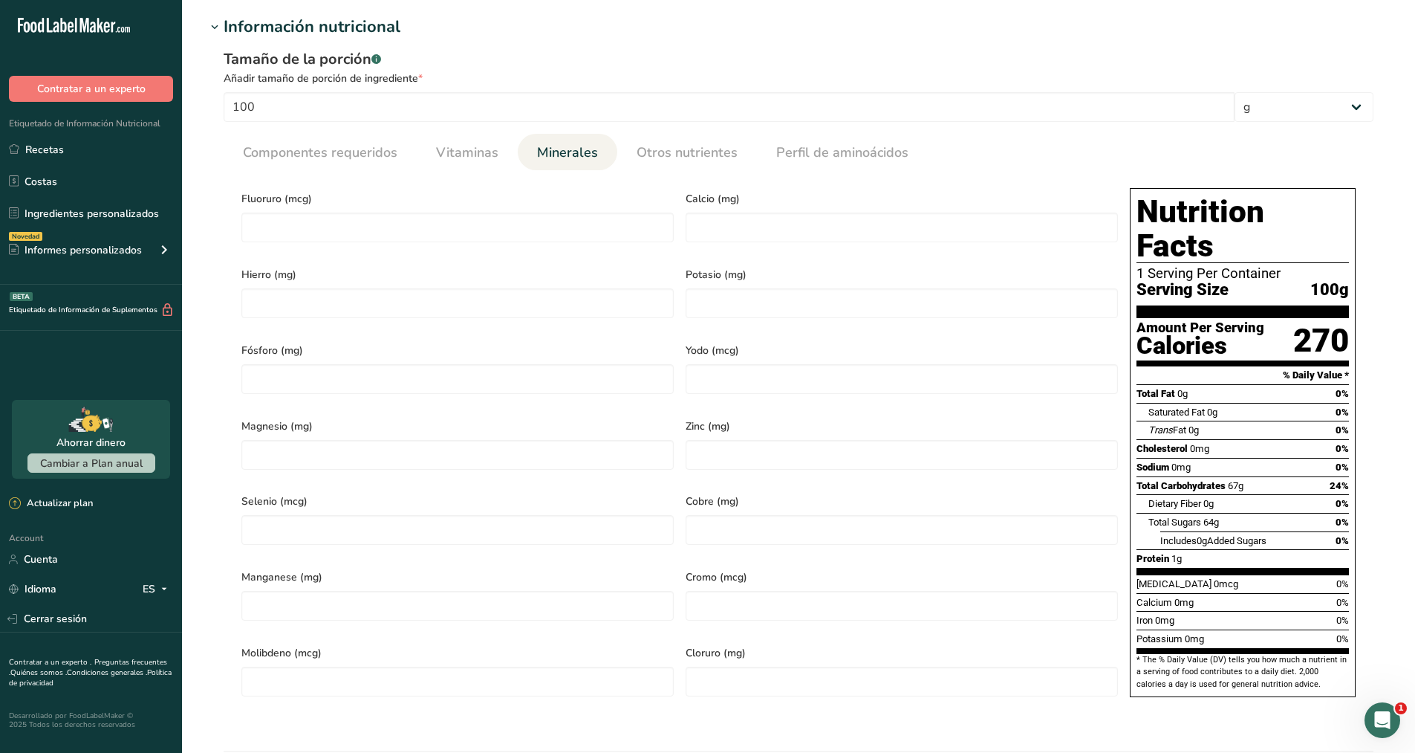
click at [435, 281] on div "Hierro (mg)" at bounding box center [458, 296] width 444 height 76
click at [418, 297] on input "number" at bounding box center [457, 303] width 432 height 30
type input "0.4"
click at [721, 293] on input "number" at bounding box center [902, 303] width 432 height 30
type input "225"
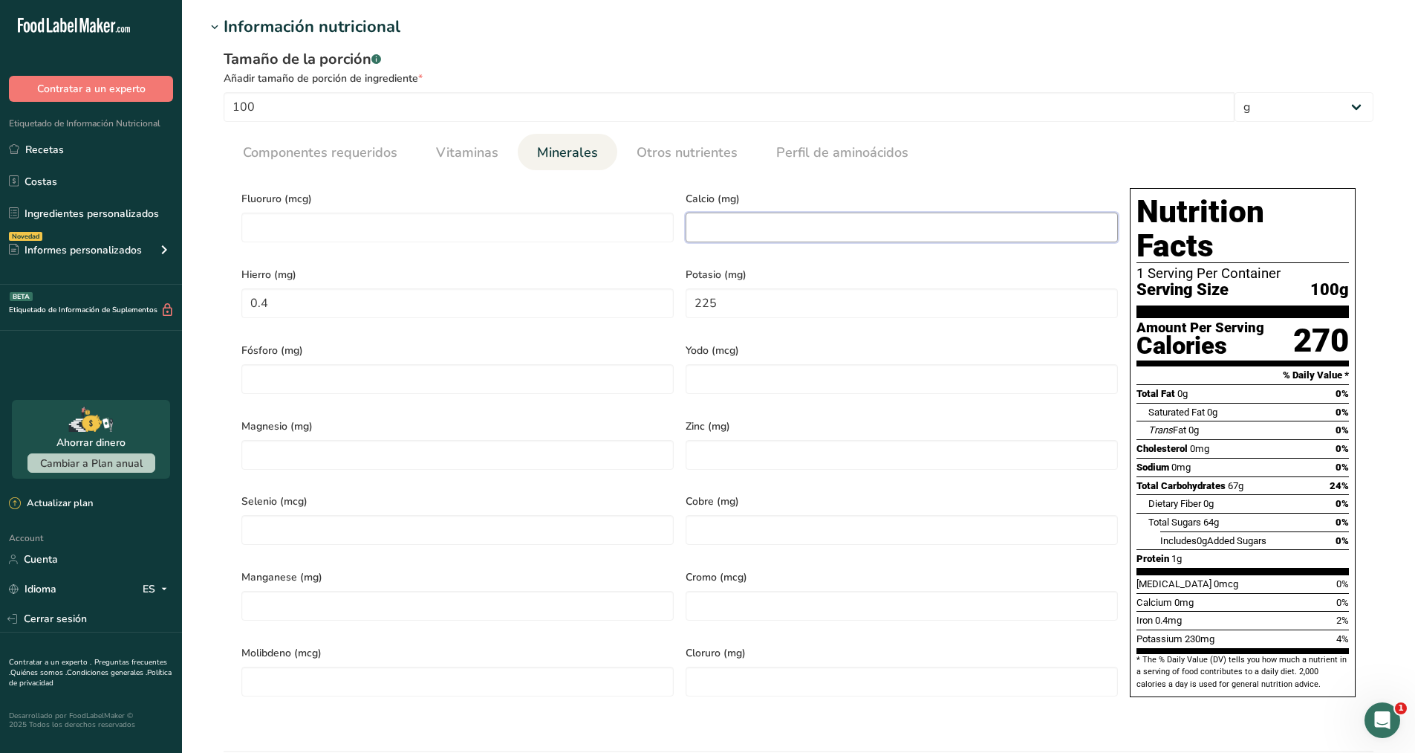
drag, startPoint x: 738, startPoint y: 221, endPoint x: 692, endPoint y: 235, distance: 48.2
click at [692, 235] on input "number" at bounding box center [902, 227] width 432 height 30
click at [703, 233] on input "number" at bounding box center [902, 227] width 432 height 30
type input "15"
click at [732, 294] on input "225" at bounding box center [902, 303] width 432 height 30
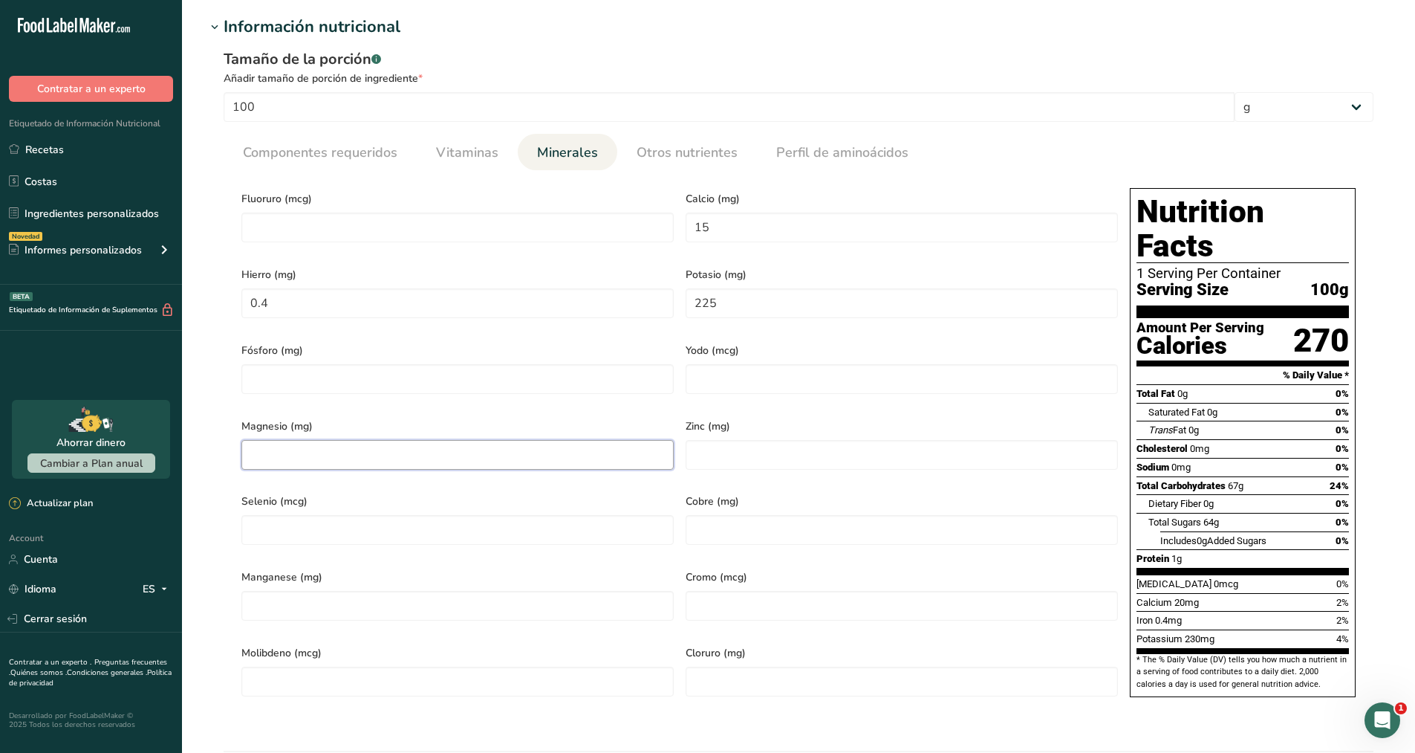
click at [526, 440] on input "number" at bounding box center [457, 455] width 432 height 30
type input "8"
click at [509, 515] on input "number" at bounding box center [457, 530] width 432 height 30
click at [744, 153] on li "Otros nutrientes" at bounding box center [687, 152] width 140 height 36
click at [724, 155] on span "Otros nutrientes" at bounding box center [687, 153] width 101 height 20
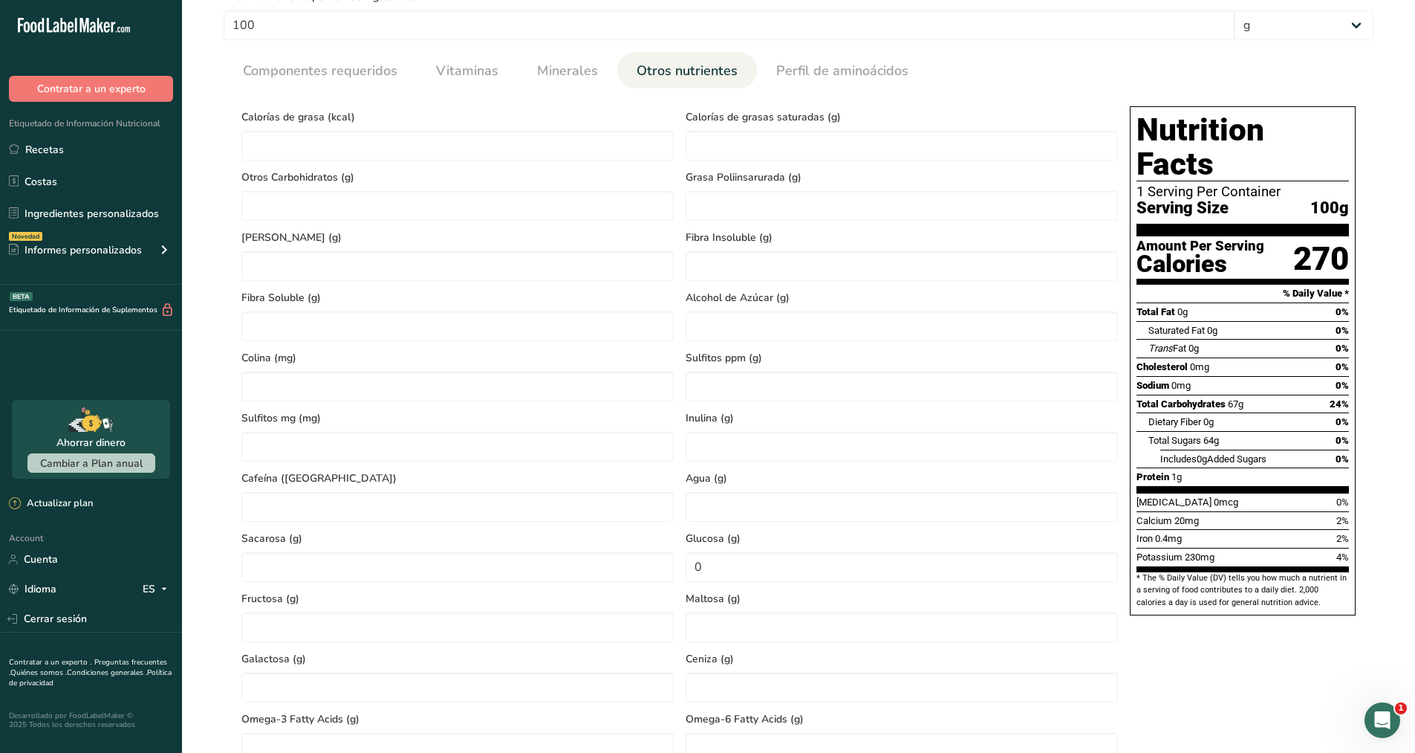
scroll to position [539, 0]
click at [842, 81] on span "Perfil de aminoácidos" at bounding box center [842, 72] width 132 height 20
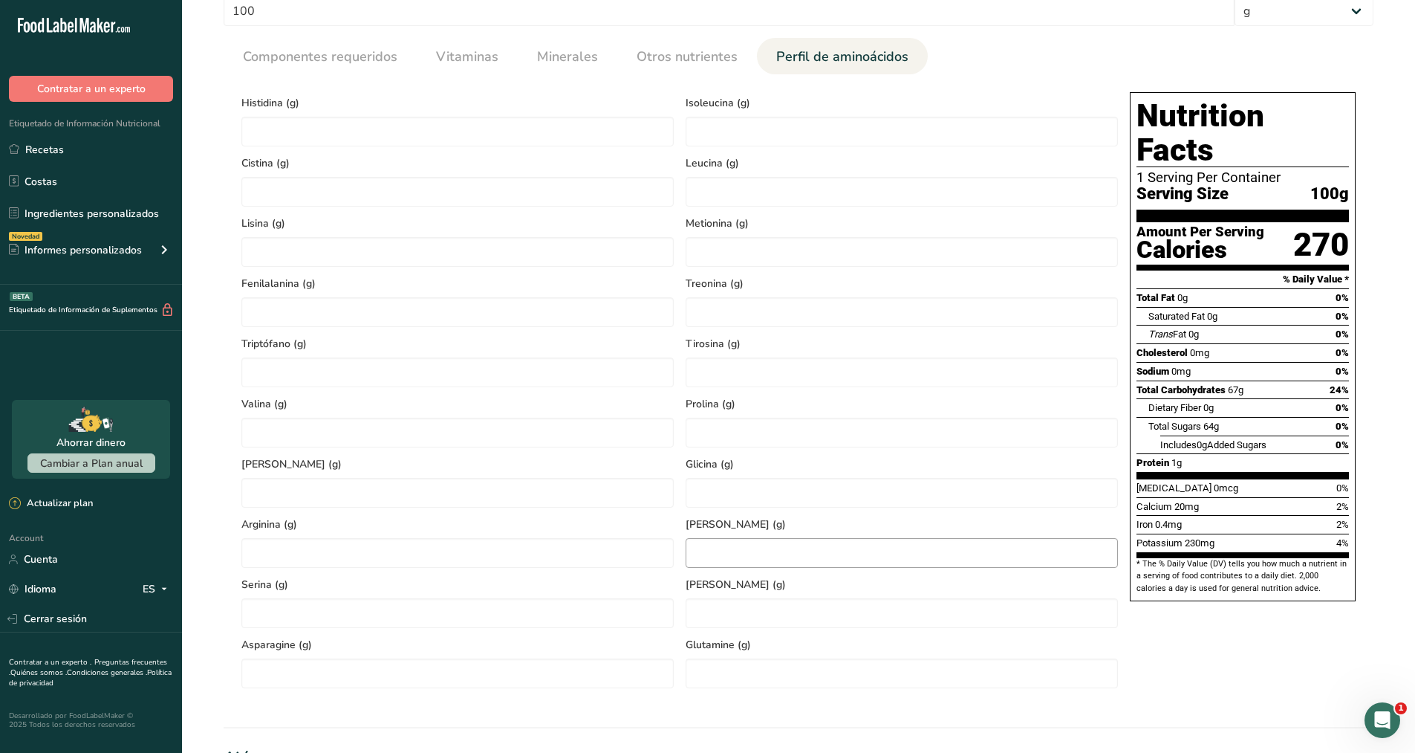
scroll to position [555, 0]
click at [700, 48] on span "Otros nutrientes" at bounding box center [687, 56] width 101 height 20
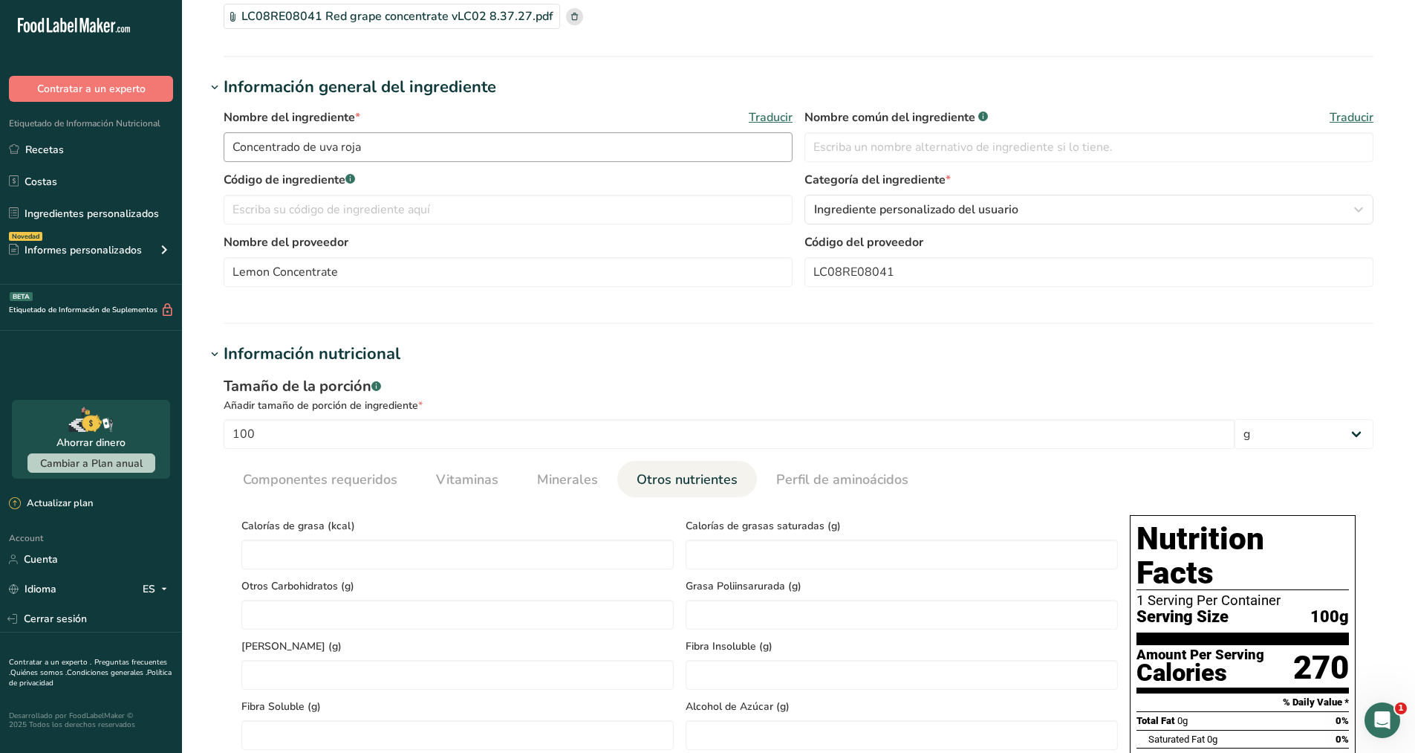
scroll to position [156, 0]
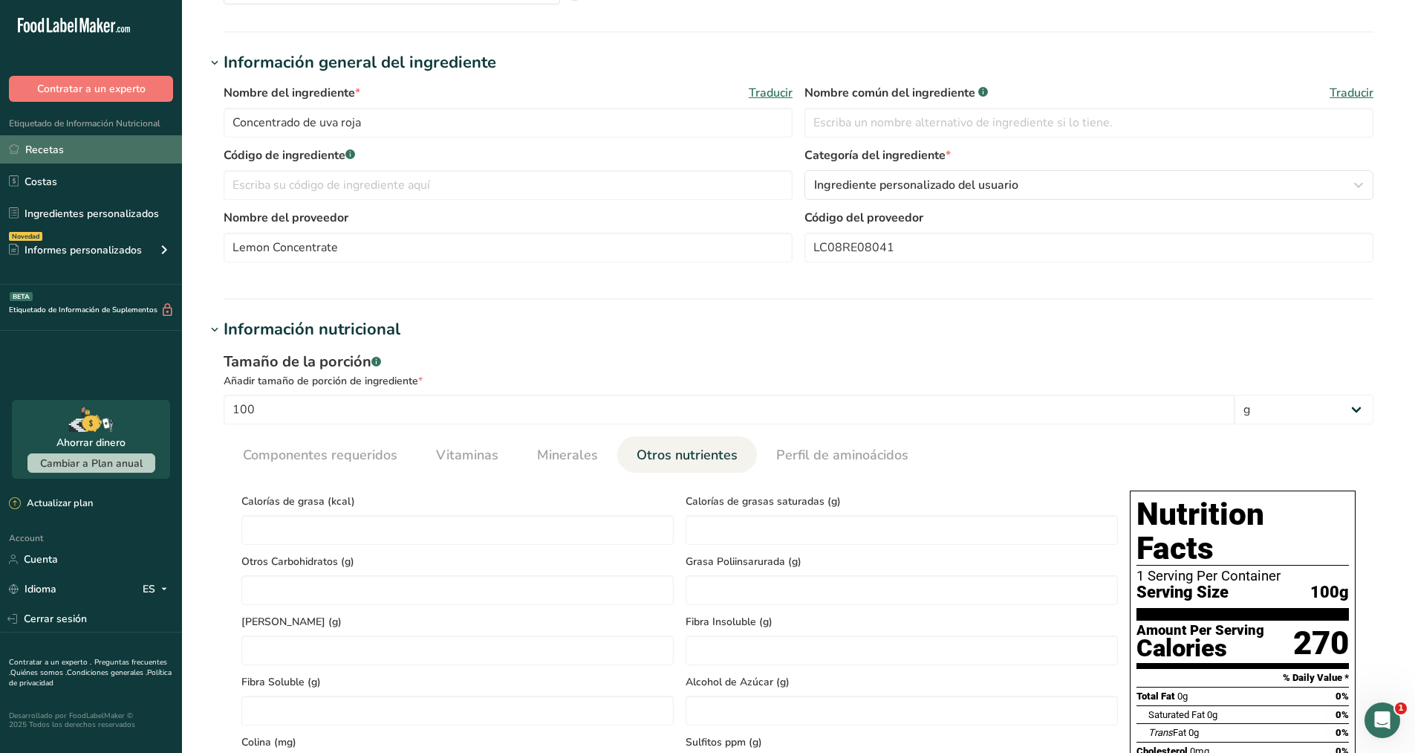
click at [64, 154] on link "Recetas" at bounding box center [91, 149] width 182 height 28
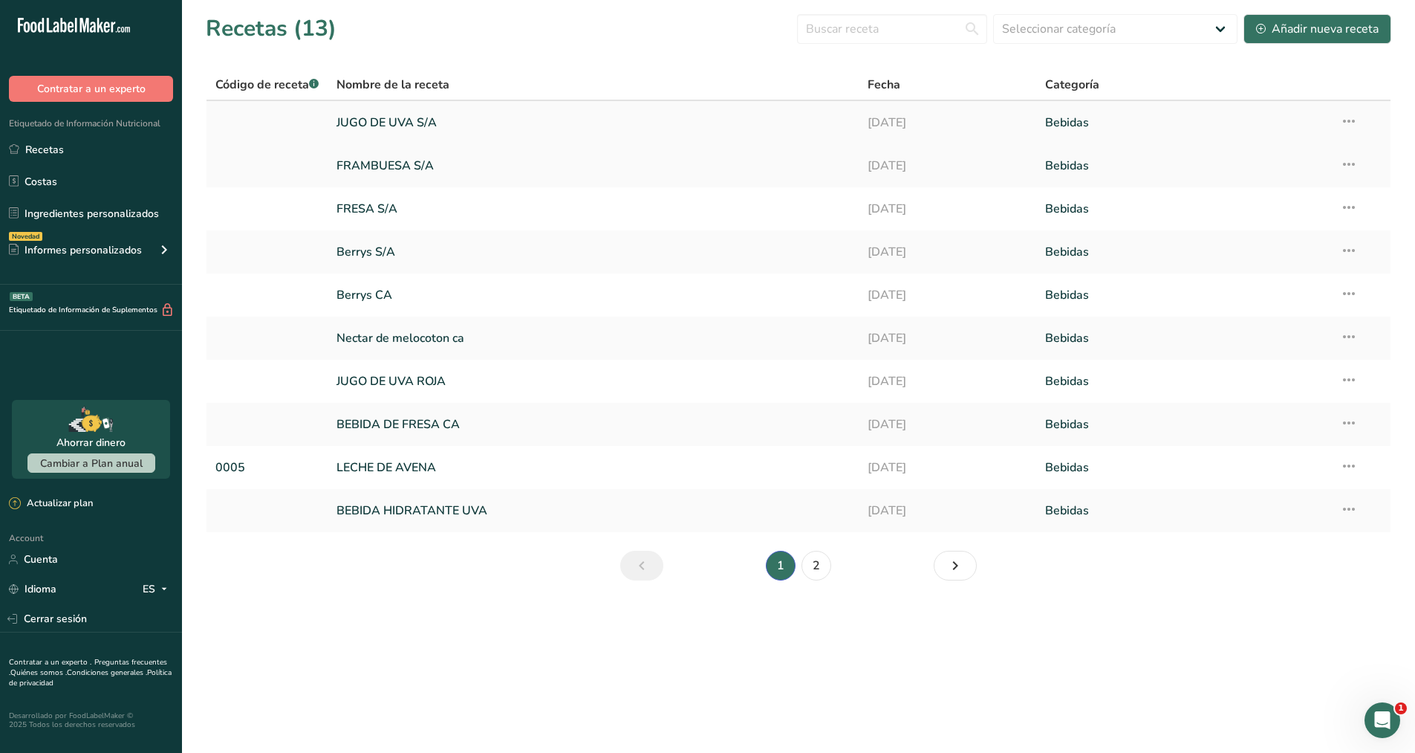
click at [431, 123] on link "JUGO DE UVA S/A" at bounding box center [593, 122] width 513 height 31
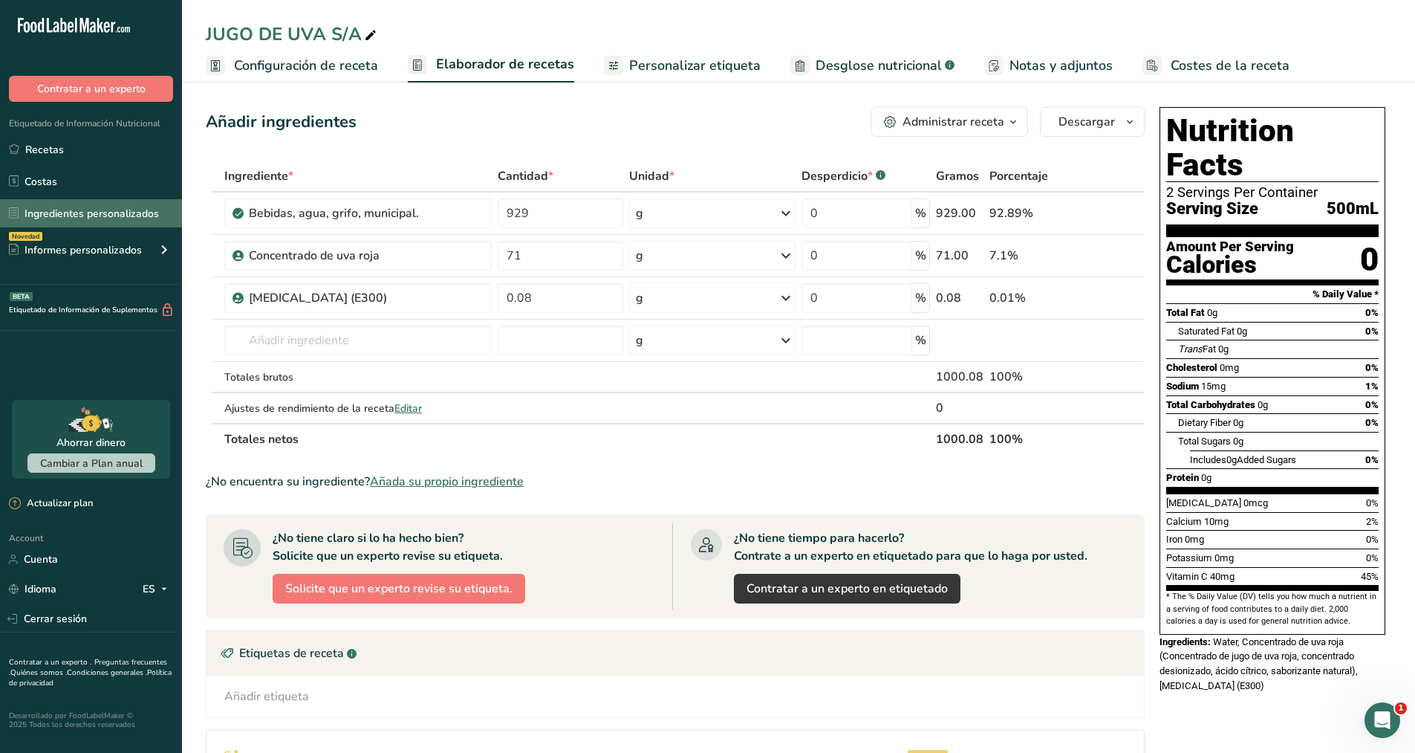
click at [116, 209] on link "Ingredientes personalizados" at bounding box center [91, 213] width 182 height 28
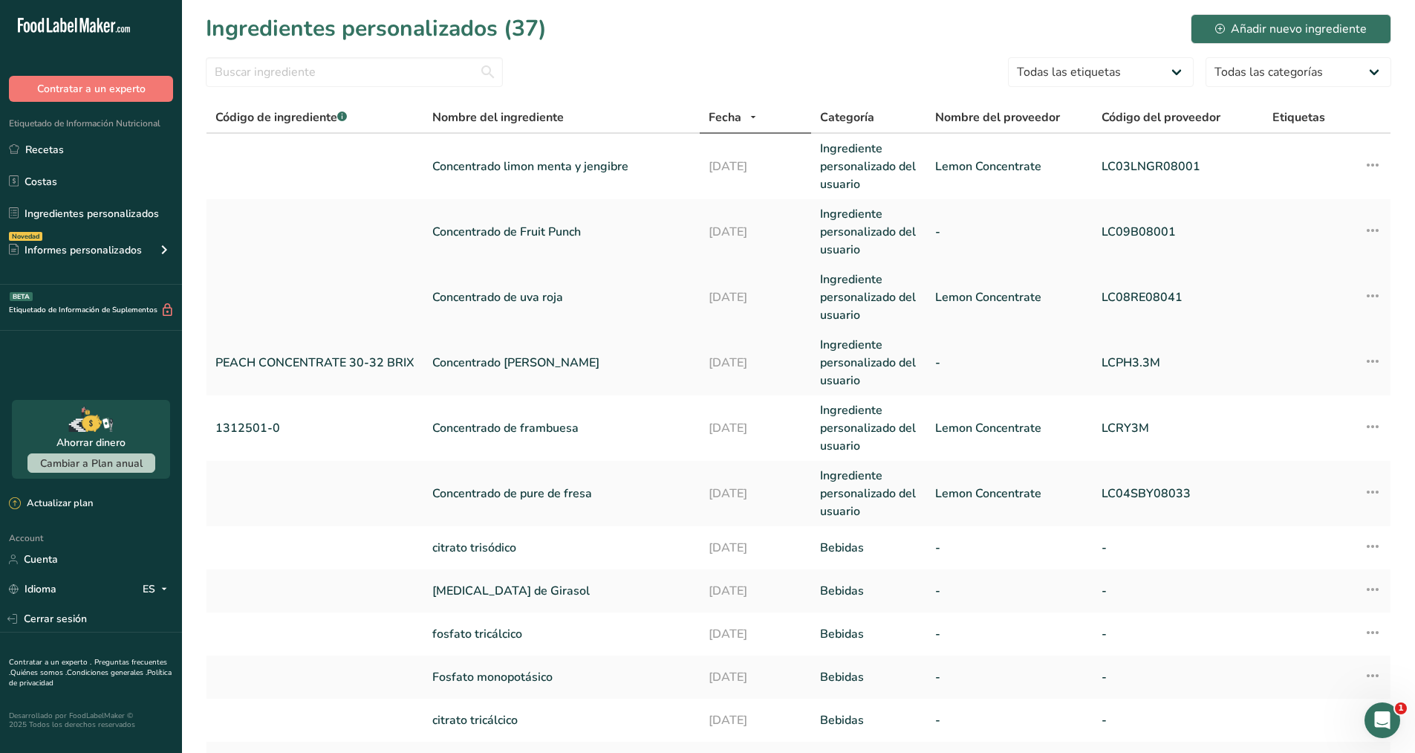
click at [490, 298] on link "Concentrado de uva roja" at bounding box center [561, 297] width 259 height 18
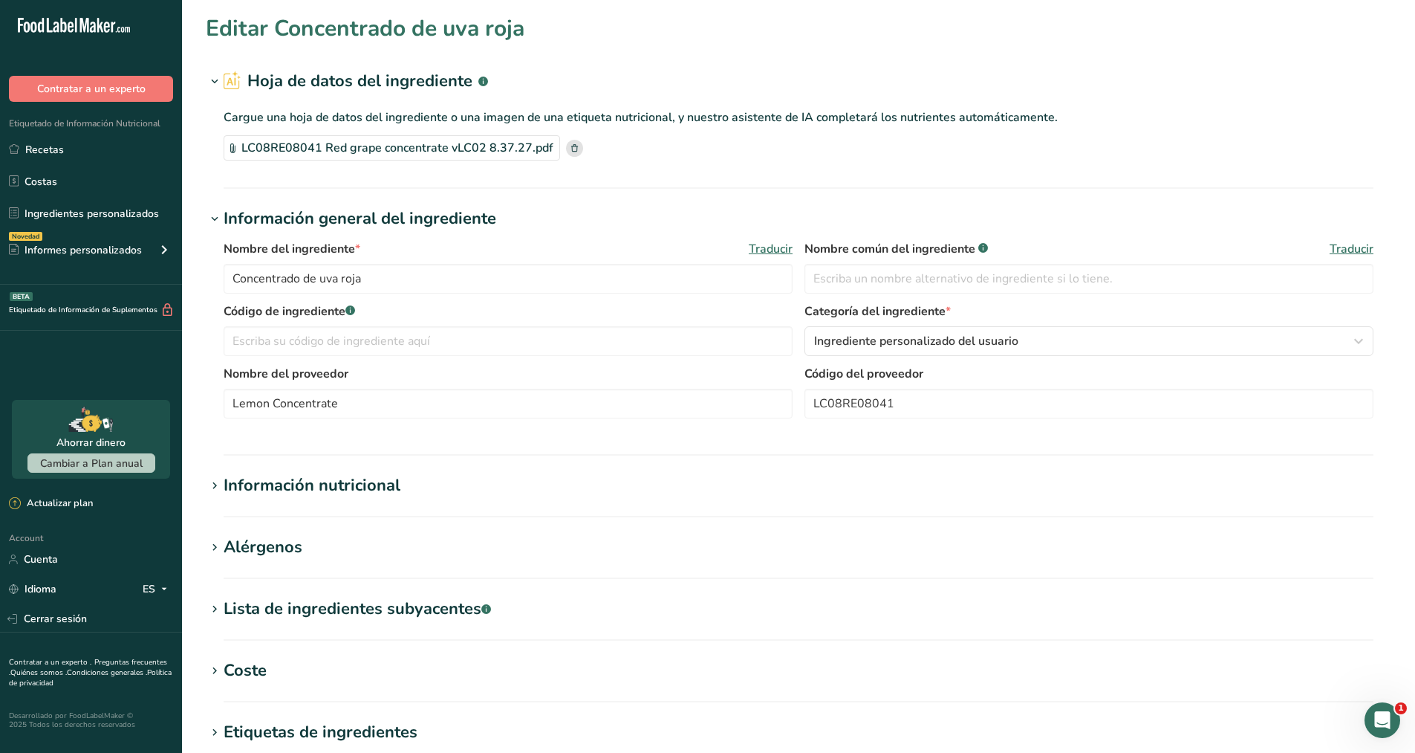
type input "0"
type KJ "0"
type Fat "0"
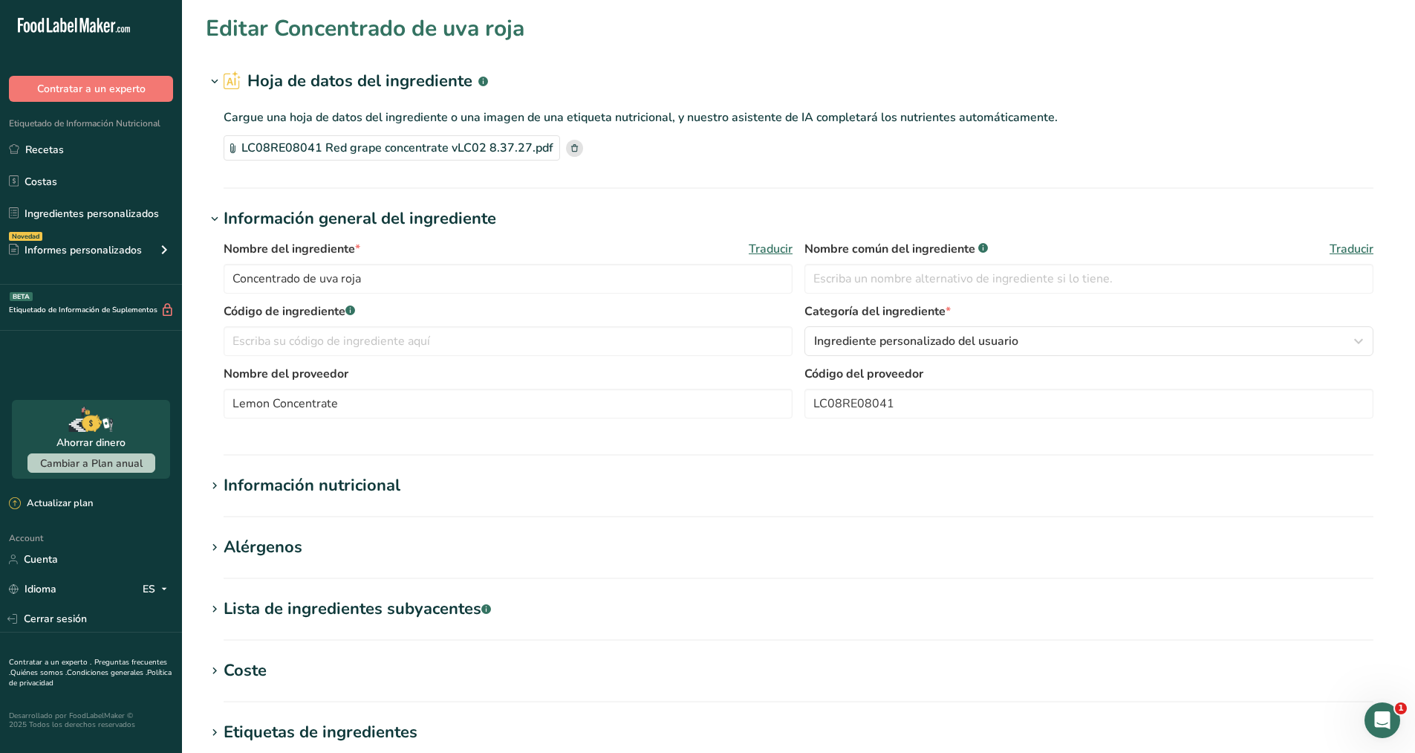
type input "0"
type Carbohydrates "0"
type Fiber "0"
type Sugars "0"
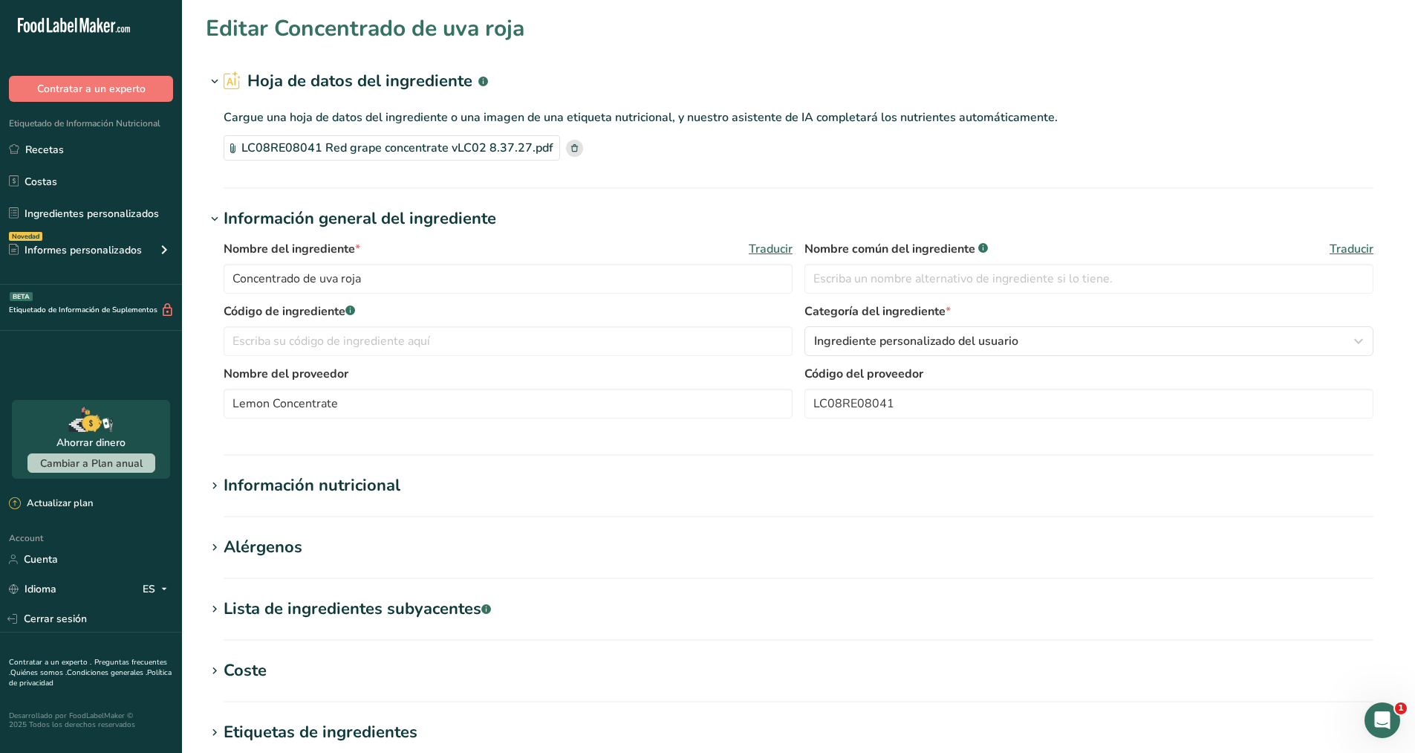
type Sugars "0"
type input "0"
click at [210, 483] on icon at bounding box center [214, 485] width 13 height 21
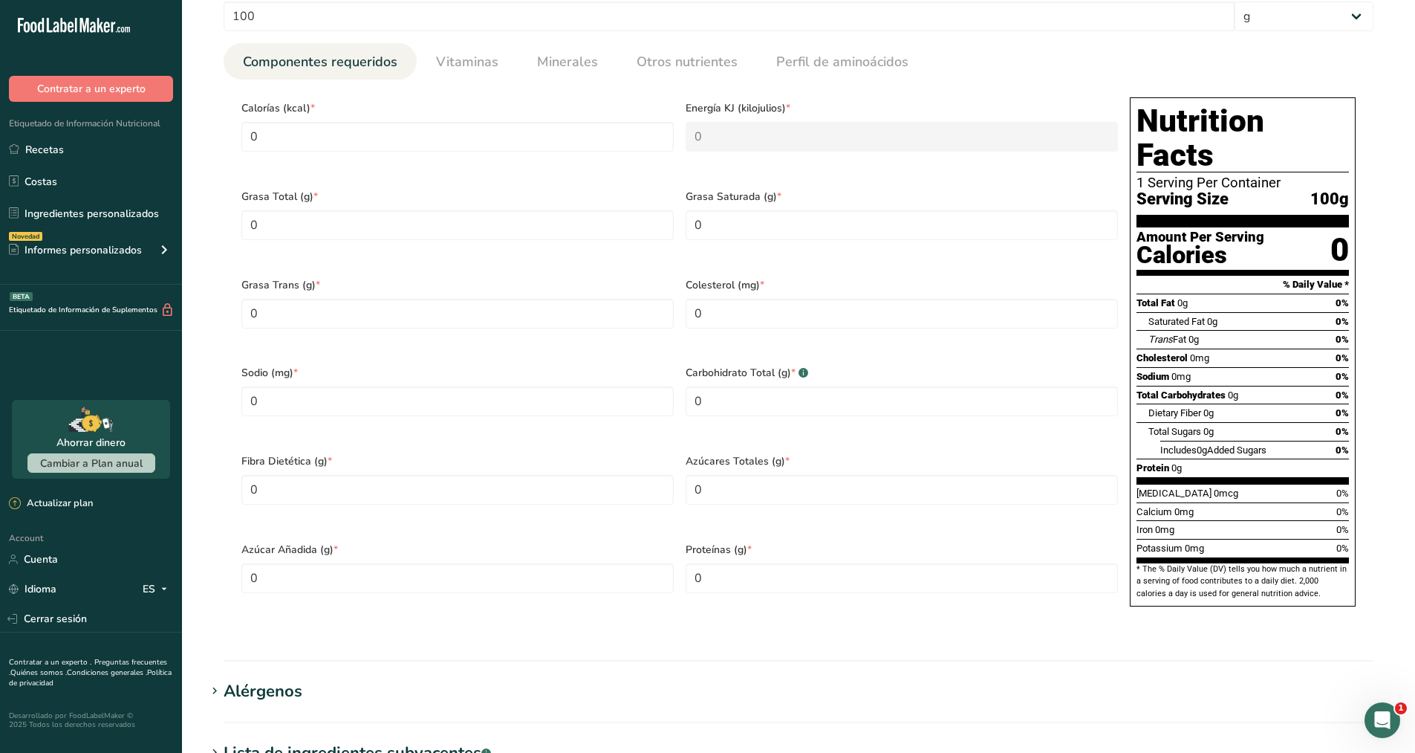
scroll to position [539, 0]
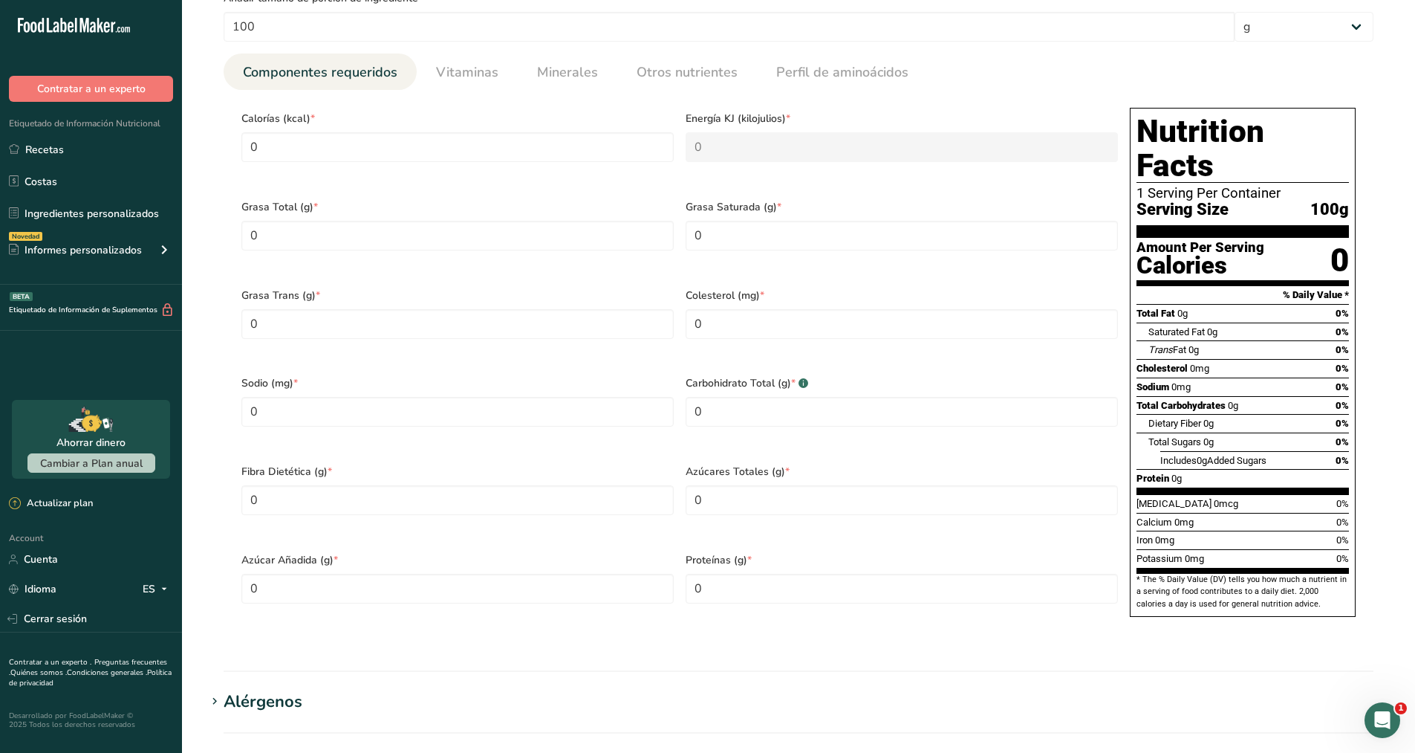
click at [325, 125] on span "Calorías (kcal) *" at bounding box center [457, 119] width 432 height 16
click at [322, 142] on input "0" at bounding box center [457, 147] width 432 height 30
type input "2"
type KJ "8.4"
type input "27"
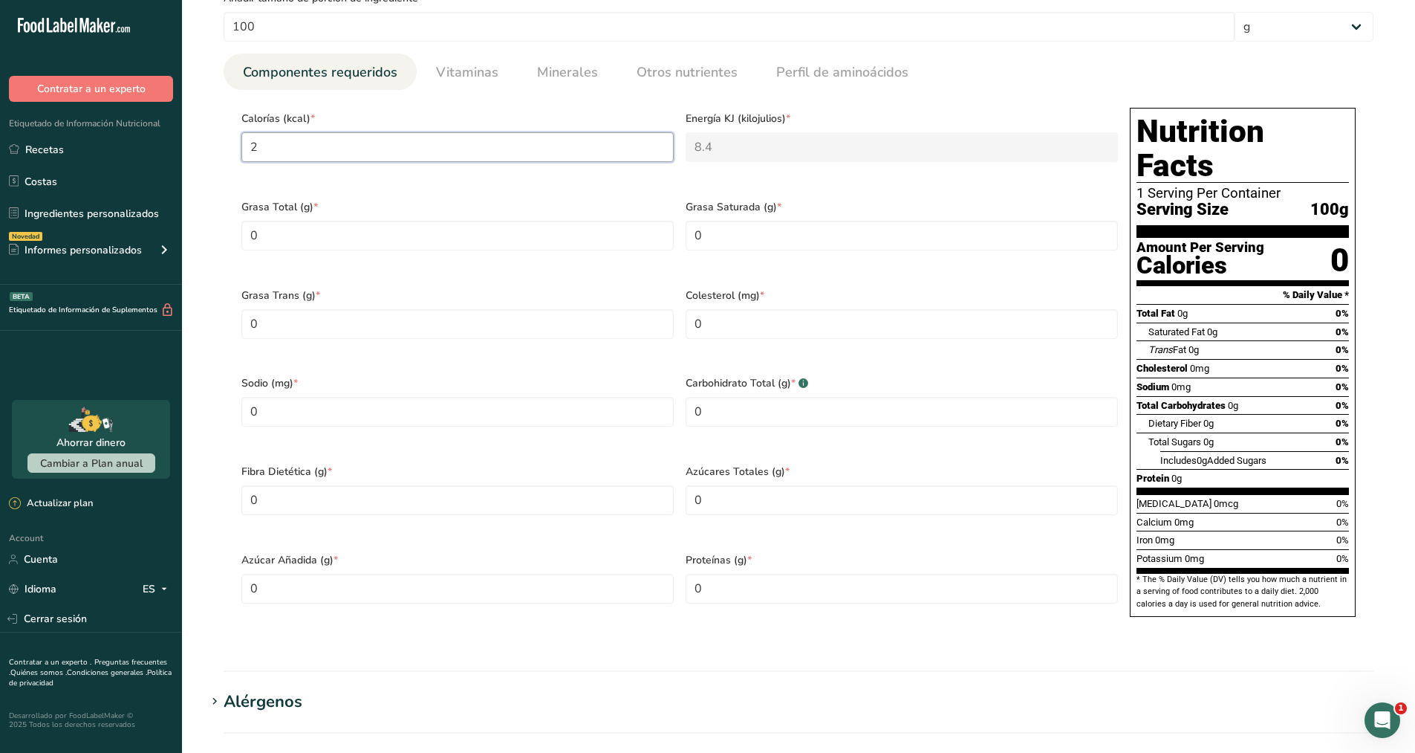
type KJ "113"
type input "270"
type KJ "1129.7"
type input "270"
click at [345, 221] on Fat "0" at bounding box center [457, 236] width 432 height 30
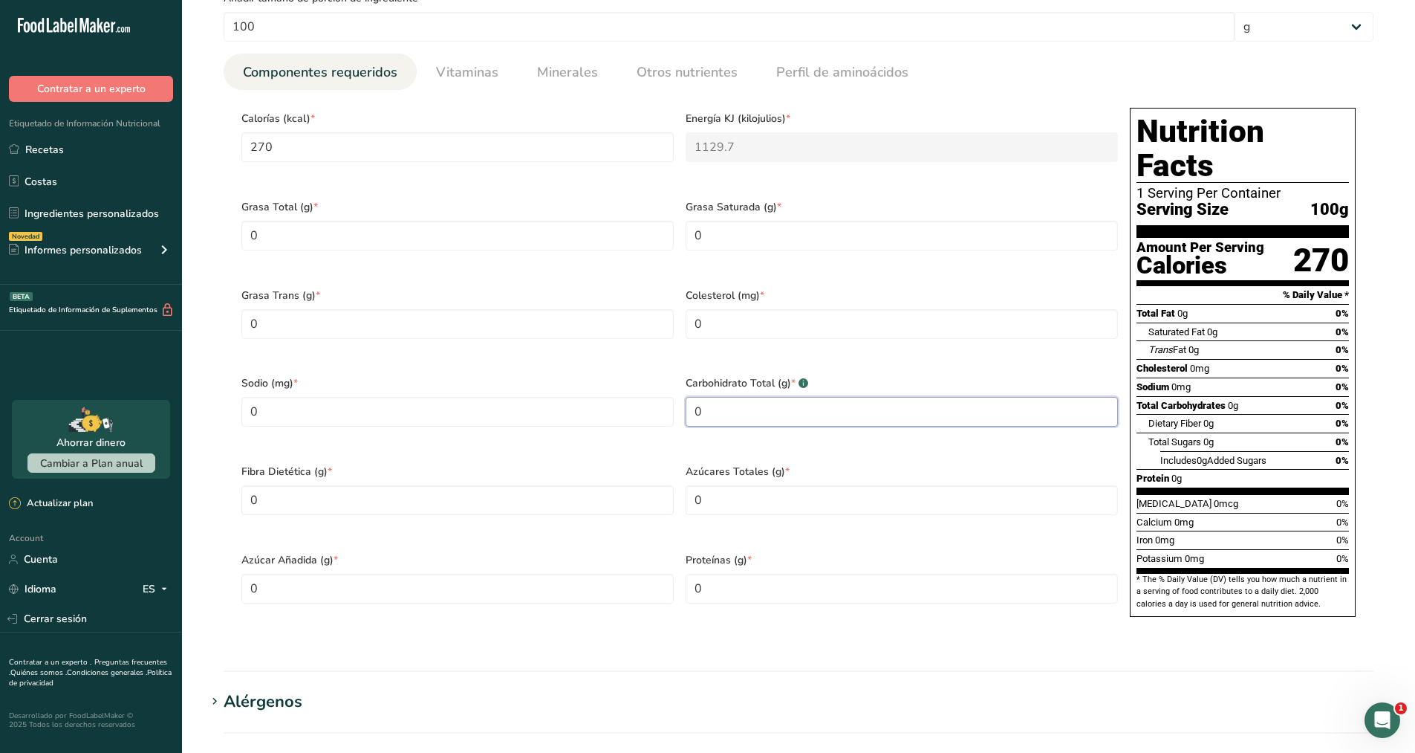
click at [721, 397] on Carbohydrates "0" at bounding box center [902, 412] width 432 height 30
type Carbohydrates "67"
click at [717, 485] on Sugars "0" at bounding box center [902, 500] width 432 height 30
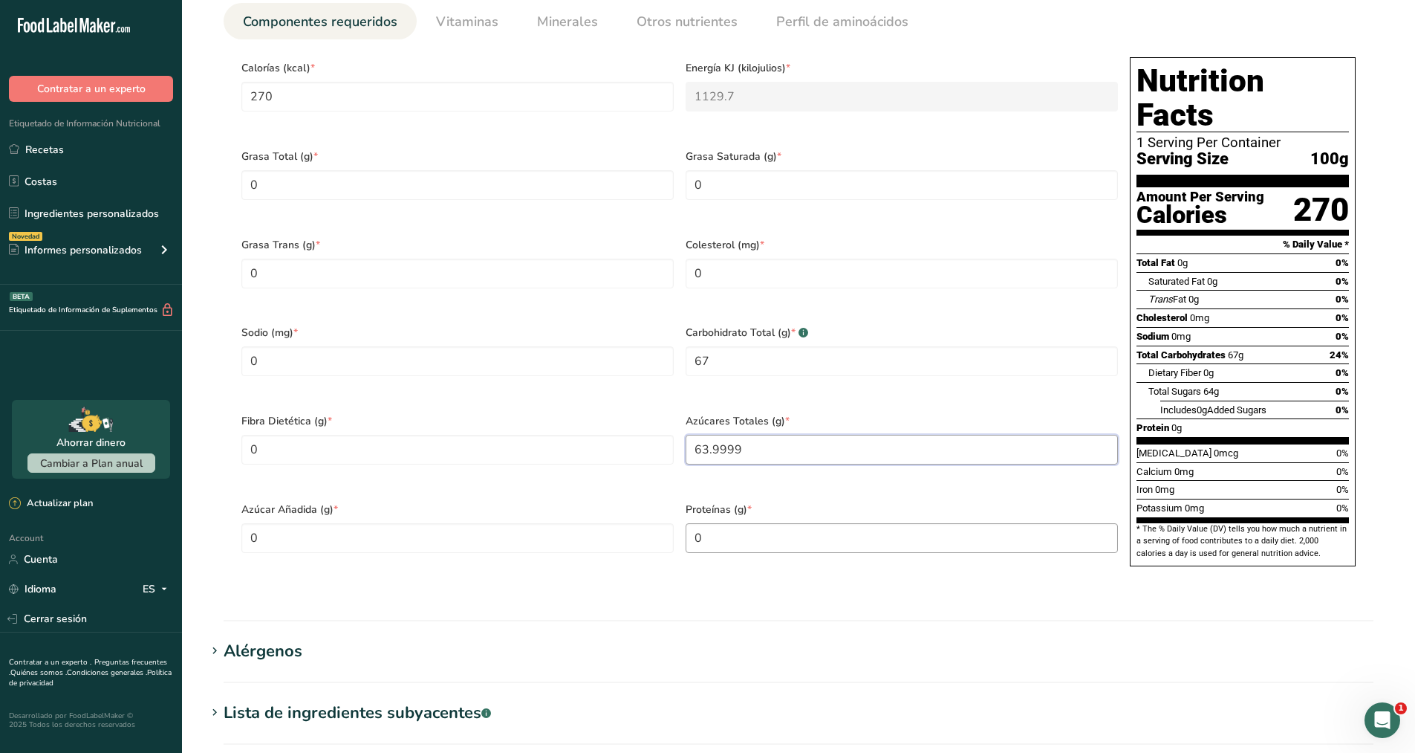
type Sugars "63.9999"
click at [712, 523] on input "0" at bounding box center [902, 538] width 432 height 30
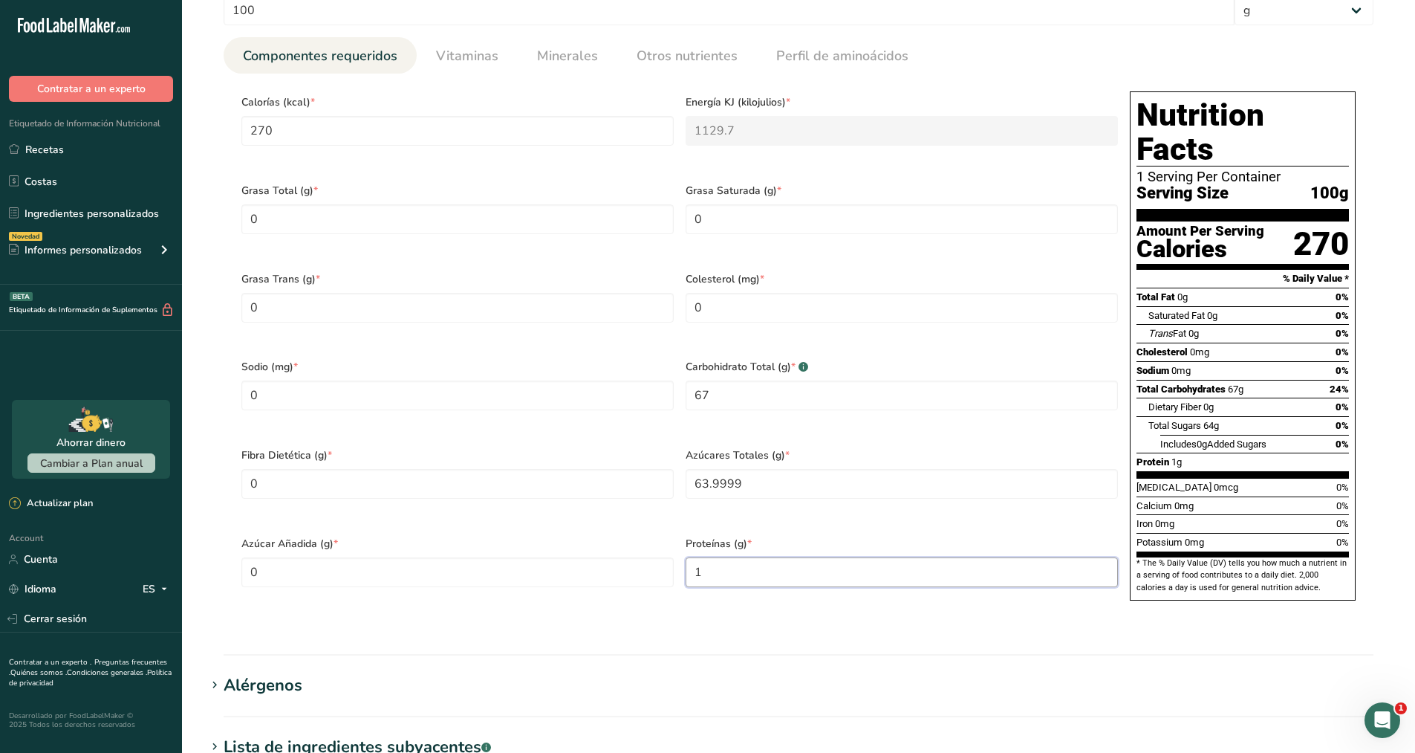
scroll to position [554, 0]
type input "1"
click at [480, 71] on link "Vitaminas" at bounding box center [467, 57] width 74 height 38
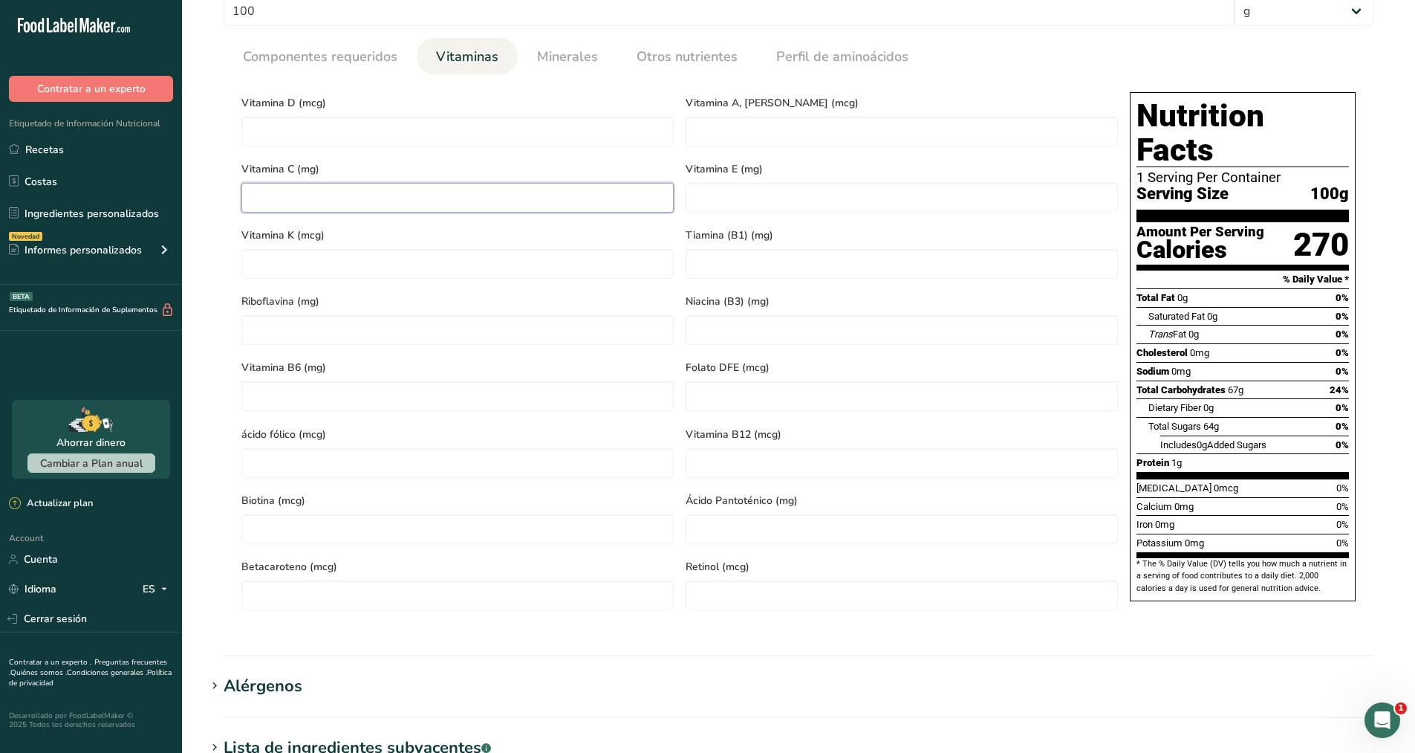
click at [351, 195] on C "number" at bounding box center [457, 198] width 432 height 30
type C "5"
click at [397, 152] on div "Vitamina C (mg) 5" at bounding box center [458, 185] width 444 height 66
click at [545, 58] on span "Minerales" at bounding box center [567, 57] width 61 height 20
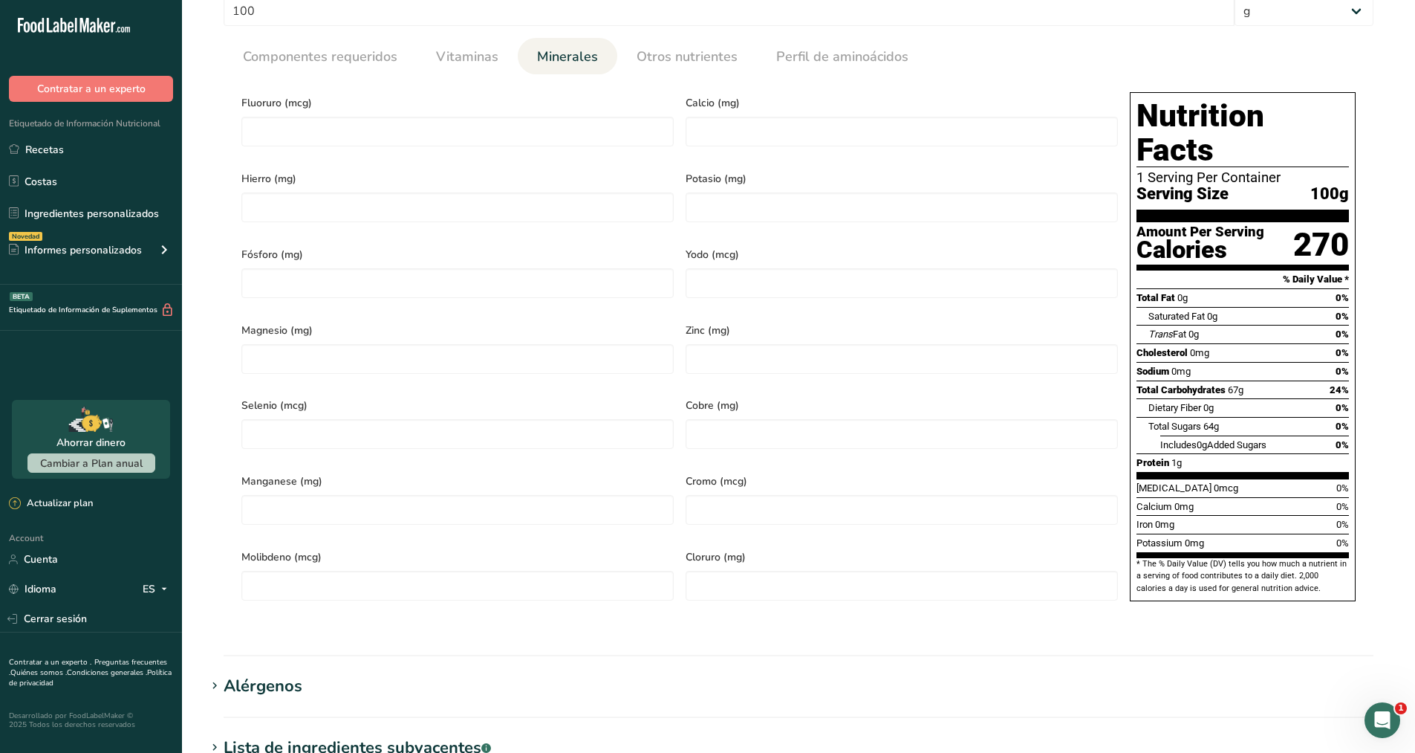
click at [349, 147] on div "Fluoruro (mcg)" at bounding box center [458, 124] width 444 height 76
click at [319, 204] on input "number" at bounding box center [457, 207] width 432 height 30
type input "0.4"
click at [715, 204] on input "number" at bounding box center [902, 207] width 432 height 30
type input "225"
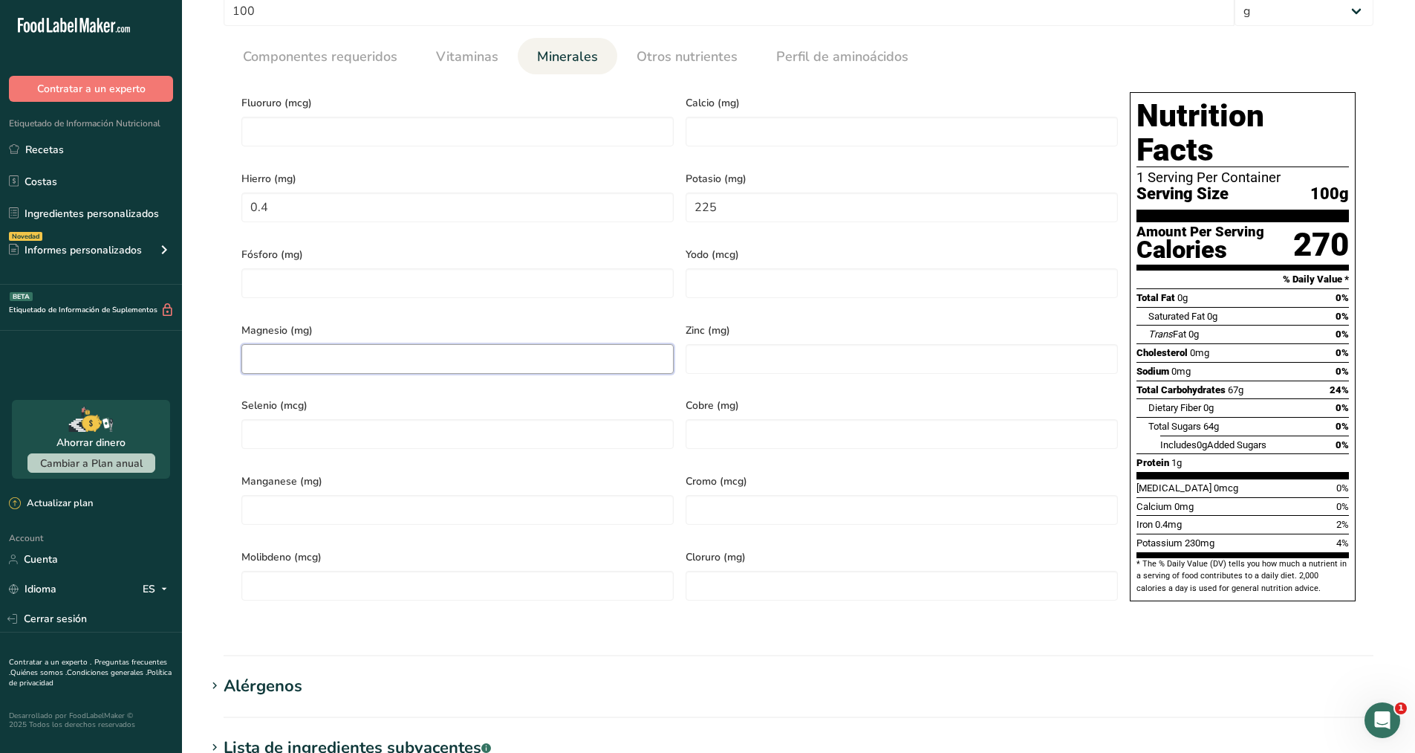
click at [565, 346] on input "number" at bounding box center [457, 359] width 432 height 30
type input "8"
click at [526, 419] on input "number" at bounding box center [457, 434] width 432 height 30
click at [744, 127] on input "number" at bounding box center [902, 132] width 432 height 30
type input "15"
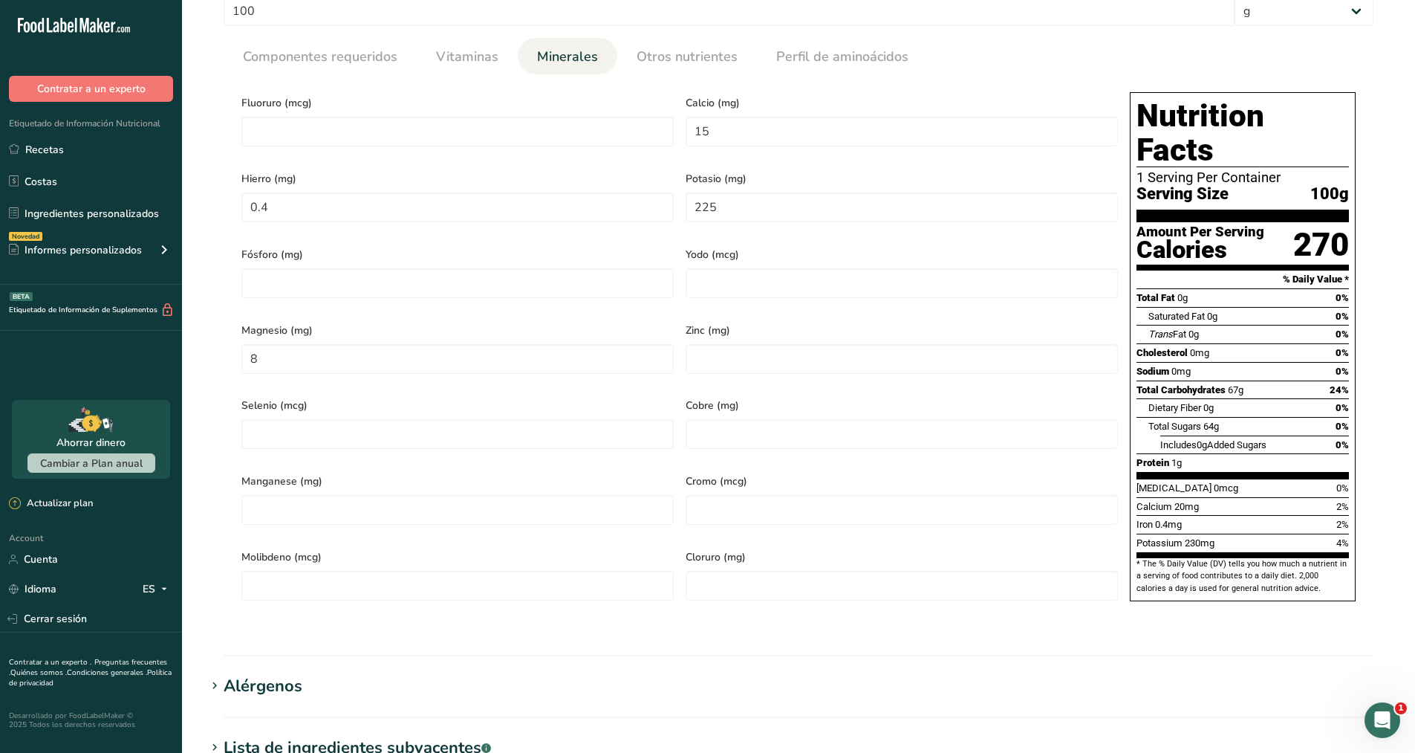
click at [788, 219] on div "Potasio (mg) 225" at bounding box center [902, 200] width 444 height 76
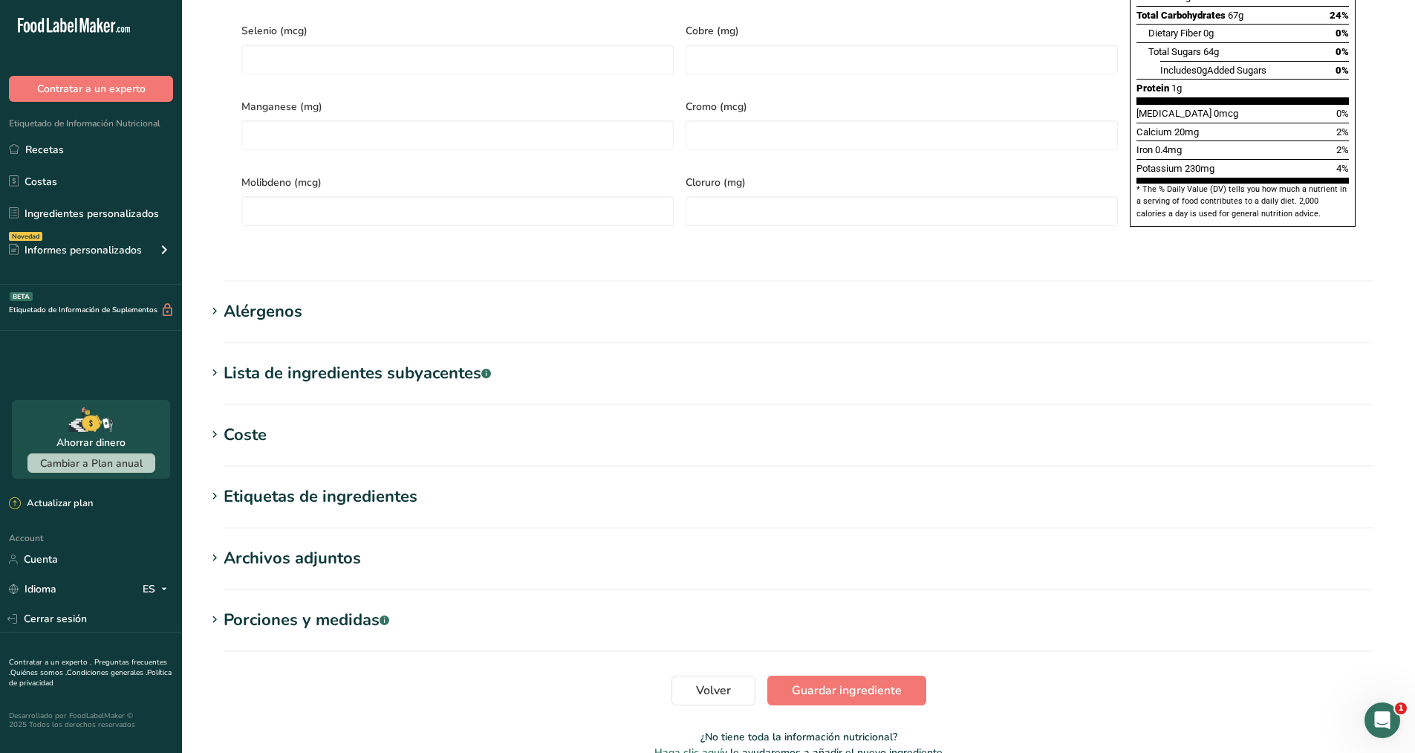
scroll to position [973, 0]
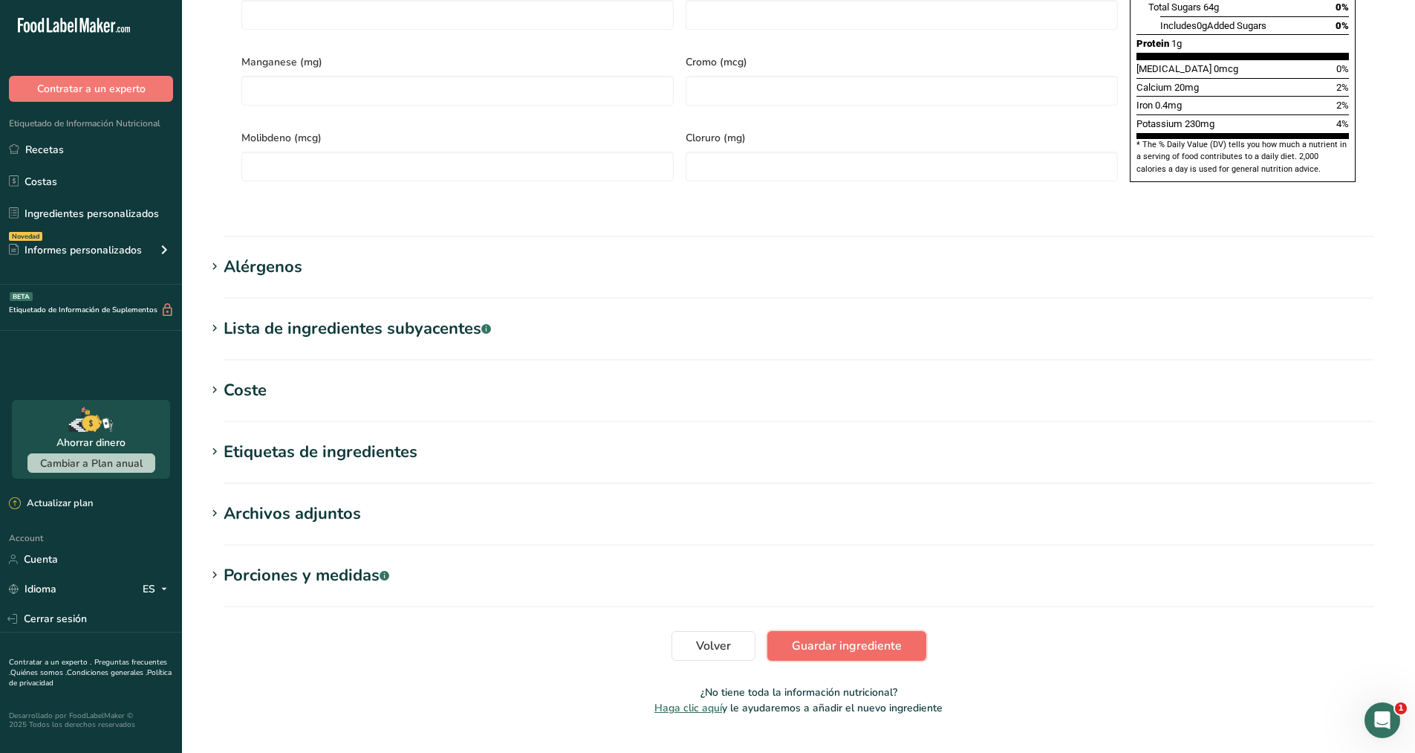
click at [859, 637] on span "Guardar ingrediente" at bounding box center [847, 646] width 110 height 18
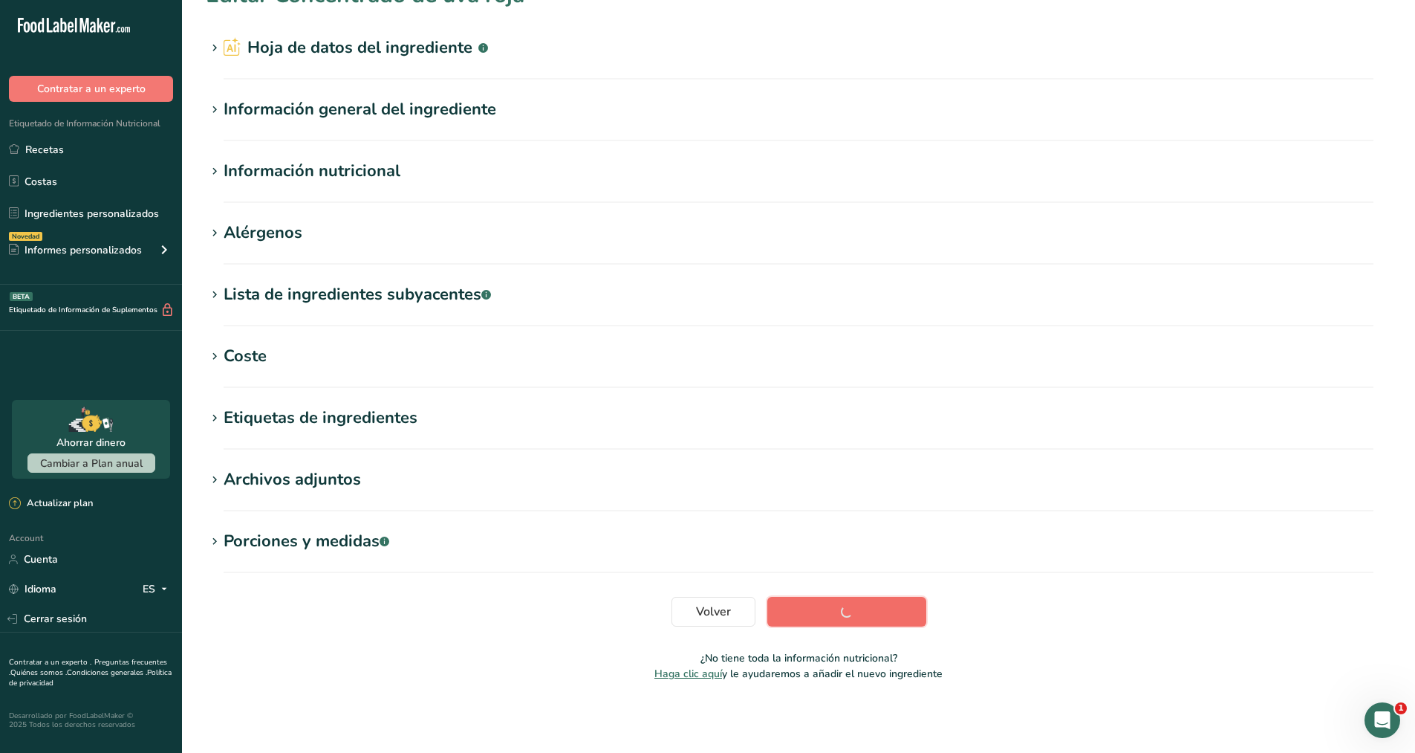
scroll to position [33, 0]
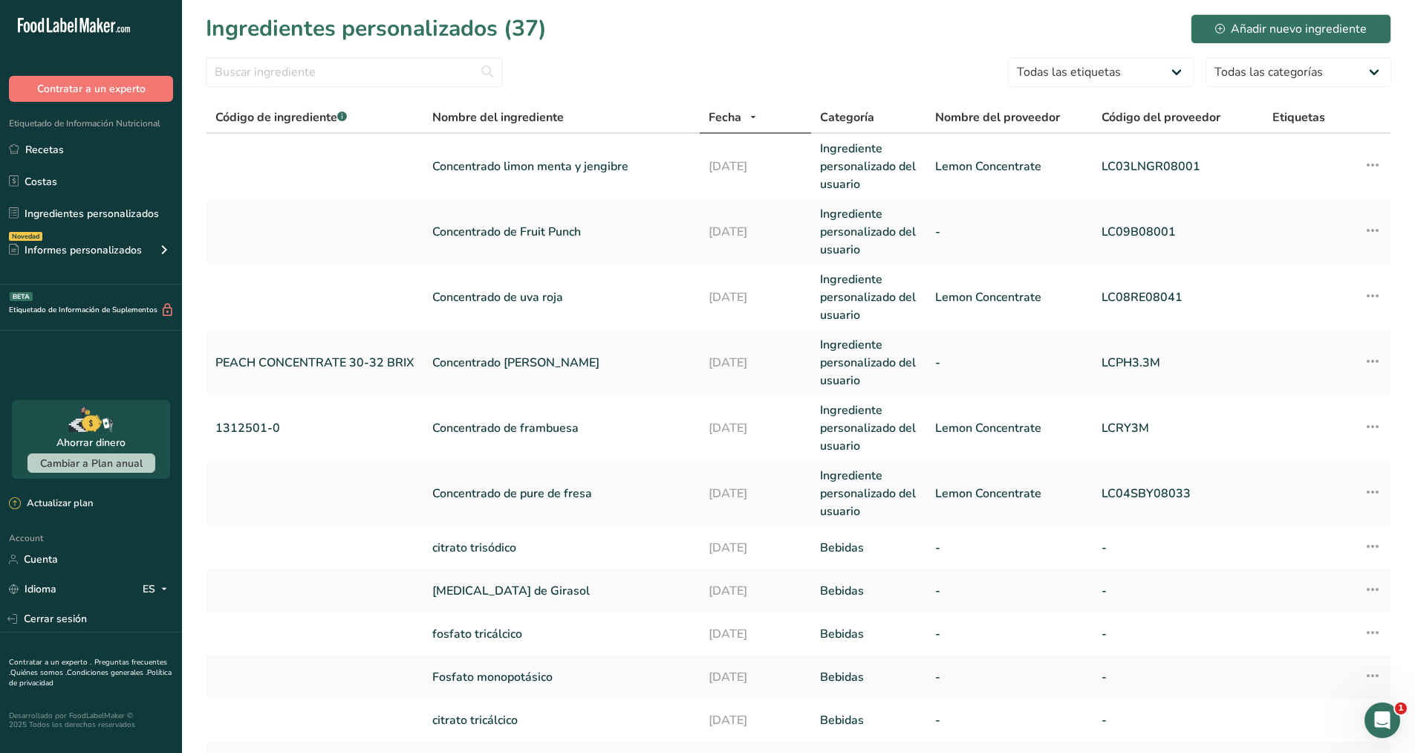
click at [669, 12] on div "Ingredientes personalizados (37) Añadir nuevo ingrediente" at bounding box center [799, 28] width 1186 height 33
click at [537, 293] on link "Concentrado de uva roja" at bounding box center [561, 297] width 259 height 18
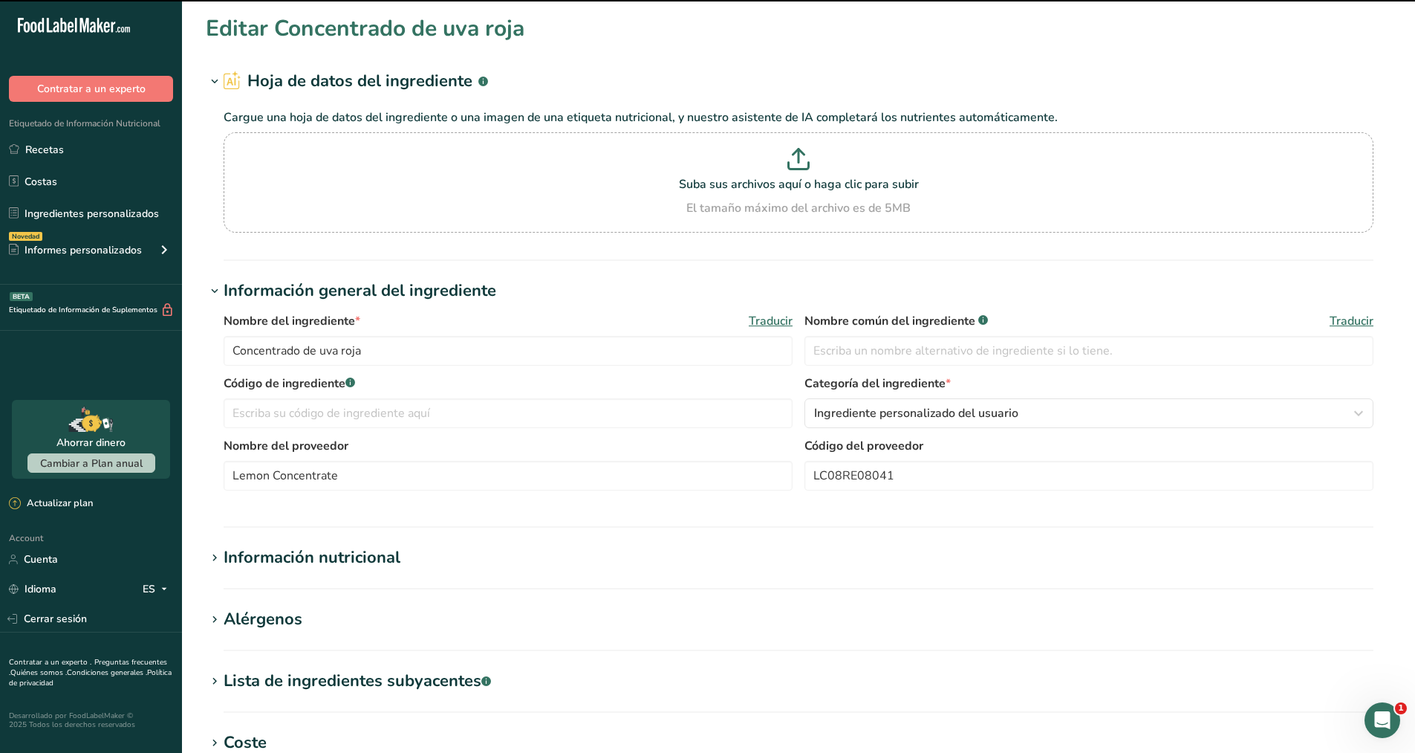
click at [214, 548] on icon at bounding box center [214, 558] width 13 height 21
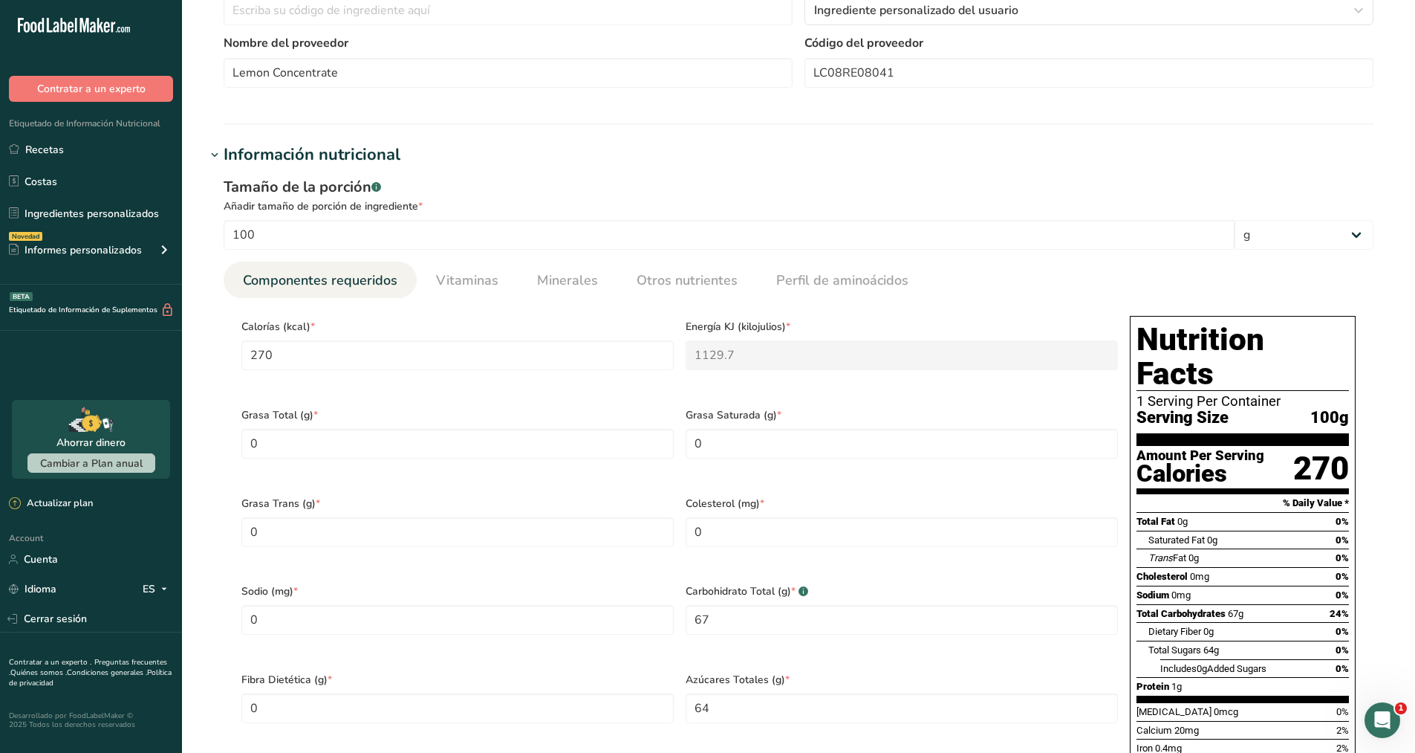
scroll to position [520, 0]
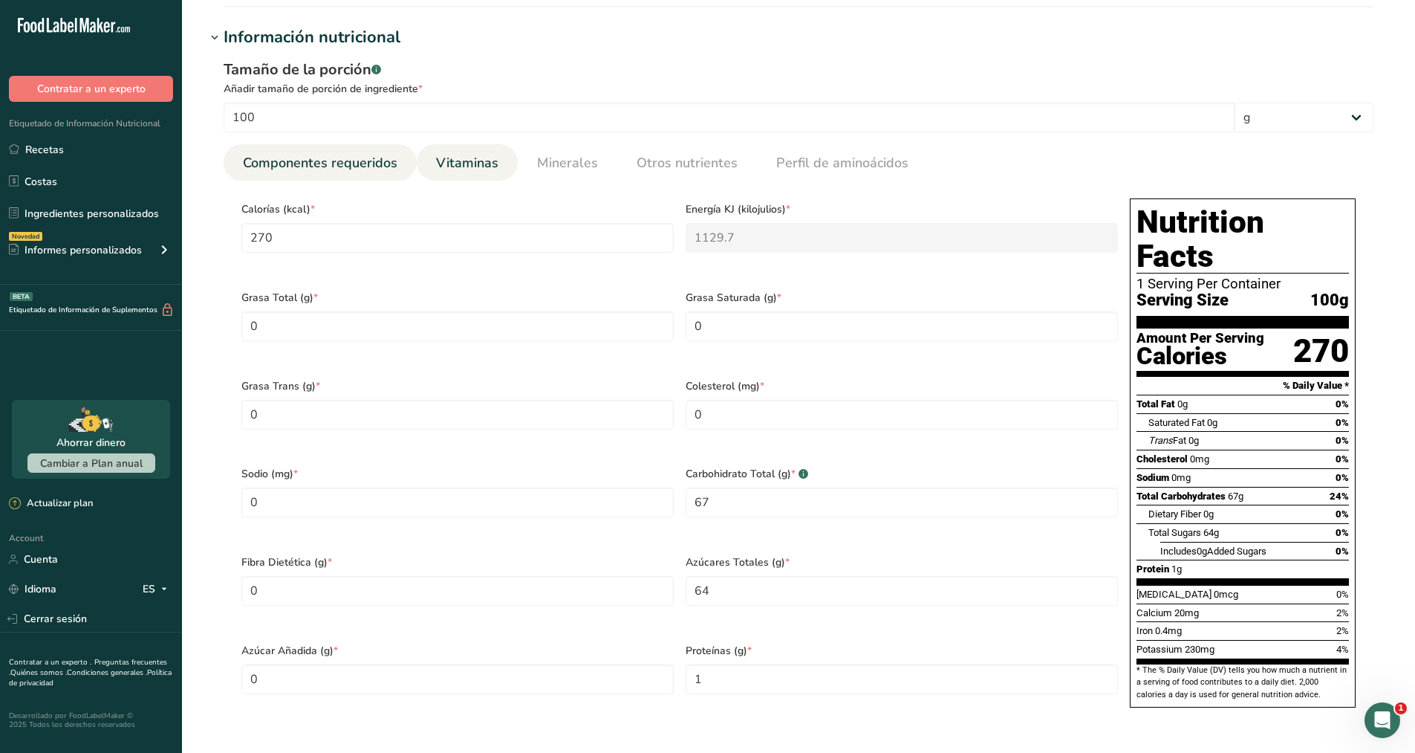
click at [476, 164] on span "Vitaminas" at bounding box center [467, 163] width 62 height 20
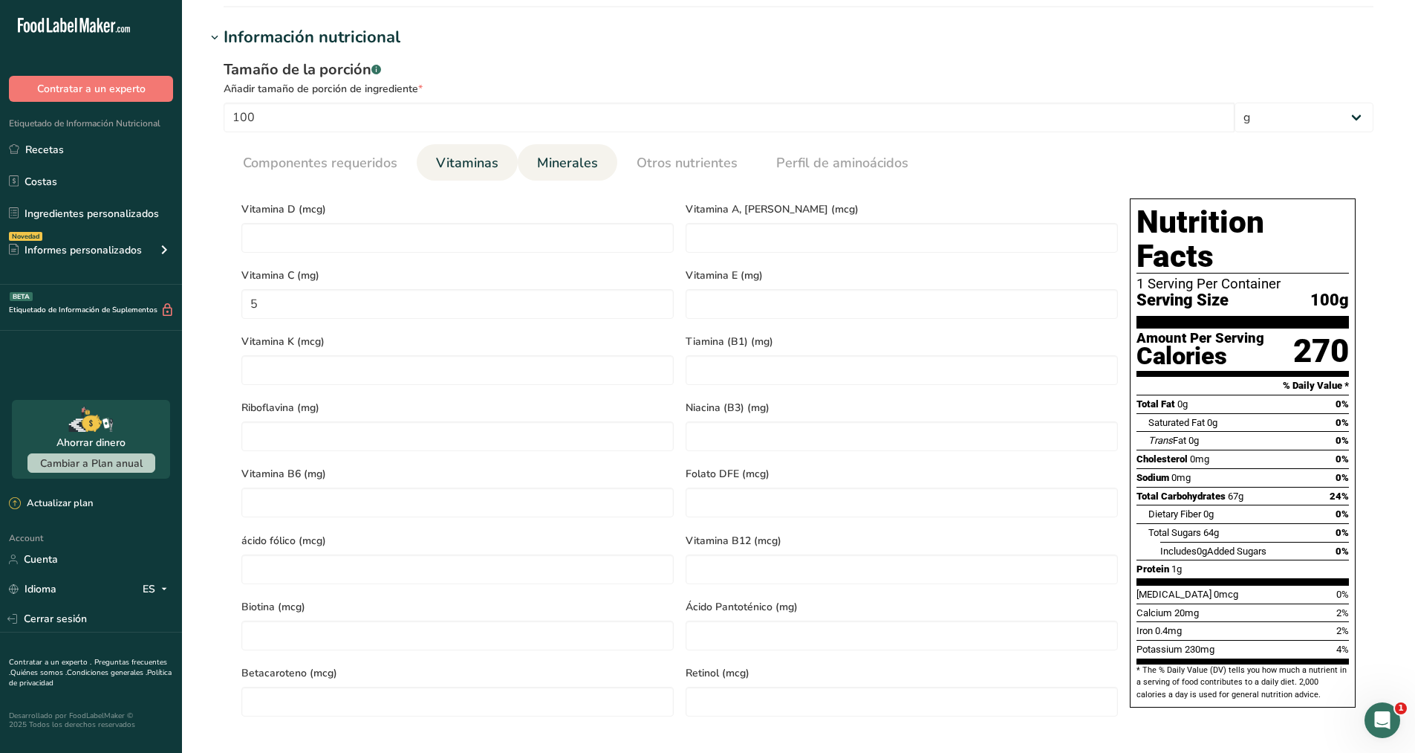
click at [553, 171] on span "Minerales" at bounding box center [567, 163] width 61 height 20
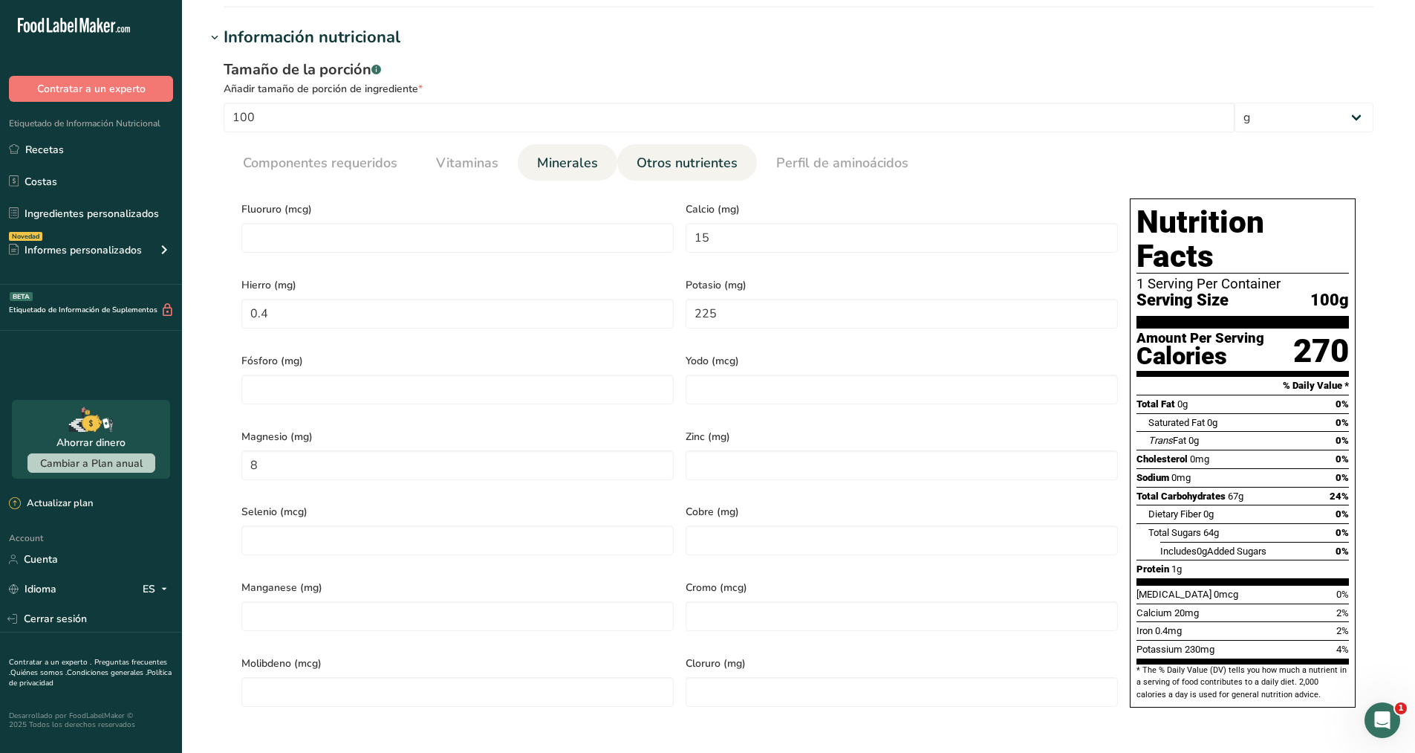
click at [646, 165] on span "Otros nutrientes" at bounding box center [687, 163] width 101 height 20
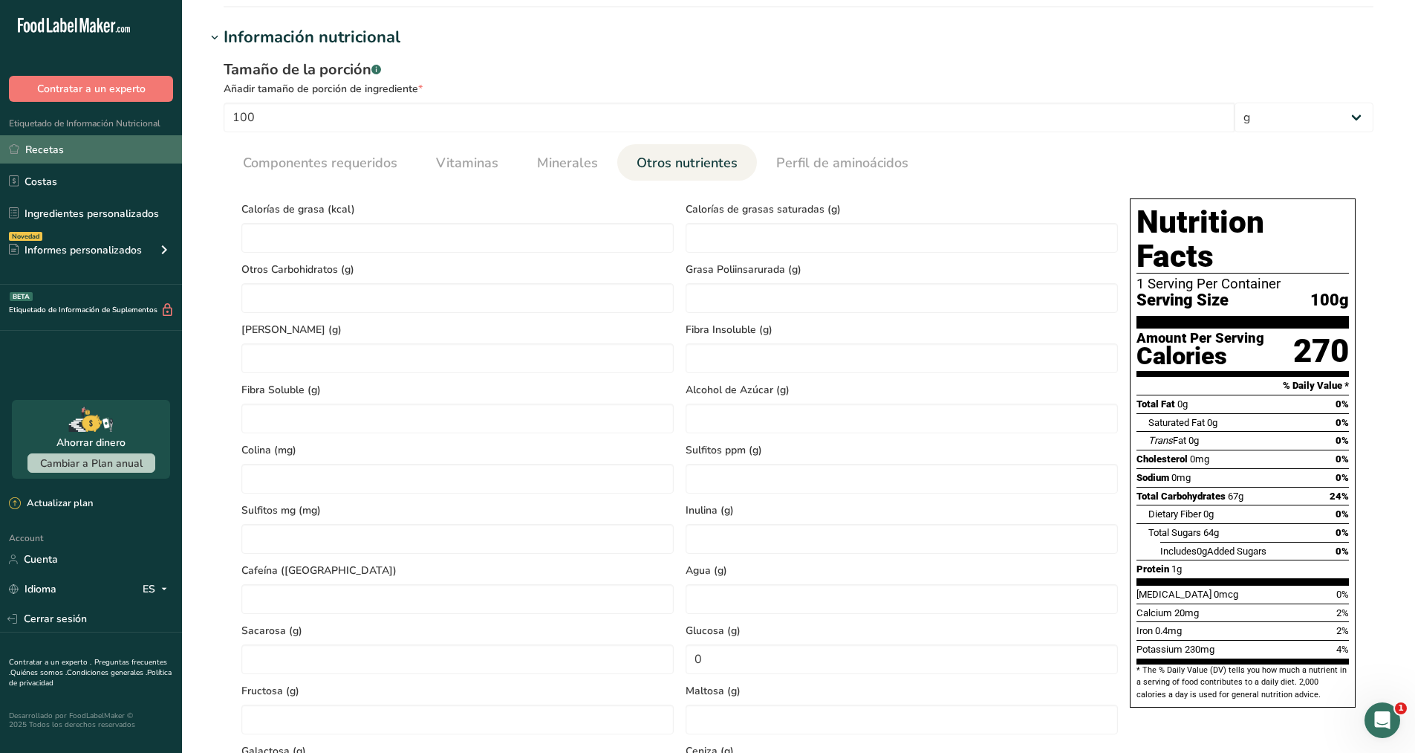
click at [43, 149] on link "Recetas" at bounding box center [91, 149] width 182 height 28
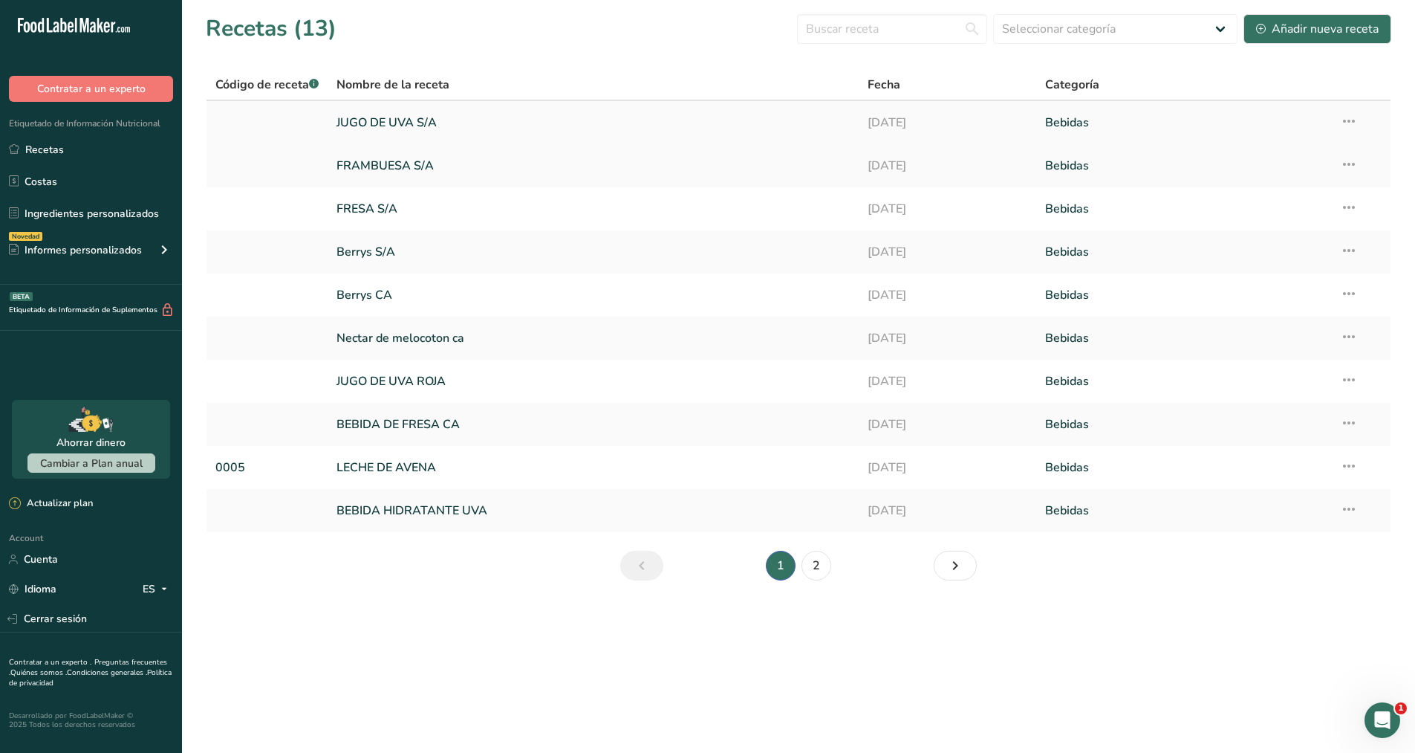
click at [397, 118] on link "JUGO DE UVA S/A" at bounding box center [593, 122] width 513 height 31
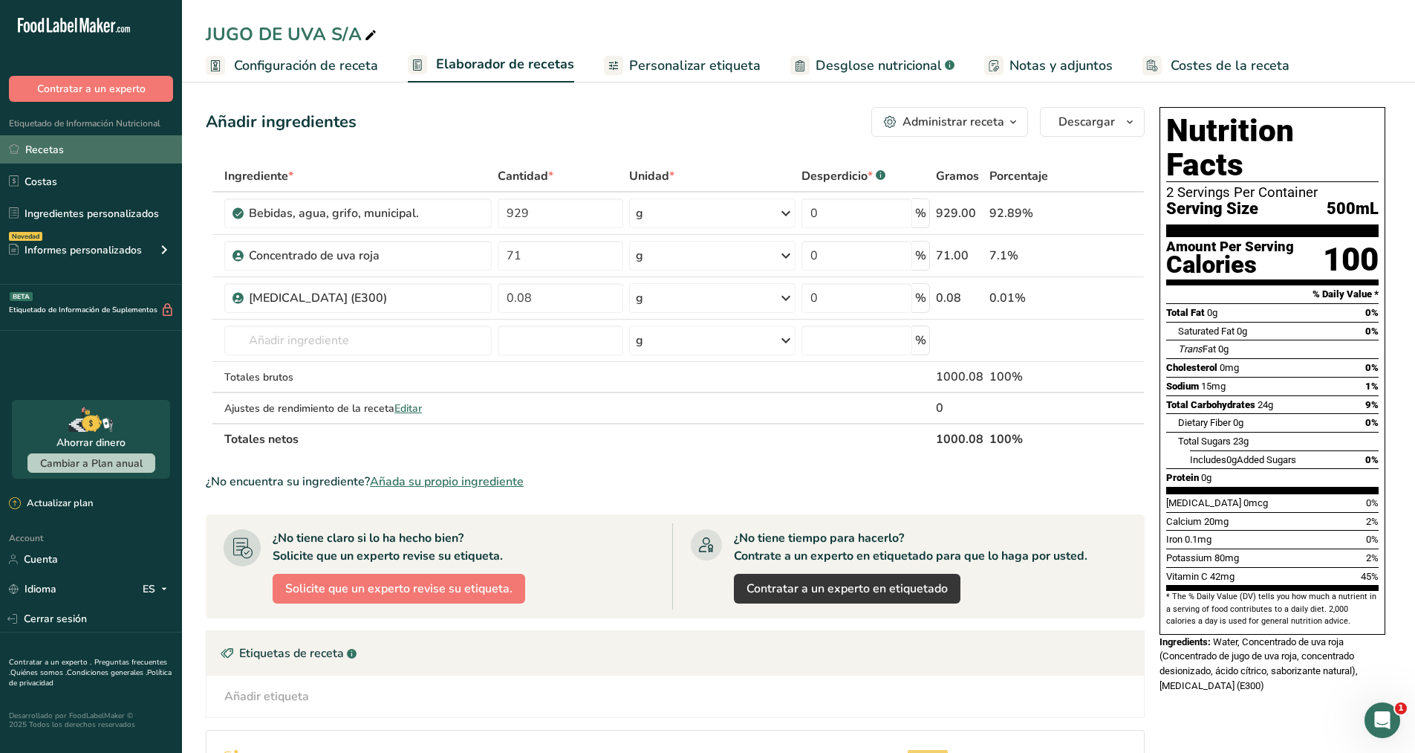
click at [53, 149] on link "Recetas" at bounding box center [91, 149] width 182 height 28
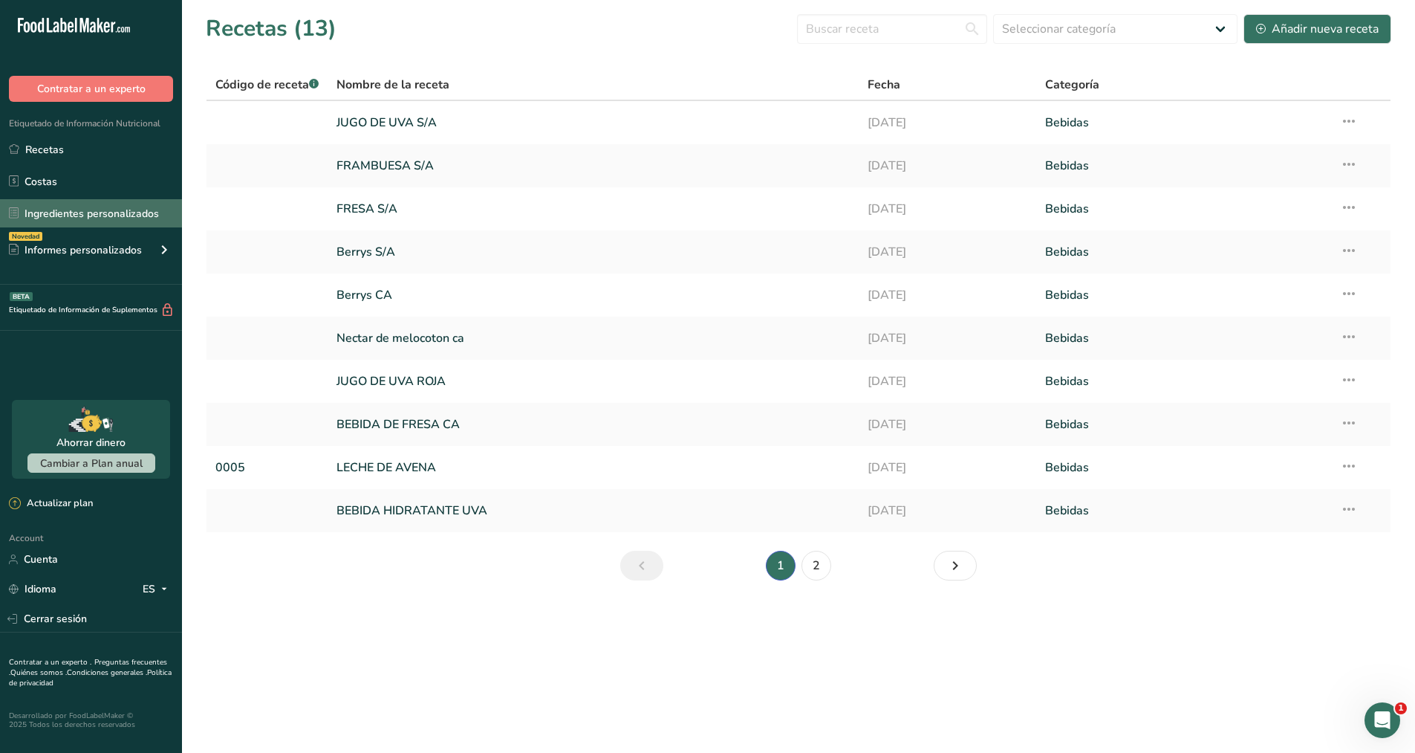
click at [82, 215] on link "Ingredientes personalizados" at bounding box center [91, 213] width 182 height 28
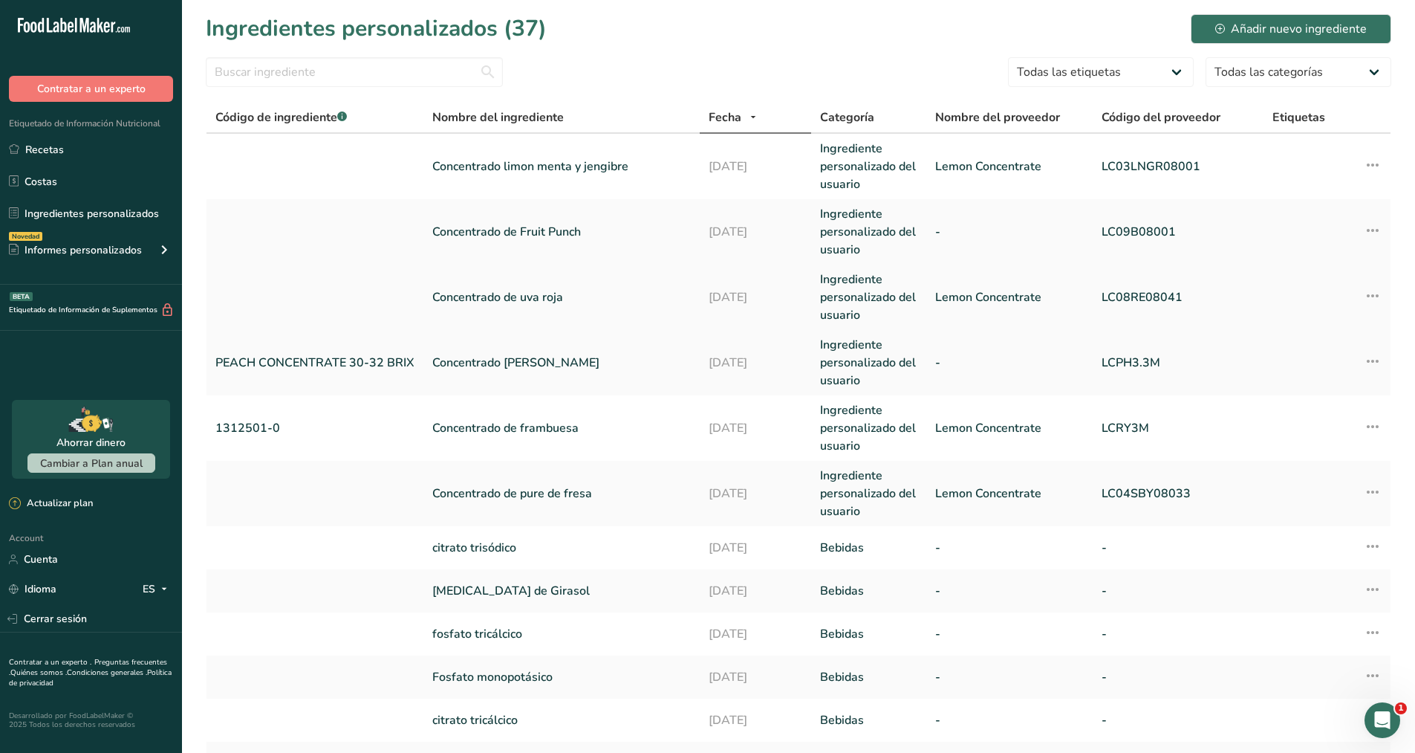
click at [473, 293] on link "Concentrado de uva roja" at bounding box center [561, 297] width 259 height 18
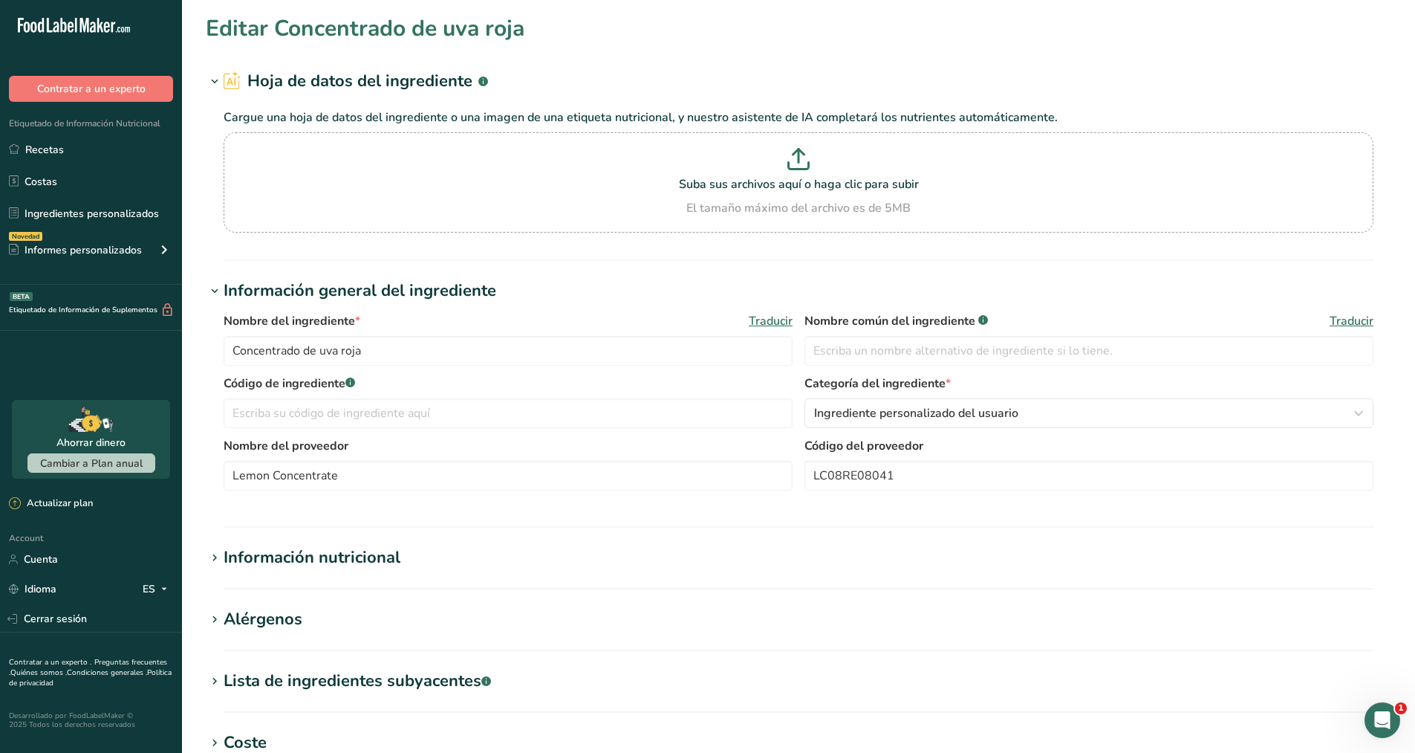
click at [215, 552] on icon at bounding box center [214, 558] width 13 height 21
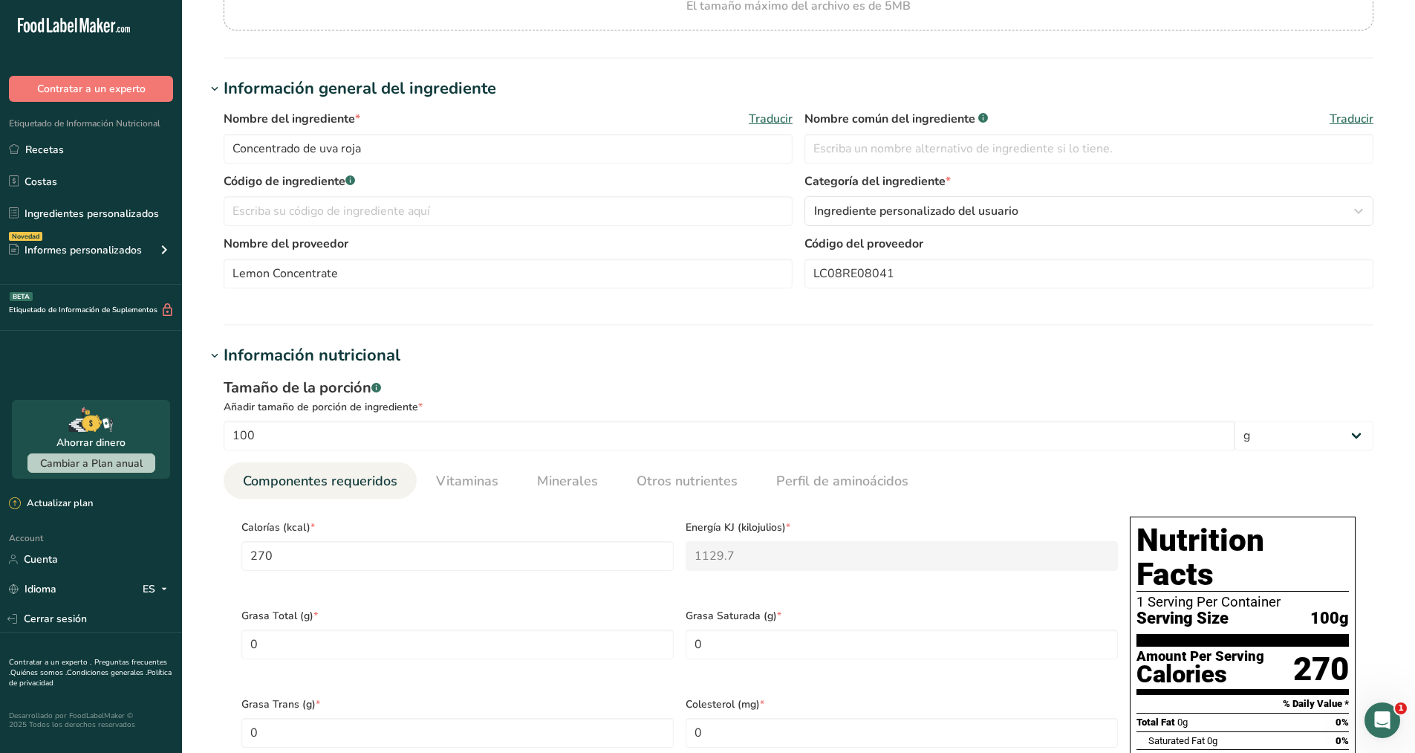
scroll to position [203, 0]
click at [79, 153] on link "Recetas" at bounding box center [91, 149] width 182 height 28
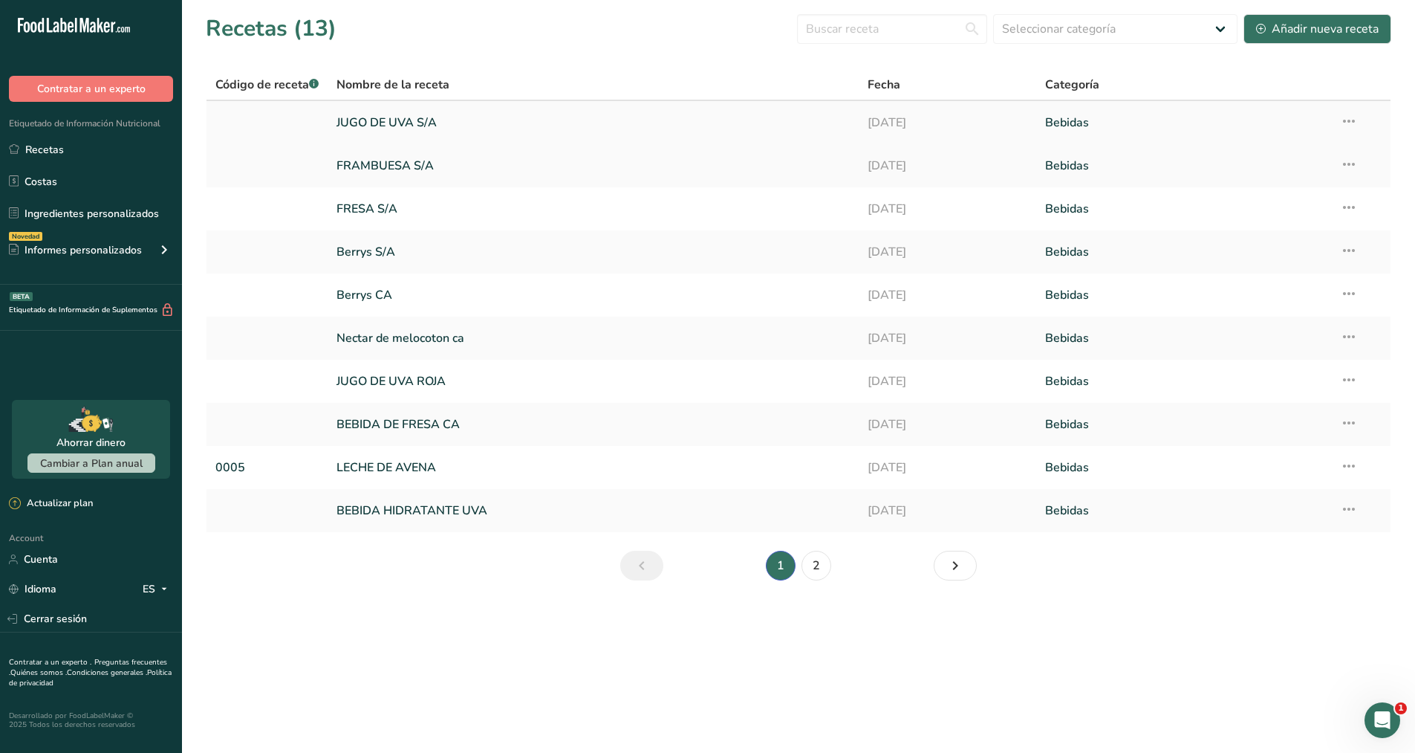
click at [389, 121] on link "JUGO DE UVA S/A" at bounding box center [593, 122] width 513 height 31
